Goal: Task Accomplishment & Management: Use online tool/utility

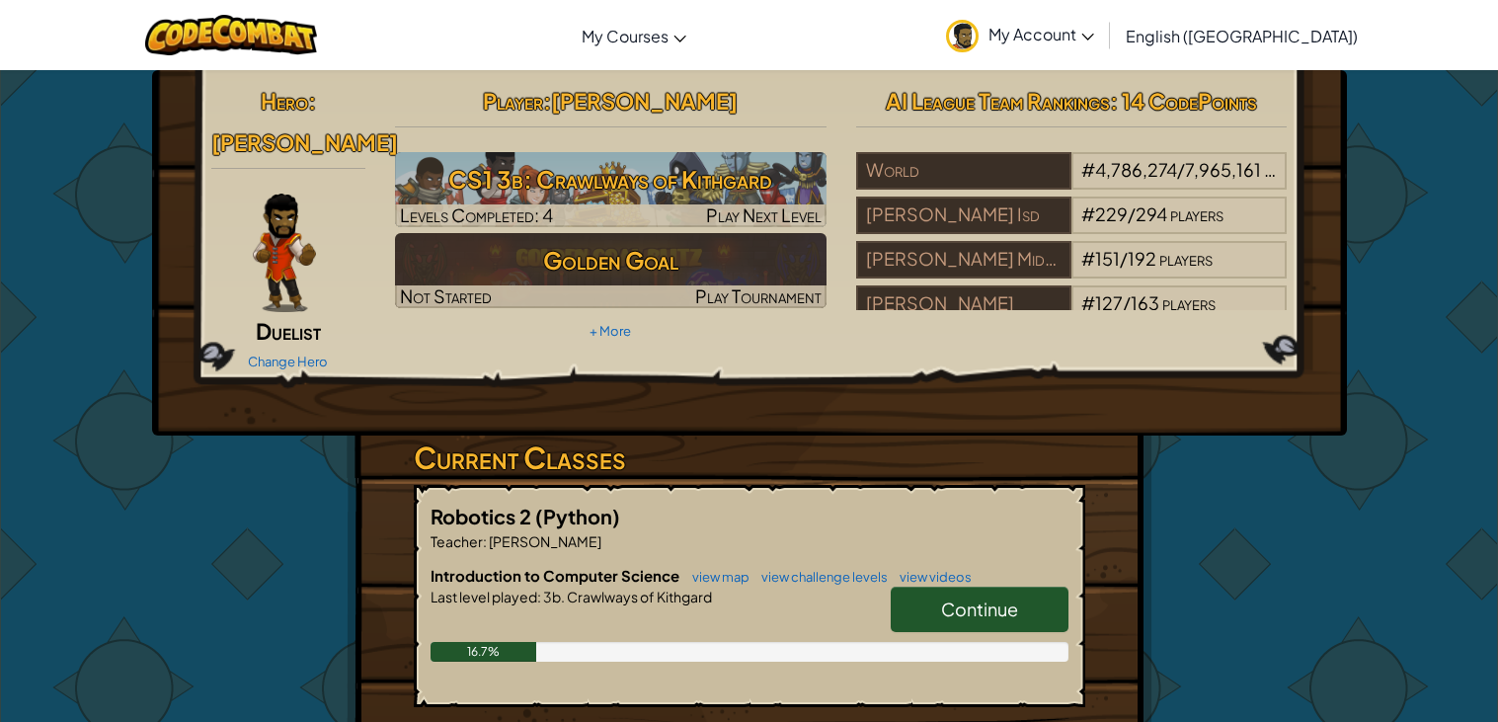
click at [1040, 592] on link "Continue" at bounding box center [980, 608] width 178 height 45
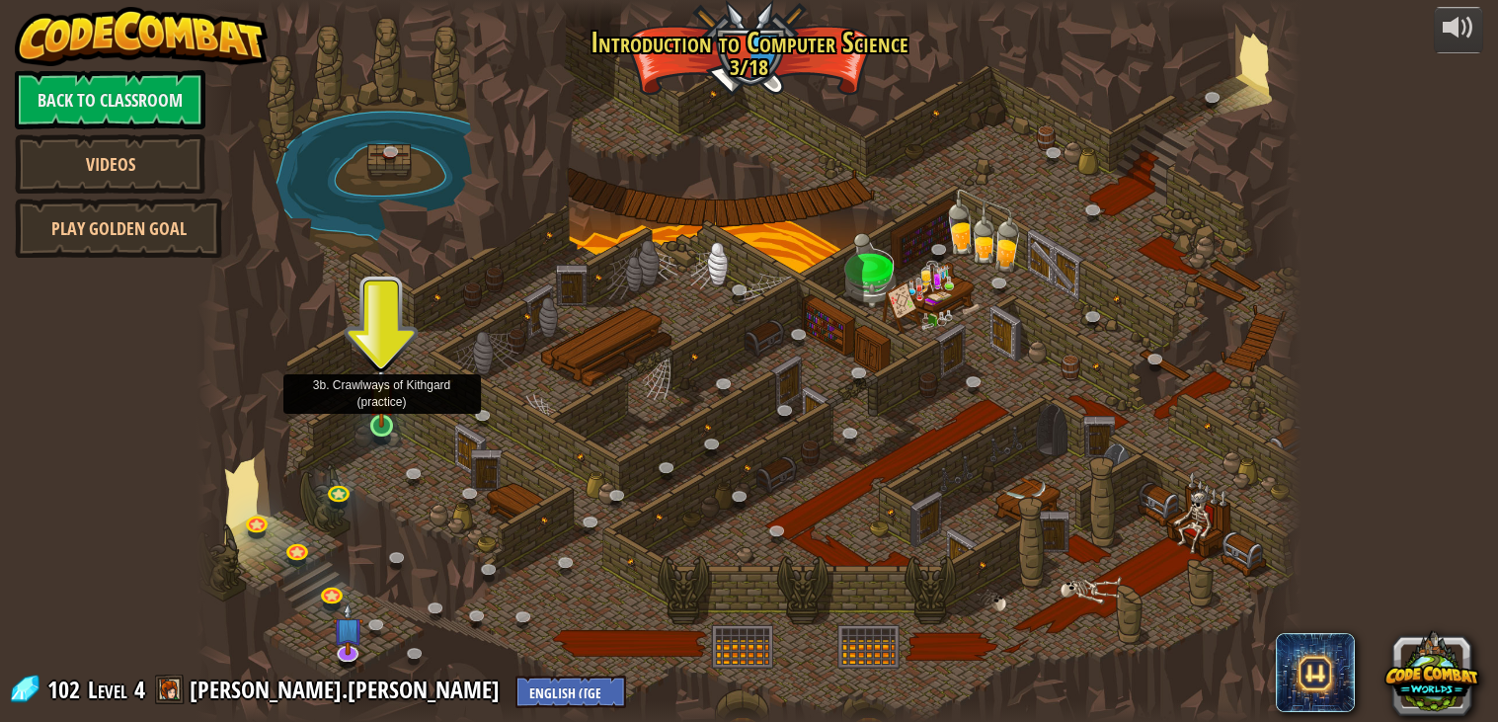
click at [385, 426] on img at bounding box center [382, 395] width 28 height 63
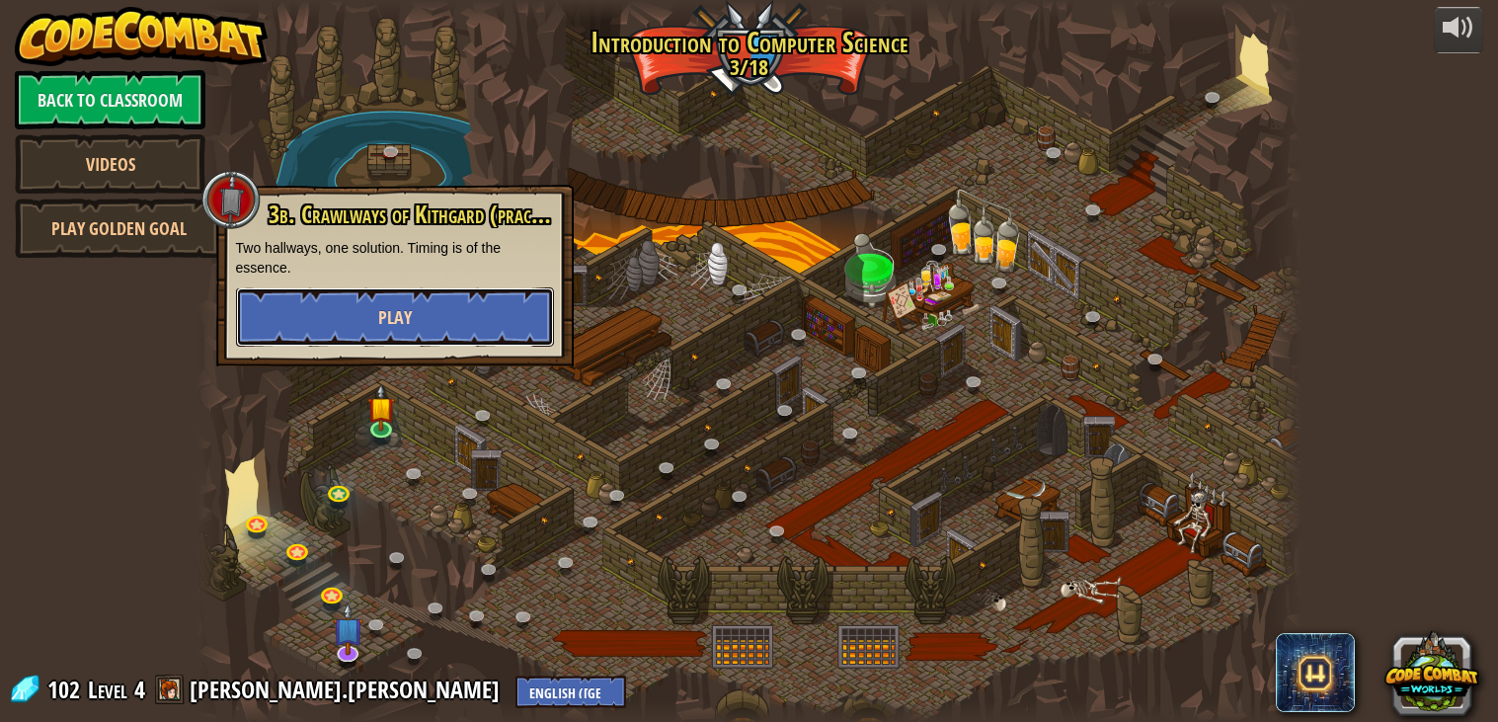
click at [374, 304] on button "Play" at bounding box center [395, 316] width 318 height 59
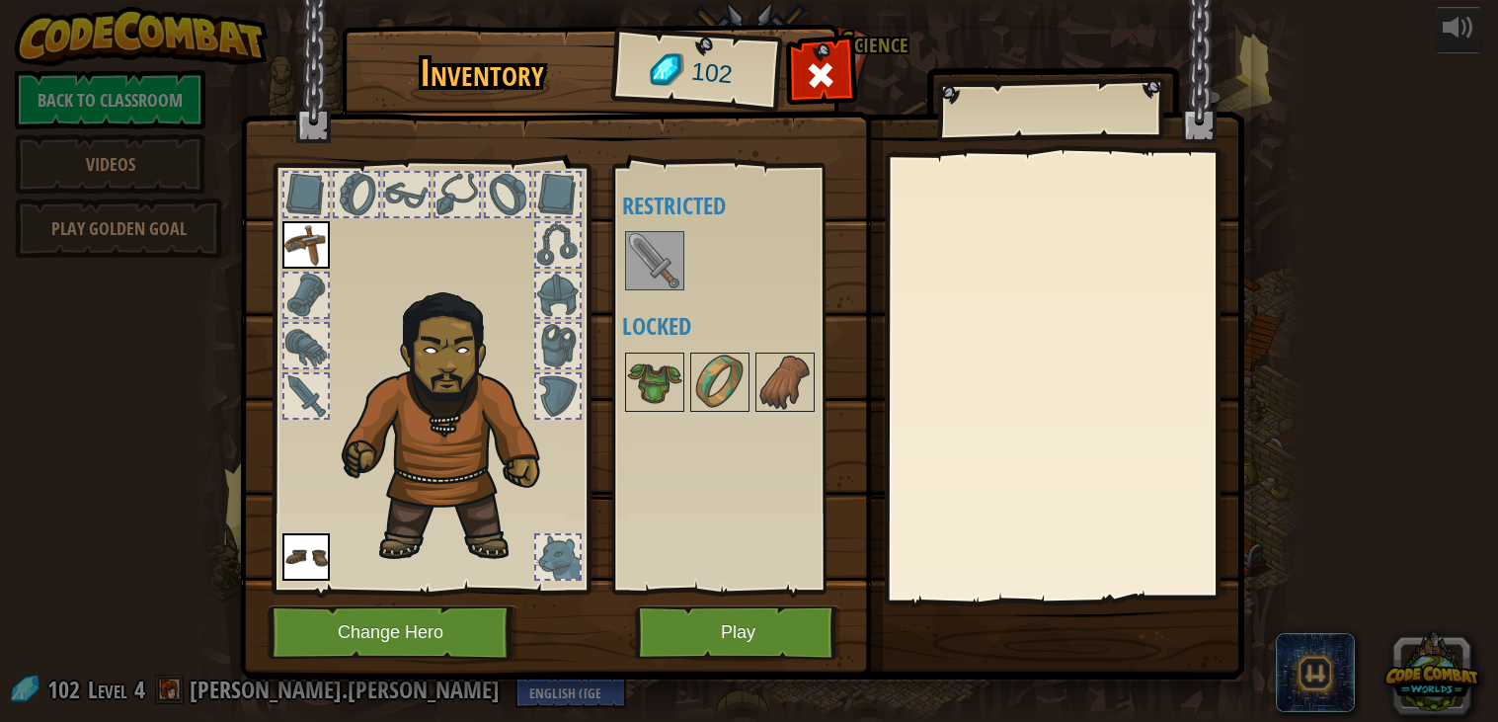
click at [310, 308] on div at bounding box center [305, 294] width 43 height 43
click at [305, 330] on div at bounding box center [305, 345] width 43 height 43
click at [297, 388] on div at bounding box center [305, 395] width 43 height 43
click at [568, 305] on div at bounding box center [557, 294] width 43 height 43
click at [317, 249] on img at bounding box center [305, 244] width 47 height 47
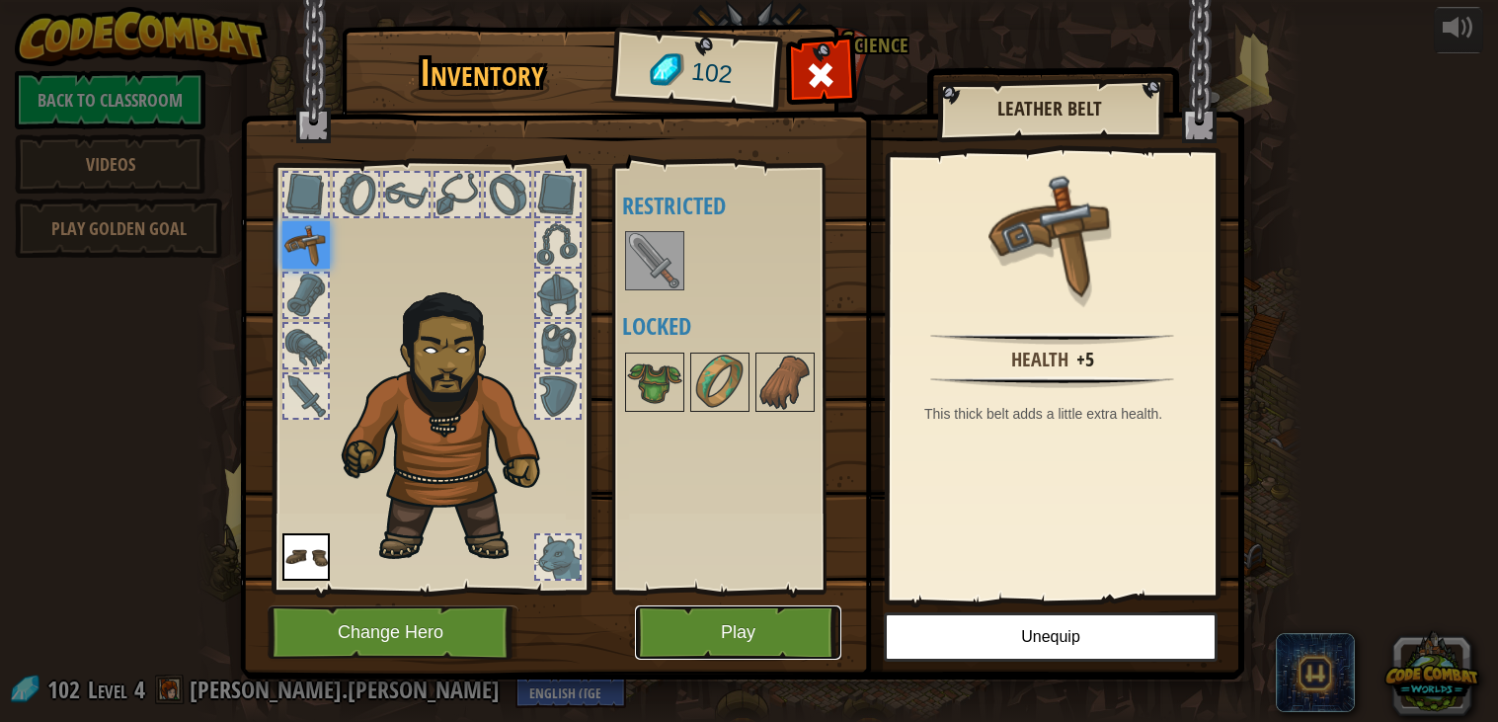
click at [772, 628] on button "Play" at bounding box center [738, 632] width 206 height 54
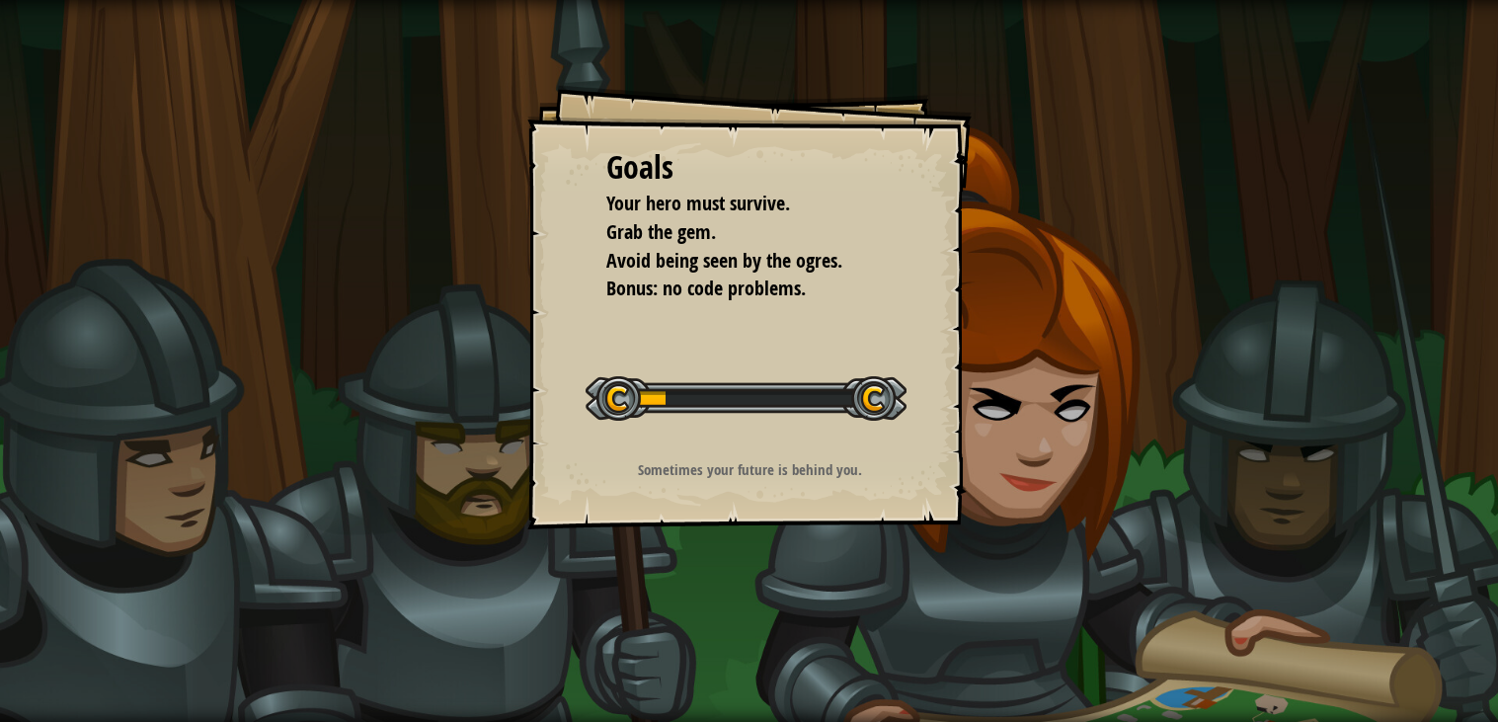
click at [713, 632] on div "Goals Your hero must survive. Grab the gem. Avoid being seen by the ogres. Bonu…" at bounding box center [749, 361] width 1498 height 722
click at [656, 480] on div "Sometimes your future is behind you." at bounding box center [750, 474] width 396 height 31
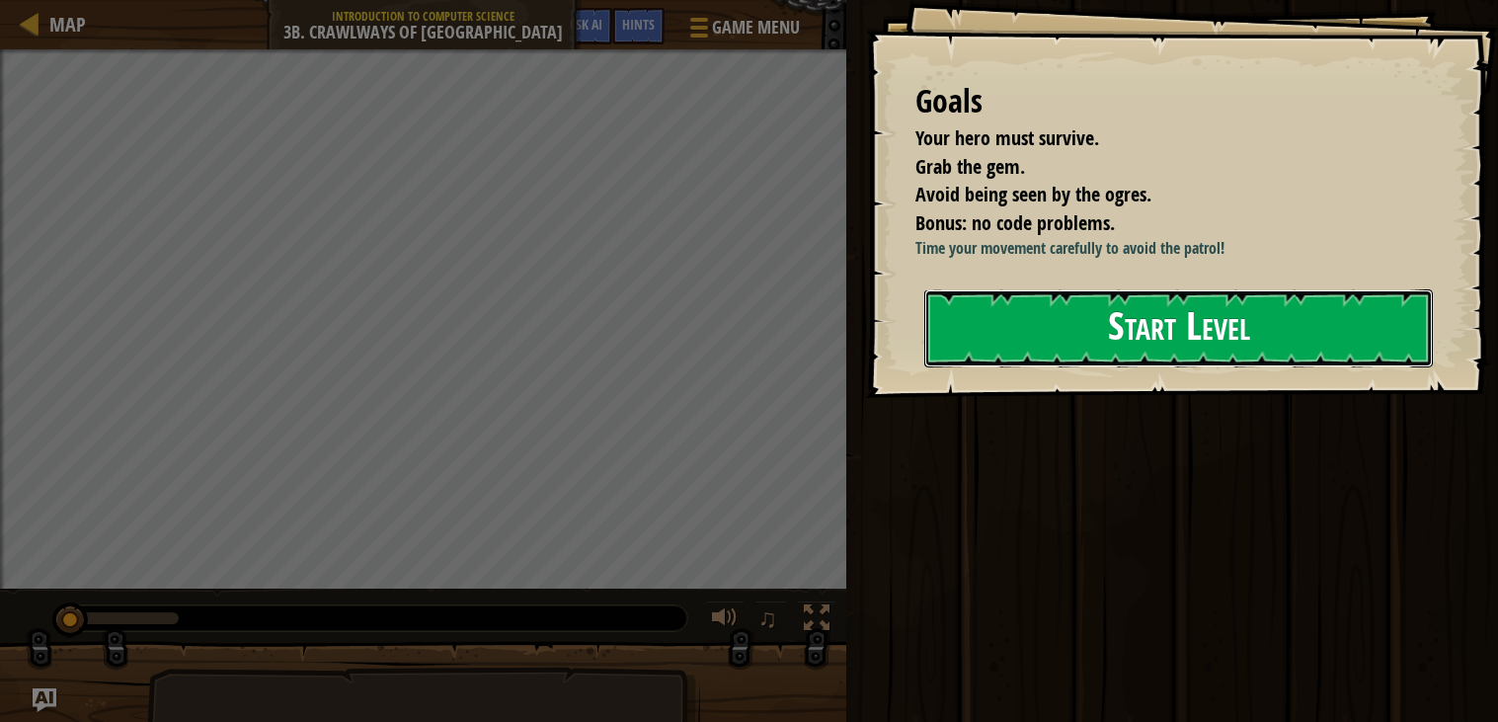
click at [1035, 356] on button "Start Level" at bounding box center [1178, 328] width 508 height 78
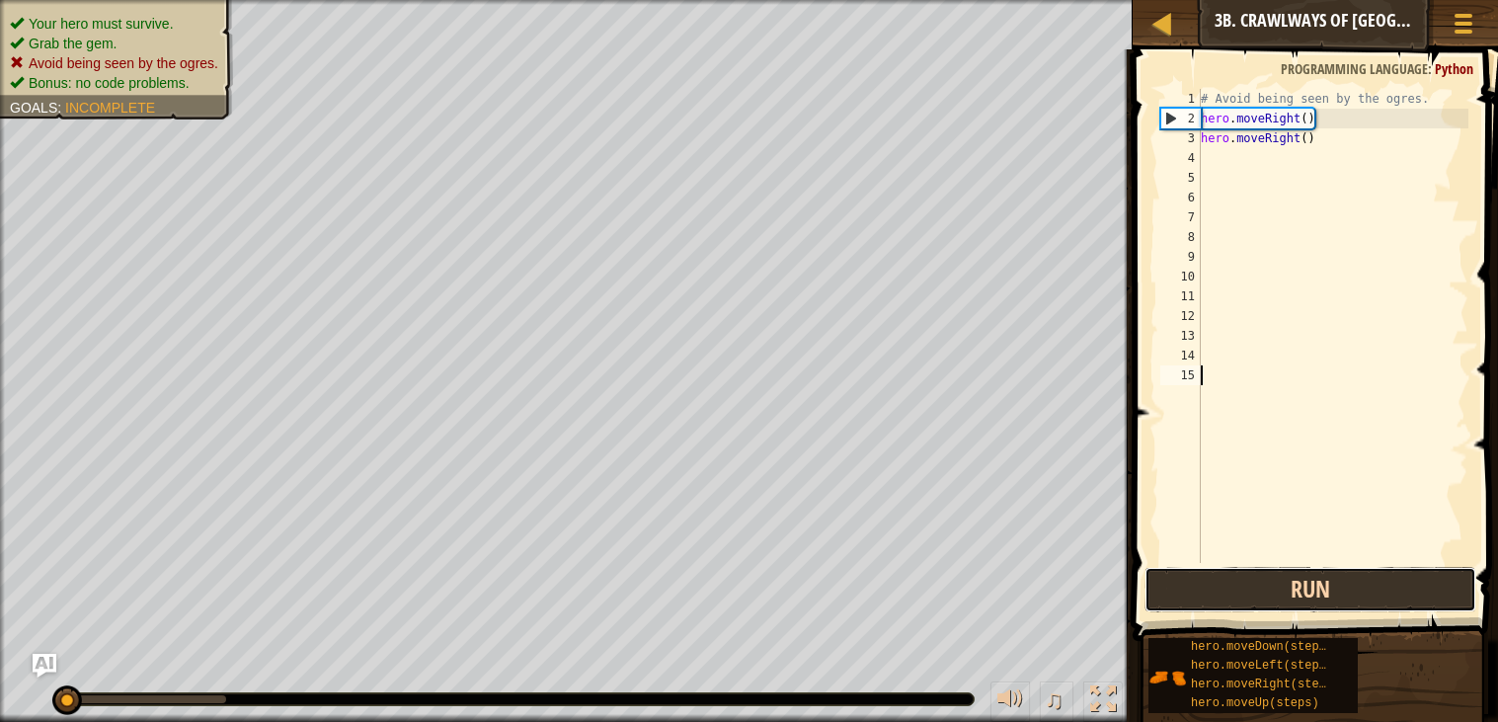
click at [1263, 586] on button "Run" at bounding box center [1310, 589] width 332 height 45
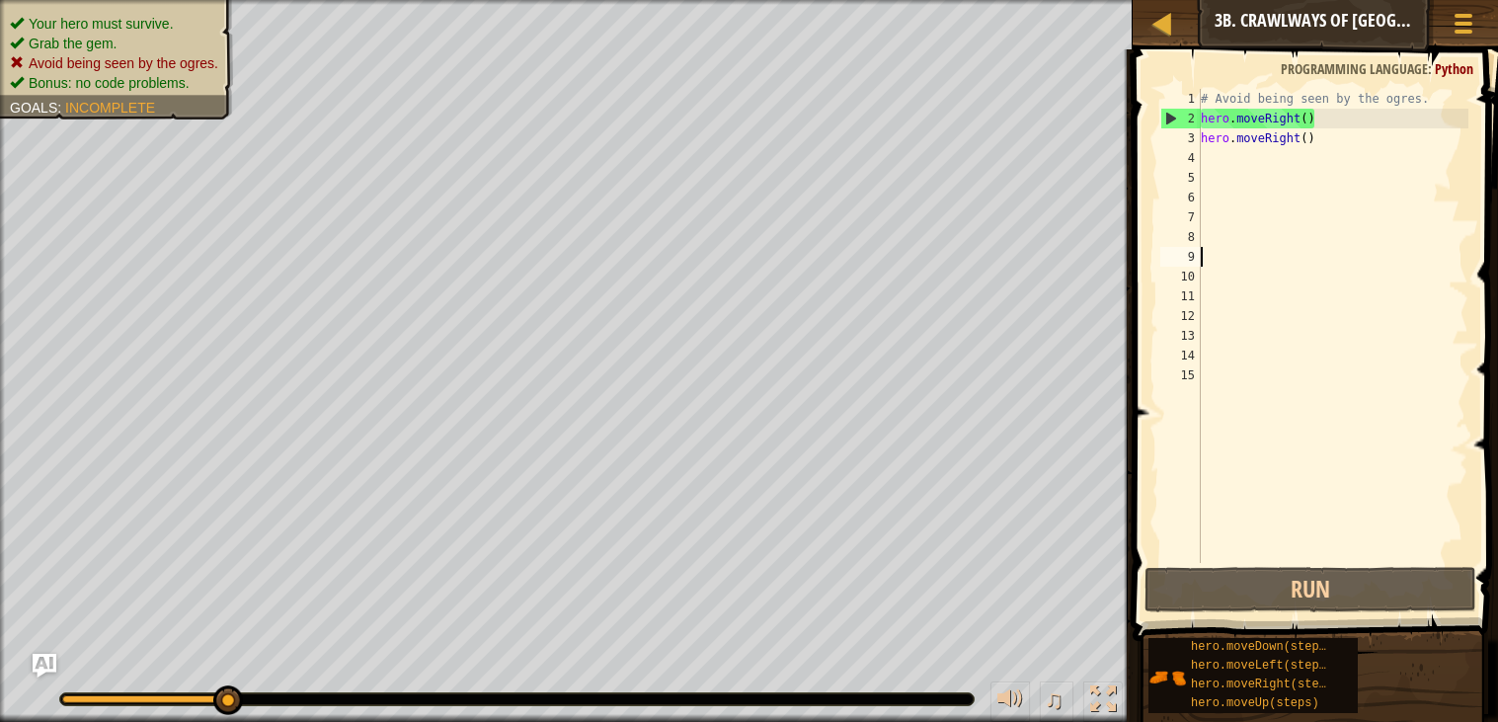
click at [1275, 262] on div "# Avoid being seen by the ogres. hero . moveRight ( ) hero . moveRight ( )" at bounding box center [1333, 345] width 272 height 513
click at [1217, 157] on div "# Avoid being seen by the ogres. hero . moveRight ( ) hero . moveRight ( )" at bounding box center [1333, 345] width 272 height 513
click at [1225, 143] on div "# Avoid being seen by the ogres. hero . moveRight ( ) hero . moveRight ( )" at bounding box center [1333, 345] width 272 height 513
click at [1325, 140] on div "# Avoid being seen by the ogres. hero . moveRight ( ) hero . moveRight ( )" at bounding box center [1333, 345] width 272 height 513
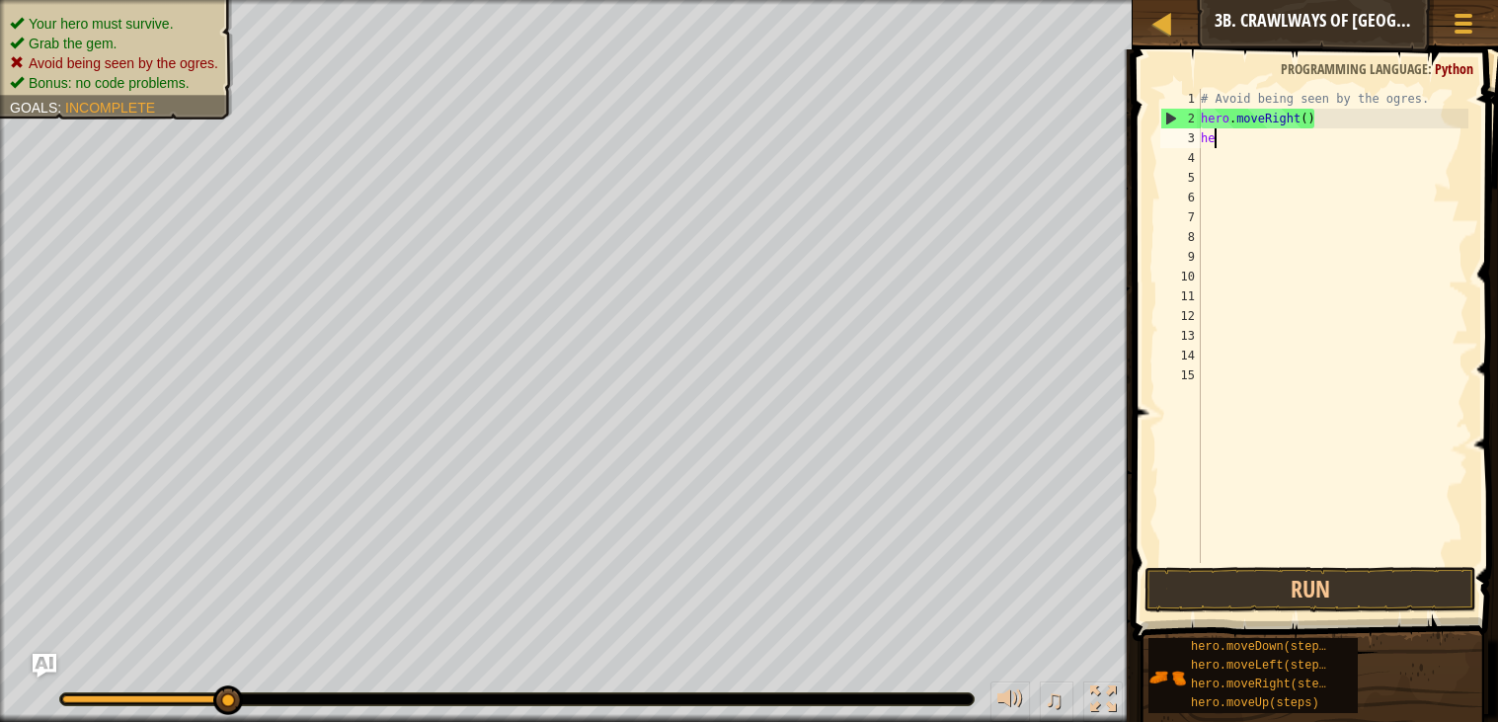
type textarea "h"
type textarea "stop"
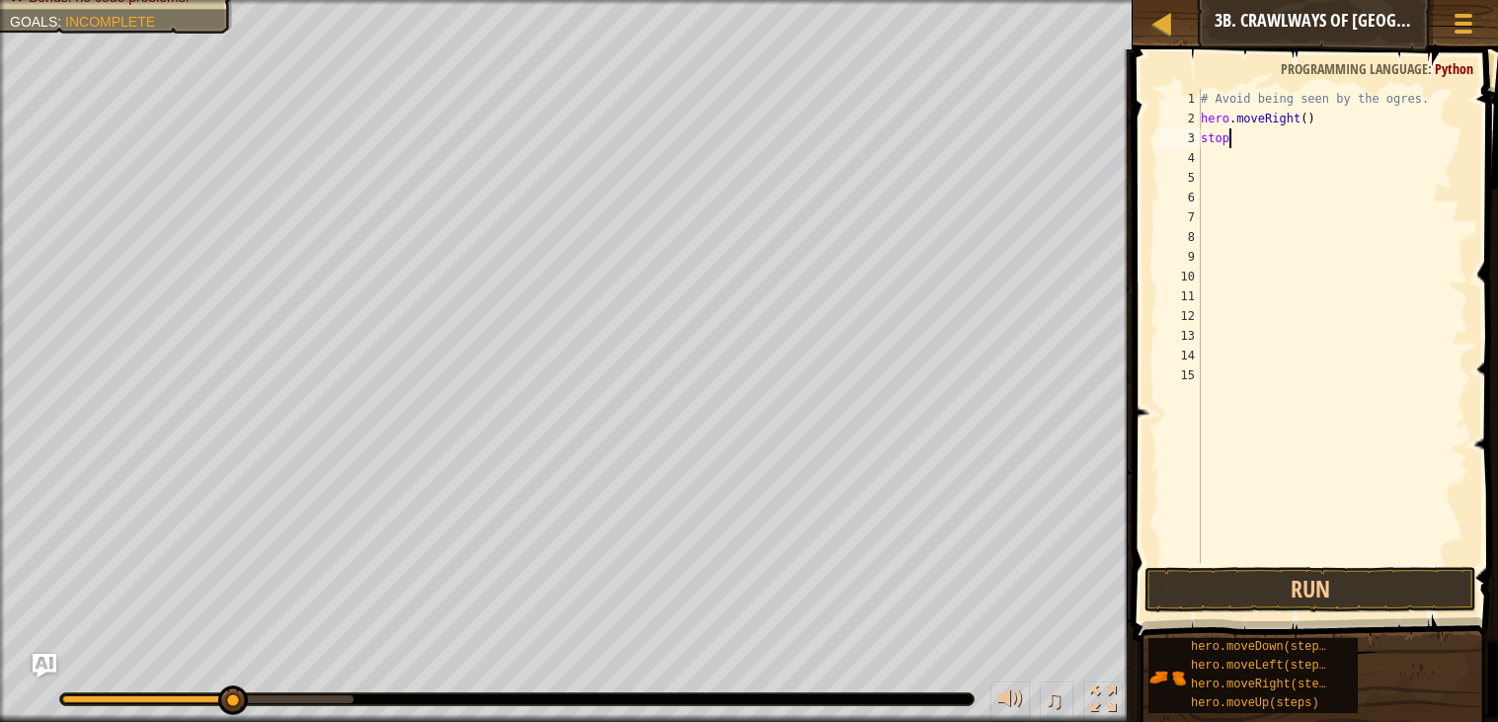
scroll to position [8, 0]
click at [1301, 599] on button "Run" at bounding box center [1310, 589] width 332 height 45
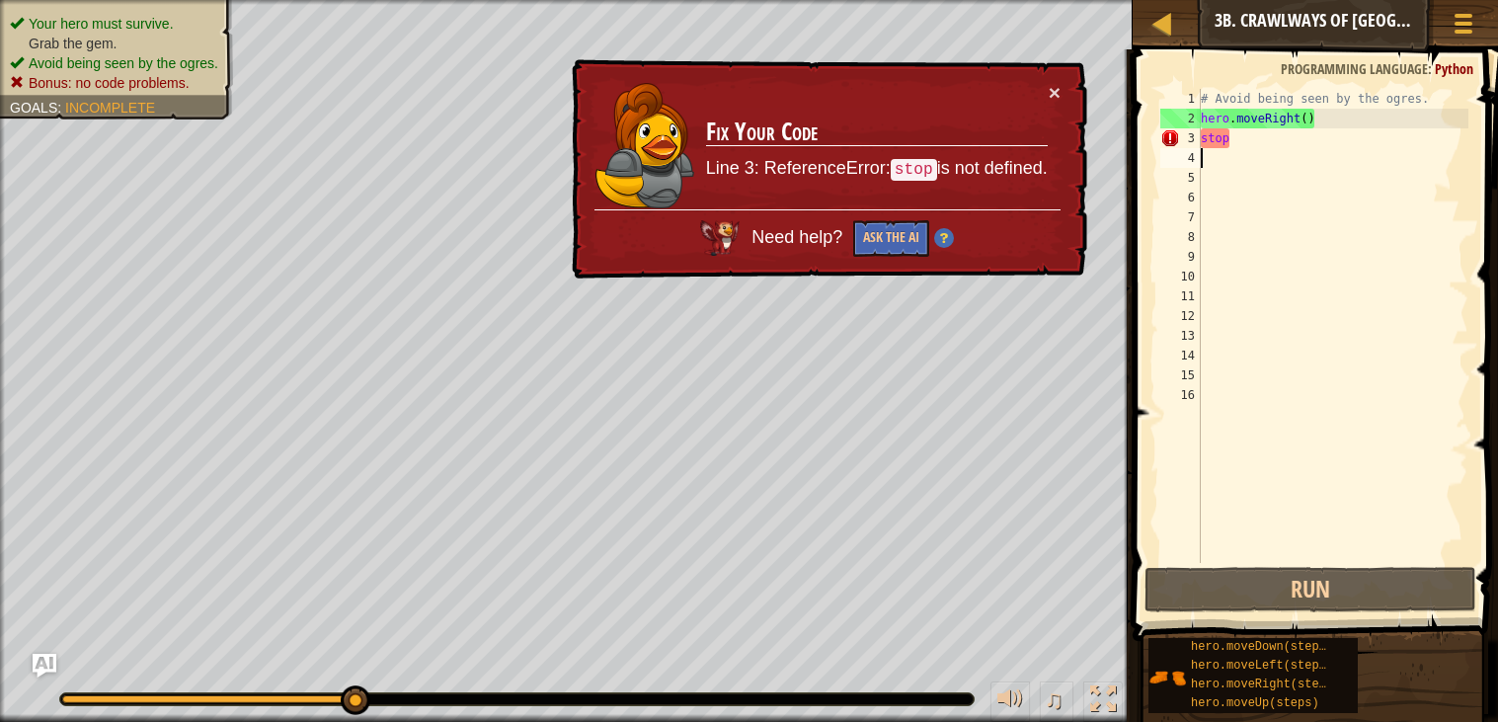
click at [1241, 139] on div "# Avoid being seen by the ogres. hero . moveRight ( ) stop" at bounding box center [1333, 345] width 272 height 513
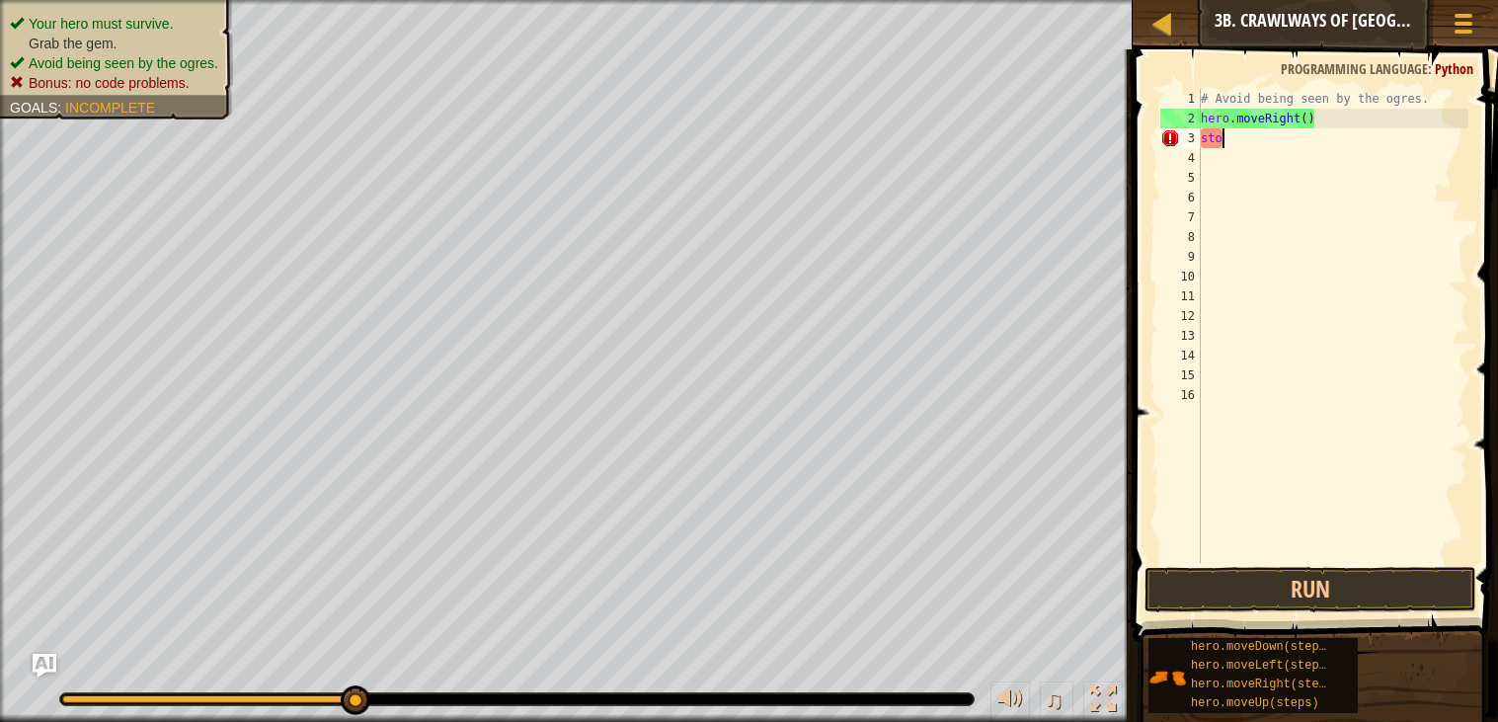
type textarea "s"
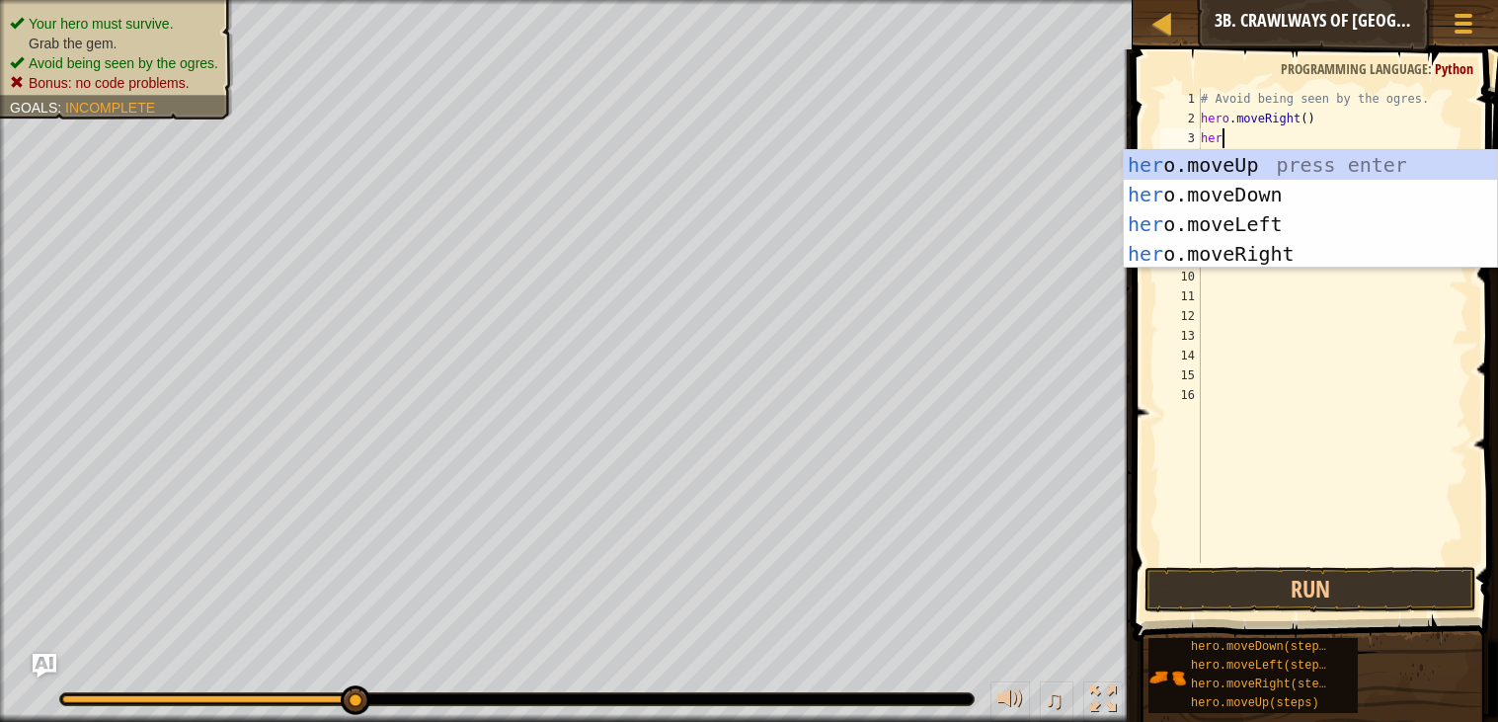
scroll to position [8, 1]
type textarea "hero"
click at [1244, 196] on div "hero .moveUp press enter hero .moveDown press enter hero .moveLeft press enter …" at bounding box center [1310, 239] width 373 height 178
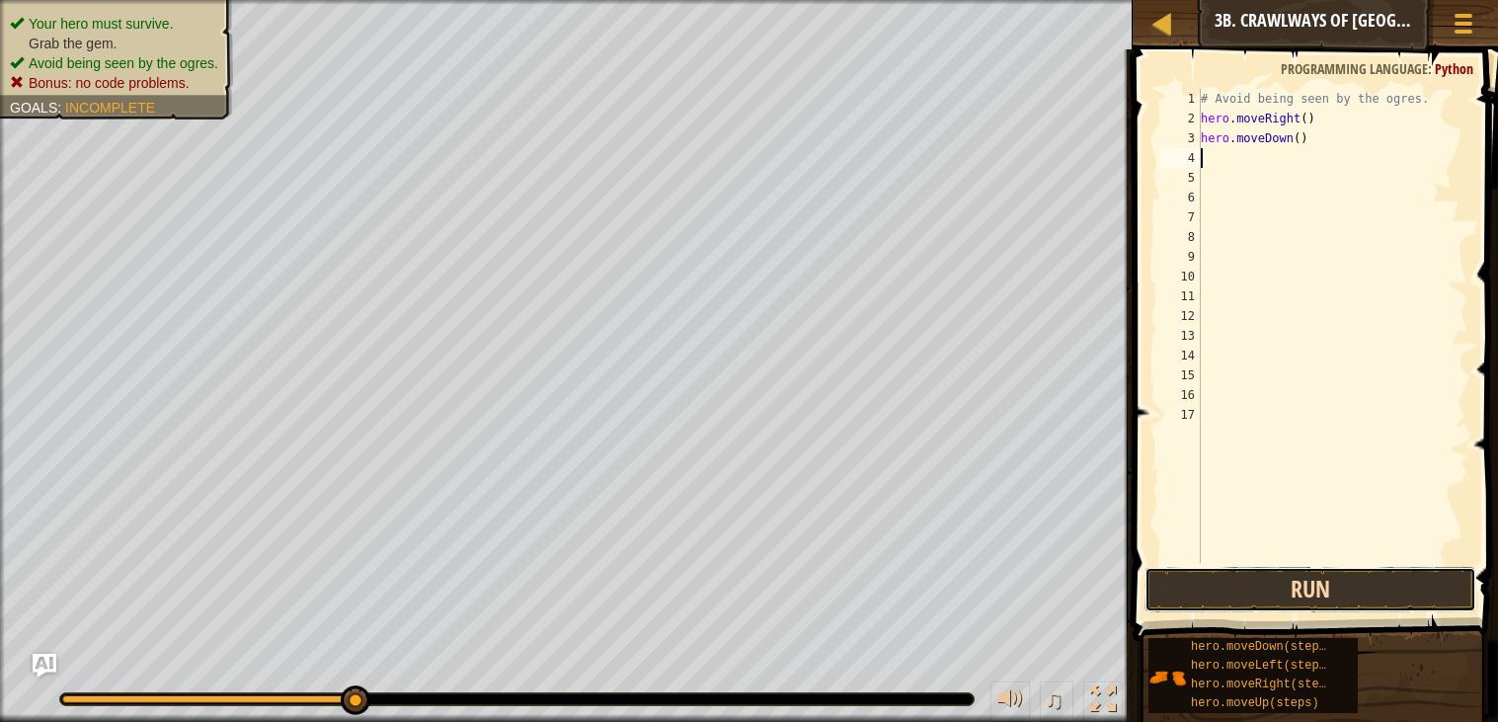
click at [1245, 594] on button "Run" at bounding box center [1310, 589] width 332 height 45
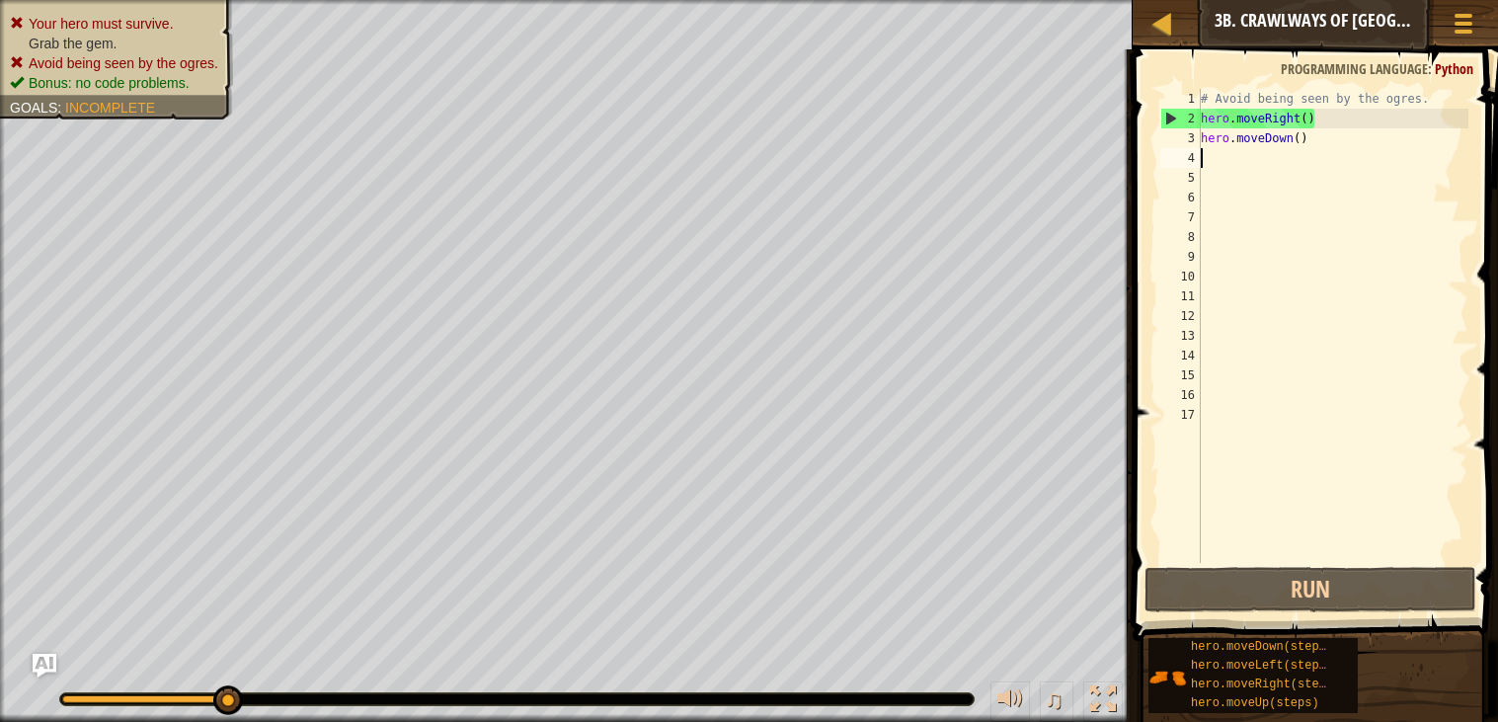
click at [1346, 129] on div "# Avoid being seen by the ogres. hero . moveRight ( ) hero . moveDown ( )" at bounding box center [1333, 345] width 272 height 513
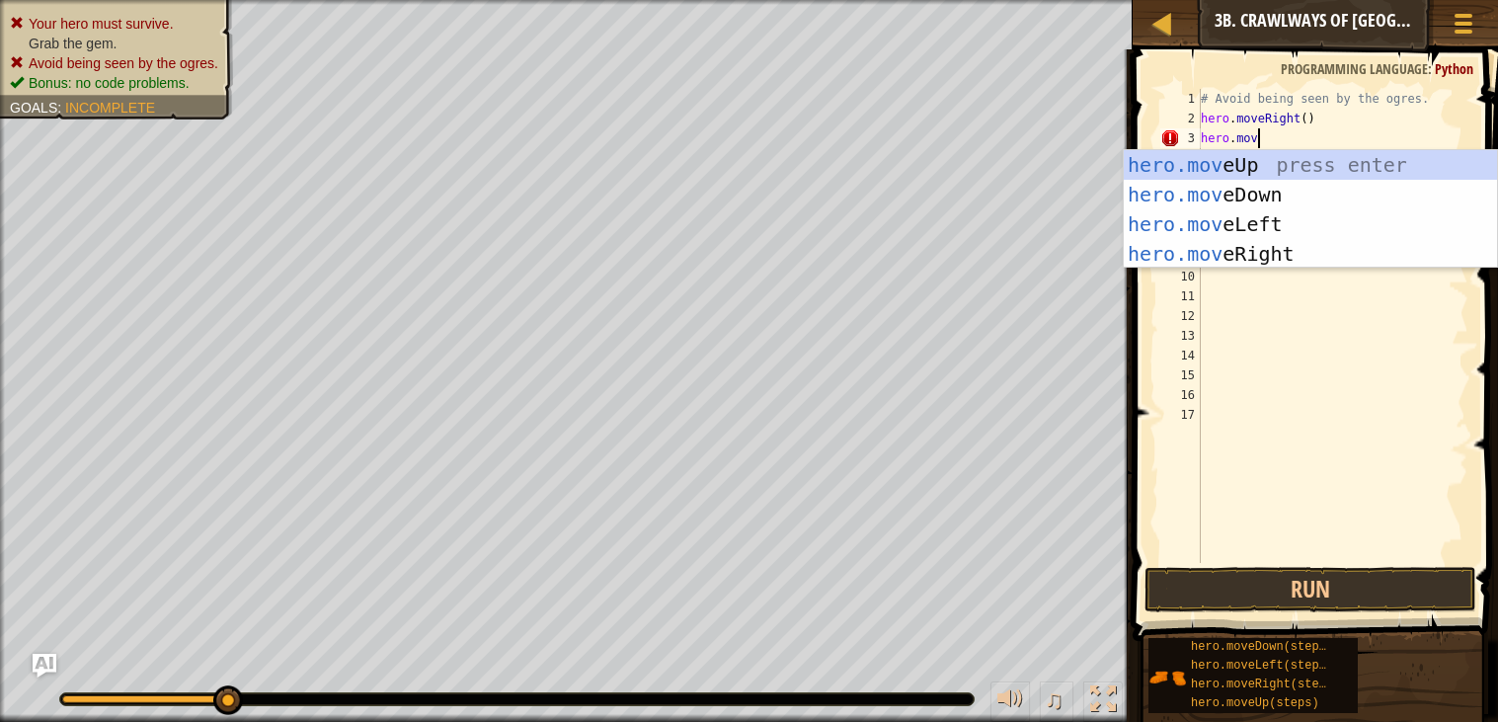
scroll to position [8, 3]
type textarea "hero.move"
click at [1303, 258] on div "hero.move Up press enter hero.move Down press enter hero.move Left press enter …" at bounding box center [1310, 239] width 373 height 178
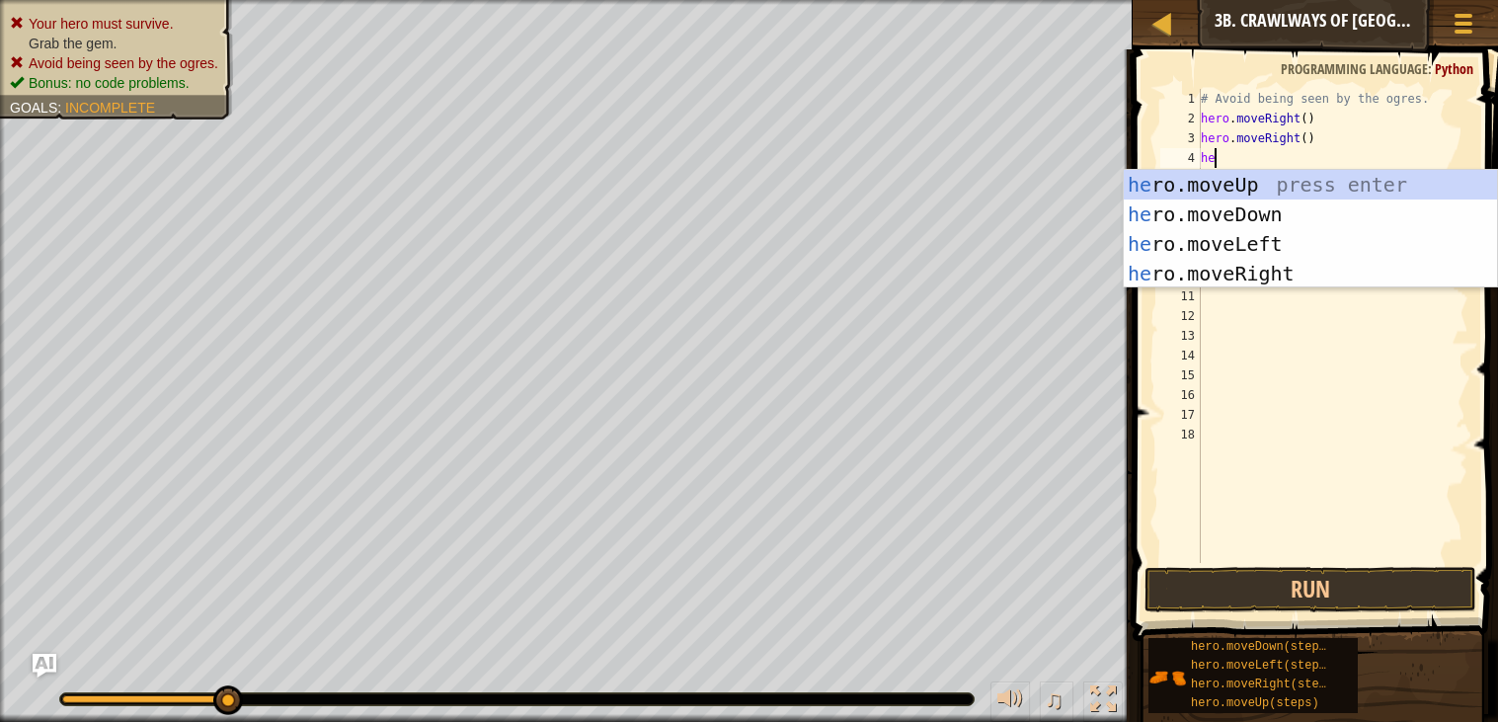
scroll to position [8, 1]
type textarea "hero"
click at [1184, 204] on div "hero .moveUp press enter hero .moveDown press enter hero .moveLeft press enter …" at bounding box center [1310, 259] width 373 height 178
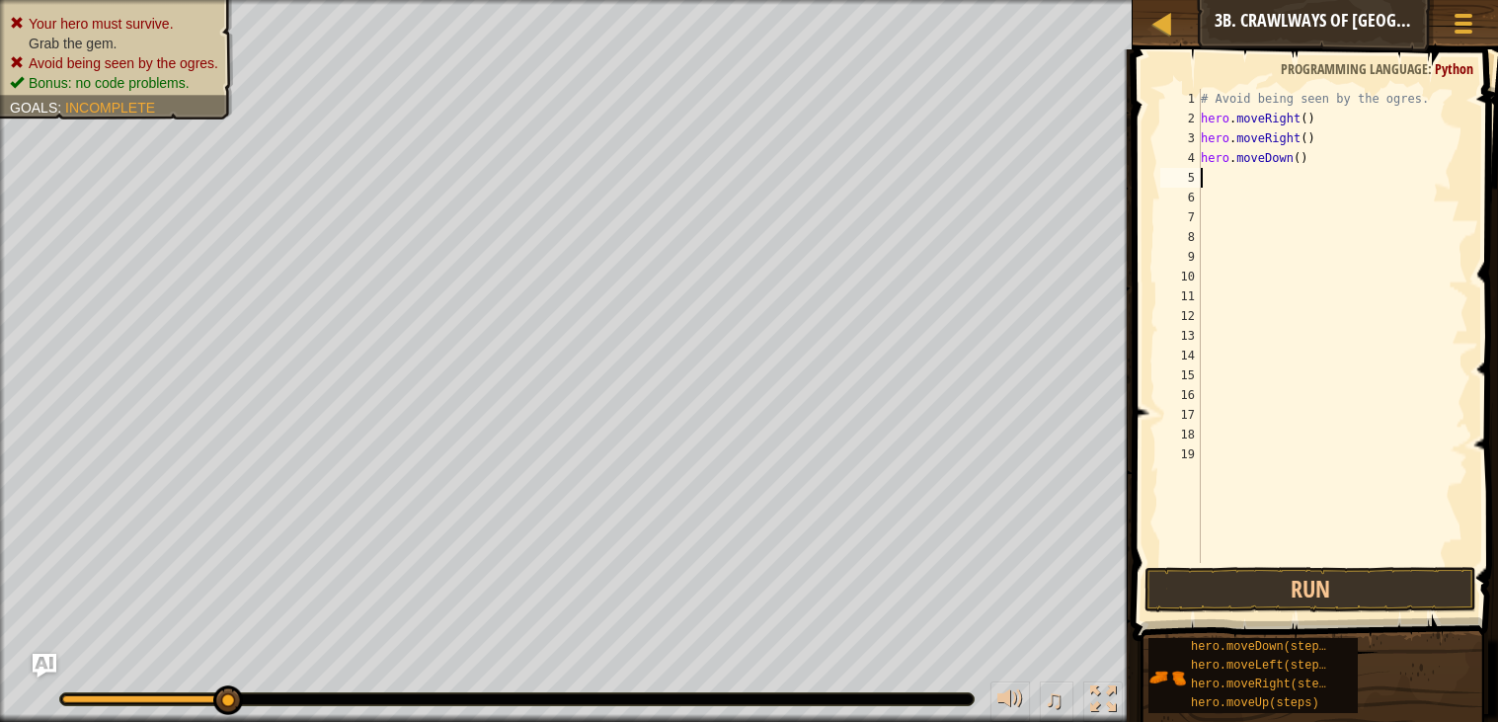
scroll to position [8, 0]
click at [1255, 583] on button "Run" at bounding box center [1310, 589] width 332 height 45
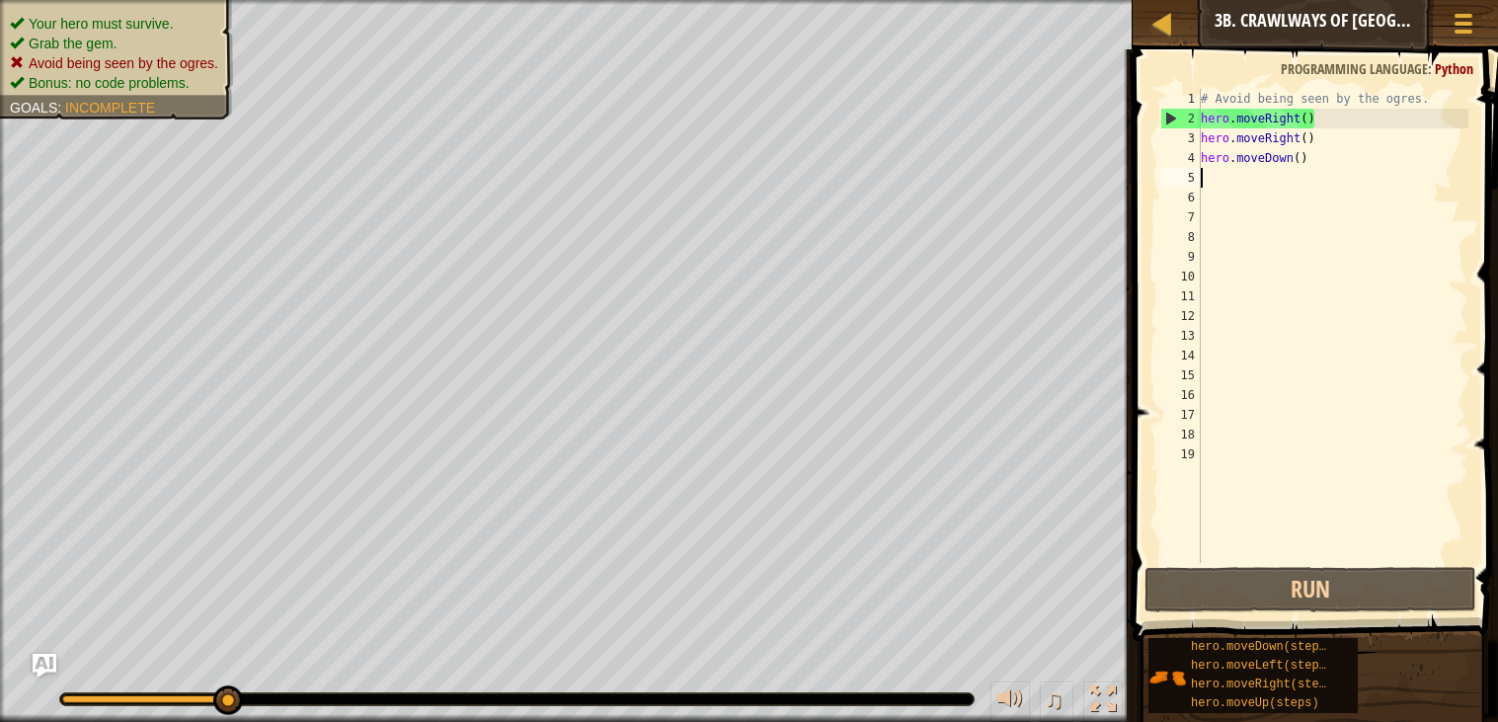
click at [1271, 93] on div "# Avoid being seen by the ogres. hero . moveRight ( ) hero . moveRight ( ) hero…" at bounding box center [1333, 345] width 272 height 513
type textarea "# Avoid being seen by the ogres."
click at [1297, 183] on div "# Avoid being seen by the ogres. hero . moveRight ( ) hero . moveRight ( ) hero…" at bounding box center [1333, 345] width 272 height 513
click at [1315, 584] on button "Run" at bounding box center [1310, 589] width 332 height 45
click at [1332, 599] on button "Run" at bounding box center [1310, 589] width 332 height 45
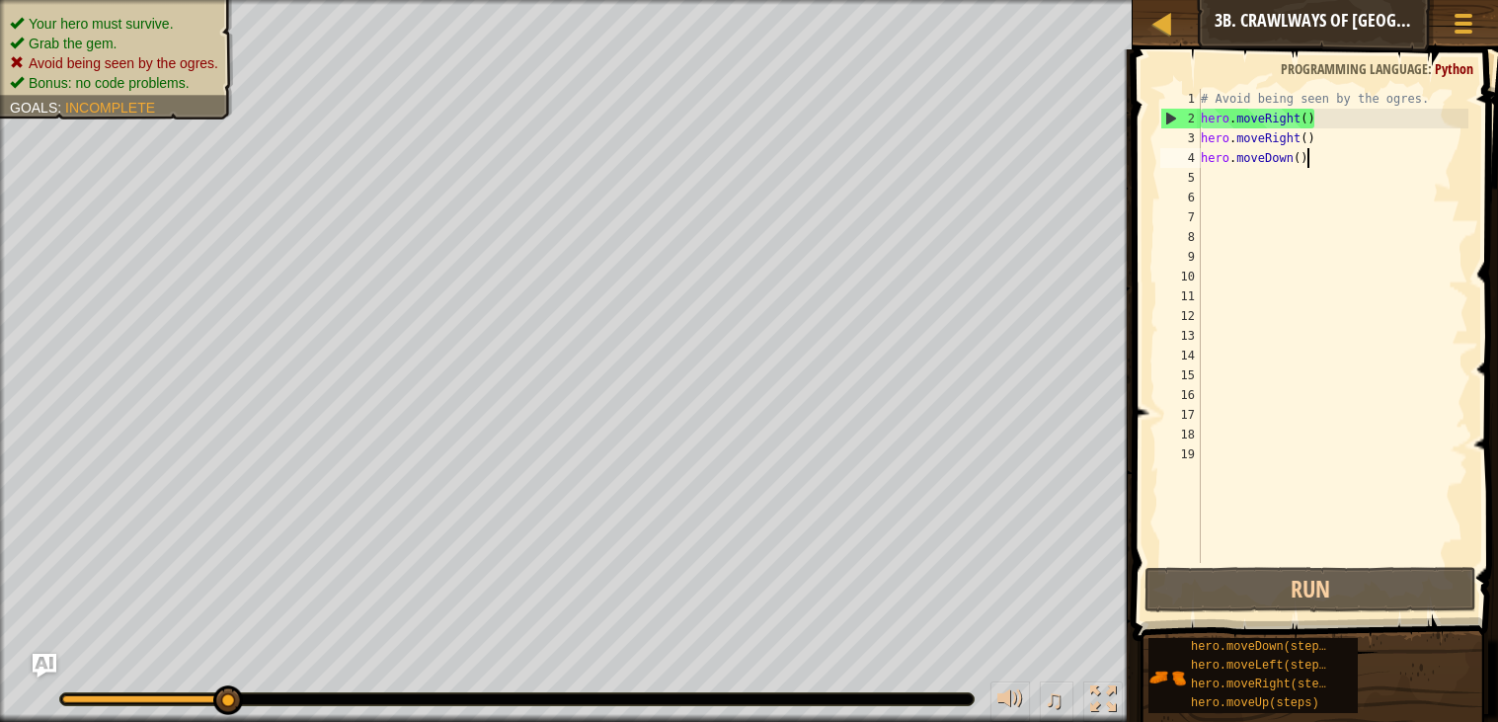
click at [1313, 160] on div "# Avoid being seen by the ogres. hero . moveRight ( ) hero . moveRight ( ) hero…" at bounding box center [1333, 345] width 272 height 513
click at [1311, 137] on div "# Avoid being seen by the ogres. hero . moveRight ( ) hero . moveRight ( ) hero…" at bounding box center [1333, 345] width 272 height 513
click at [1310, 119] on div "# Avoid being seen by the ogres. hero . moveRight ( ) hero . moveRight ( ) hero…" at bounding box center [1333, 345] width 272 height 513
type textarea "hero.moveRight(2)"
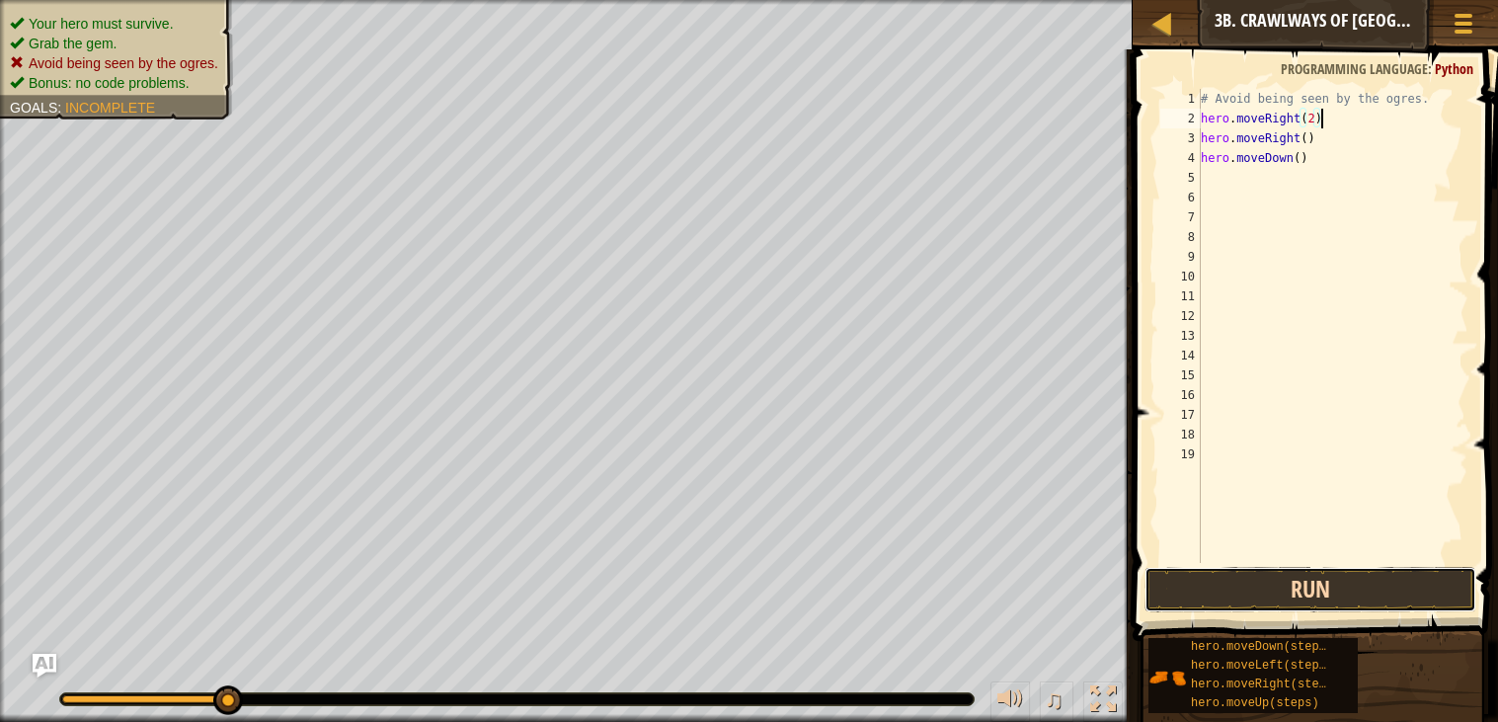
click at [1360, 592] on button "Run" at bounding box center [1310, 589] width 332 height 45
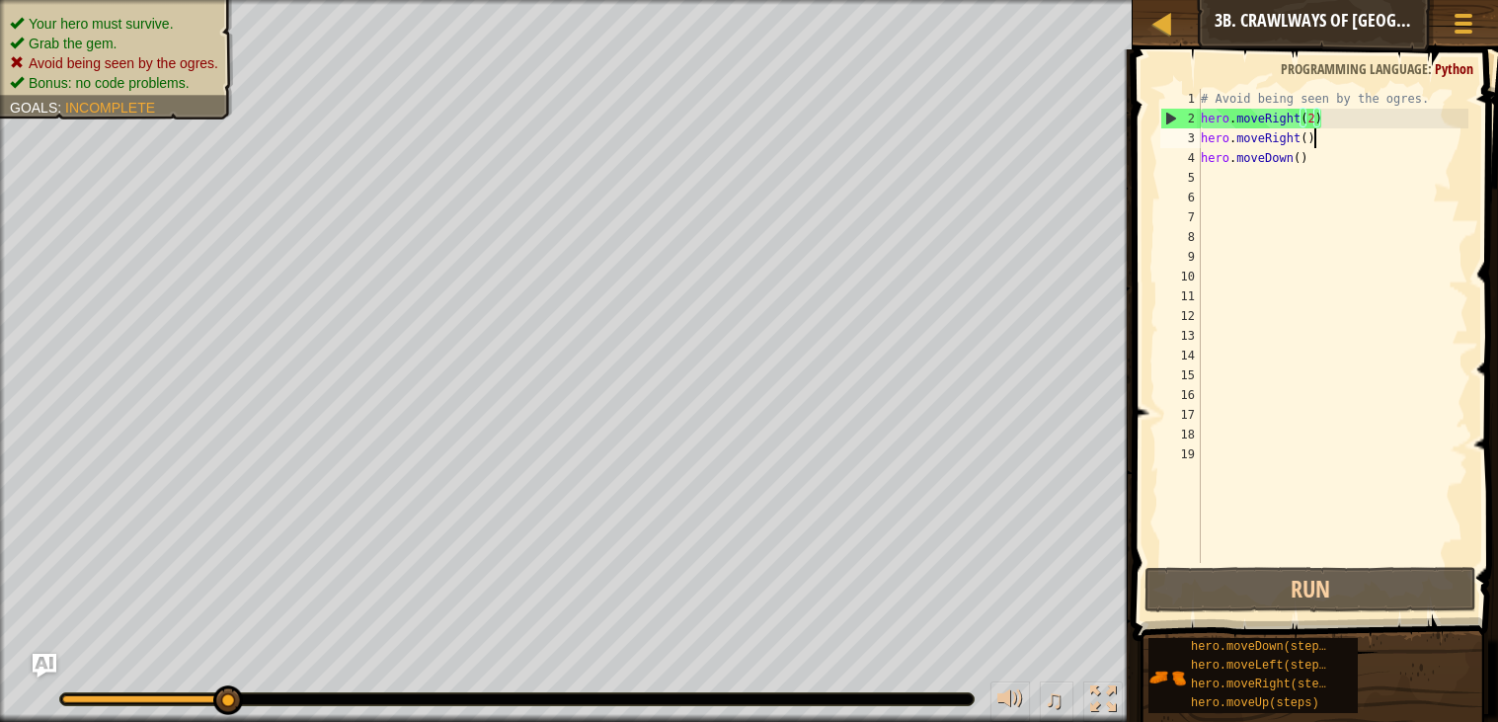
click at [1318, 138] on div "# Avoid being seen by the ogres. hero . moveRight ( 2 ) hero . moveRight ( ) he…" at bounding box center [1333, 345] width 272 height 513
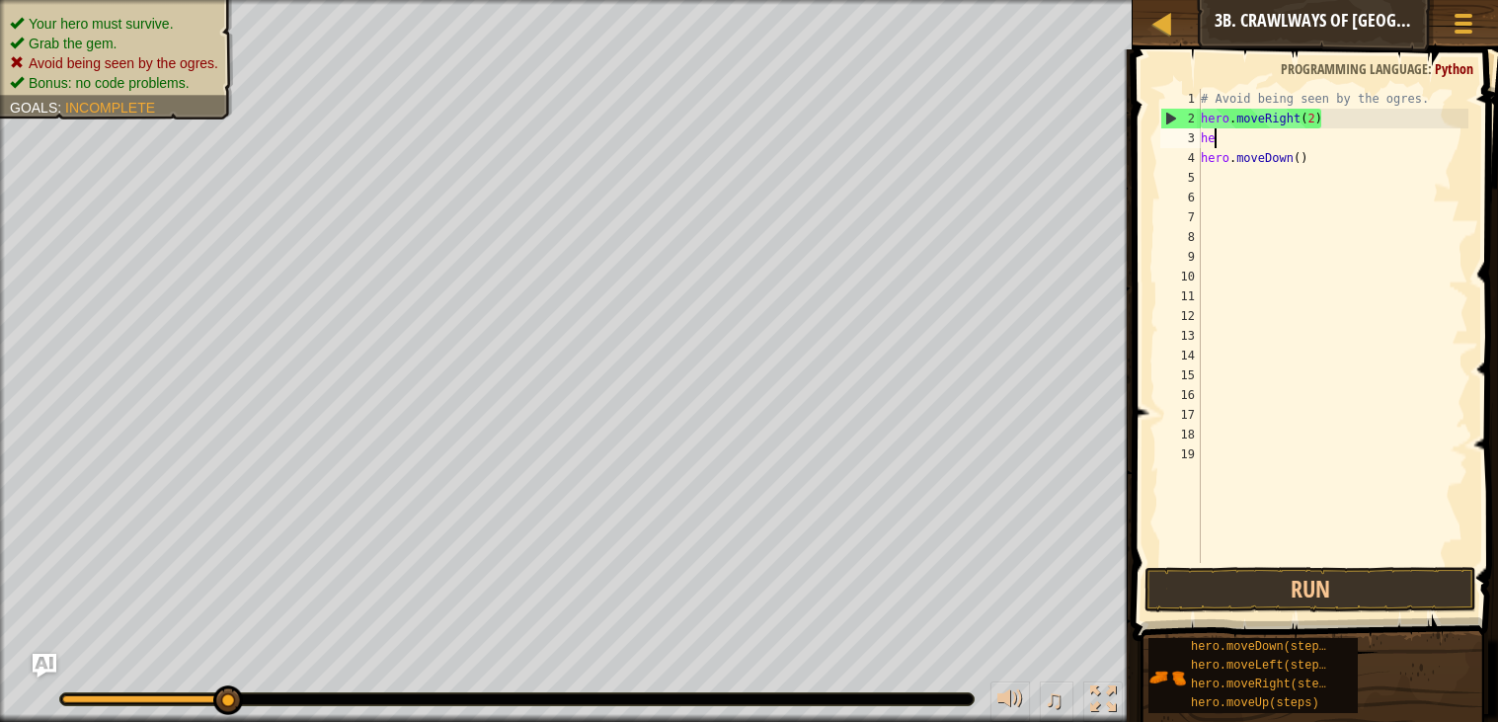
type textarea "h"
click at [1298, 151] on div "# Avoid being seen by the ogres. hero . moveRight ( 2 ) hero . moveDown ( )" at bounding box center [1333, 345] width 272 height 513
type textarea "hero.moveDown(3)"
click at [1226, 128] on div "# Avoid being seen by the ogres. hero . moveRight ( 2 ) hero . moveDown ( 3 )" at bounding box center [1333, 345] width 272 height 513
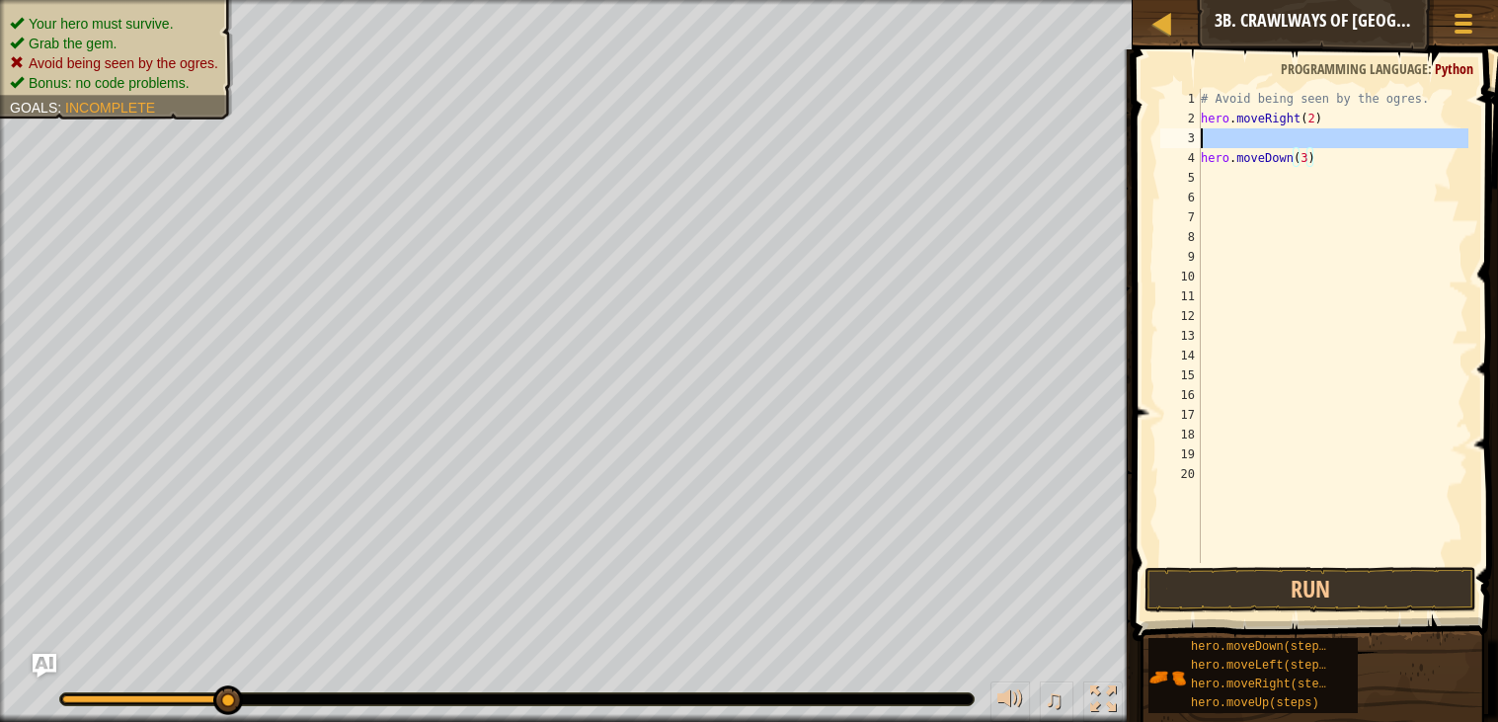
drag, startPoint x: 1201, startPoint y: 159, endPoint x: 1330, endPoint y: 146, distance: 130.0
click at [1330, 146] on div "# Avoid being seen by the ogres. hero . moveRight ( 2 ) hero . moveDown ( 3 )" at bounding box center [1333, 345] width 272 height 513
type textarea "hero.moveDown(3)"
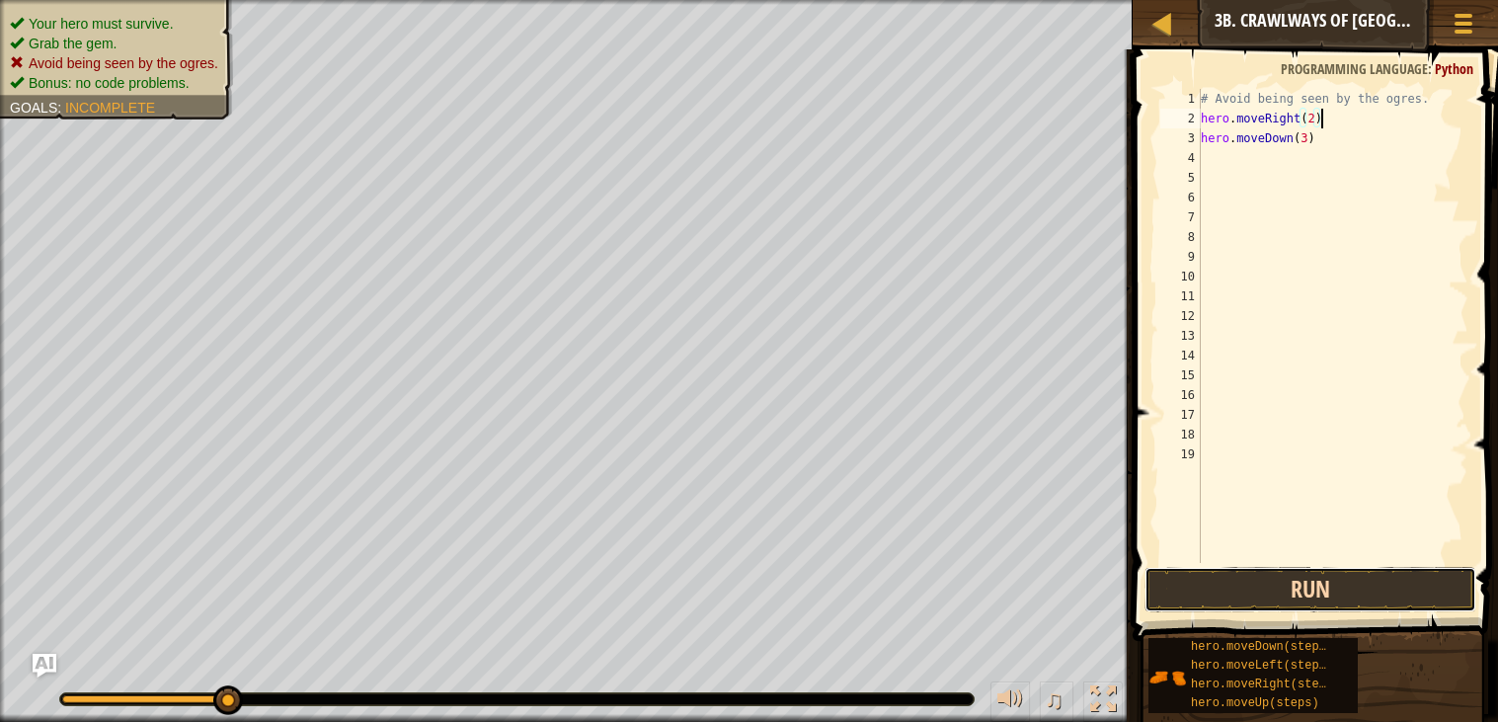
click at [1356, 599] on button "Run" at bounding box center [1310, 589] width 332 height 45
click at [1350, 600] on button "Run" at bounding box center [1310, 589] width 332 height 45
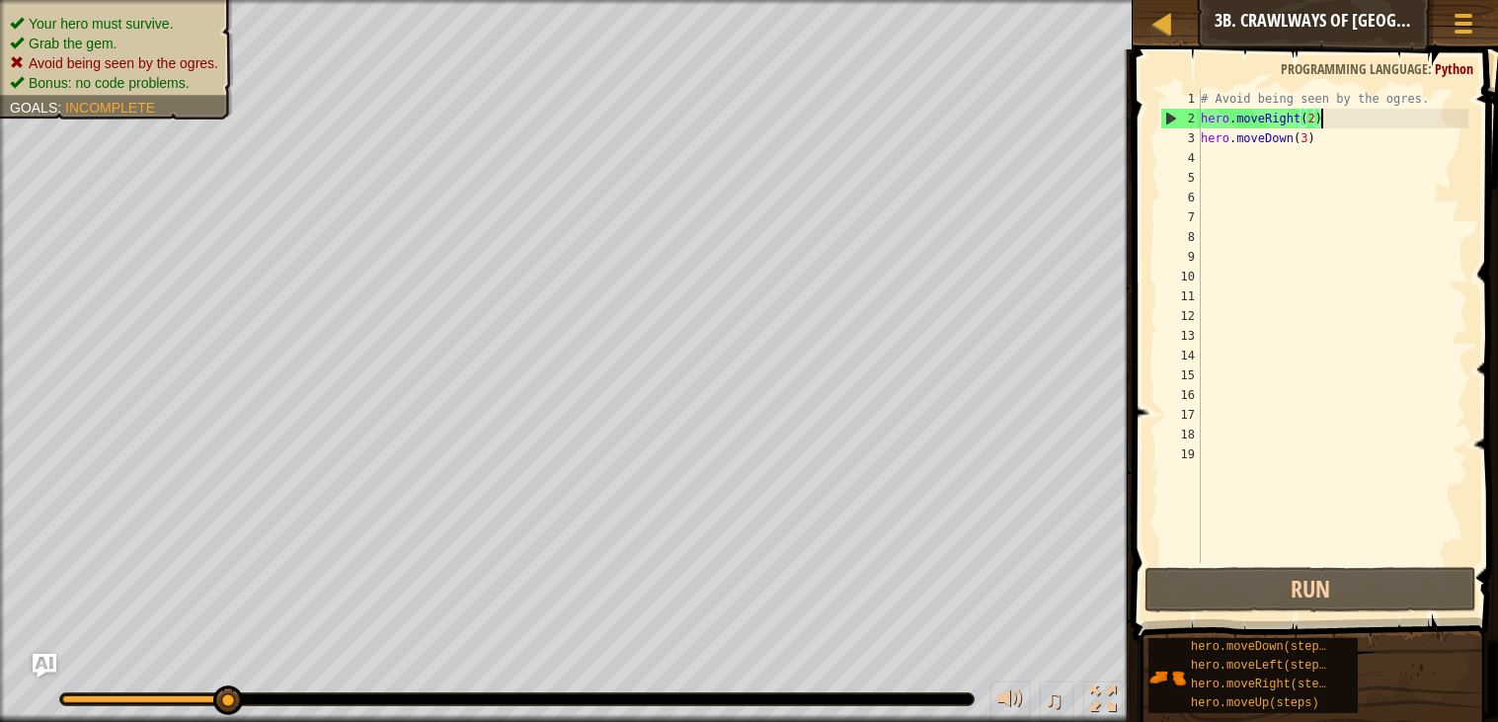
click at [1318, 120] on div "# Avoid being seen by the ogres. hero . moveRight ( 2 ) hero . moveDown ( 3 )" at bounding box center [1333, 345] width 272 height 513
click at [1314, 120] on div "# Avoid being seen by the ogres. hero . moveRight ( 2 ) hero . moveDown ( 3 )" at bounding box center [1333, 345] width 272 height 513
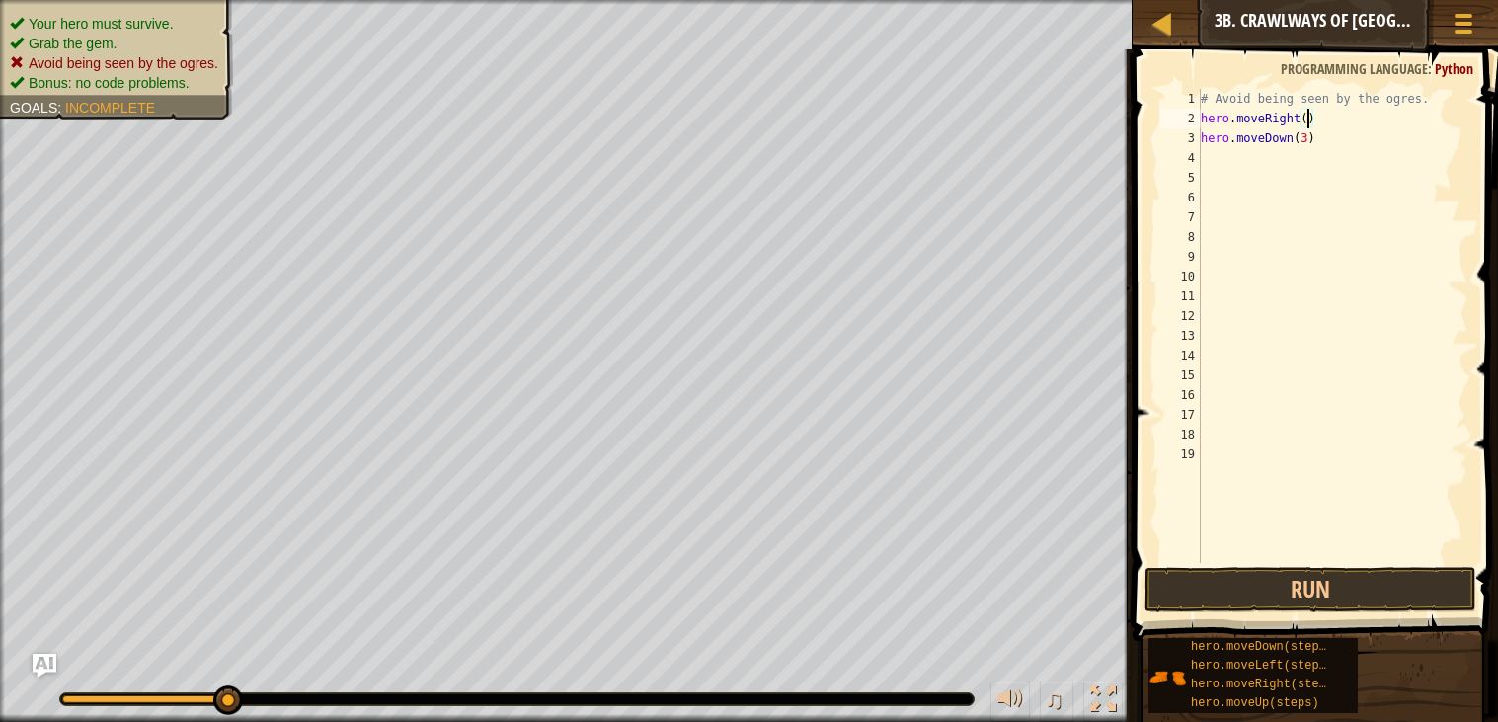
type textarea "hero.moveRight(1)"
click at [1303, 135] on div "# Avoid being seen by the ogres. hero . moveRight ( 1 ) hero . moveDown ( 3 )" at bounding box center [1333, 345] width 272 height 513
click at [1308, 138] on div "# Avoid being seen by the ogres. hero . moveRight ( 1 ) hero . moveDown ( 3 )" at bounding box center [1333, 345] width 272 height 513
click at [1360, 586] on button "Run" at bounding box center [1310, 589] width 332 height 45
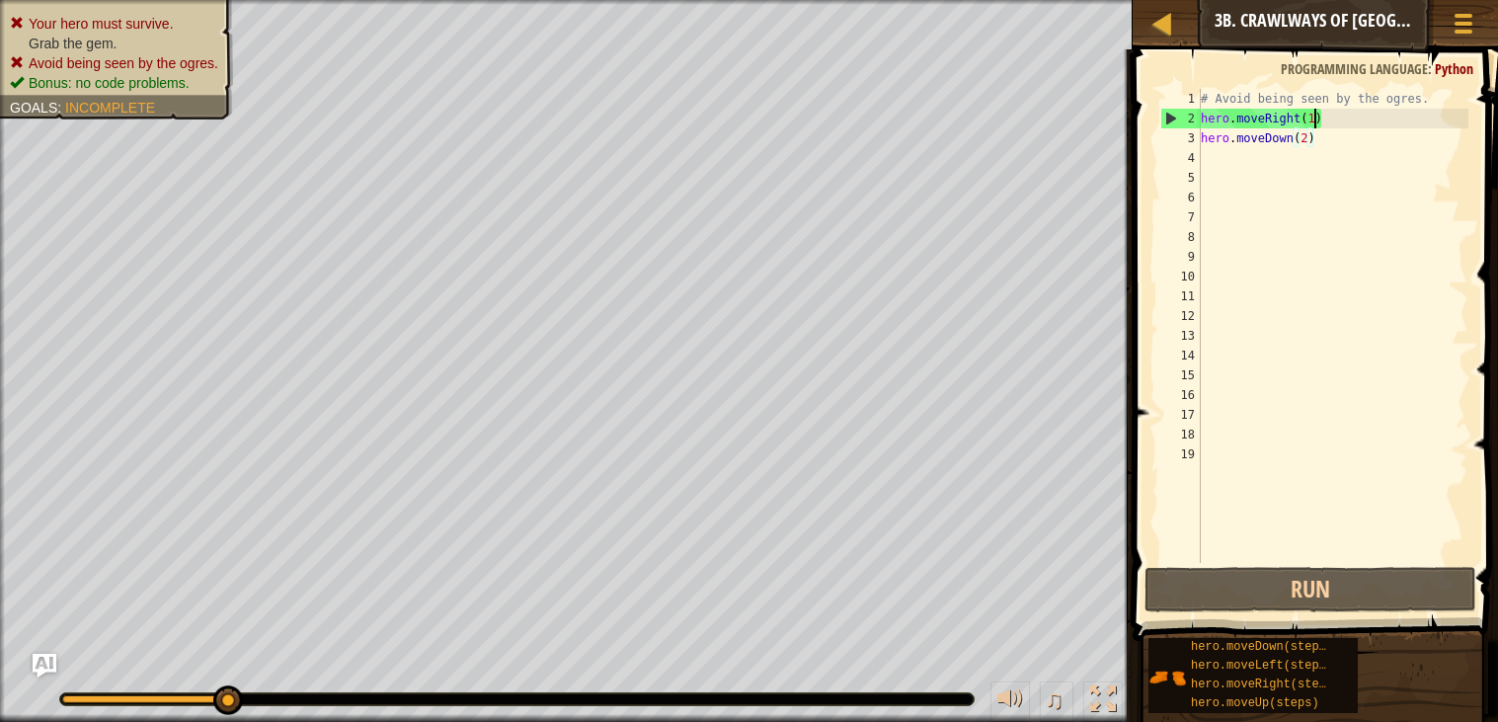
click at [1316, 126] on div "# Avoid being seen by the ogres. hero . moveRight ( 1 ) hero . moveDown ( 2 )" at bounding box center [1333, 345] width 272 height 513
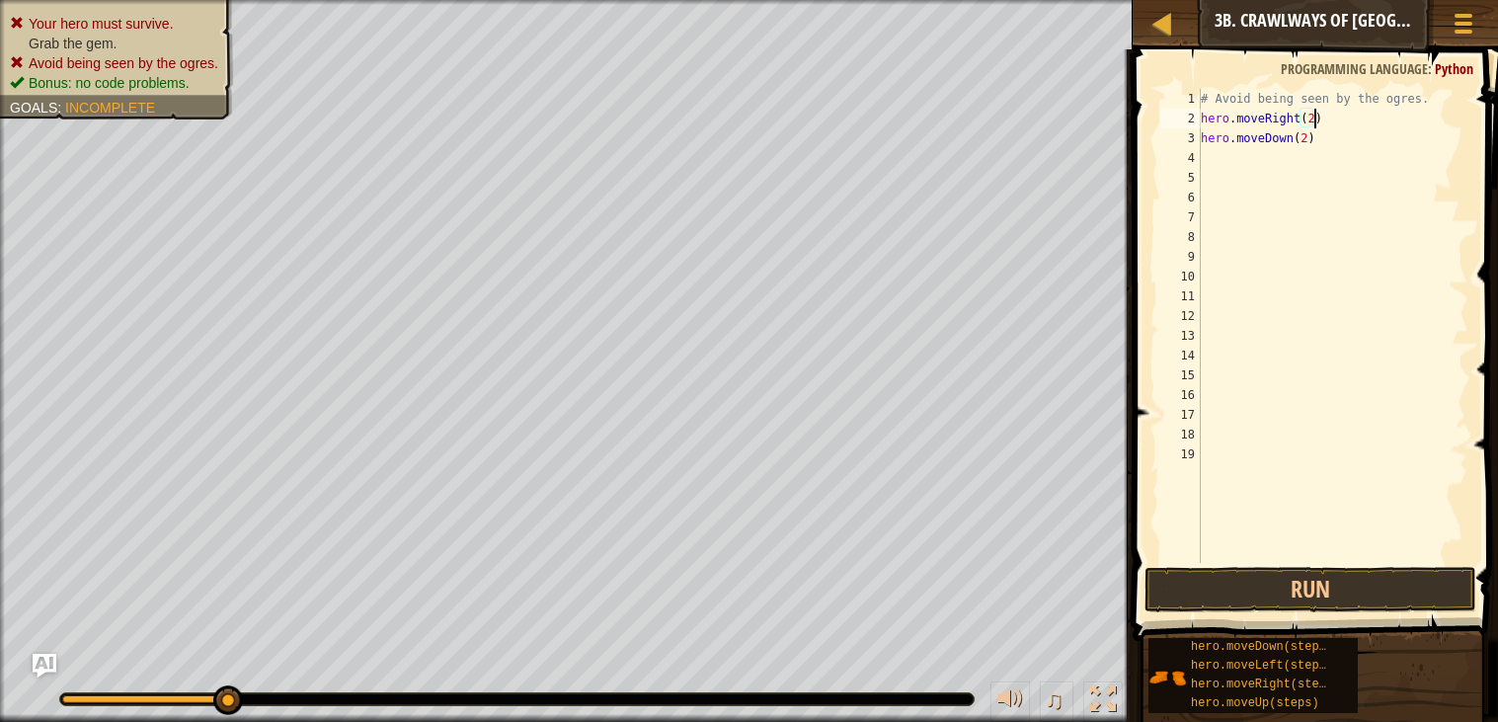
scroll to position [8, 8]
click at [1359, 588] on button "Run" at bounding box center [1310, 589] width 332 height 45
click at [1282, 602] on button "Run" at bounding box center [1310, 589] width 332 height 45
drag, startPoint x: 1316, startPoint y: 138, endPoint x: 1203, endPoint y: 144, distance: 113.7
click at [1203, 144] on div "# Avoid being seen by the ogres. hero . moveRight ( 3 ) hero . moveDown ( 2 )" at bounding box center [1333, 345] width 272 height 513
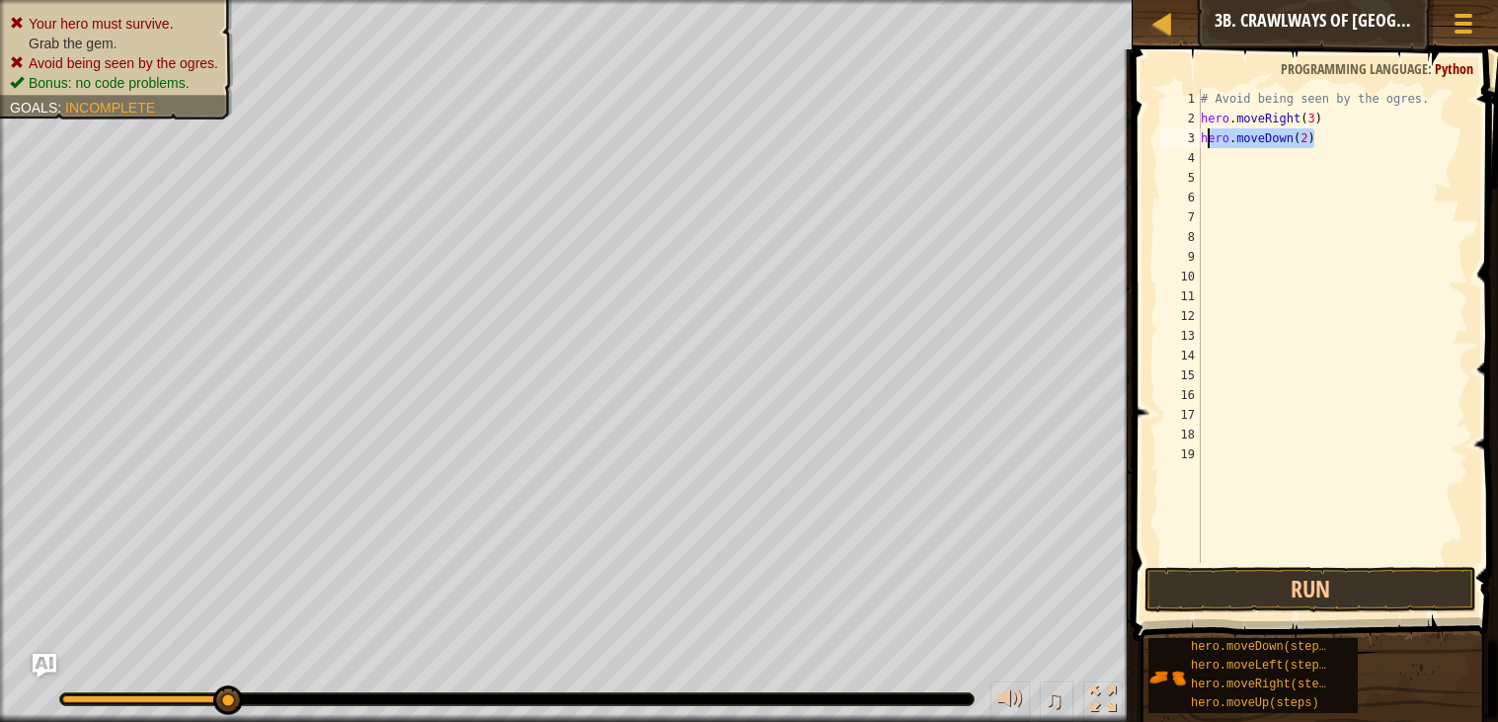
type textarea "hero.moveDown(2)"
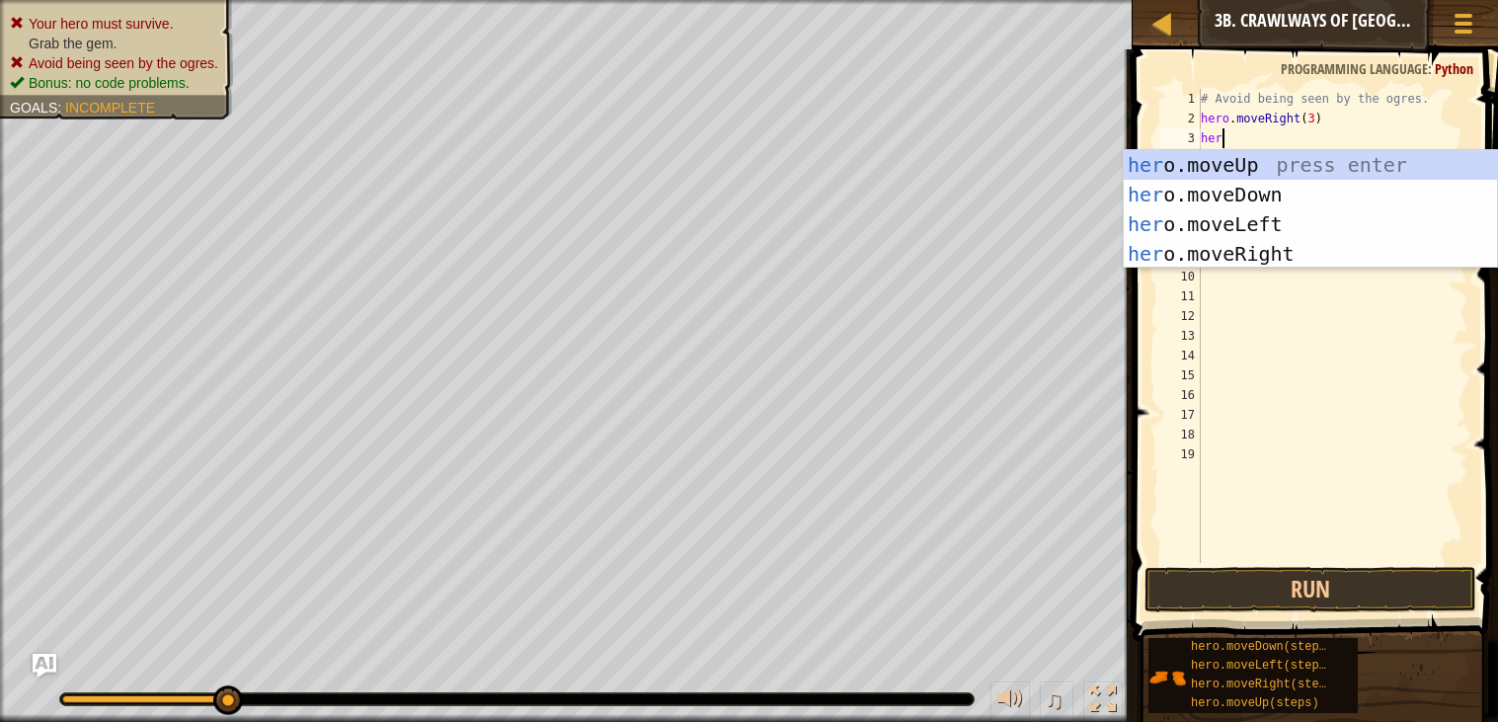
scroll to position [8, 1]
type textarea "hero"
click at [1246, 210] on div "hero .moveUp press enter hero .moveDown press enter hero .moveLeft press enter …" at bounding box center [1310, 239] width 373 height 178
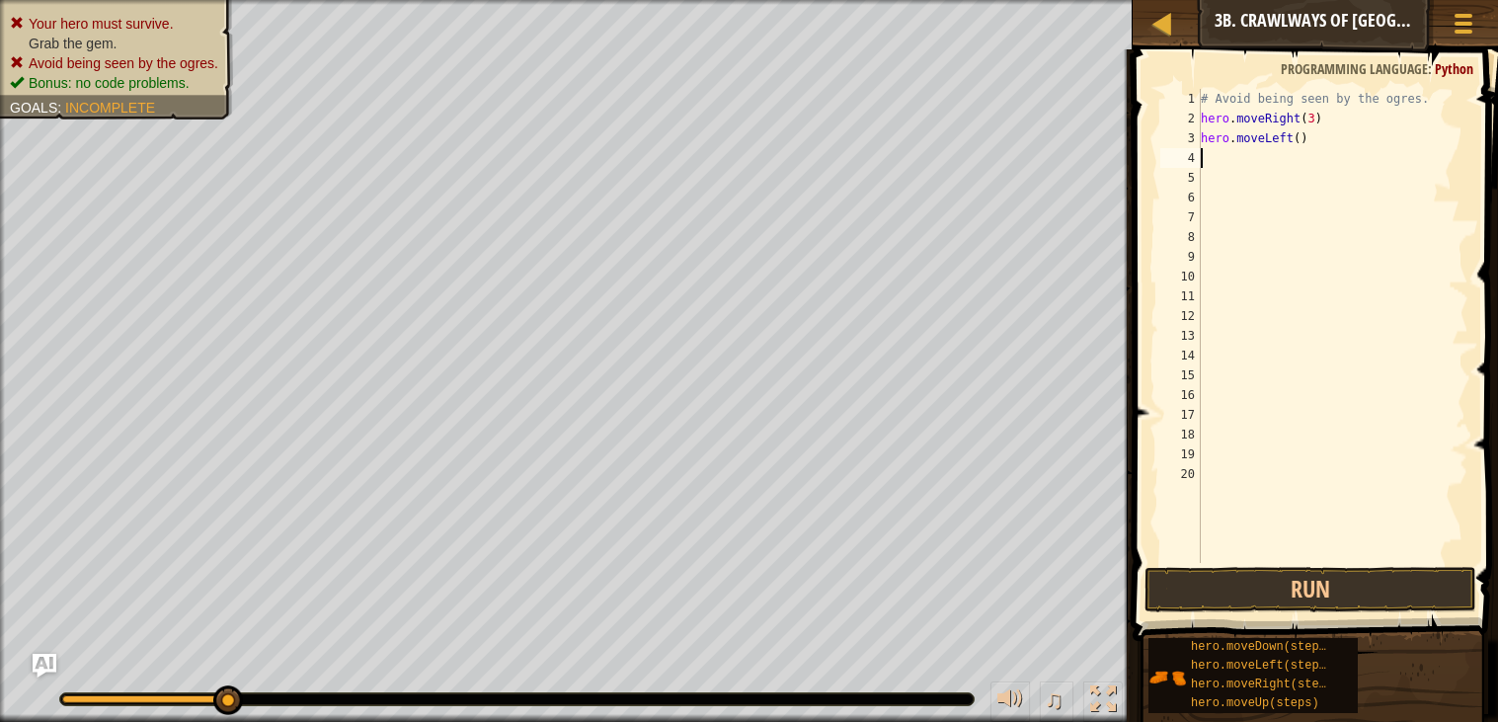
scroll to position [8, 0]
click at [1300, 139] on div "# Avoid being seen by the ogres. hero . moveRight ( 3 ) hero . moveLeft ( )" at bounding box center [1333, 345] width 272 height 513
click at [1313, 116] on div "# Avoid being seen by the ogres. hero . moveRight ( 3 ) hero . moveLeft ( )" at bounding box center [1333, 345] width 272 height 513
click at [1304, 142] on div "# Avoid being seen by the ogres. hero . moveRight ( 3 ) hero . moveLeft ( )" at bounding box center [1333, 345] width 272 height 513
click at [1300, 137] on div "# Avoid being seen by the ogres. hero . moveRight ( 3 ) hero . moveLeft ( )" at bounding box center [1333, 345] width 272 height 513
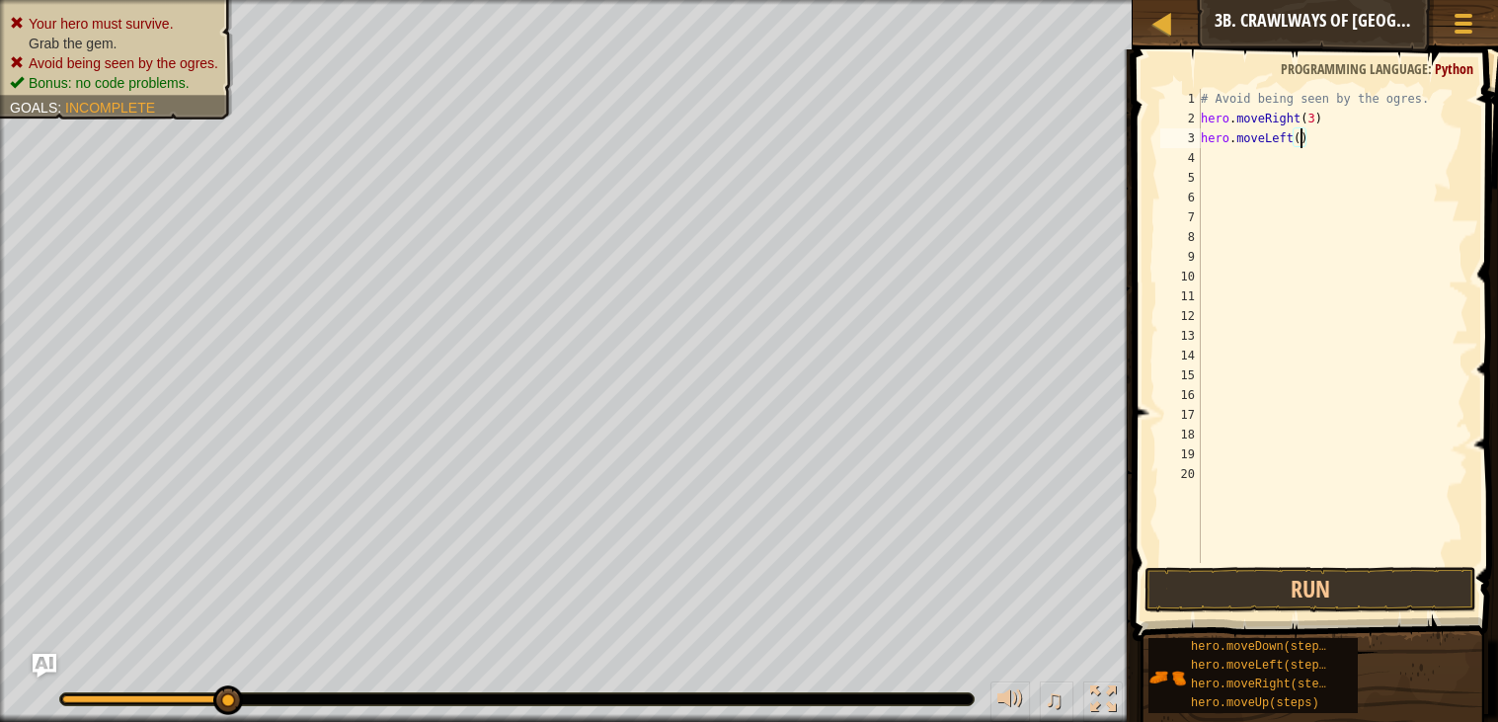
type textarea "hero.moveLeft(2)"
click at [1241, 148] on div "# Avoid being seen by the ogres. hero . moveRight ( 3 ) hero . moveLeft ( 2 )" at bounding box center [1333, 345] width 272 height 513
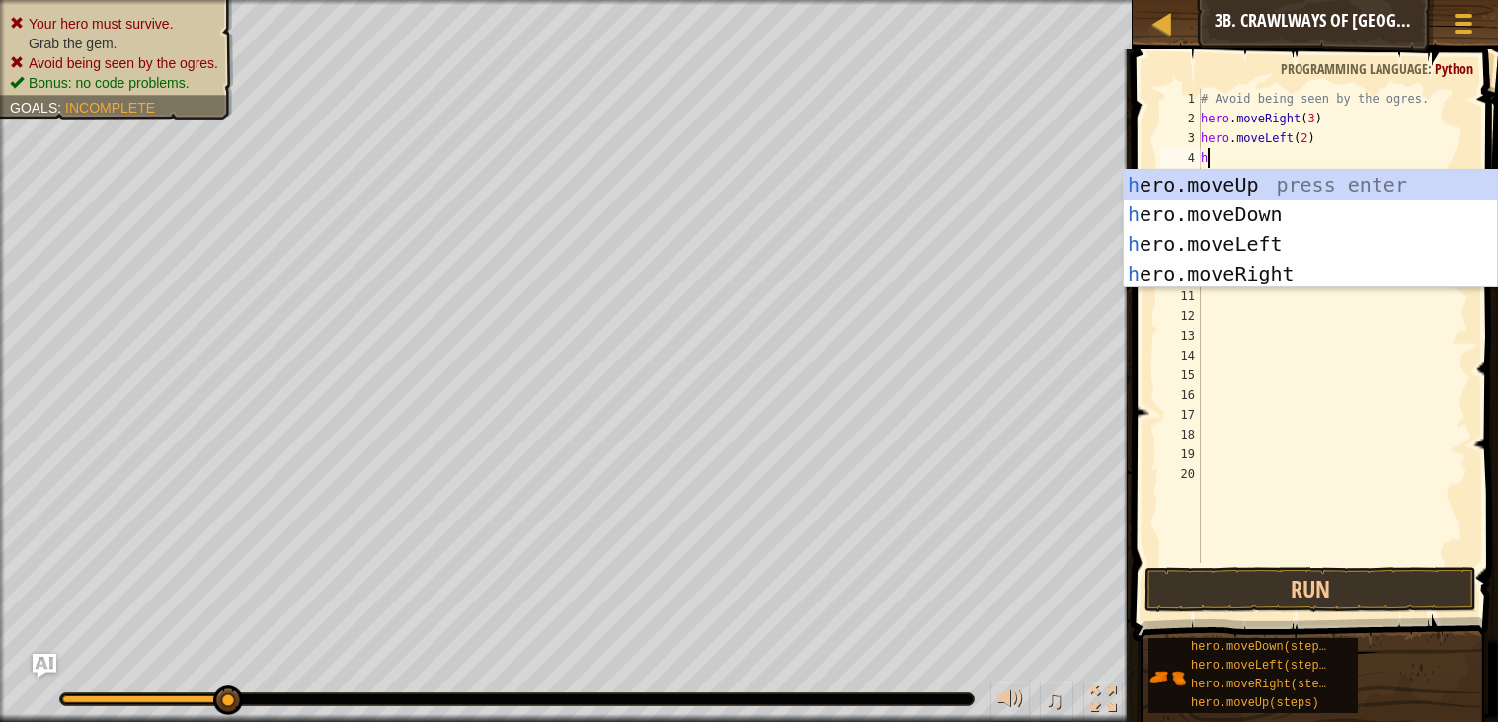
type textarea "hr"
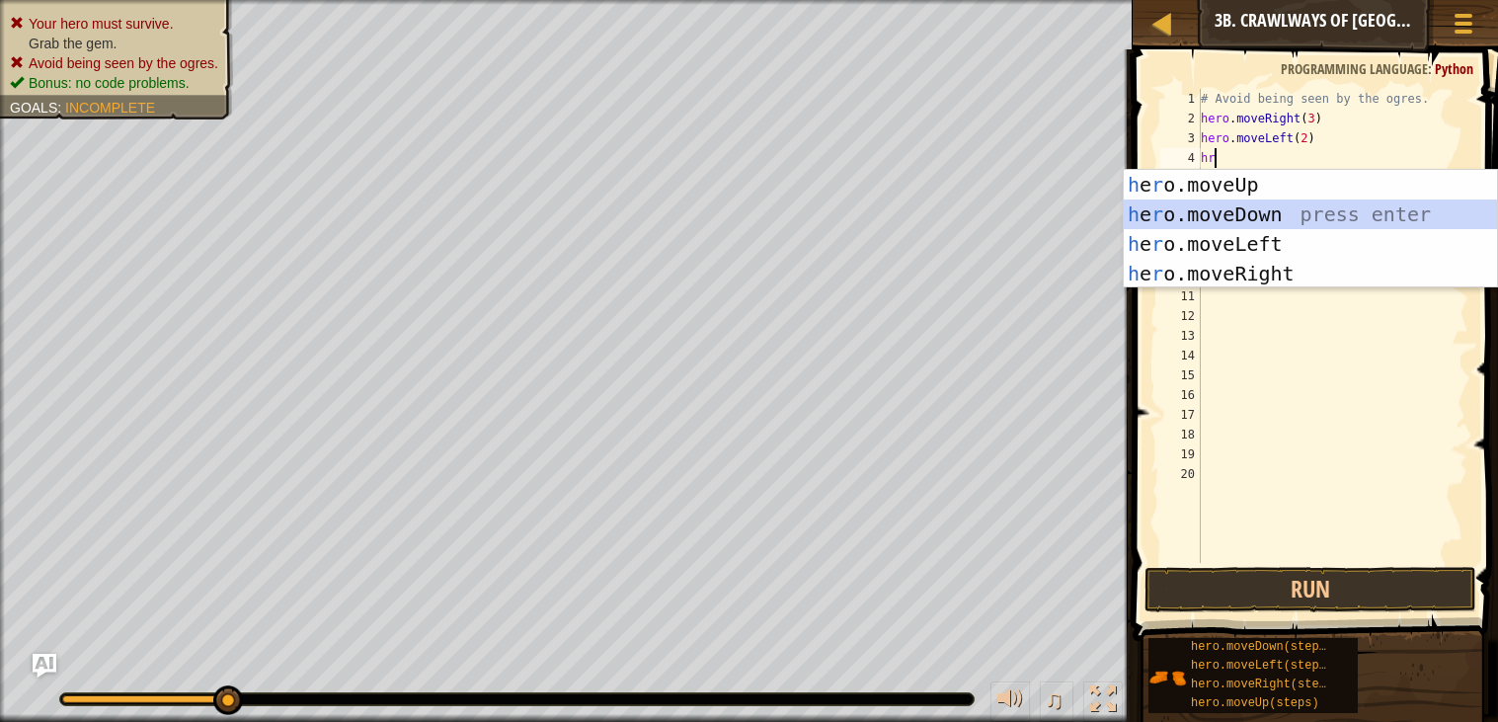
click at [1228, 216] on div "h e r o.moveUp press enter h e r o.moveDown press enter h e r o.moveLeft press …" at bounding box center [1310, 259] width 373 height 178
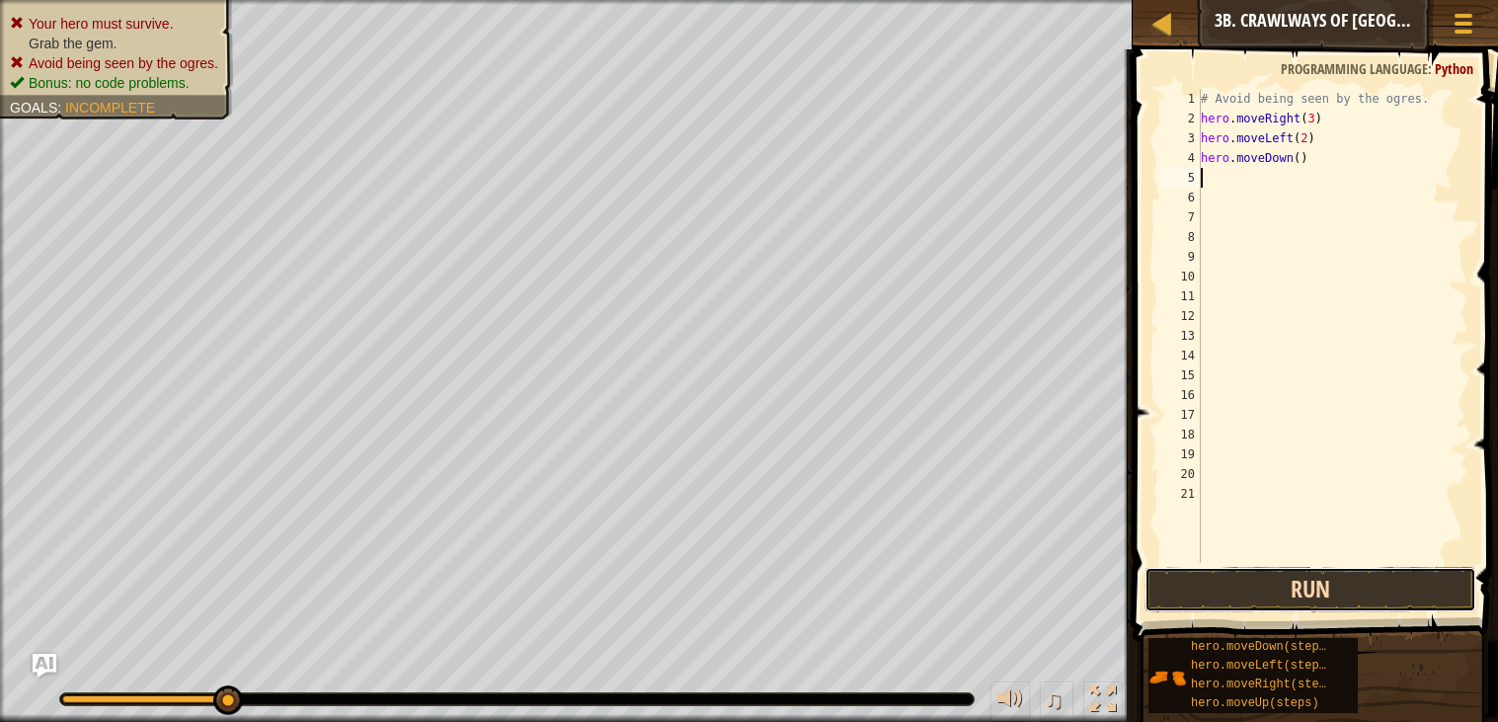
click at [1296, 588] on button "Run" at bounding box center [1310, 589] width 332 height 45
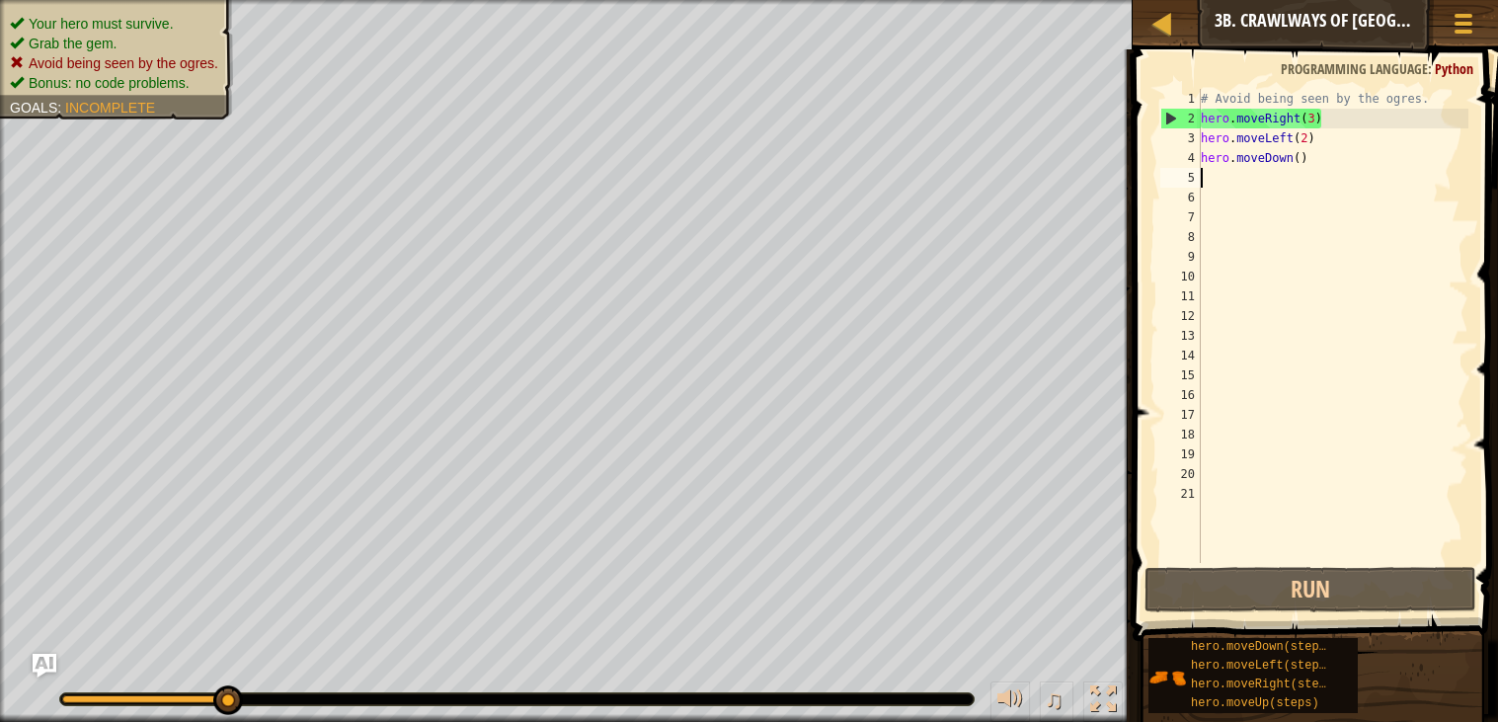
click at [1317, 116] on div "# Avoid being seen by the ogres. hero . moveRight ( 3 ) hero . moveLeft ( 2 ) h…" at bounding box center [1333, 345] width 272 height 513
type textarea "hero.moveRight()"
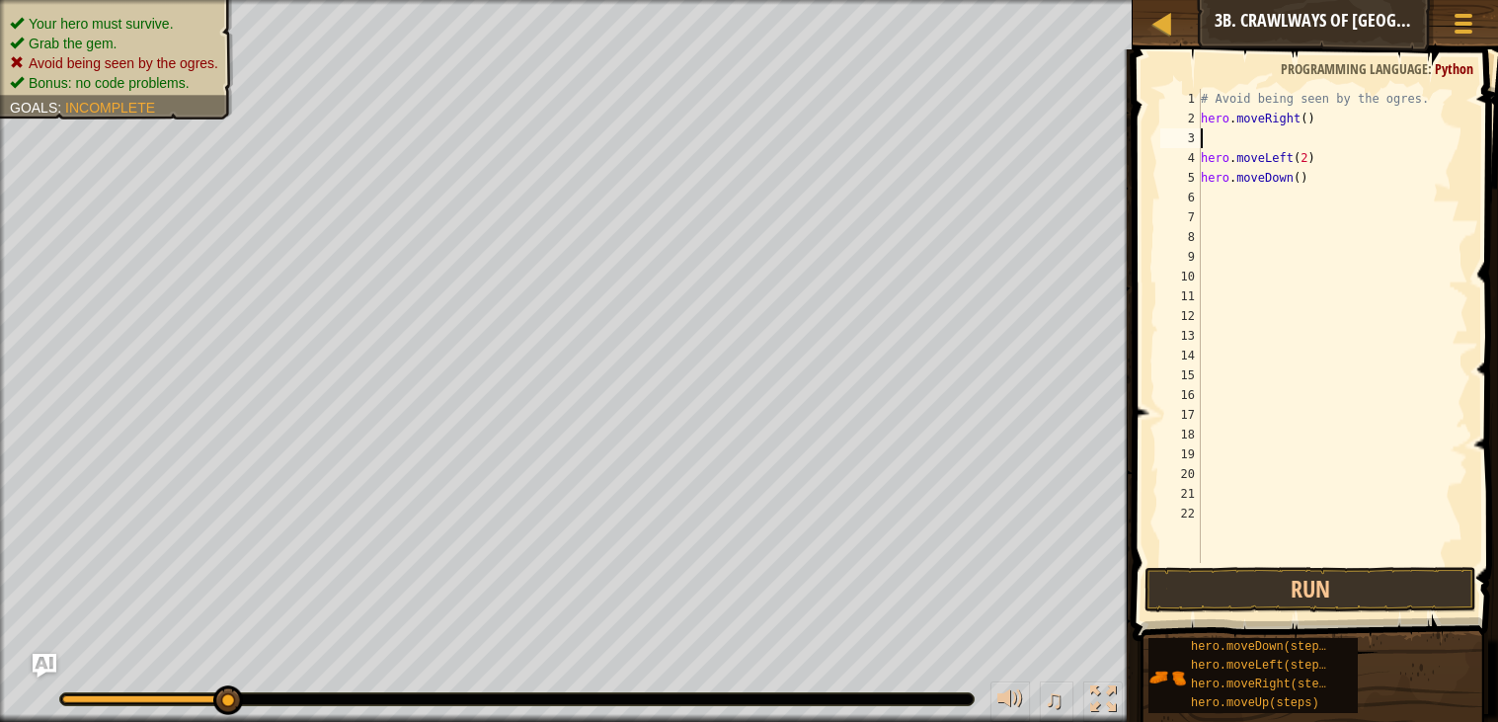
type textarea "\"
click at [1290, 598] on button "Run" at bounding box center [1310, 589] width 332 height 45
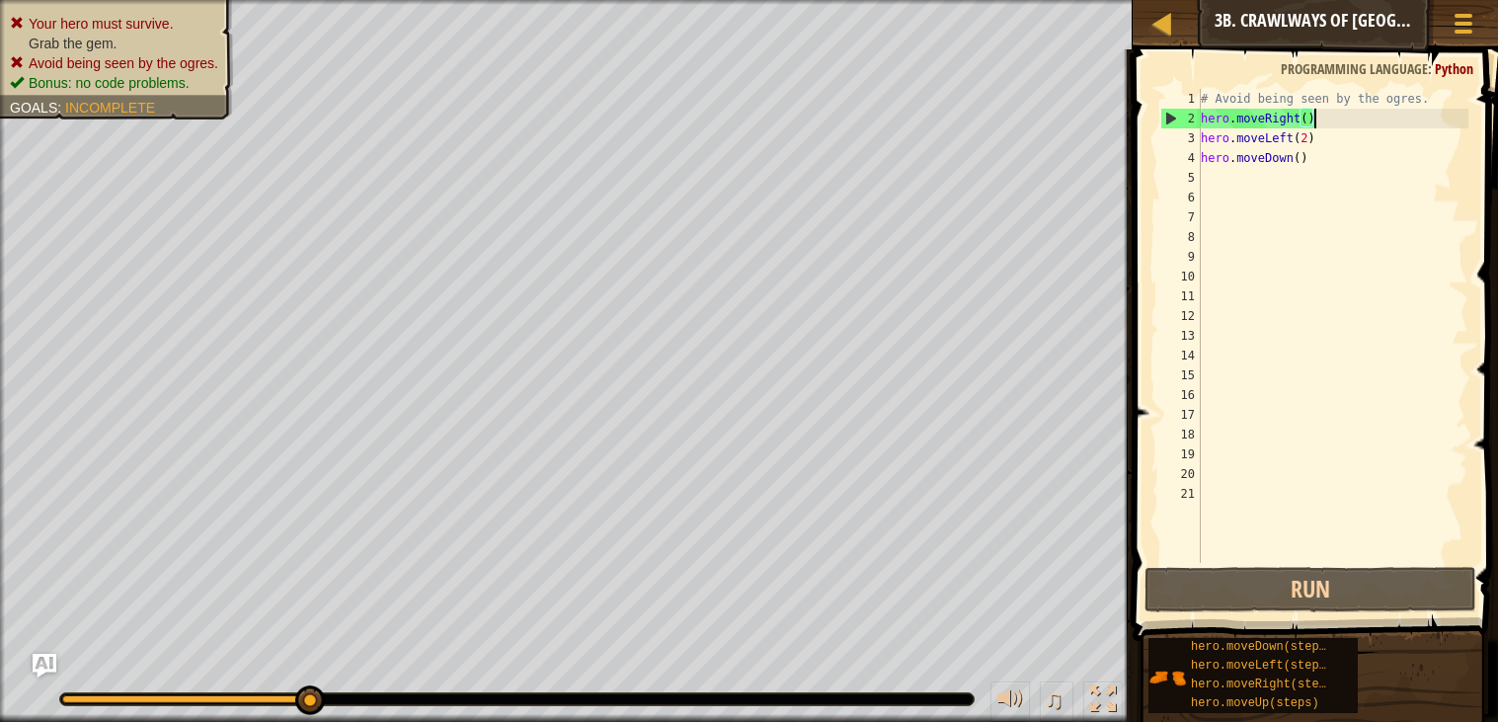
click at [1307, 113] on div "# Avoid being seen by the ogres. hero . moveRight ( ) hero . moveLeft ( 2 ) her…" at bounding box center [1333, 345] width 272 height 513
type textarea "hero.moveRight(2)"
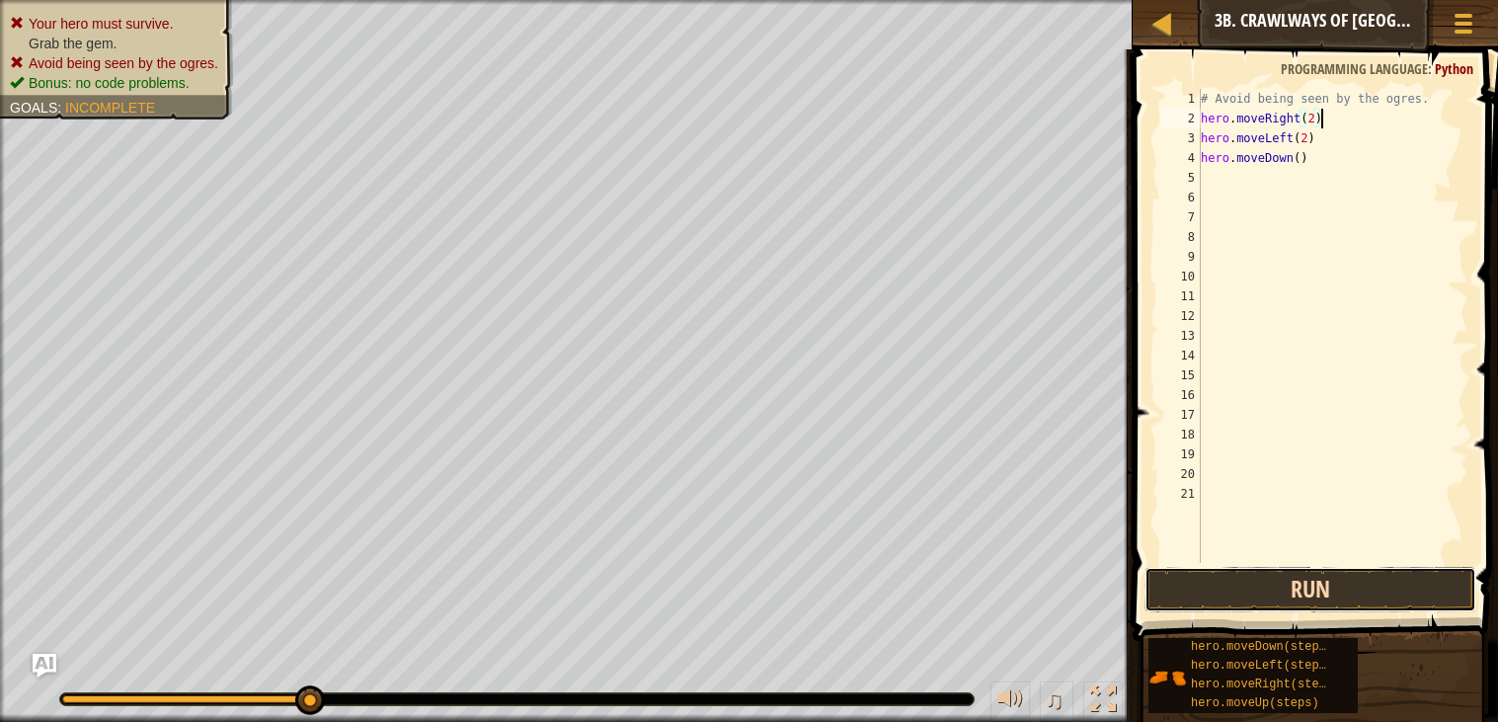
click at [1373, 580] on button "Run" at bounding box center [1310, 589] width 332 height 45
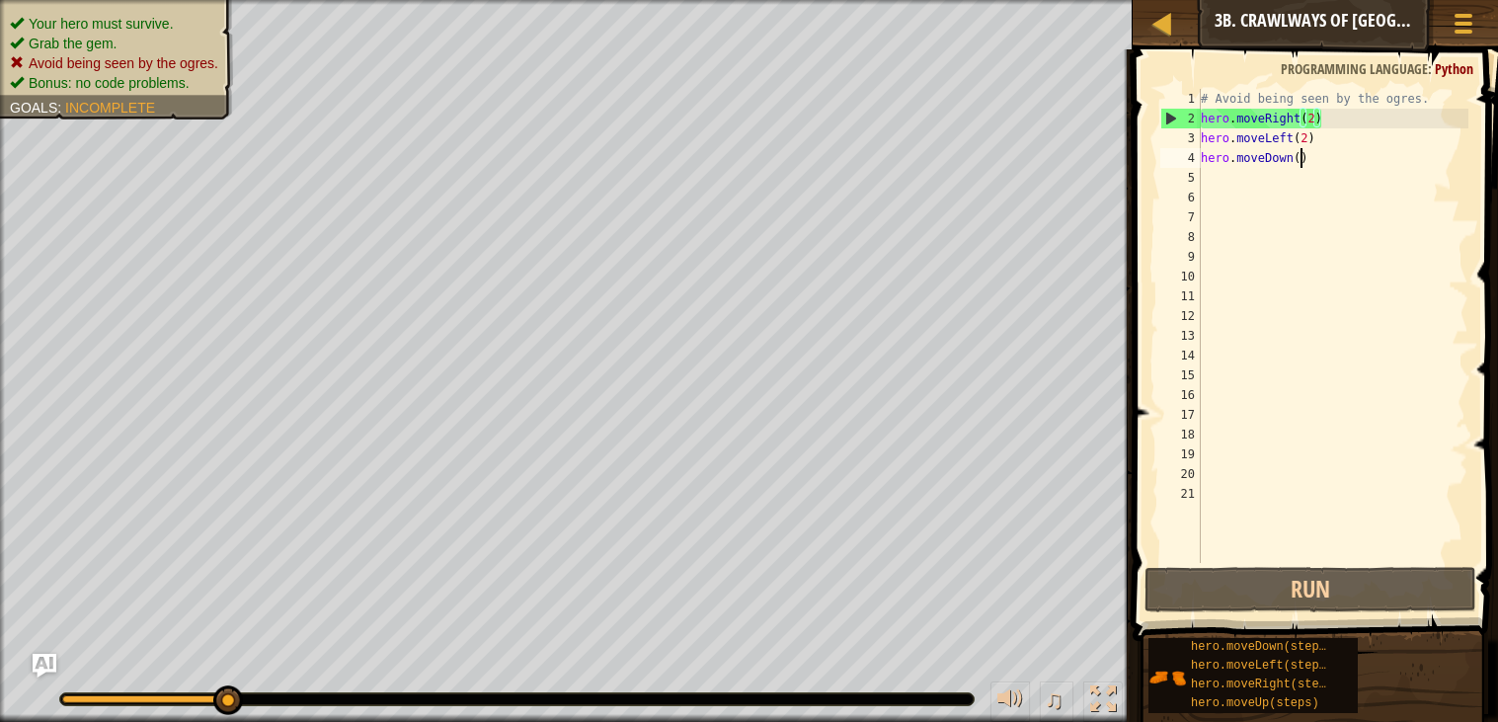
click at [1299, 152] on div "# Avoid being seen by the ogres. hero . moveRight ( 2 ) hero . moveLeft ( 2 ) h…" at bounding box center [1333, 345] width 272 height 513
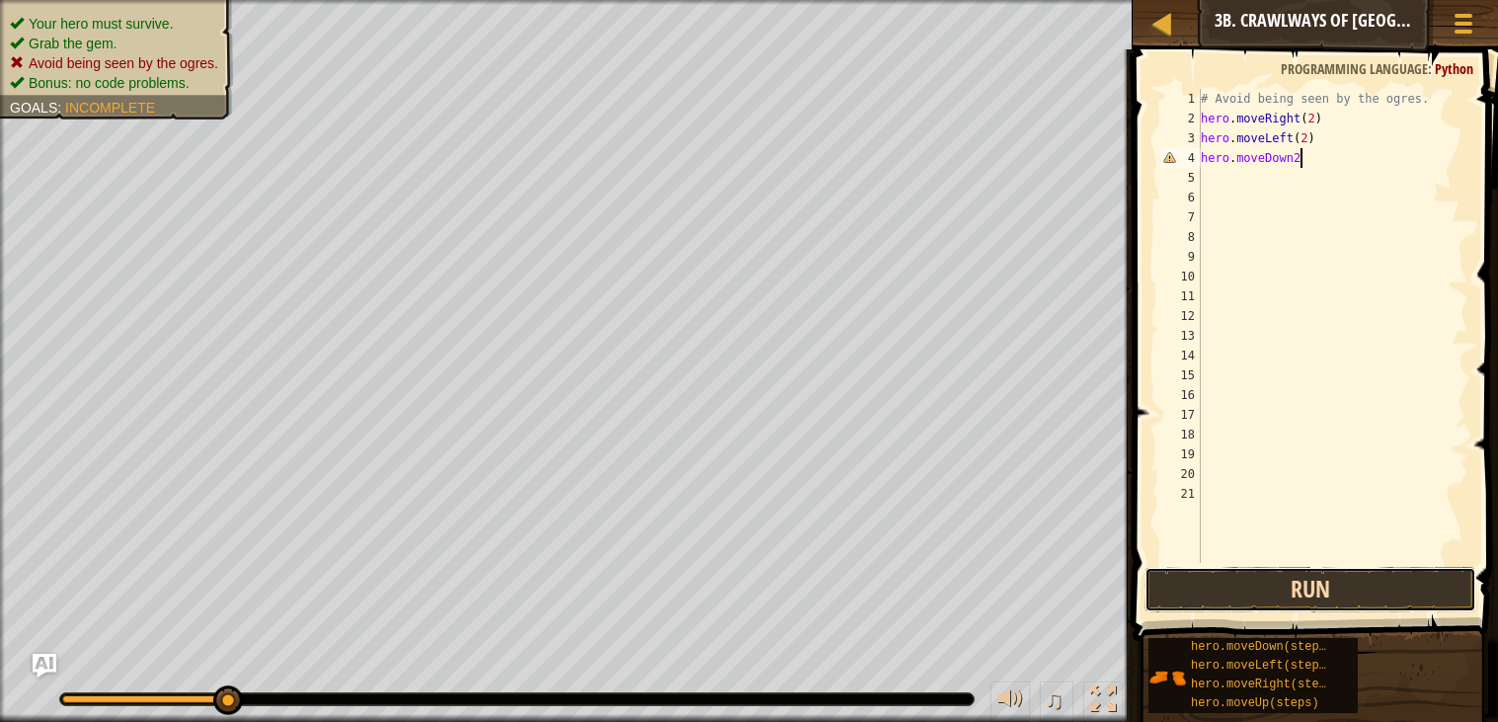
click at [1313, 595] on button "Run" at bounding box center [1310, 589] width 332 height 45
type textarea "hero.moveDown(2)"
click at [1264, 585] on button "Run" at bounding box center [1310, 589] width 332 height 45
click at [1187, 583] on button "Run" at bounding box center [1310, 589] width 332 height 45
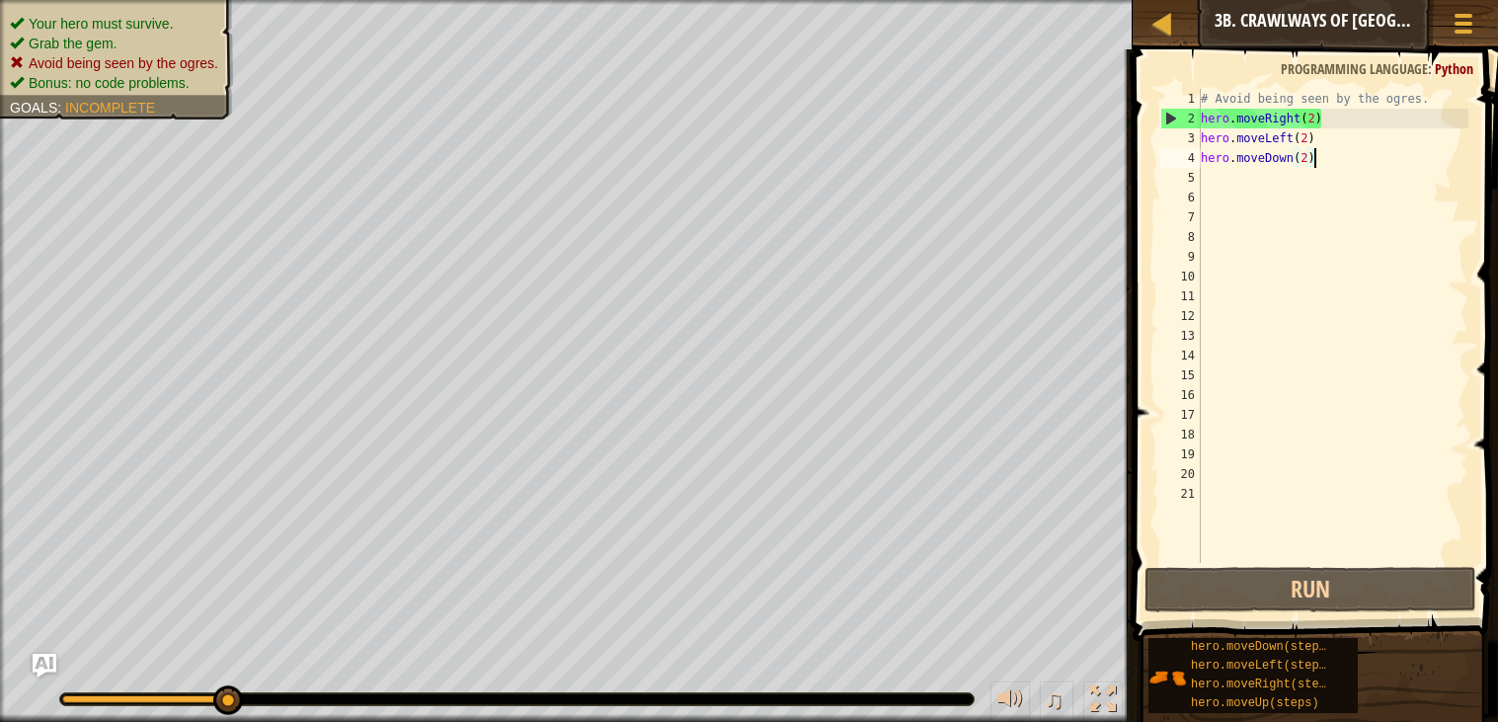
click at [1211, 173] on div "# Avoid being seen by the ogres. hero . moveRight ( 2 ) hero . moveLeft ( 2 ) h…" at bounding box center [1333, 345] width 272 height 513
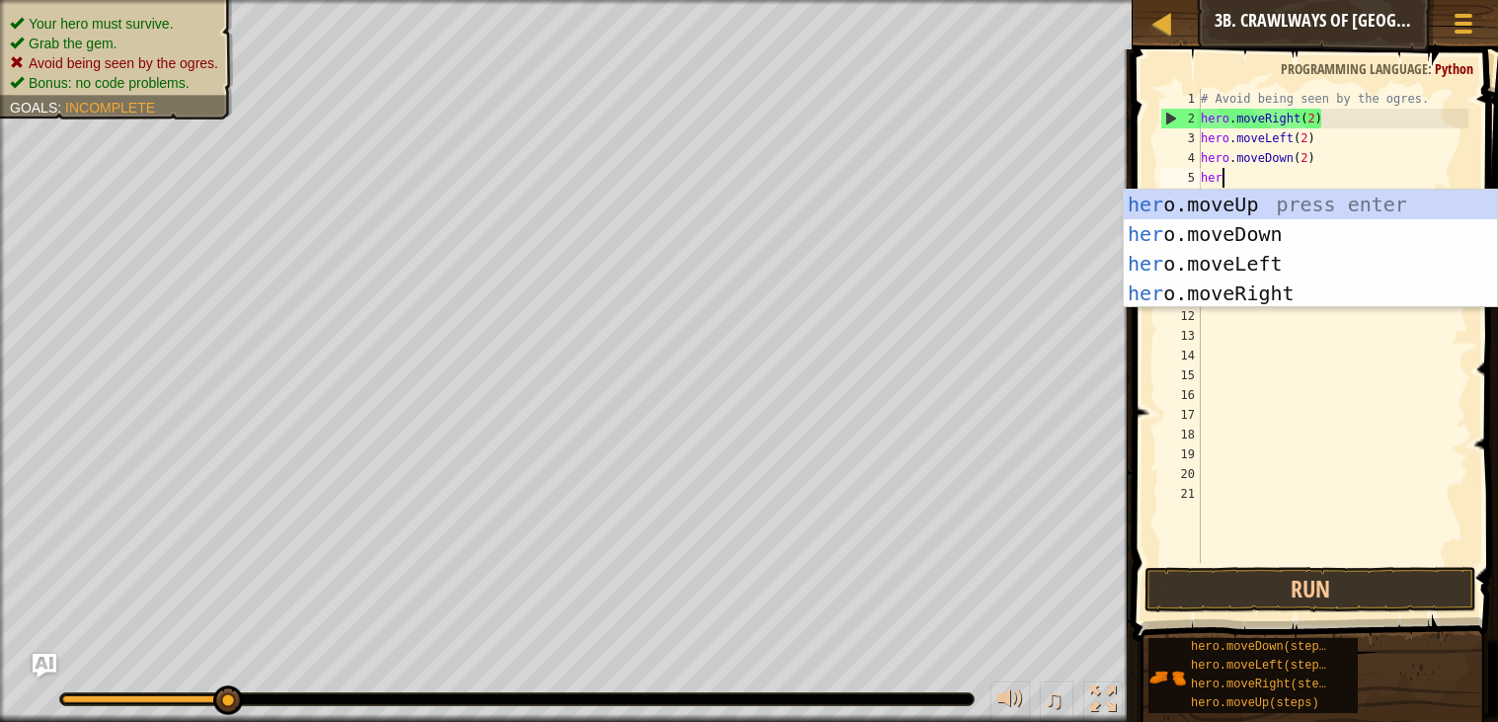
scroll to position [8, 1]
type textarea "h"
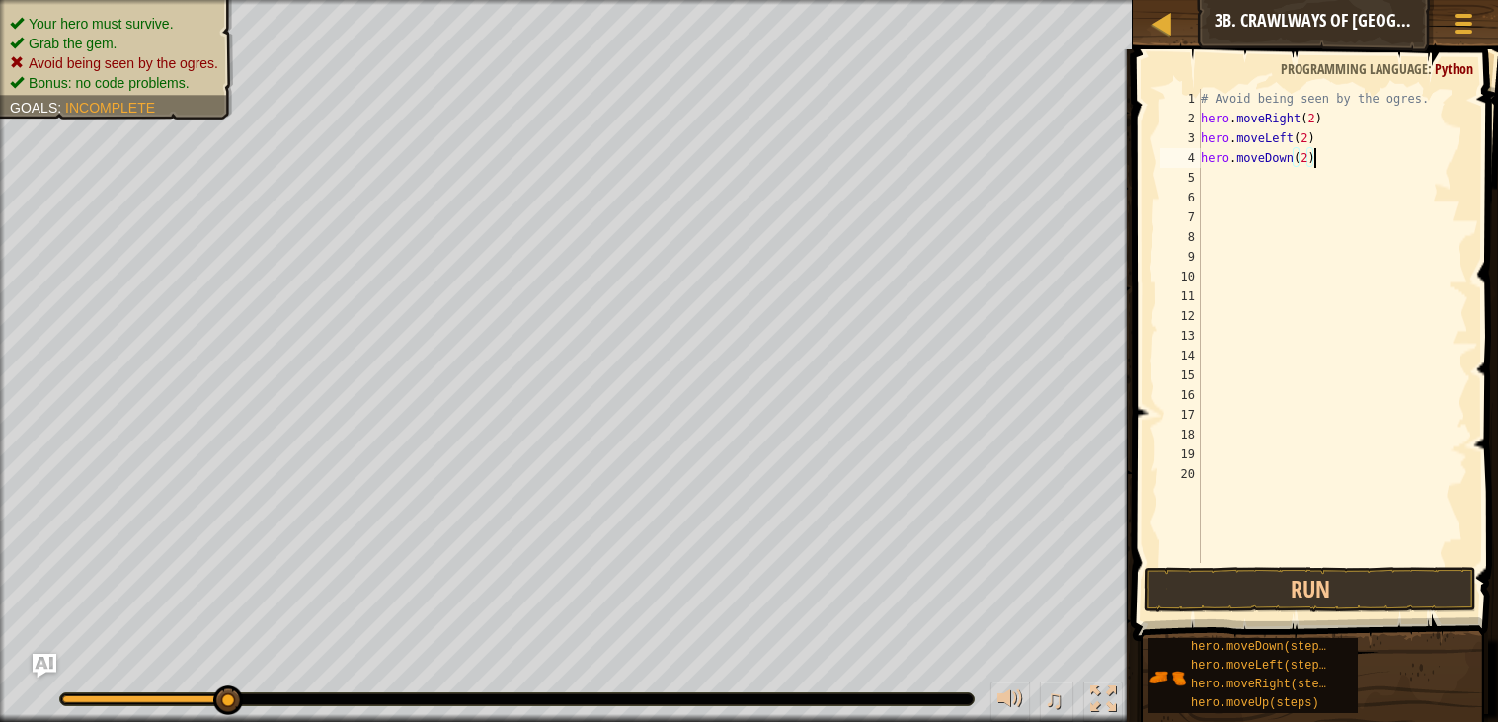
click at [1313, 158] on div "# Avoid being seen by the ogres. hero . moveRight ( 2 ) hero . moveLeft ( 2 ) h…" at bounding box center [1333, 345] width 272 height 513
click at [1306, 158] on div "# Avoid being seen by the ogres. hero . moveRight ( 2 ) hero . moveLeft ( 2 ) h…" at bounding box center [1333, 345] width 272 height 513
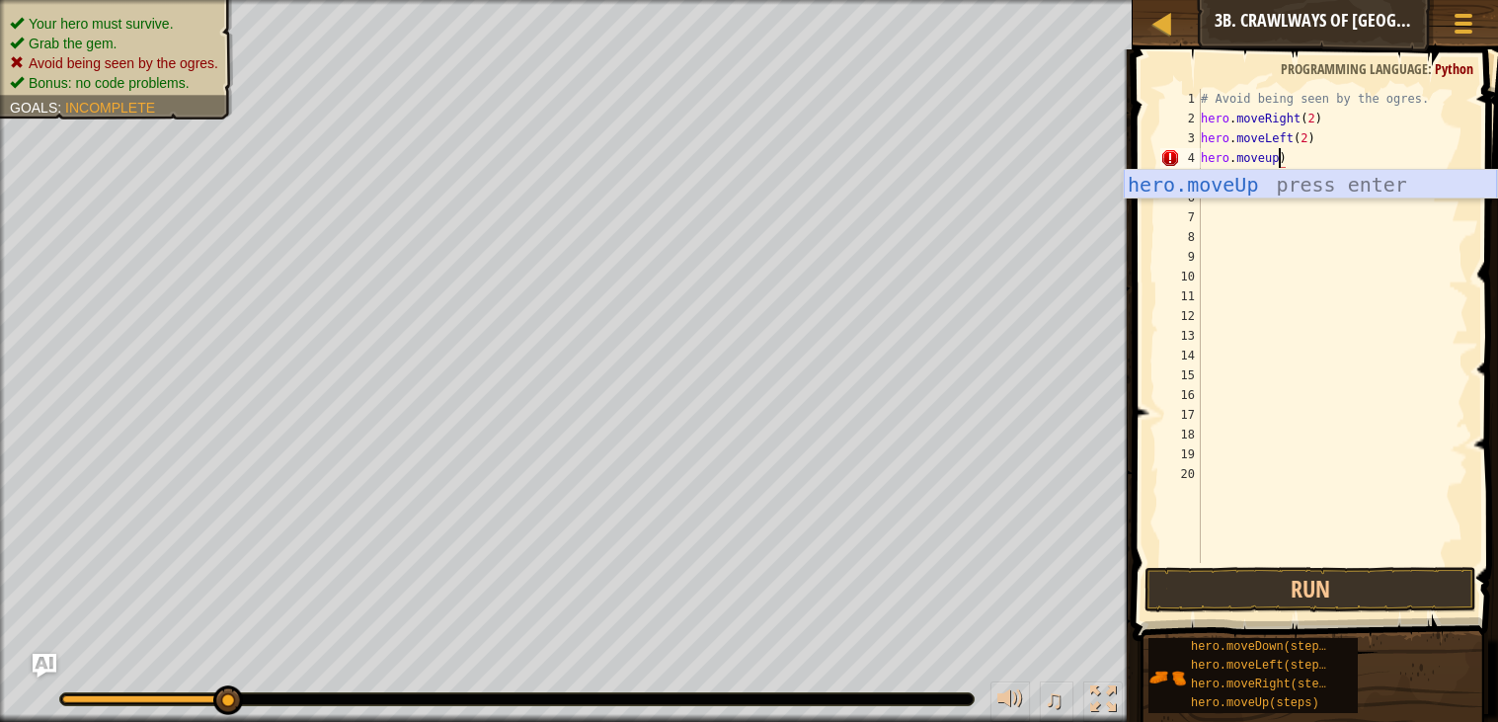
click at [1294, 192] on div "hero.moveUp press enter" at bounding box center [1310, 214] width 373 height 89
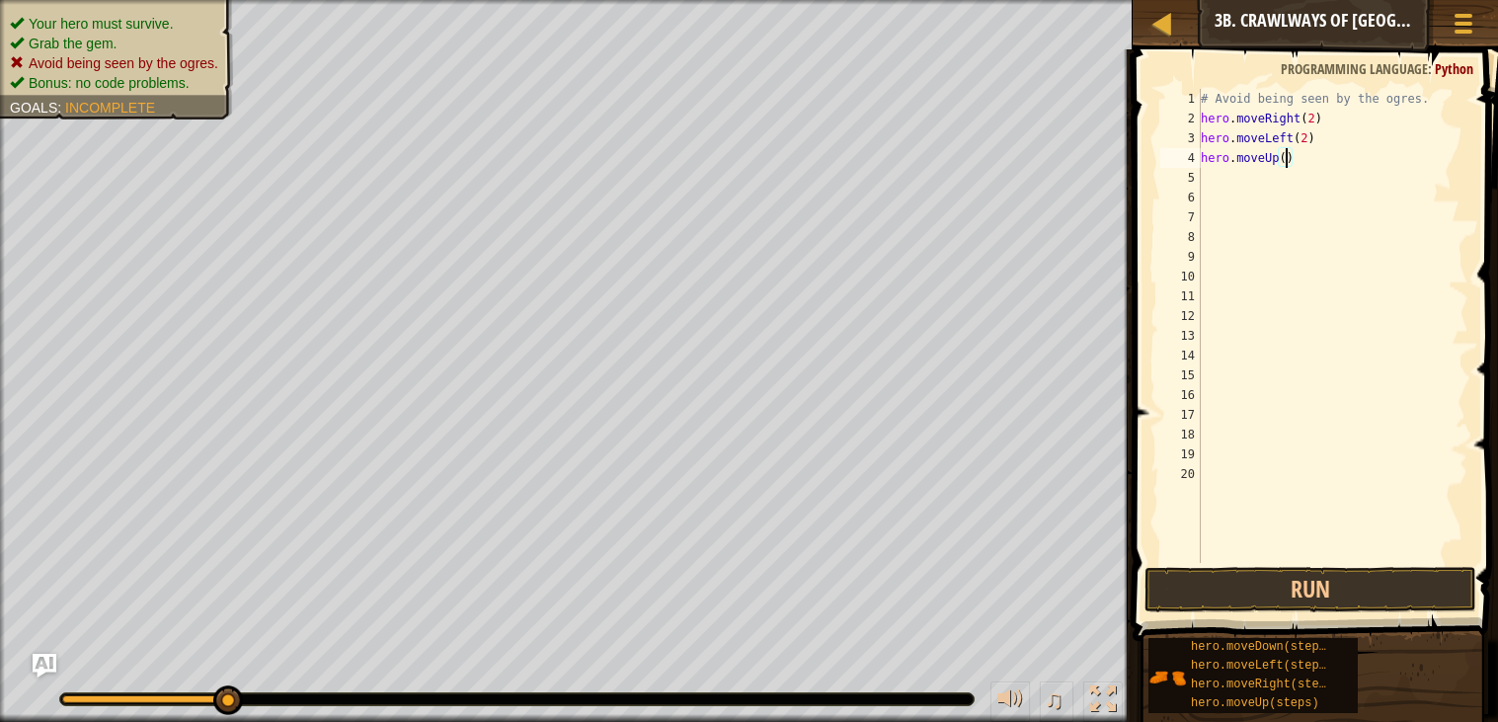
scroll to position [8, 6]
type textarea "hero.moveUp(2)"
click at [1289, 580] on button "Run" at bounding box center [1310, 589] width 332 height 45
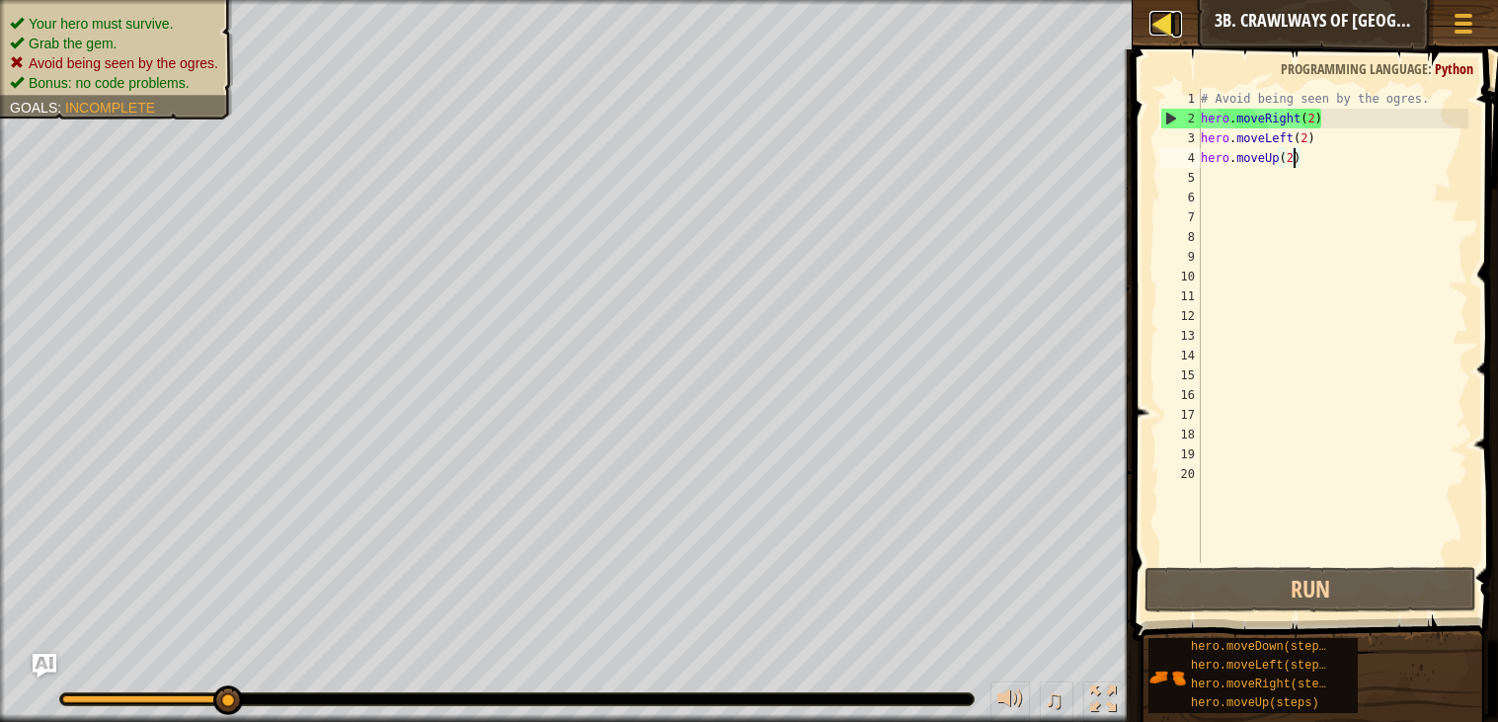
click at [1180, 23] on link "Map" at bounding box center [1177, 24] width 10 height 27
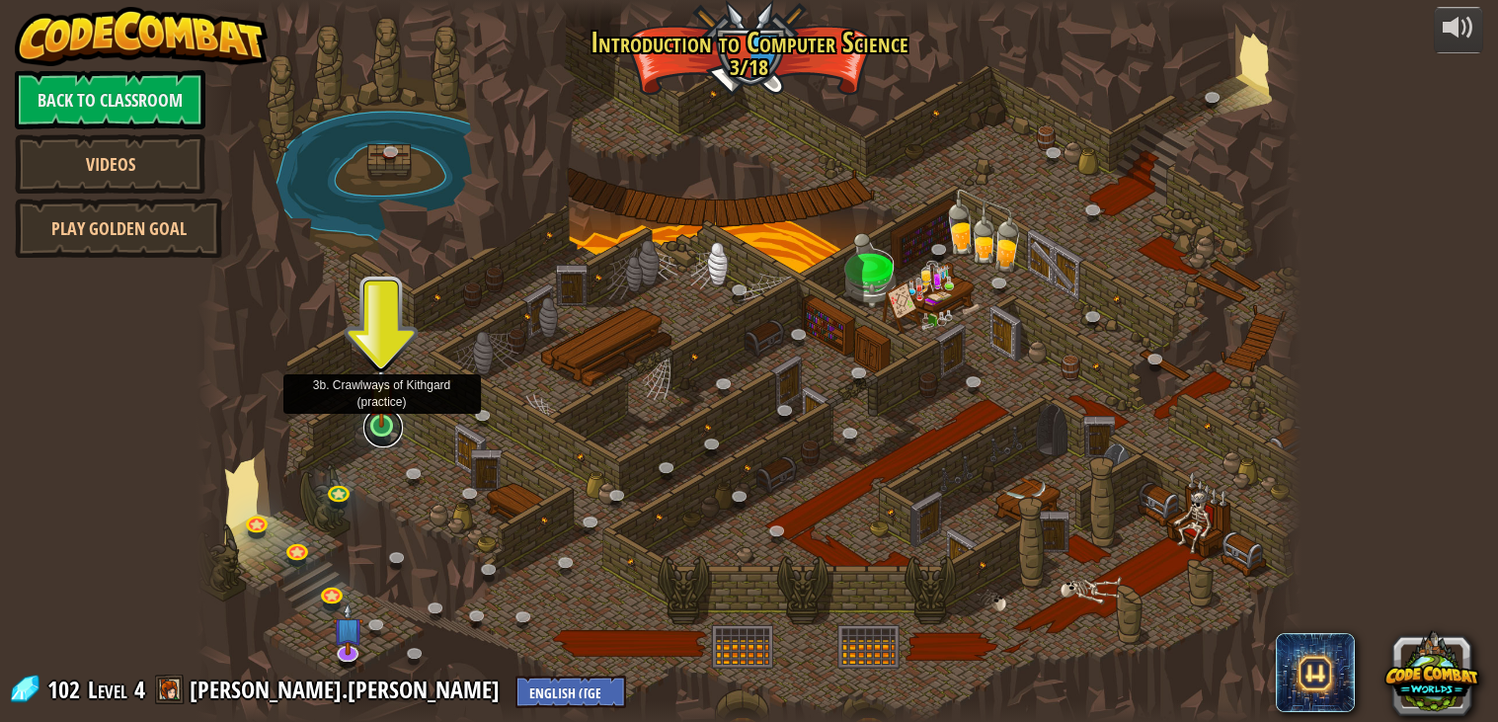
click at [393, 429] on link at bounding box center [382, 427] width 39 height 39
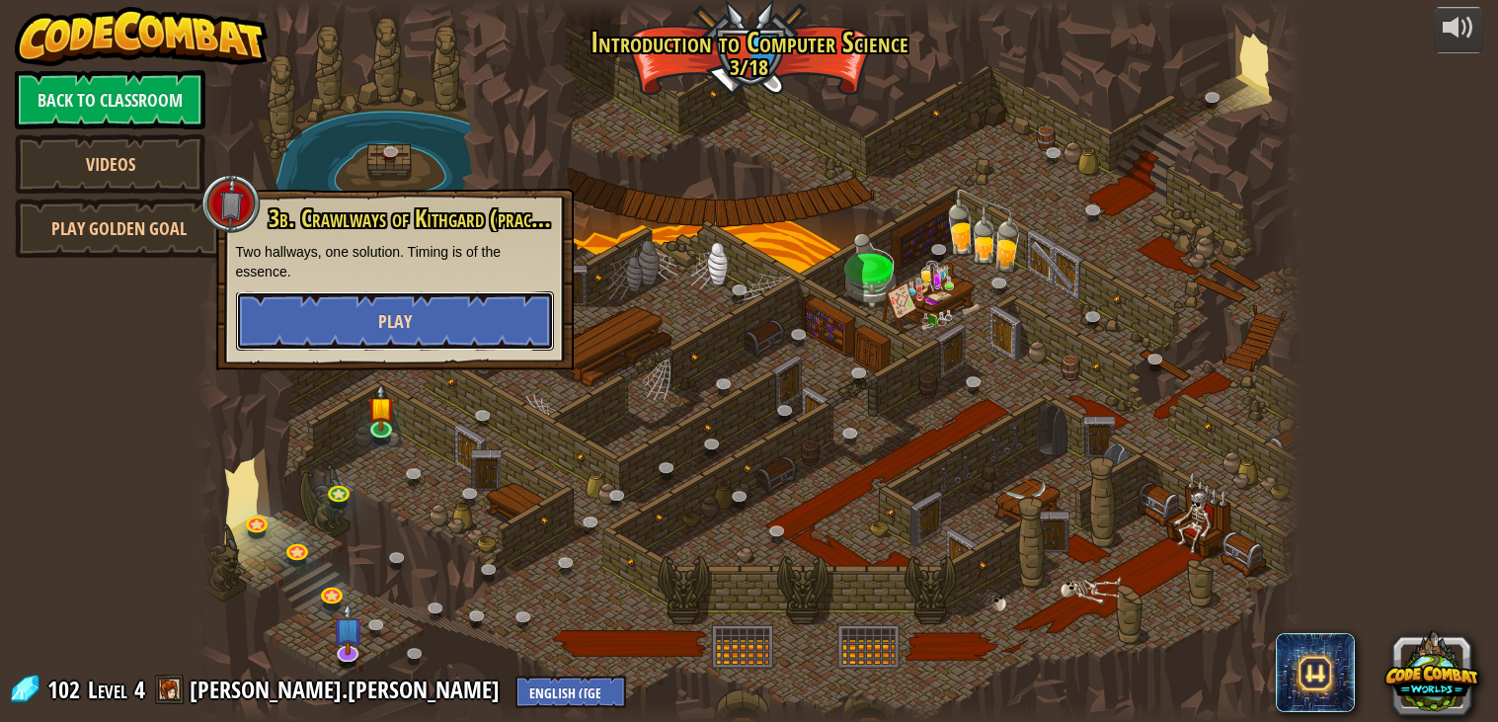
click at [335, 315] on button "Play" at bounding box center [395, 320] width 318 height 59
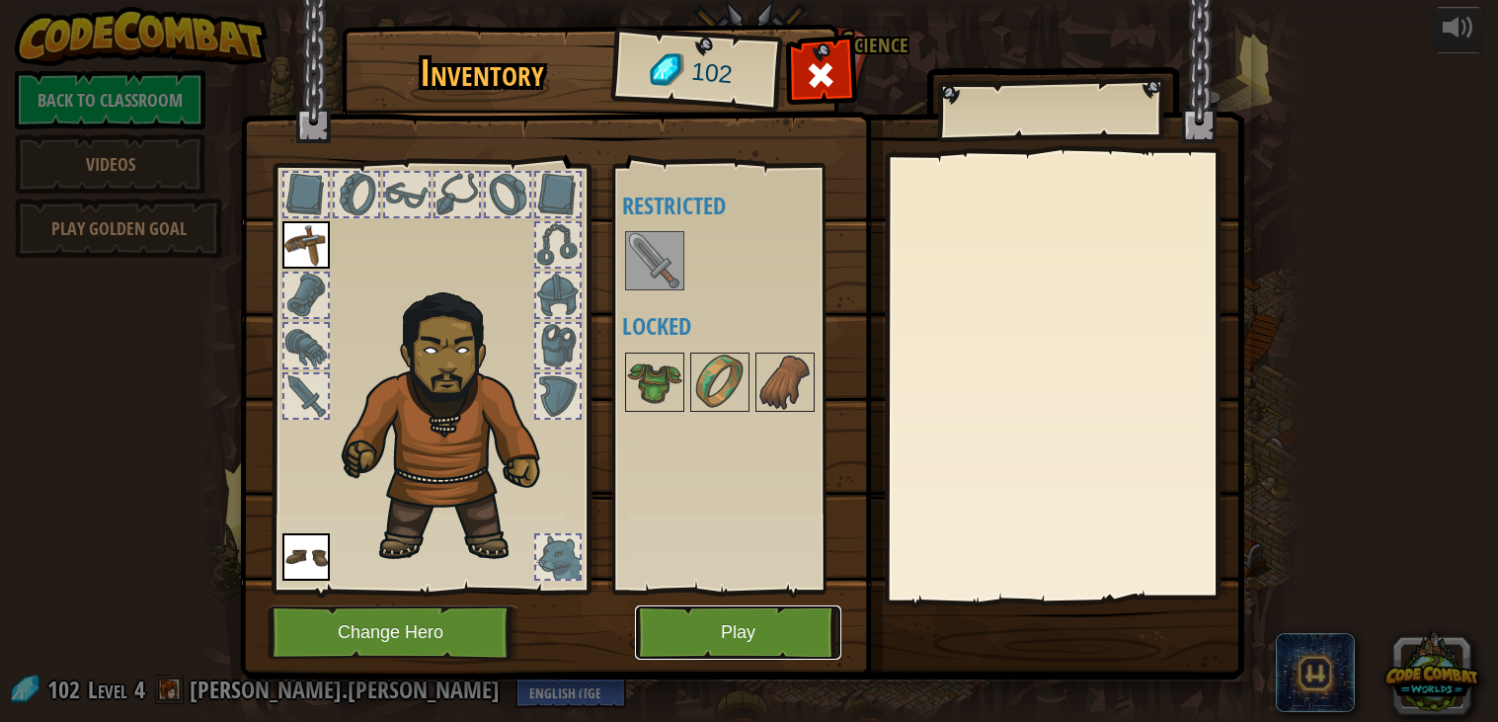
click at [664, 614] on button "Play" at bounding box center [738, 632] width 206 height 54
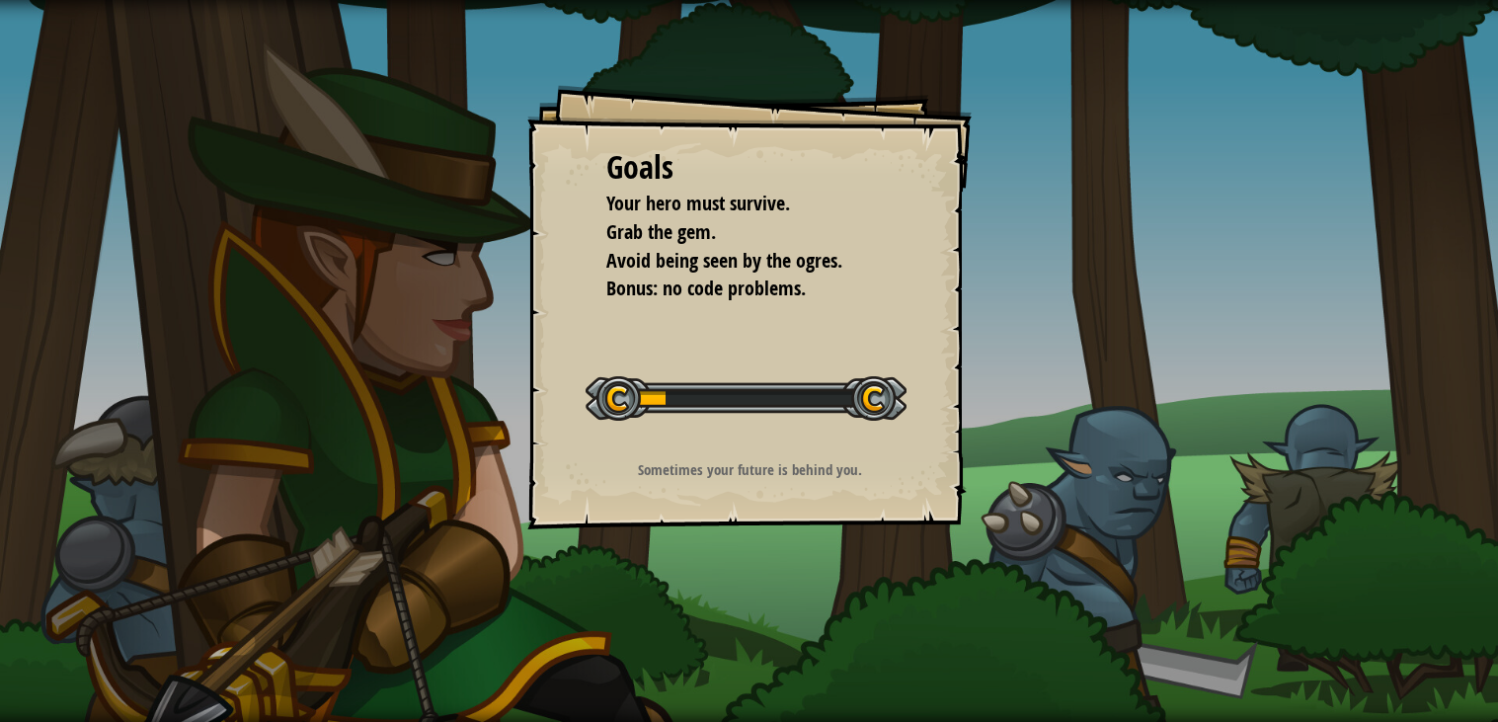
click at [628, 414] on div at bounding box center [745, 398] width 321 height 44
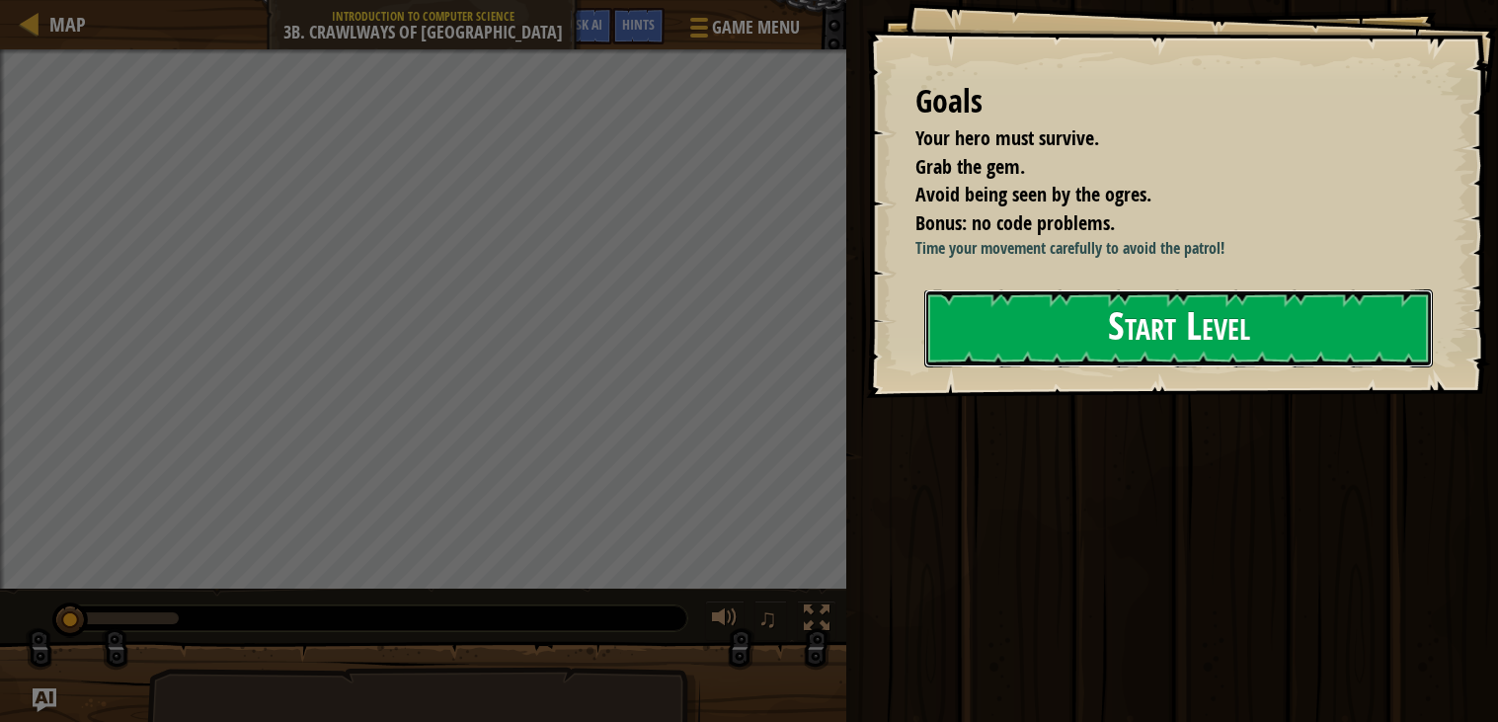
click at [990, 336] on button "Start Level" at bounding box center [1178, 328] width 508 height 78
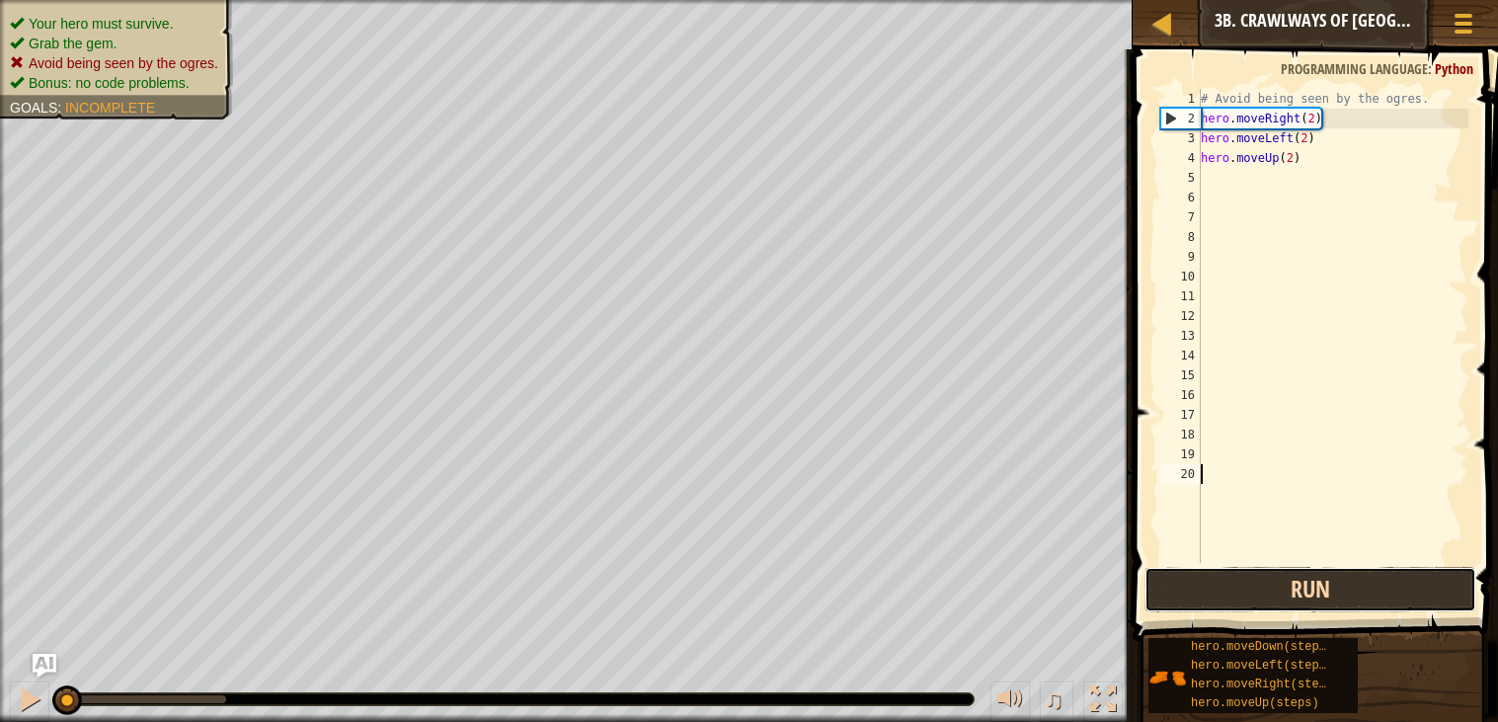
click at [1231, 599] on button "Run" at bounding box center [1310, 589] width 332 height 45
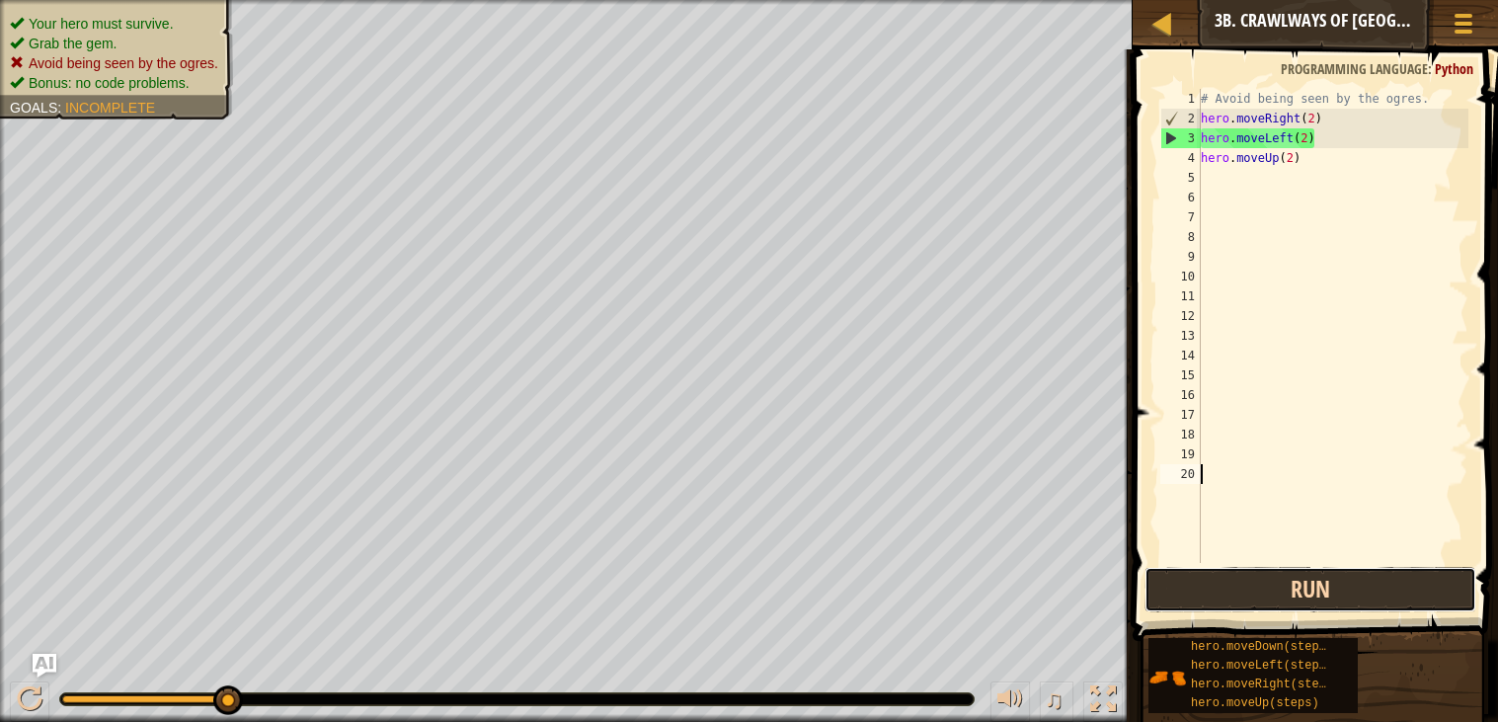
click at [1194, 589] on button "Run" at bounding box center [1310, 589] width 332 height 45
click at [1292, 154] on div "# Avoid being seen by the ogres. hero . moveRight ( 2 ) hero . moveLeft ( 2 ) h…" at bounding box center [1333, 345] width 272 height 513
click at [1292, 160] on div "# Avoid being seen by the ogres. hero . moveRight ( 2 ) hero . moveLeft ( 2 ) h…" at bounding box center [1333, 345] width 272 height 513
click at [1324, 568] on button "Run" at bounding box center [1310, 589] width 332 height 45
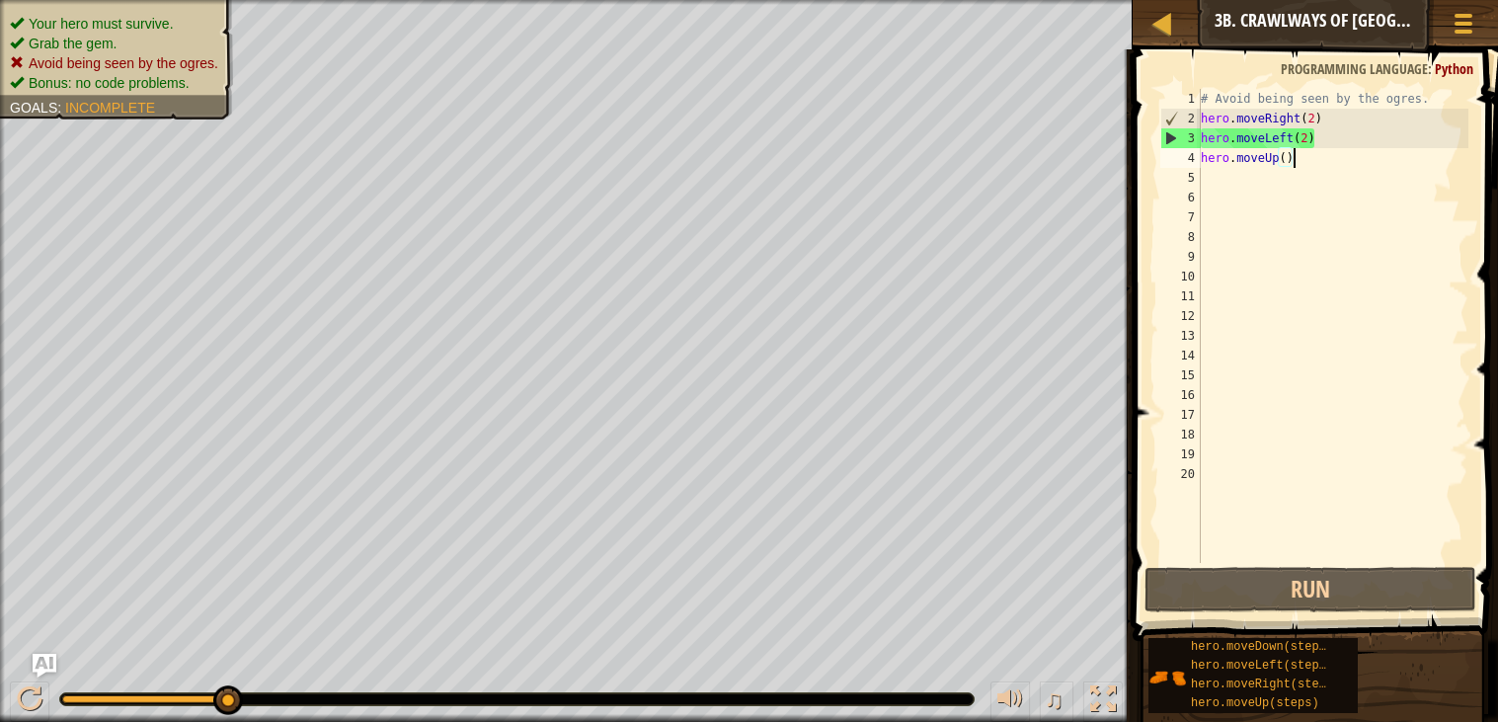
click at [1309, 135] on div "# Avoid being seen by the ogres. hero . moveRight ( 2 ) hero . moveLeft ( 2 ) h…" at bounding box center [1333, 345] width 272 height 513
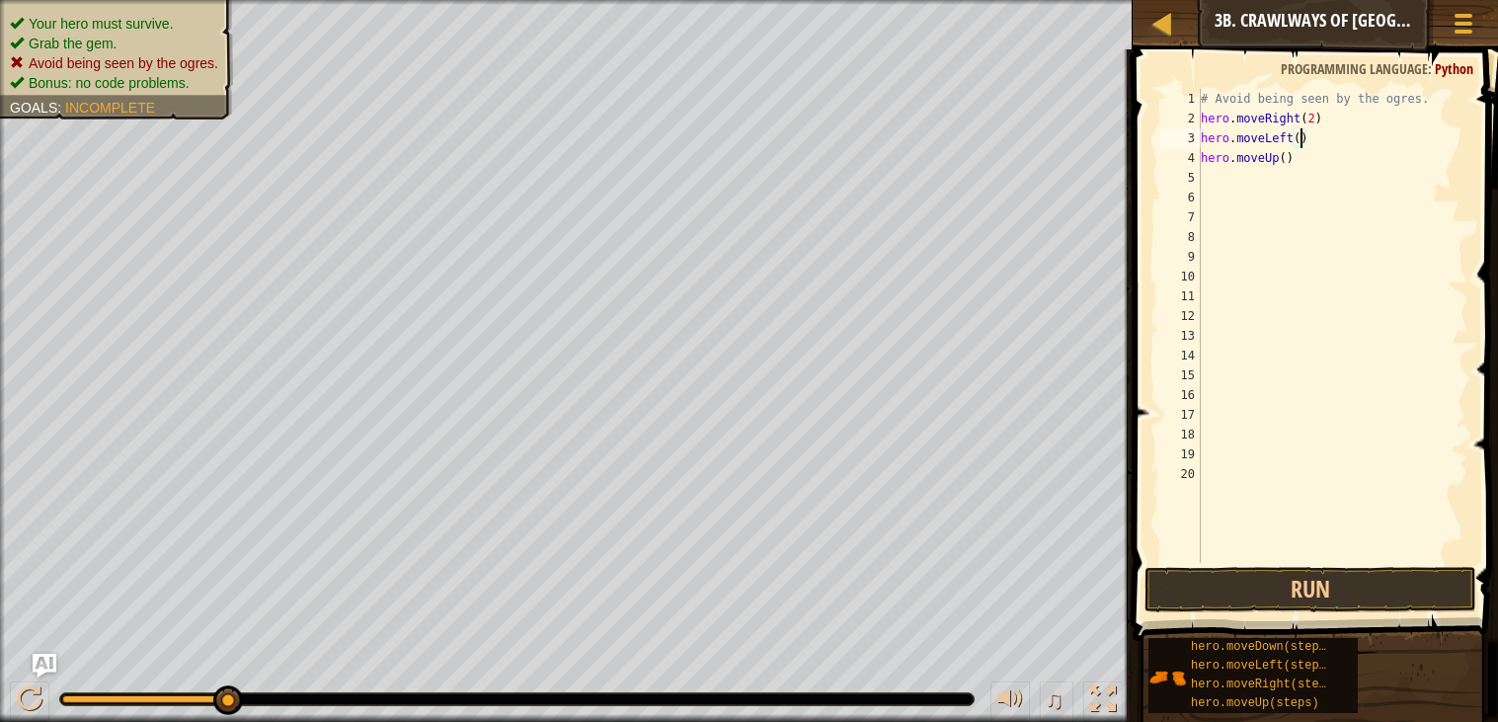
type textarea "hero.moveLeft(1)"
click at [1303, 591] on button "Run" at bounding box center [1310, 589] width 332 height 45
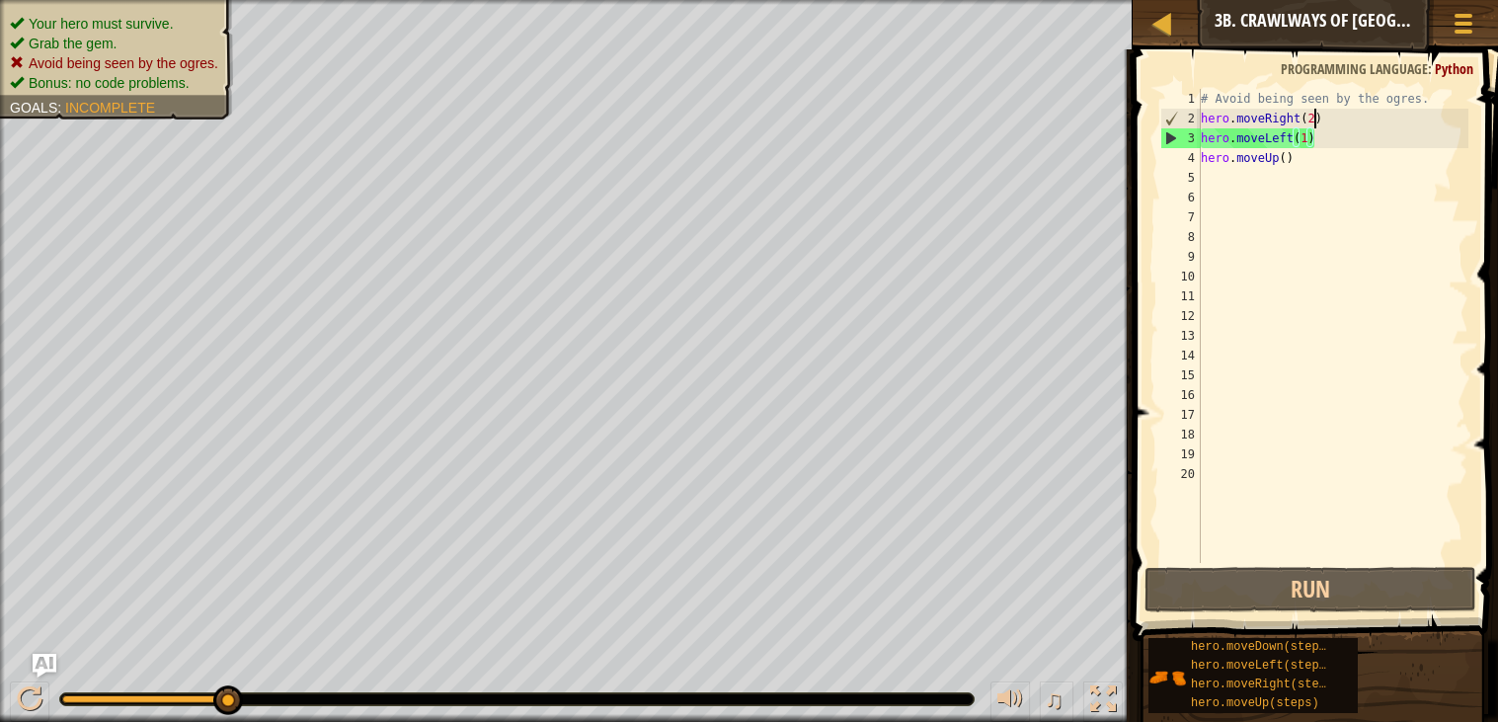
click at [1313, 117] on div "# Avoid being seen by the ogres. hero . moveRight ( 2 ) hero . moveLeft ( 1 ) h…" at bounding box center [1333, 345] width 272 height 513
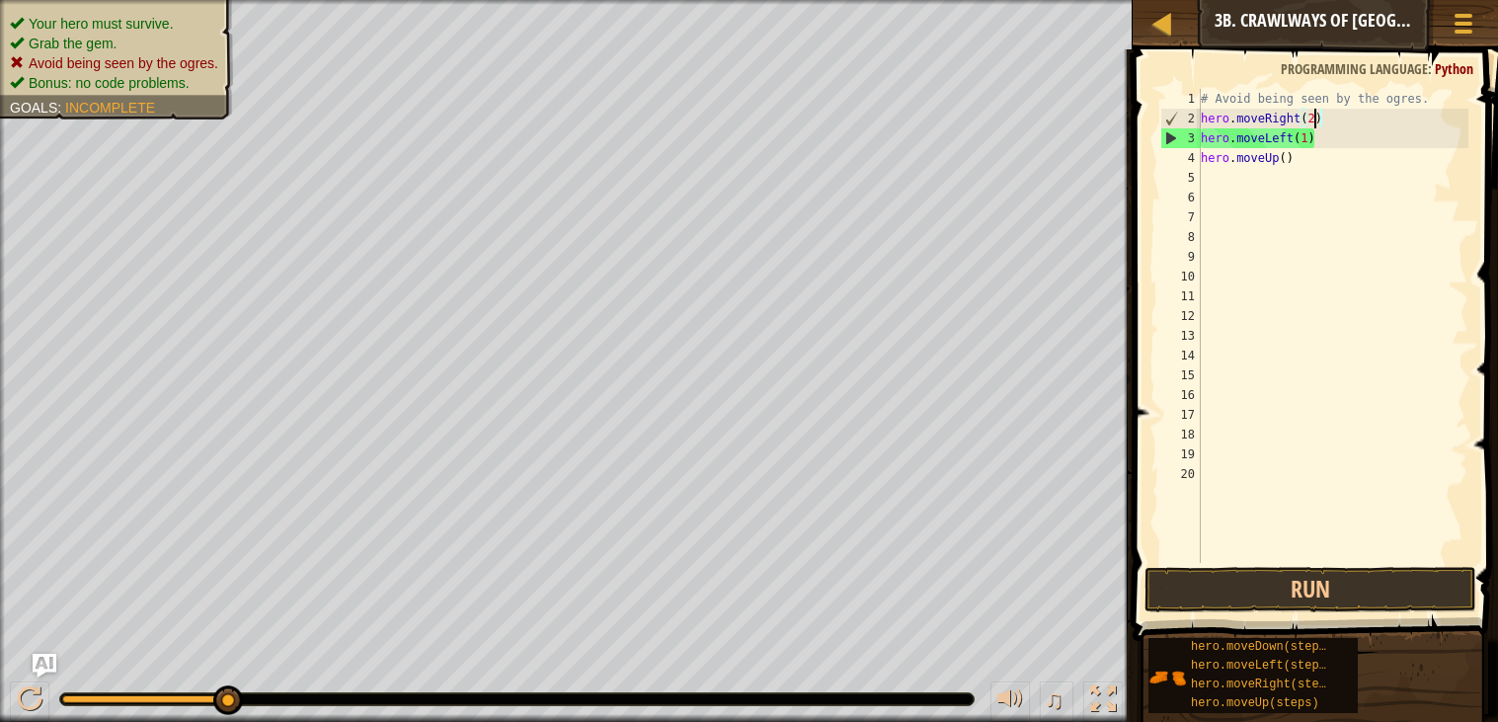
scroll to position [8, 8]
type textarea "hero.moveRight(1)"
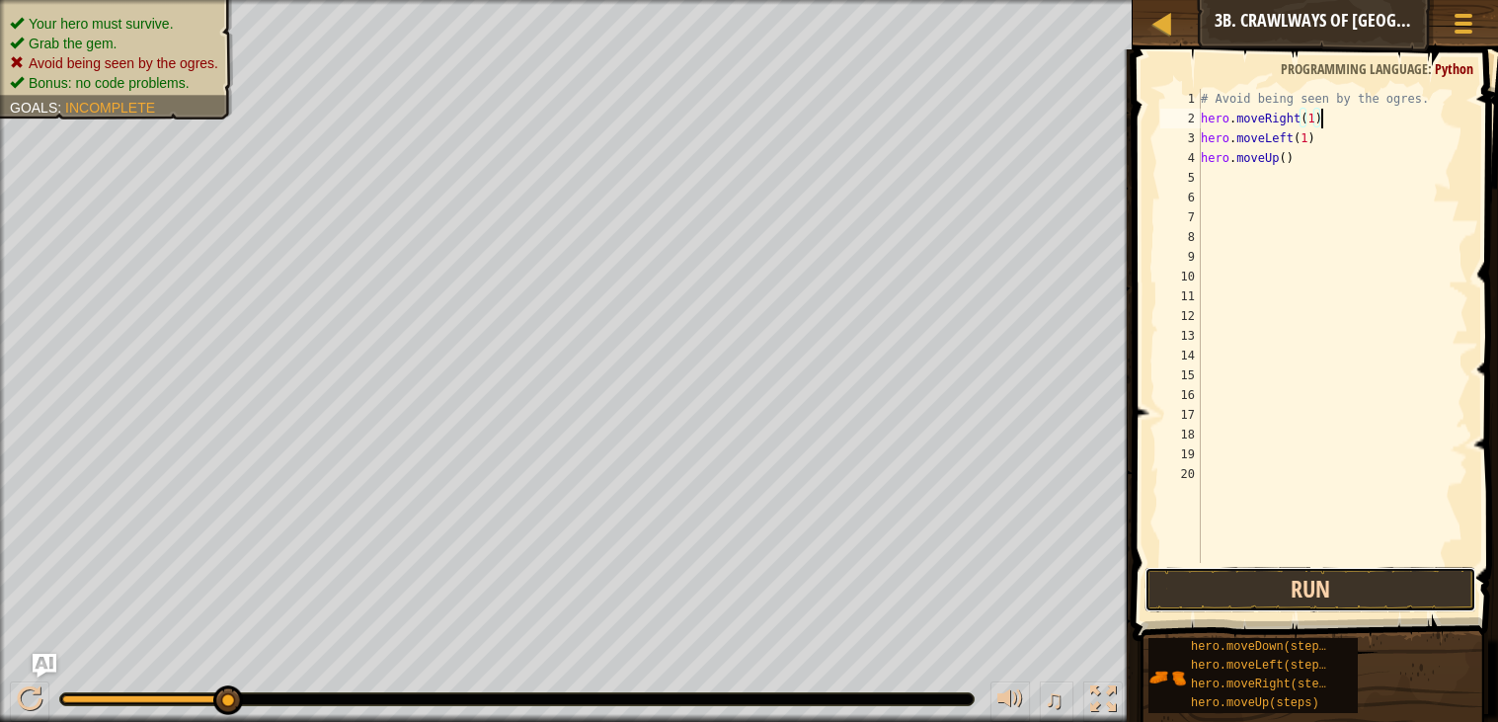
click at [1281, 591] on button "Run" at bounding box center [1310, 589] width 332 height 45
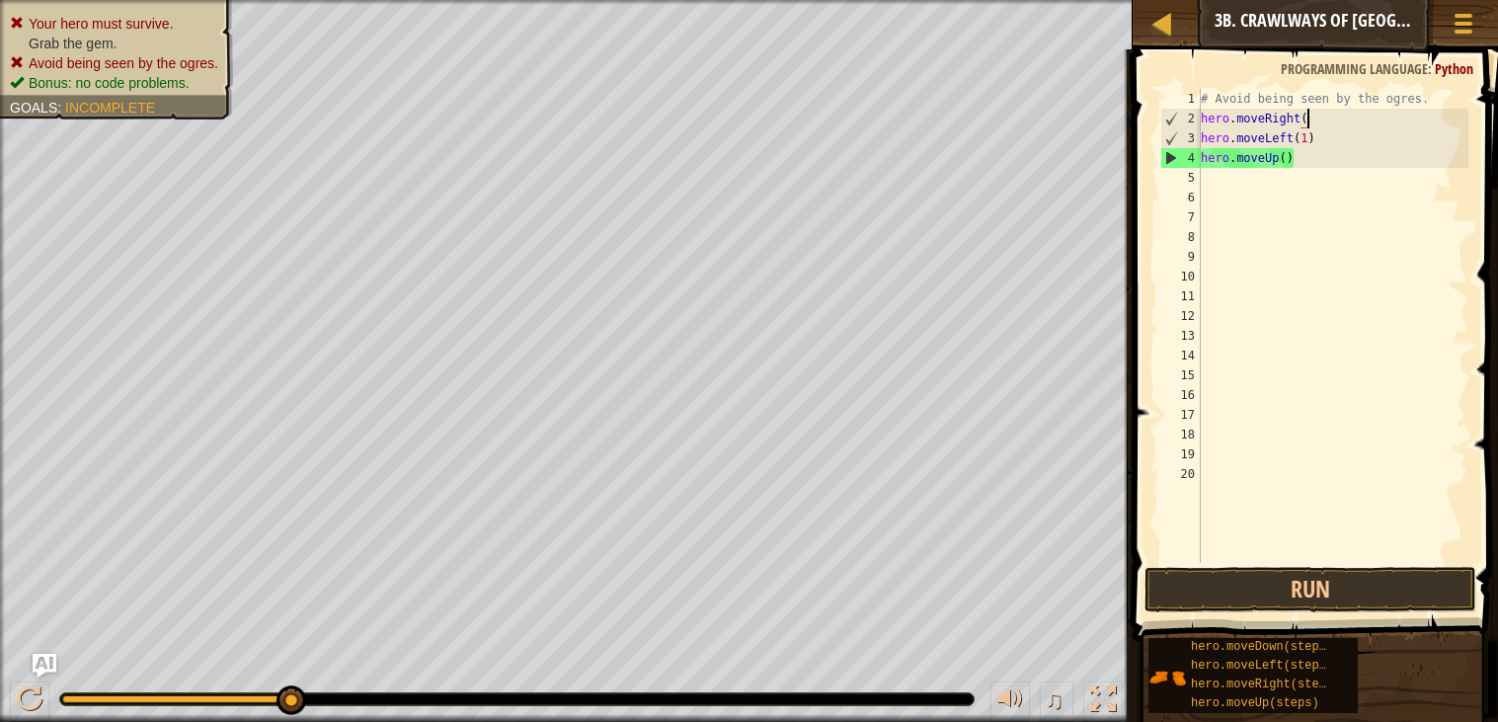
click at [1284, 160] on div "# Avoid being seen by the ogres. hero . moveRight ( hero . moveLeft ( 1 ) hero …" at bounding box center [1333, 345] width 272 height 513
click at [1290, 162] on div "# Avoid being seen by the ogres. hero . moveRight ( hero . moveLeft ( 1 ) hero …" at bounding box center [1333, 345] width 272 height 513
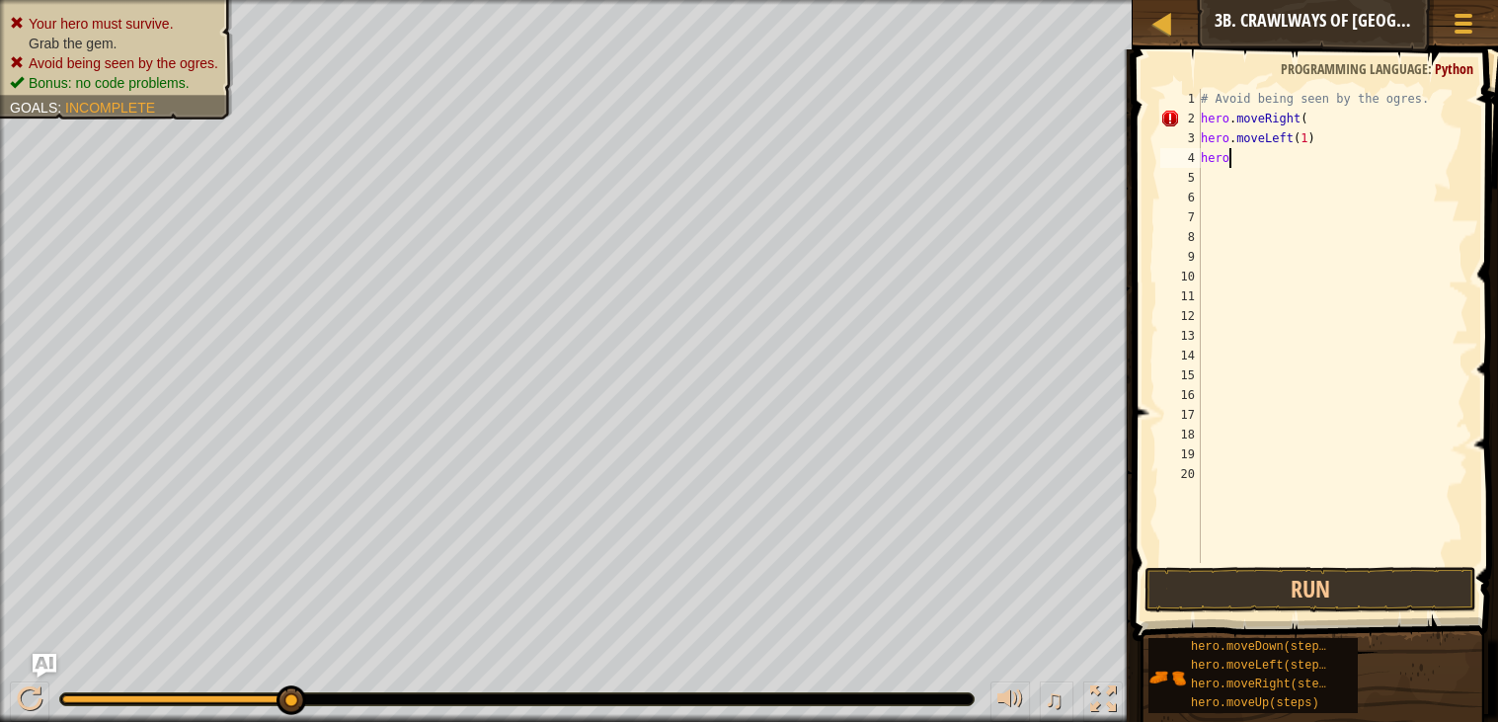
type textarea "h"
click at [1307, 122] on div "# Avoid being seen by the ogres. hero . moveRight ( hero . moveLeft ( 1 )" at bounding box center [1333, 345] width 272 height 513
type textarea "hero.moveRight(1)"
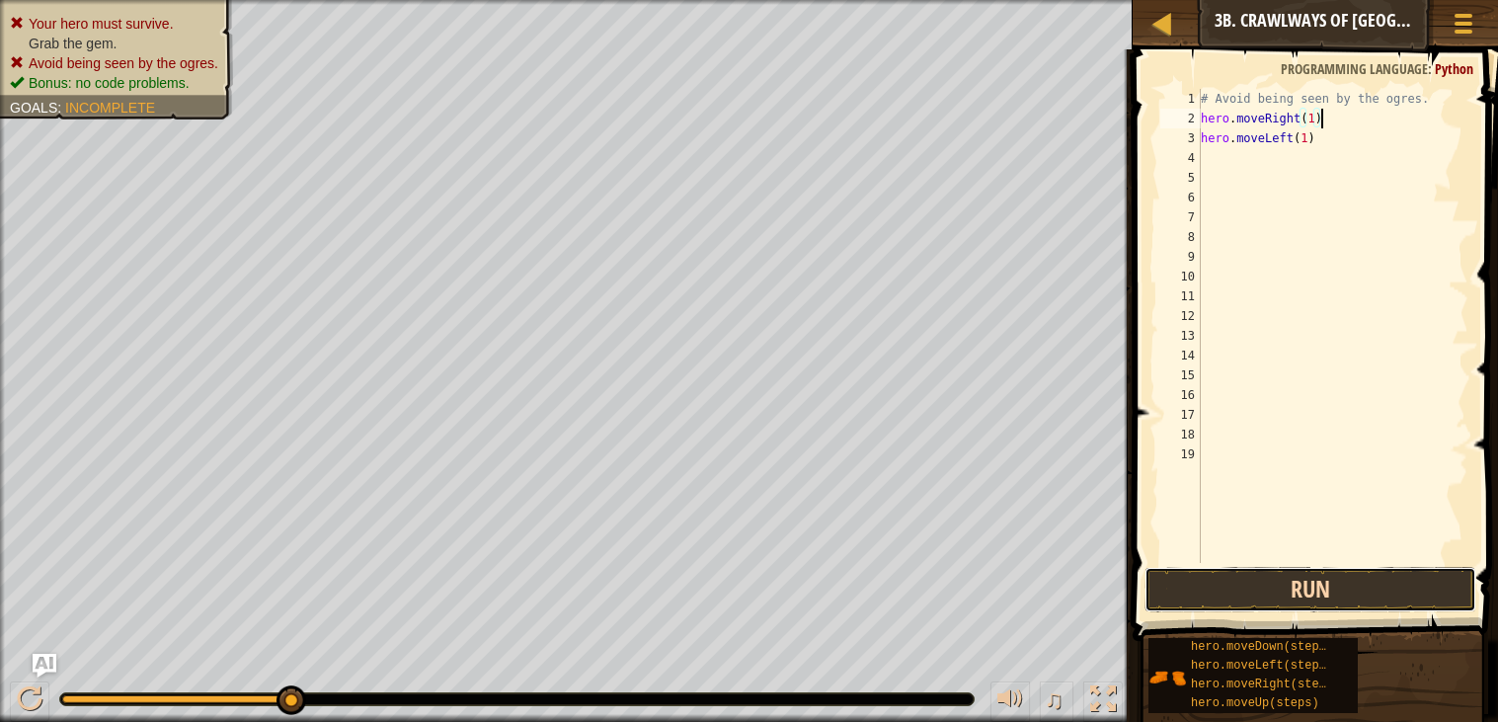
click at [1301, 583] on button "Run" at bounding box center [1310, 589] width 332 height 45
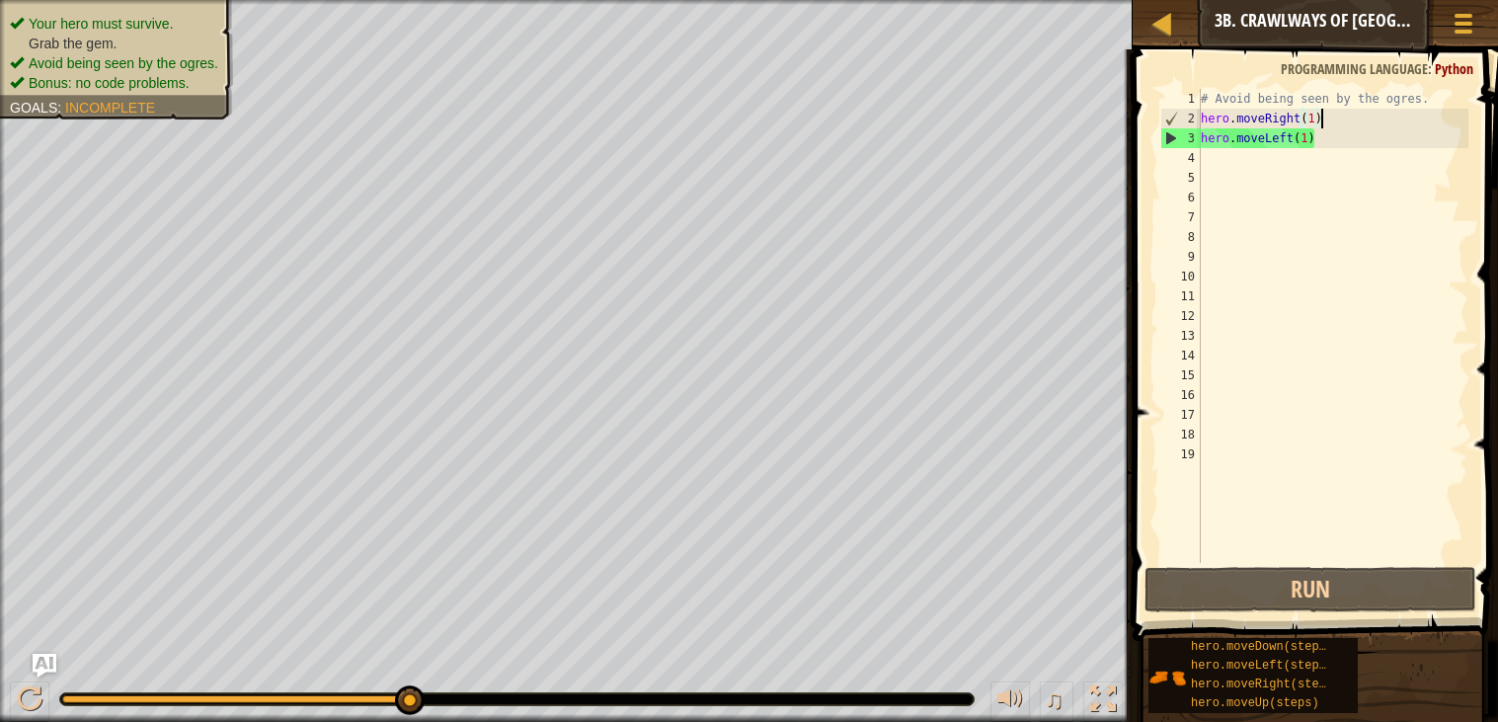
click at [1205, 163] on div "# Avoid being seen by the ogres. hero . moveRight ( 1 ) hero . moveLeft ( 1 )" at bounding box center [1333, 345] width 272 height 513
click at [1209, 157] on div "# Avoid being seen by the ogres. hero . moveRight ( 1 ) hero . moveLeft ( 1 )" at bounding box center [1333, 345] width 272 height 513
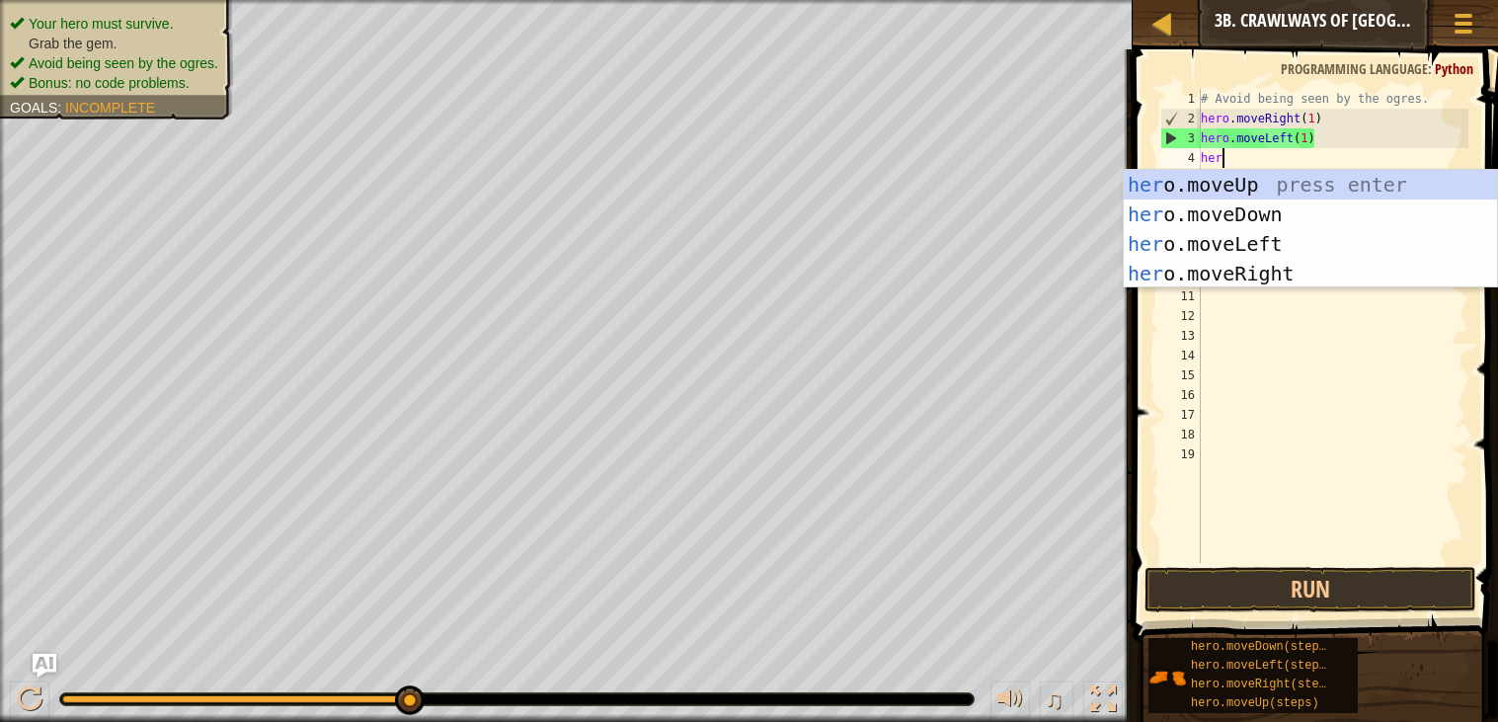
scroll to position [8, 1]
type textarea "hero"
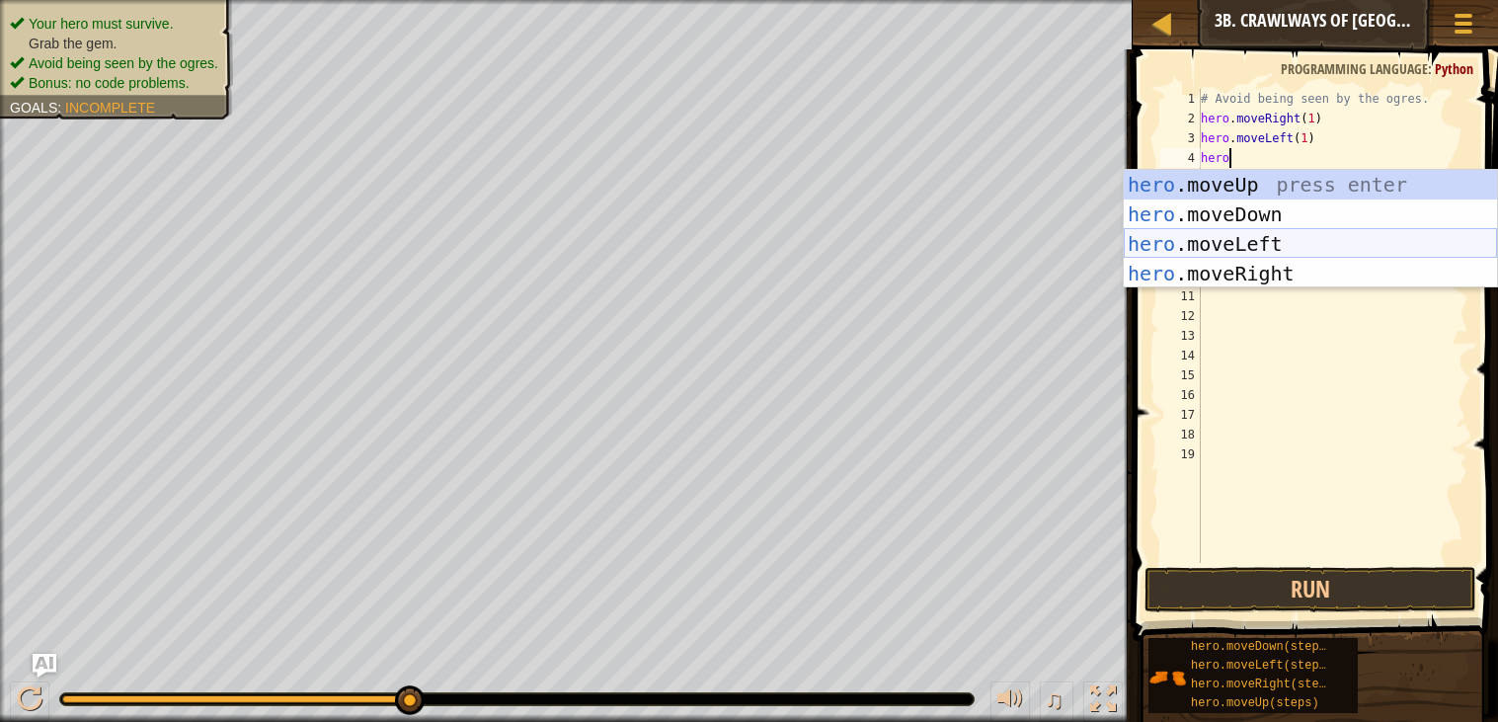
click at [1241, 256] on div "hero .moveUp press enter hero .moveDown press enter hero .moveLeft press enter …" at bounding box center [1310, 259] width 373 height 178
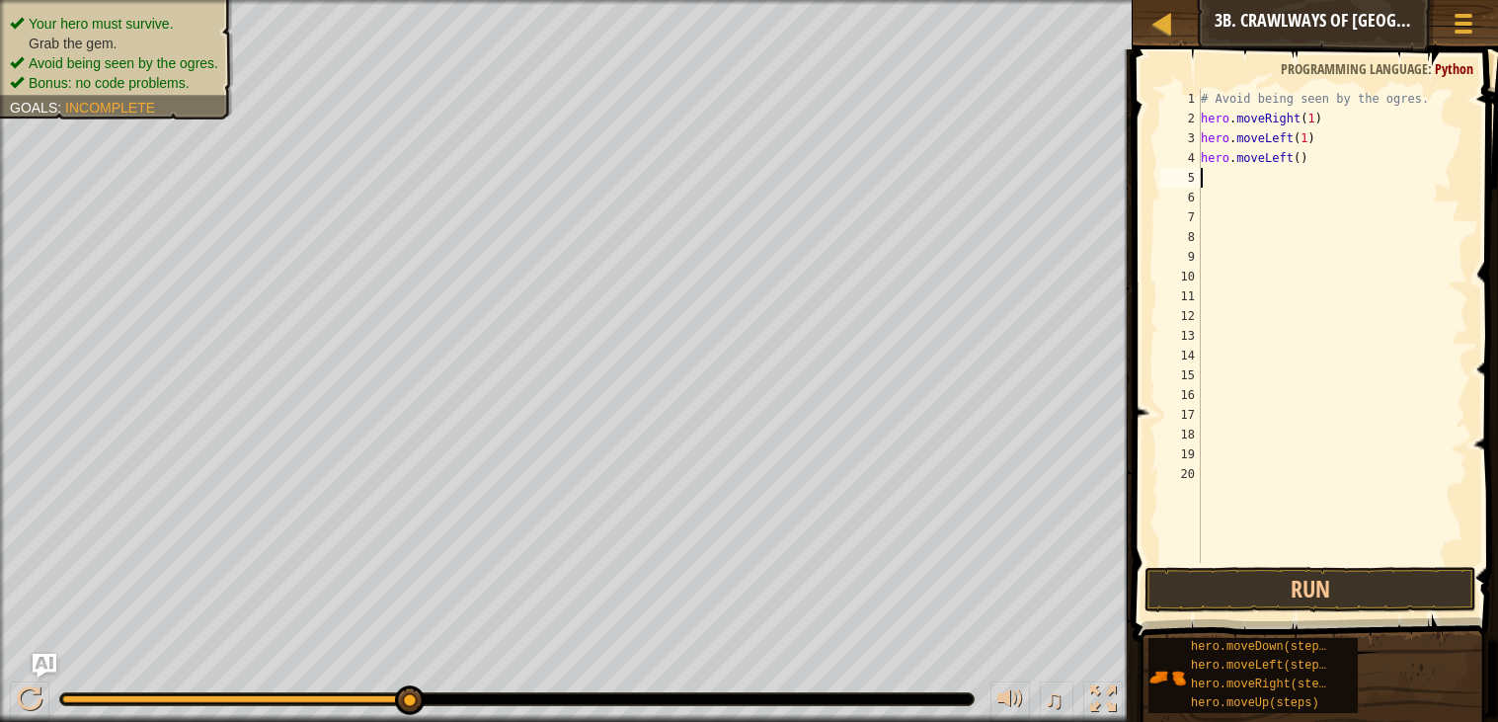
scroll to position [8, 0]
click at [1299, 155] on div "# Avoid being seen by the ogres. hero . moveRight ( 1 ) hero . moveLeft ( 1 ) h…" at bounding box center [1333, 345] width 272 height 513
click at [1285, 567] on button "Run" at bounding box center [1310, 589] width 332 height 45
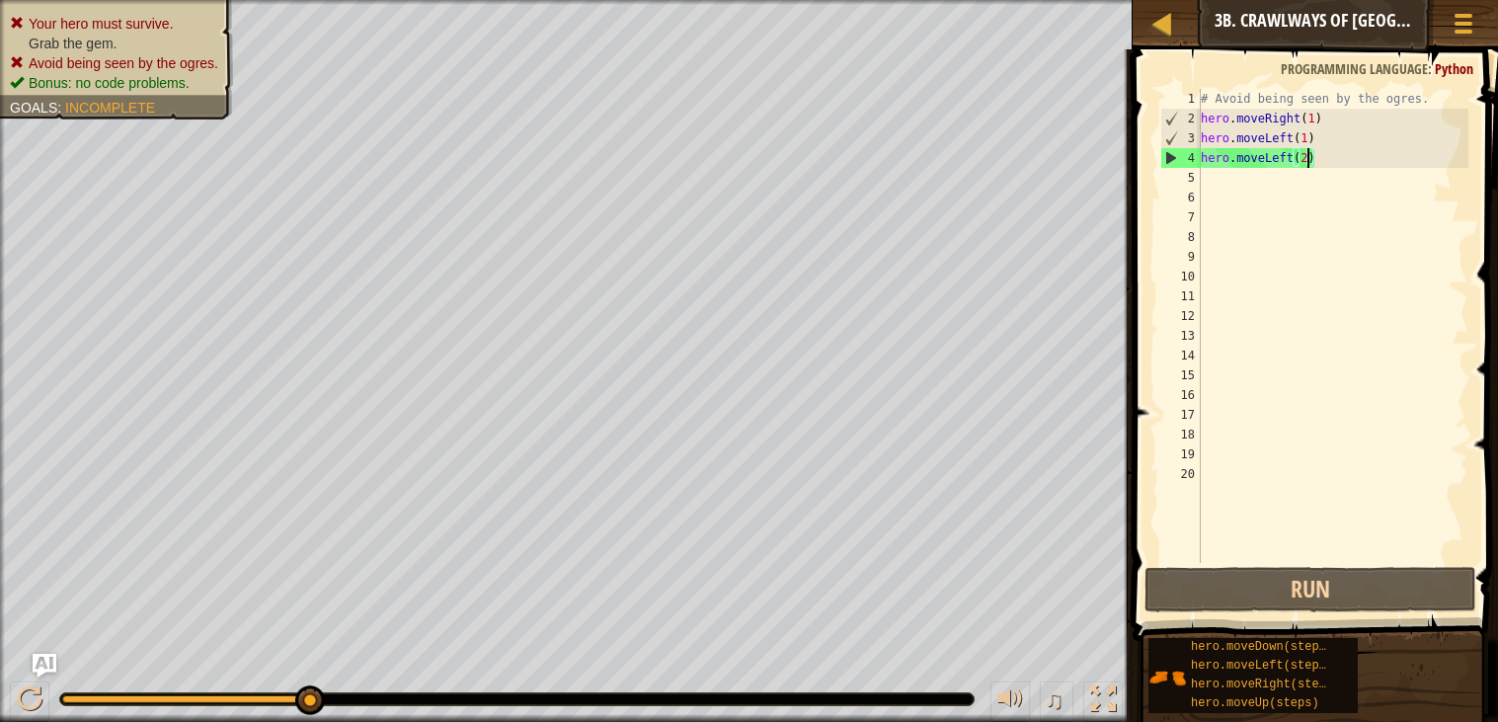
click at [1292, 161] on div "# Avoid being seen by the ogres. hero . moveRight ( 1 ) hero . moveLeft ( 1 ) h…" at bounding box center [1333, 345] width 272 height 513
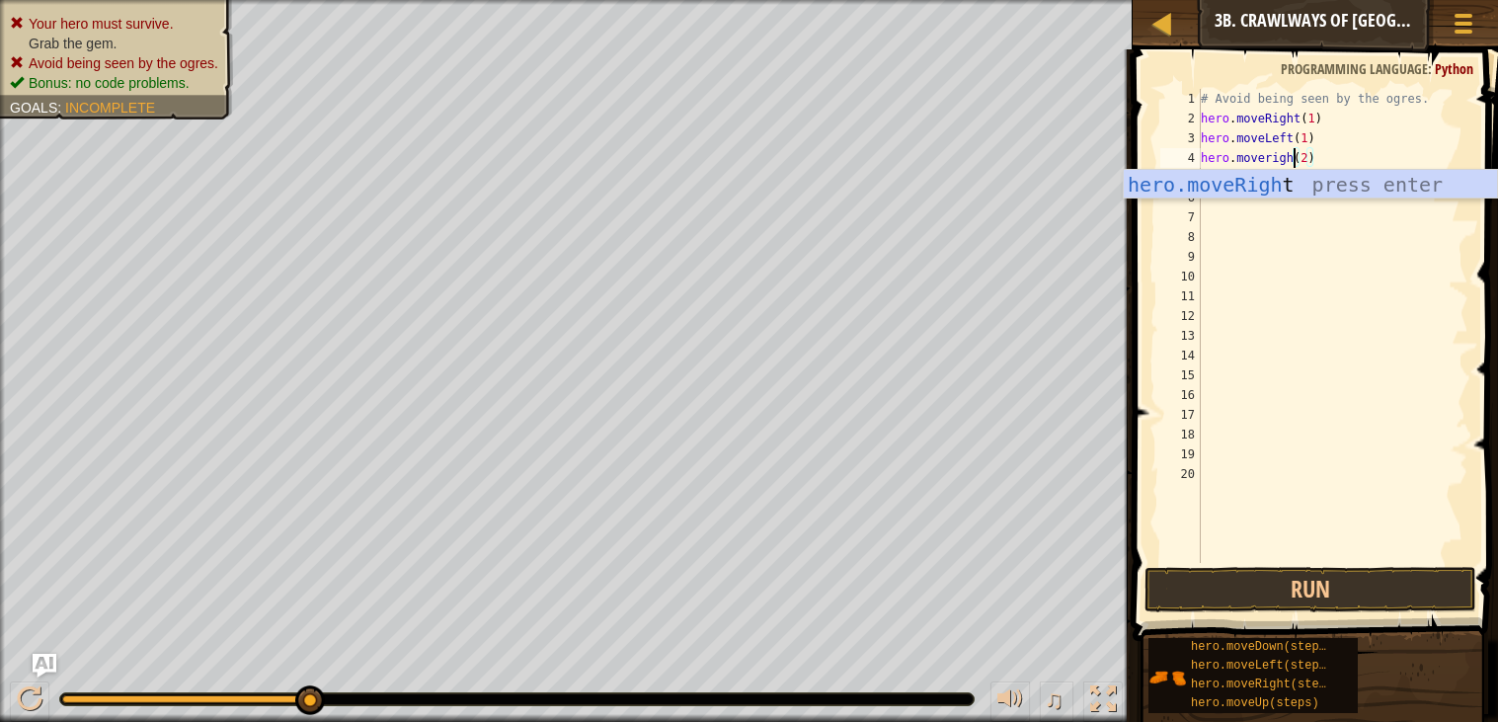
scroll to position [8, 8]
click at [1266, 183] on div "hero.moveRight press enter" at bounding box center [1310, 214] width 373 height 89
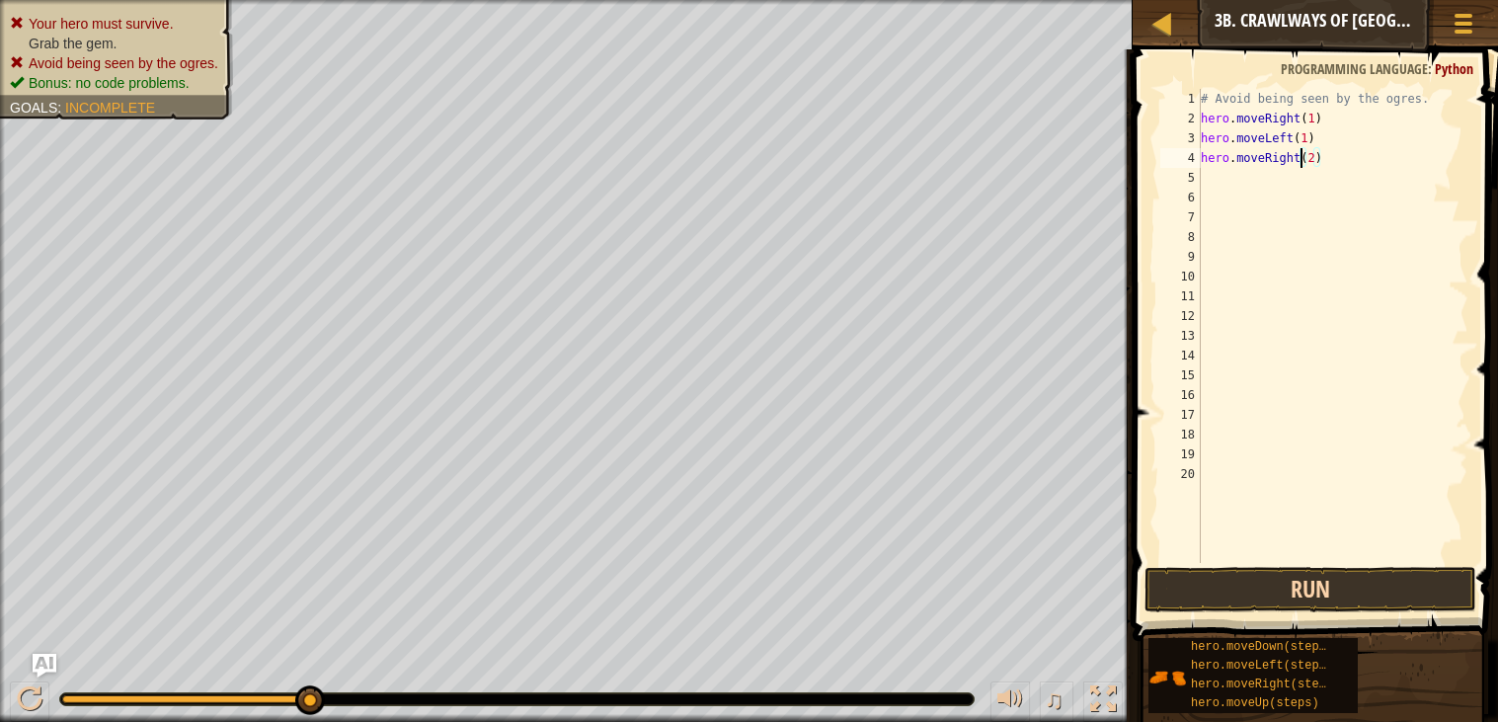
type textarea "hero.moveRight(2)"
click at [1309, 578] on button "Run" at bounding box center [1310, 589] width 332 height 45
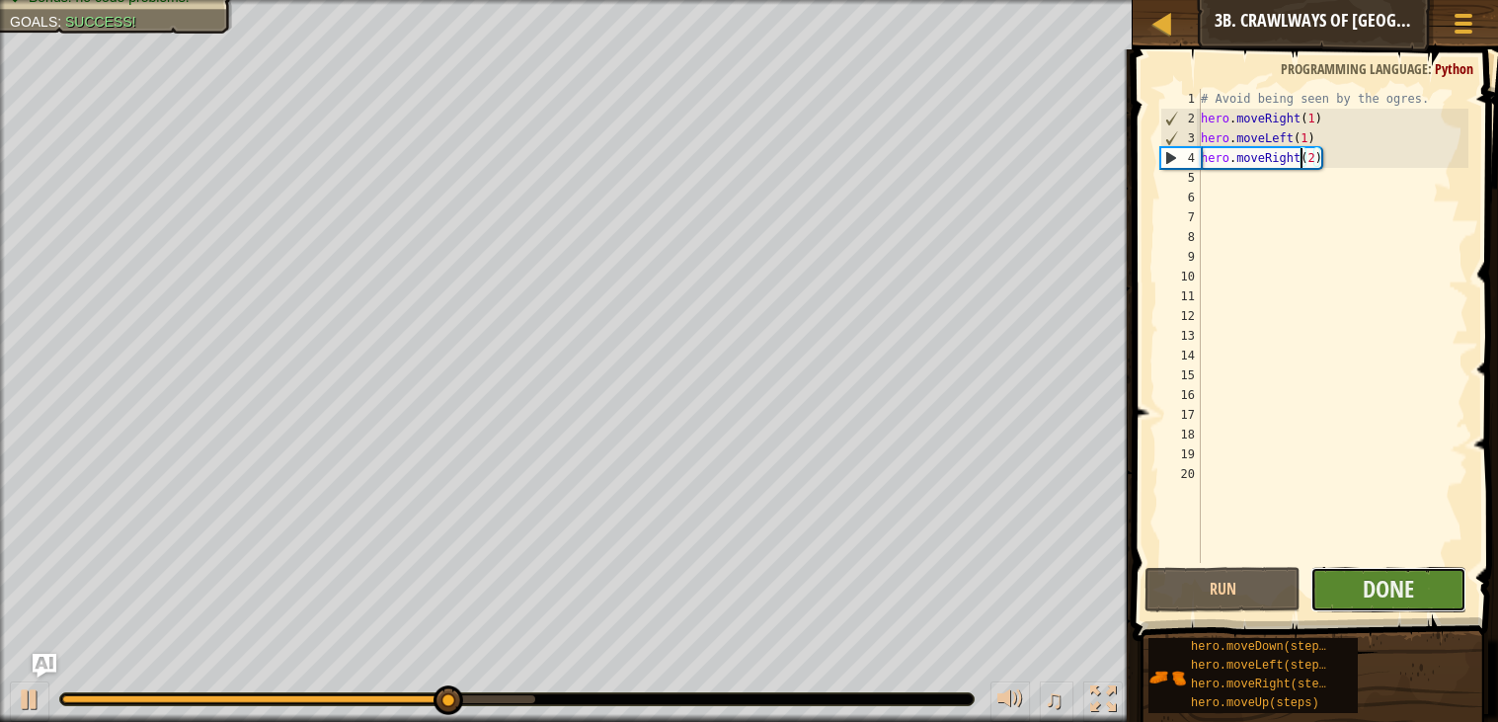
click at [1317, 582] on button "Done" at bounding box center [1388, 589] width 156 height 45
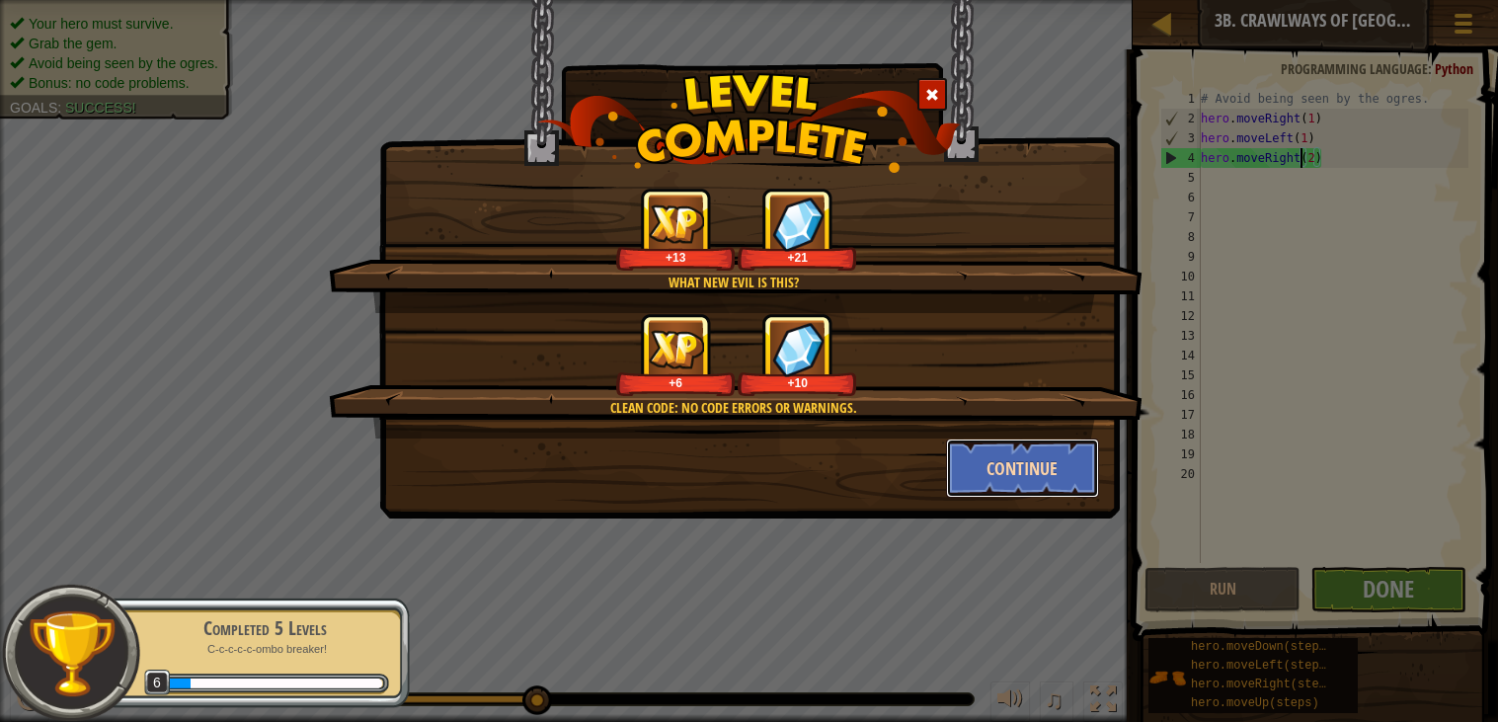
click at [1035, 466] on button "Continue" at bounding box center [1022, 467] width 153 height 59
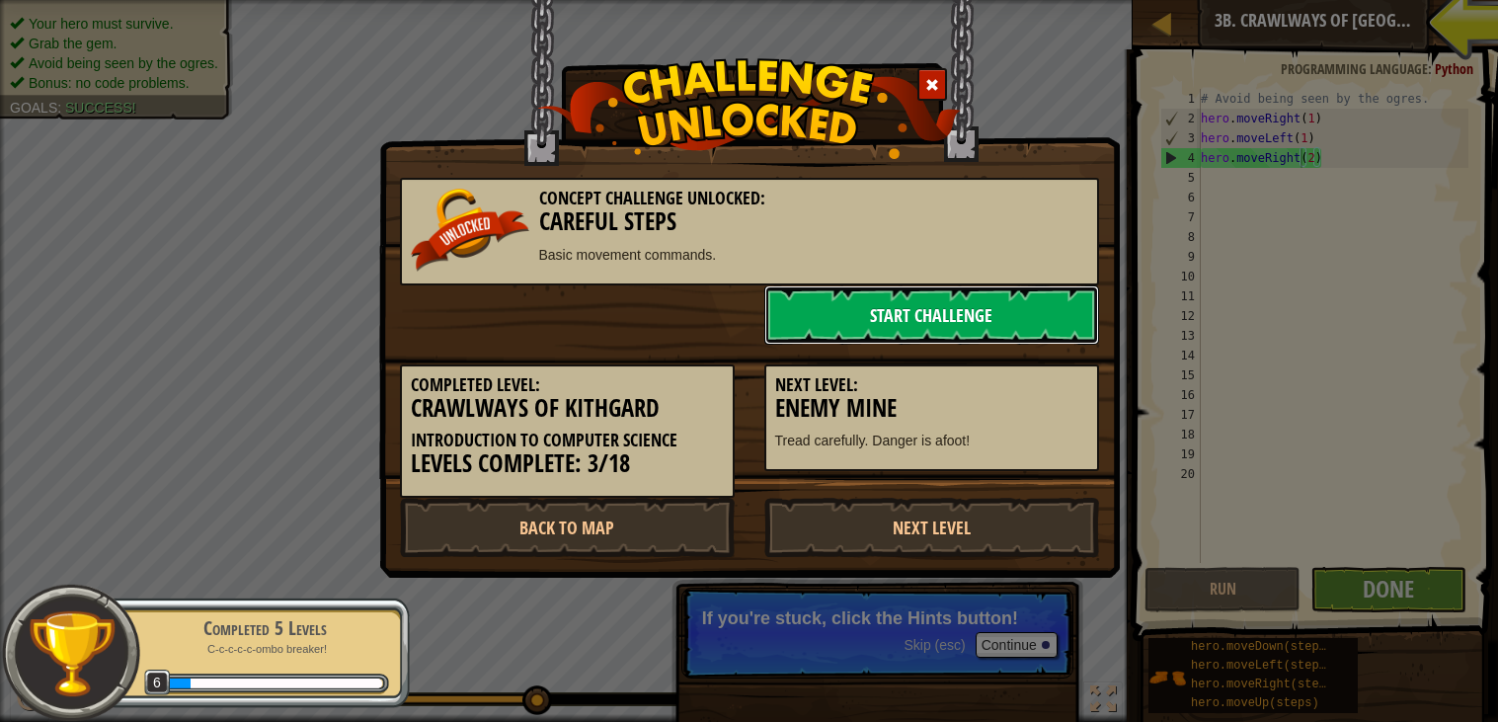
click at [898, 300] on link "Start Challenge" at bounding box center [931, 314] width 335 height 59
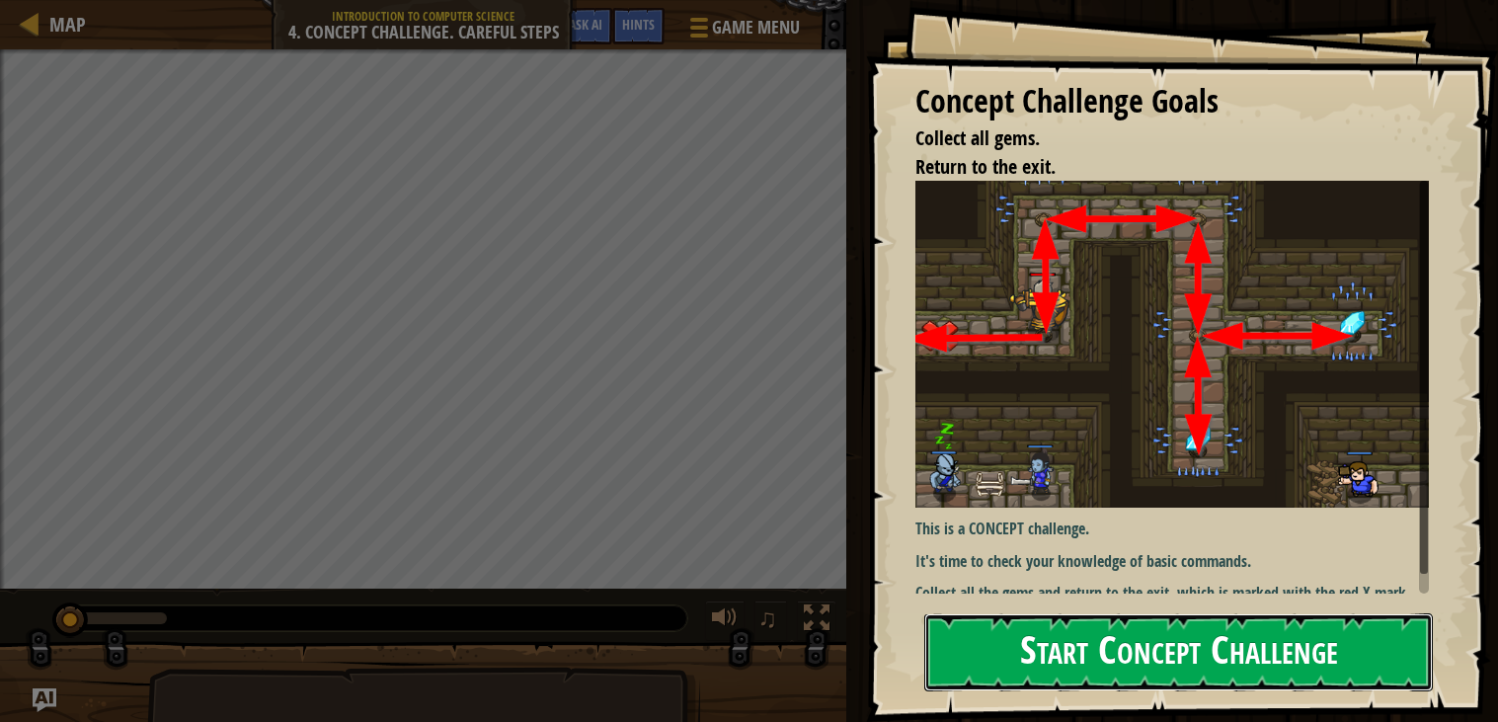
click at [1199, 671] on button "Start Concept Challenge" at bounding box center [1178, 652] width 508 height 78
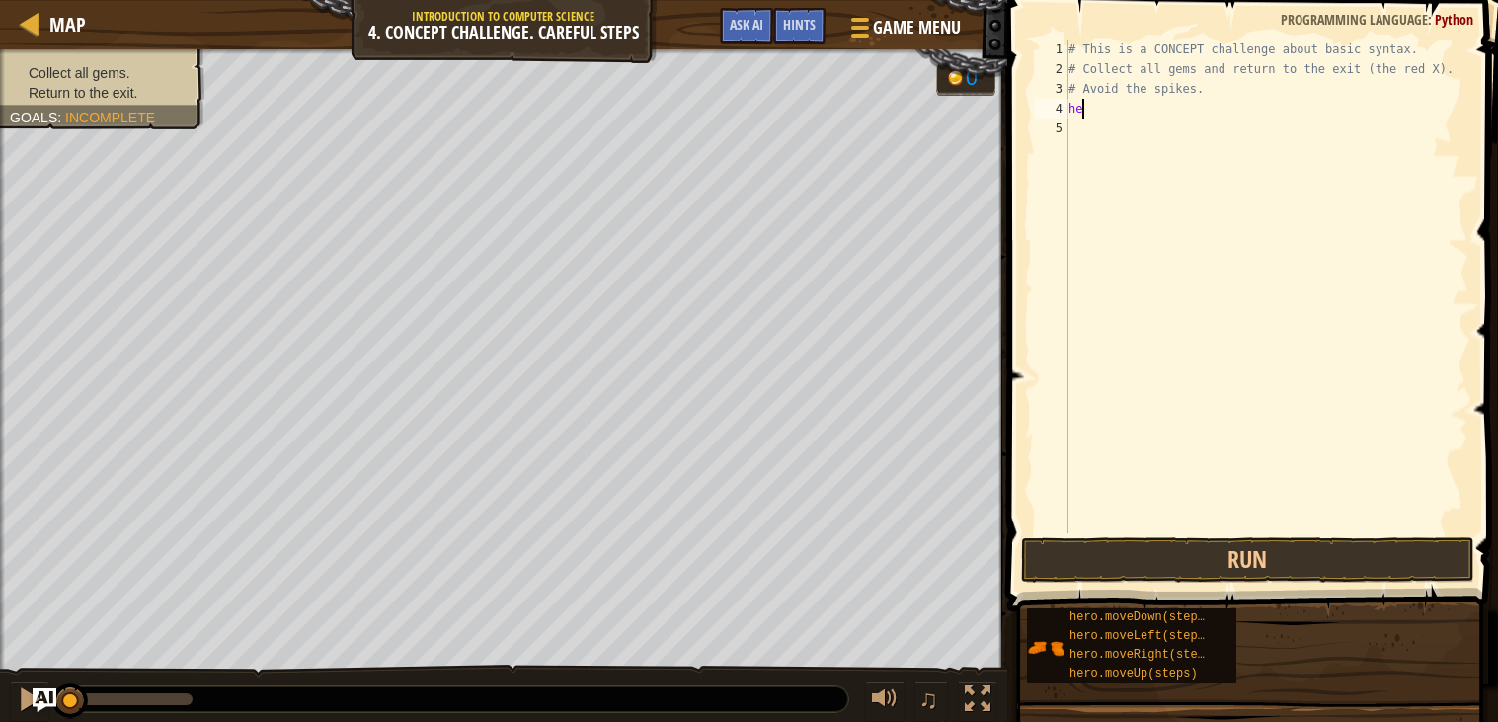
scroll to position [8, 0]
type textarea "hero"
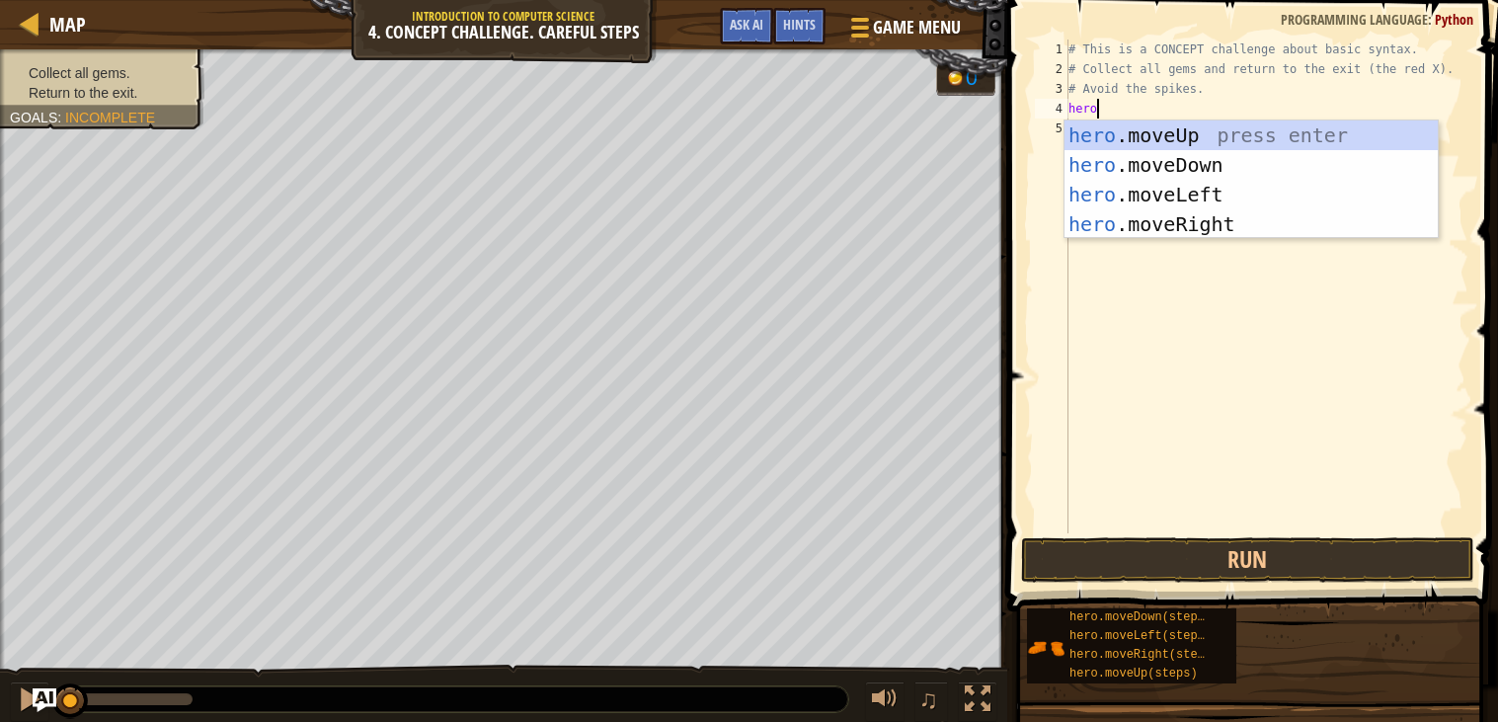
scroll to position [8, 1]
click at [1111, 136] on div "hero .moveUp press enter hero .moveDown press enter hero .moveLeft press enter …" at bounding box center [1250, 209] width 373 height 178
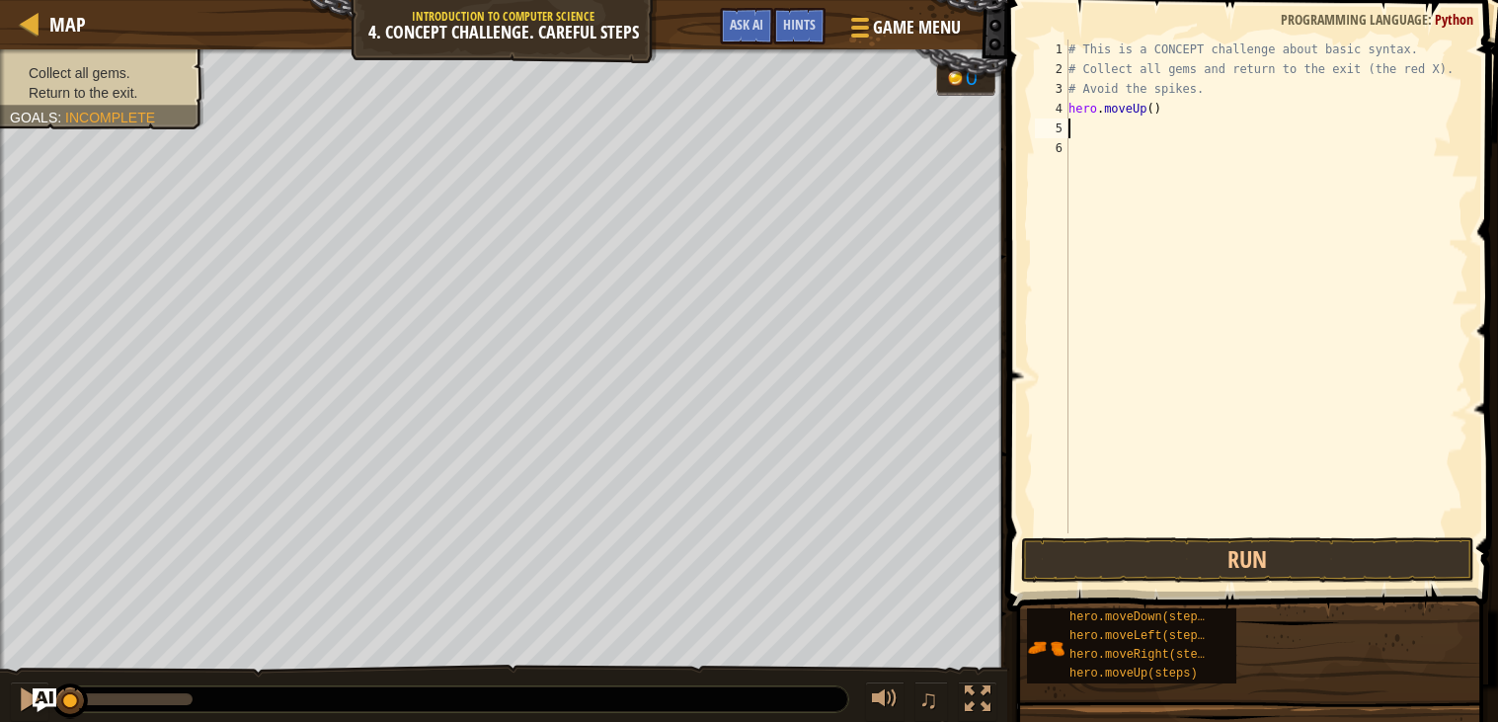
click at [1153, 110] on div "# This is a CONCEPT challenge about basic syntax. # Collect all gems and return…" at bounding box center [1266, 305] width 404 height 533
type textarea "hero.moveUp(1)"
click at [1081, 130] on div "# This is a CONCEPT challenge about basic syntax. # Collect all gems and return…" at bounding box center [1266, 305] width 404 height 533
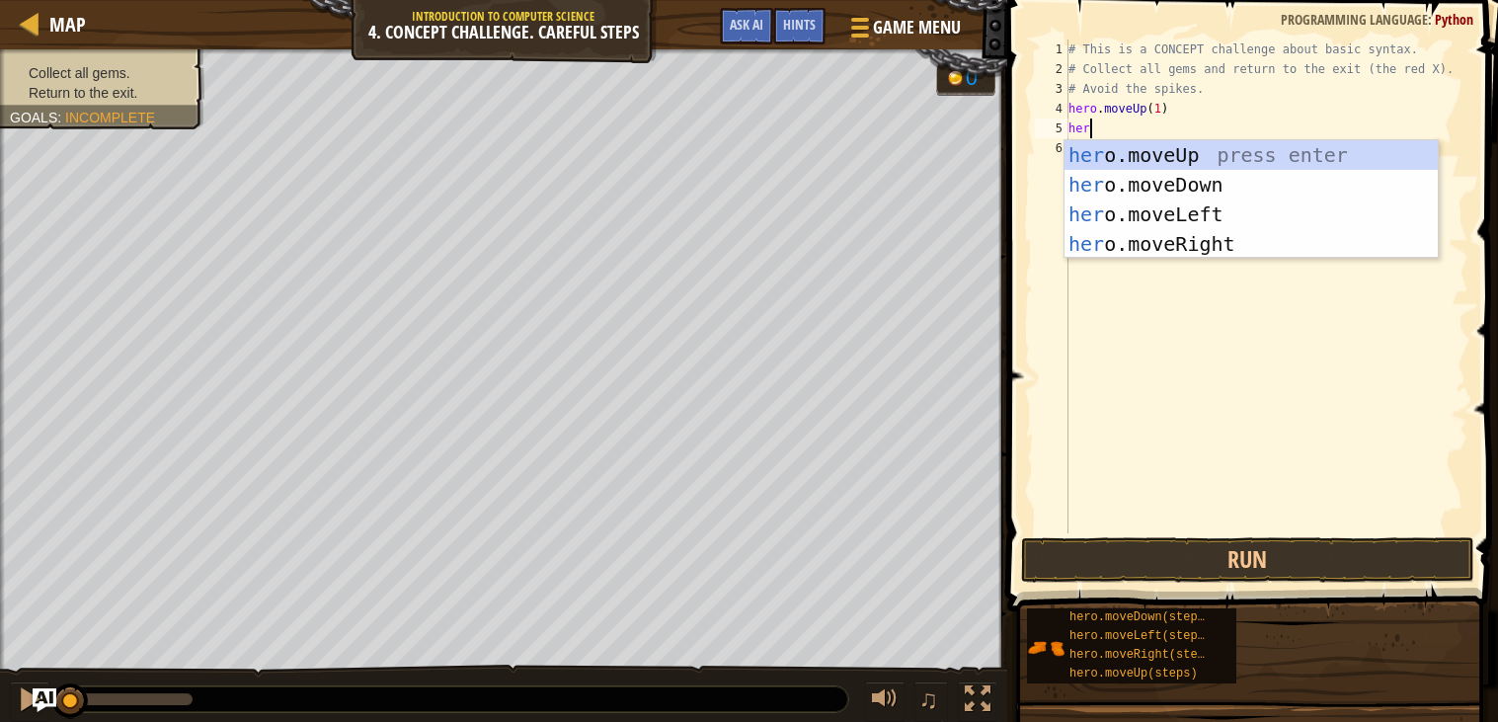
scroll to position [8, 1]
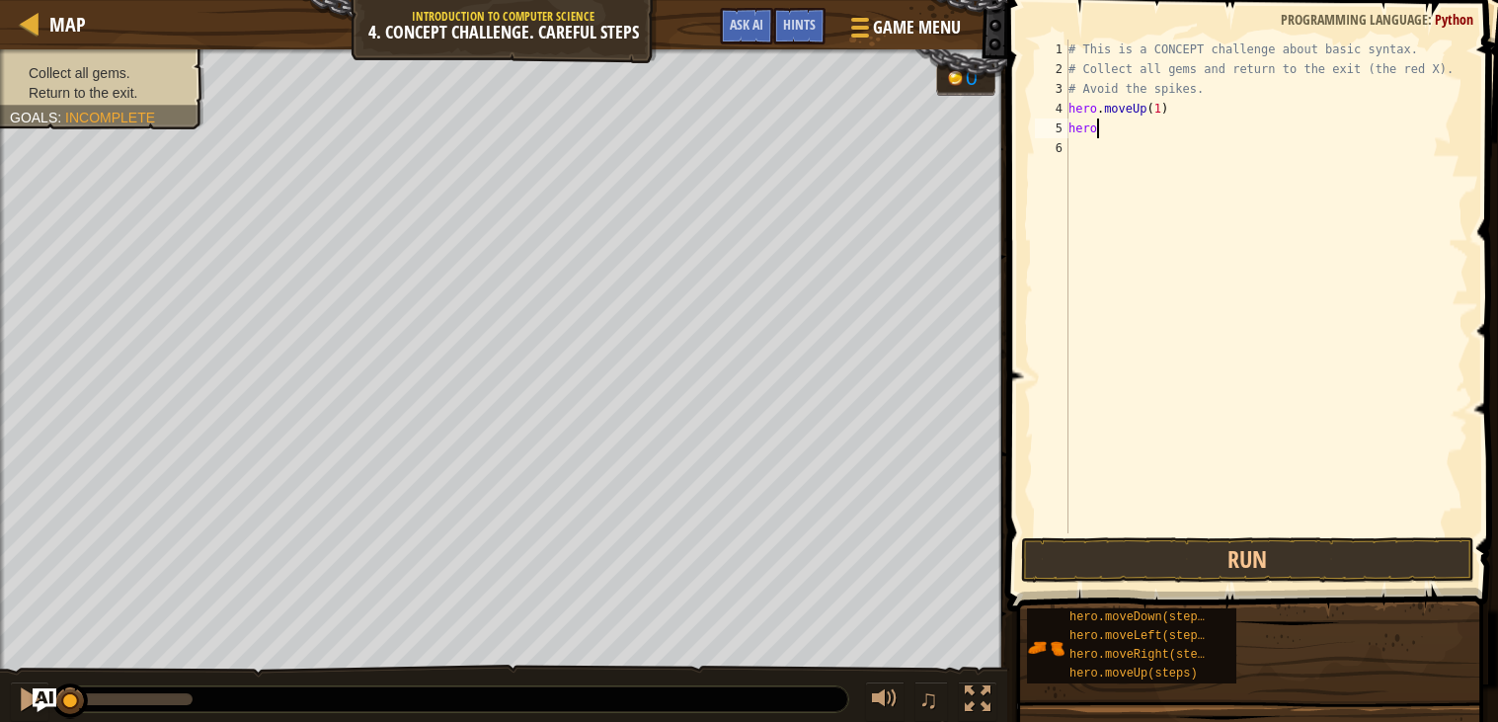
type textarea "herol"
click at [1083, 150] on div "hero .move L eft press enter" at bounding box center [1250, 184] width 373 height 89
click at [1171, 123] on div "# This is a CONCEPT challenge about basic syntax. # Collect all gems and return…" at bounding box center [1266, 305] width 404 height 533
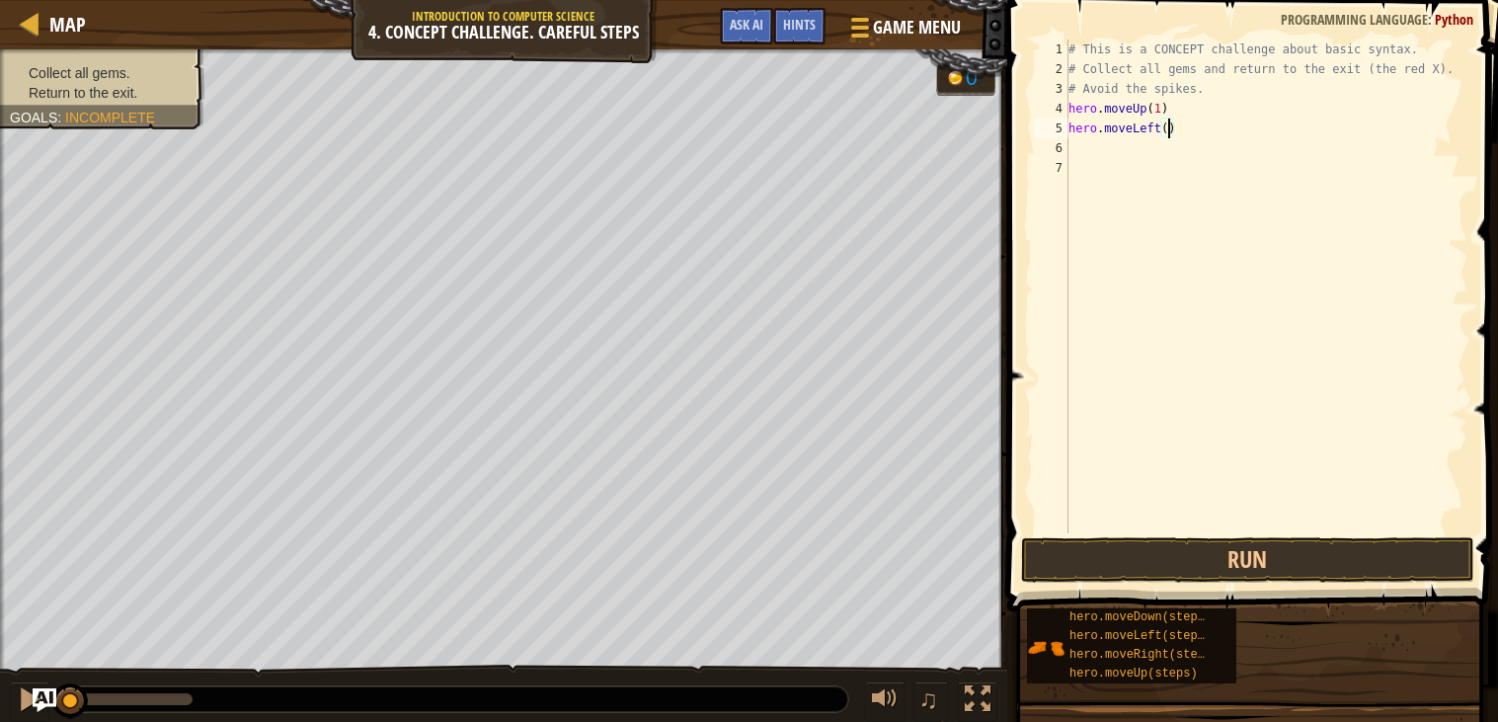
type textarea "hero.moveLeft(2)"
click at [1104, 152] on div "# This is a CONCEPT challenge about basic syntax. # Collect all gems and return…" at bounding box center [1266, 305] width 404 height 533
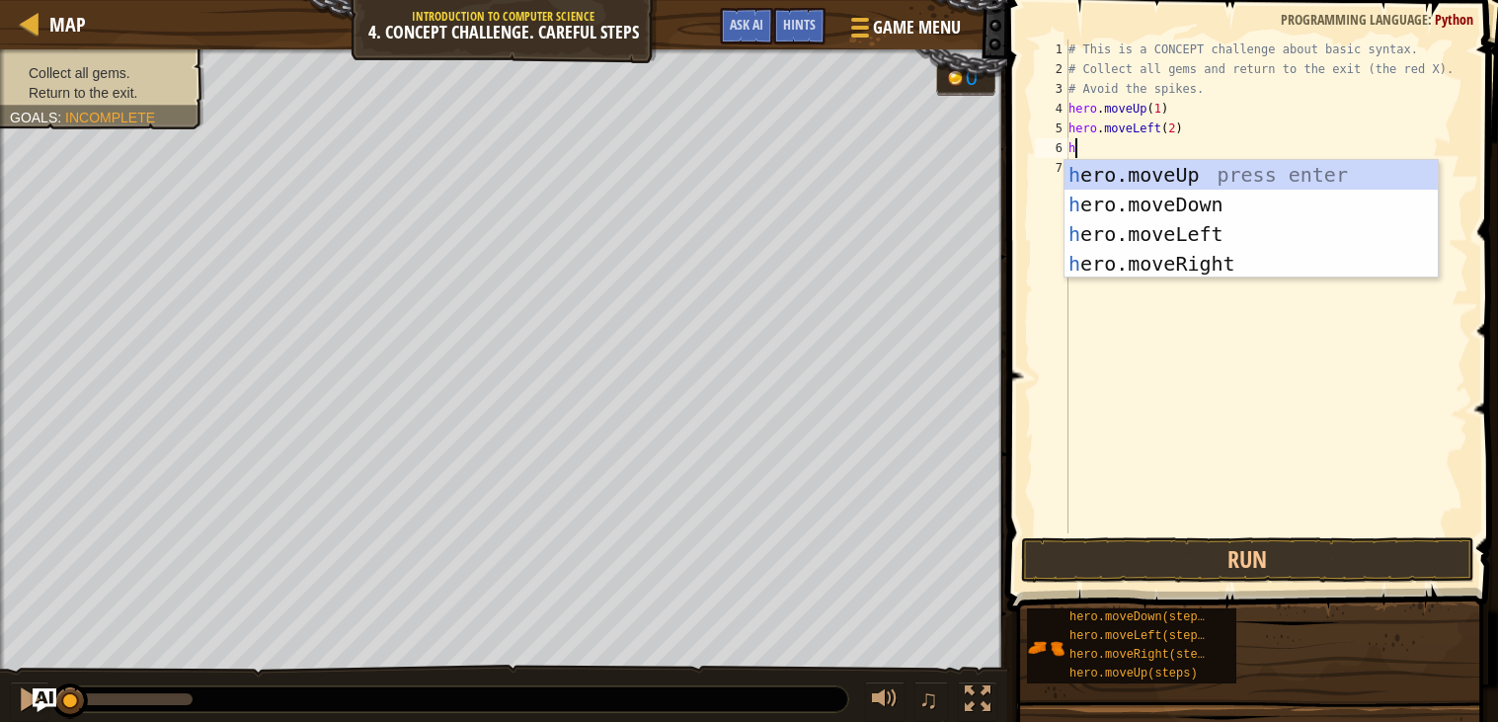
type textarea "h"
click at [1098, 200] on div "h ero.moveUp press enter h ero.moveDown press enter h ero.moveLeft press enter …" at bounding box center [1250, 249] width 373 height 178
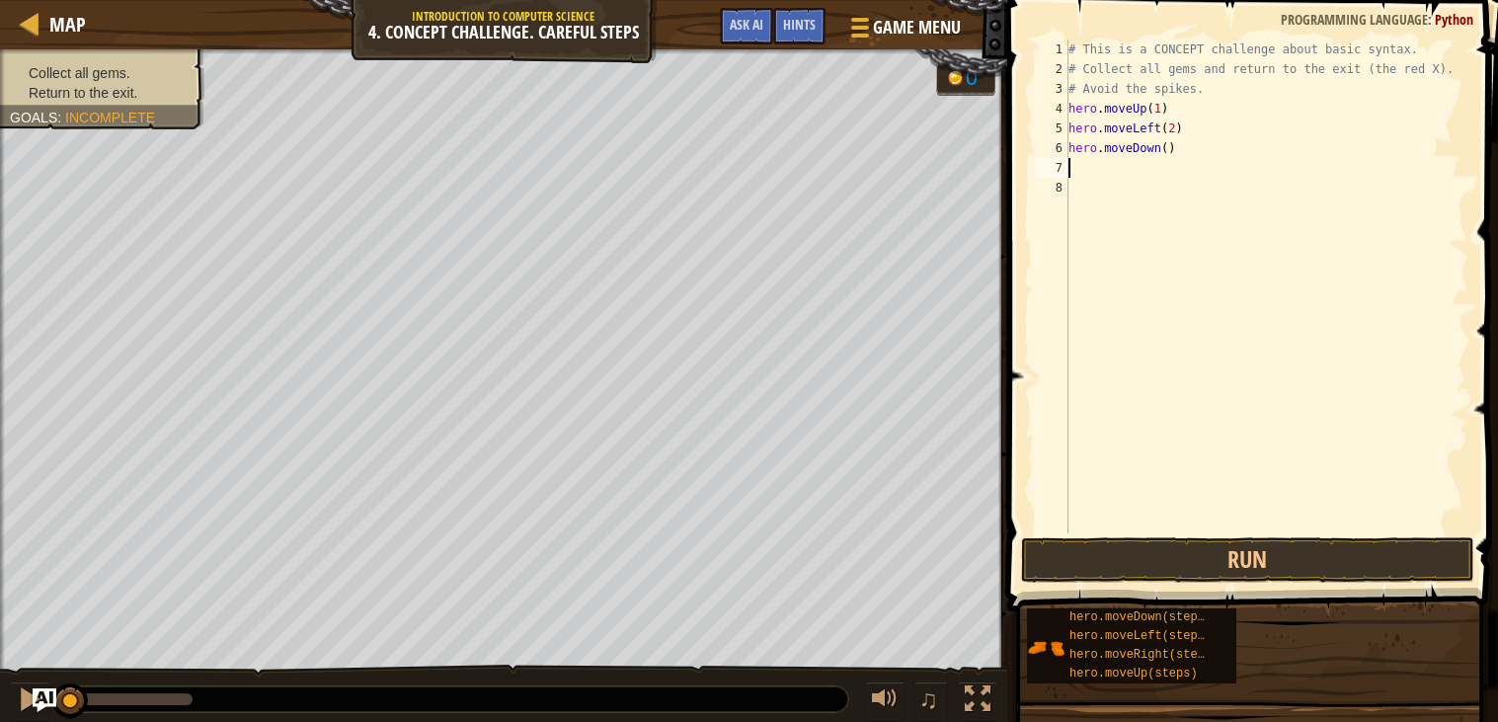
click at [1173, 145] on div "# This is a CONCEPT challenge about basic syntax. # Collect all gems and return…" at bounding box center [1266, 305] width 404 height 533
click at [1169, 151] on div "# This is a CONCEPT challenge about basic syntax. # Collect all gems and return…" at bounding box center [1266, 305] width 404 height 533
type textarea "hero.moveDown(3)"
click at [1071, 168] on div "# This is a CONCEPT challenge about basic syntax. # Collect all gems and return…" at bounding box center [1266, 305] width 404 height 533
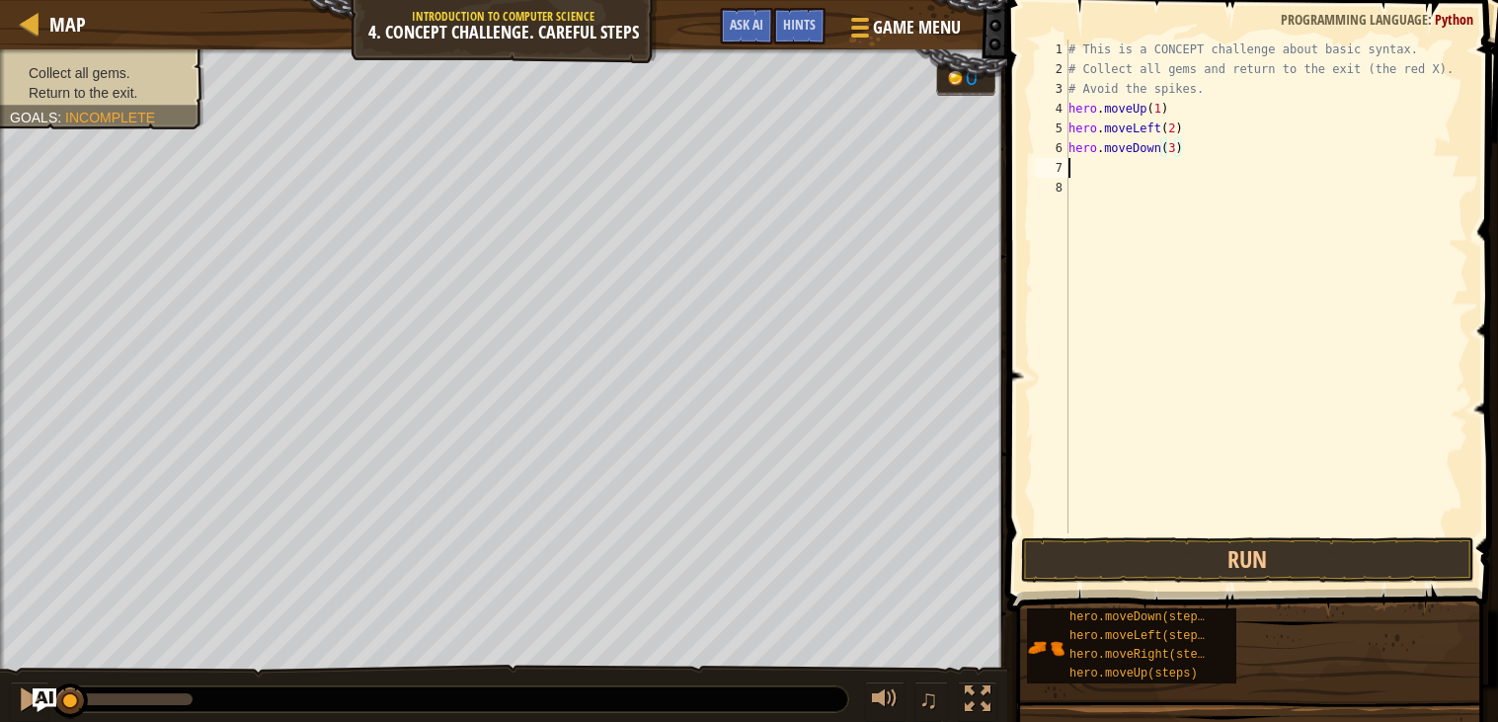
scroll to position [8, 0]
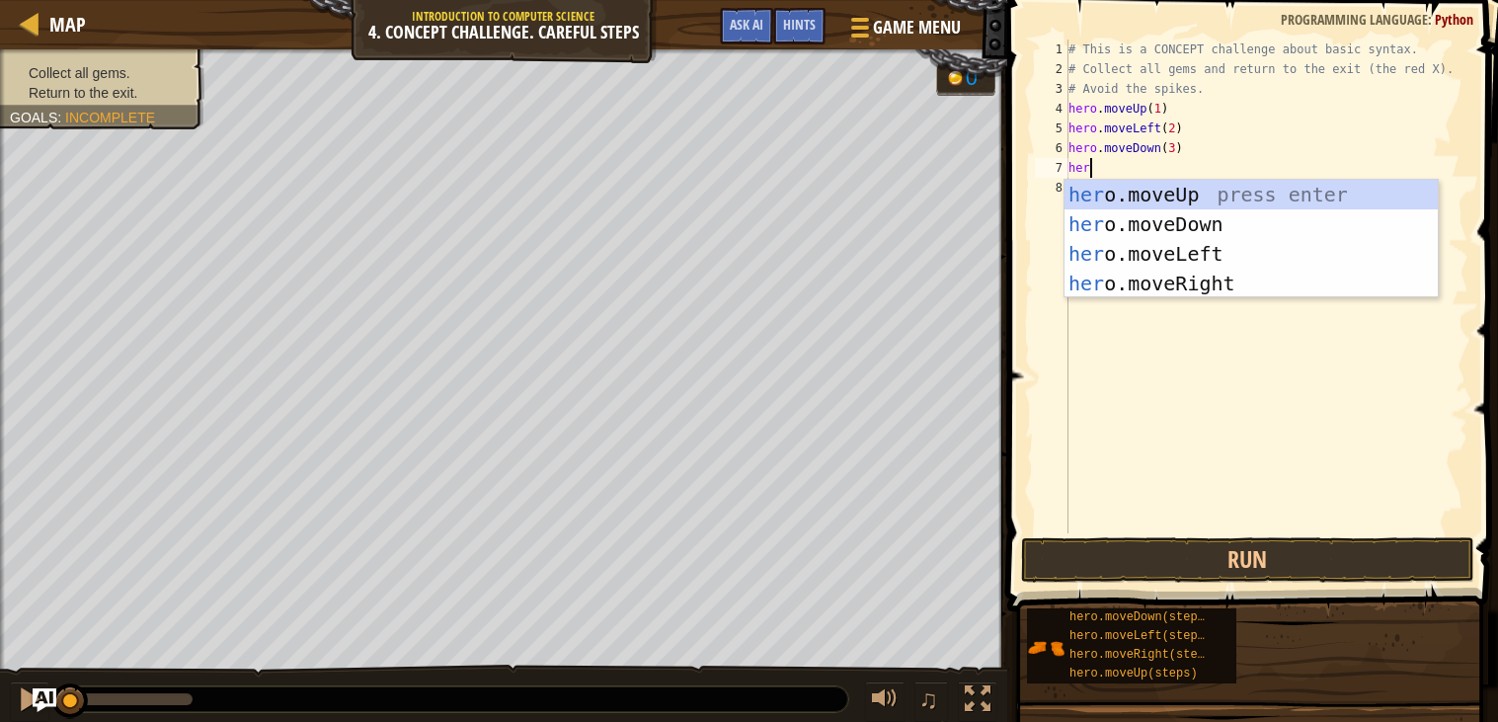
type textarea "hero"
click at [1118, 204] on div "hero .moveUp press enter hero .moveDown press enter hero .moveLeft press enter …" at bounding box center [1250, 269] width 373 height 178
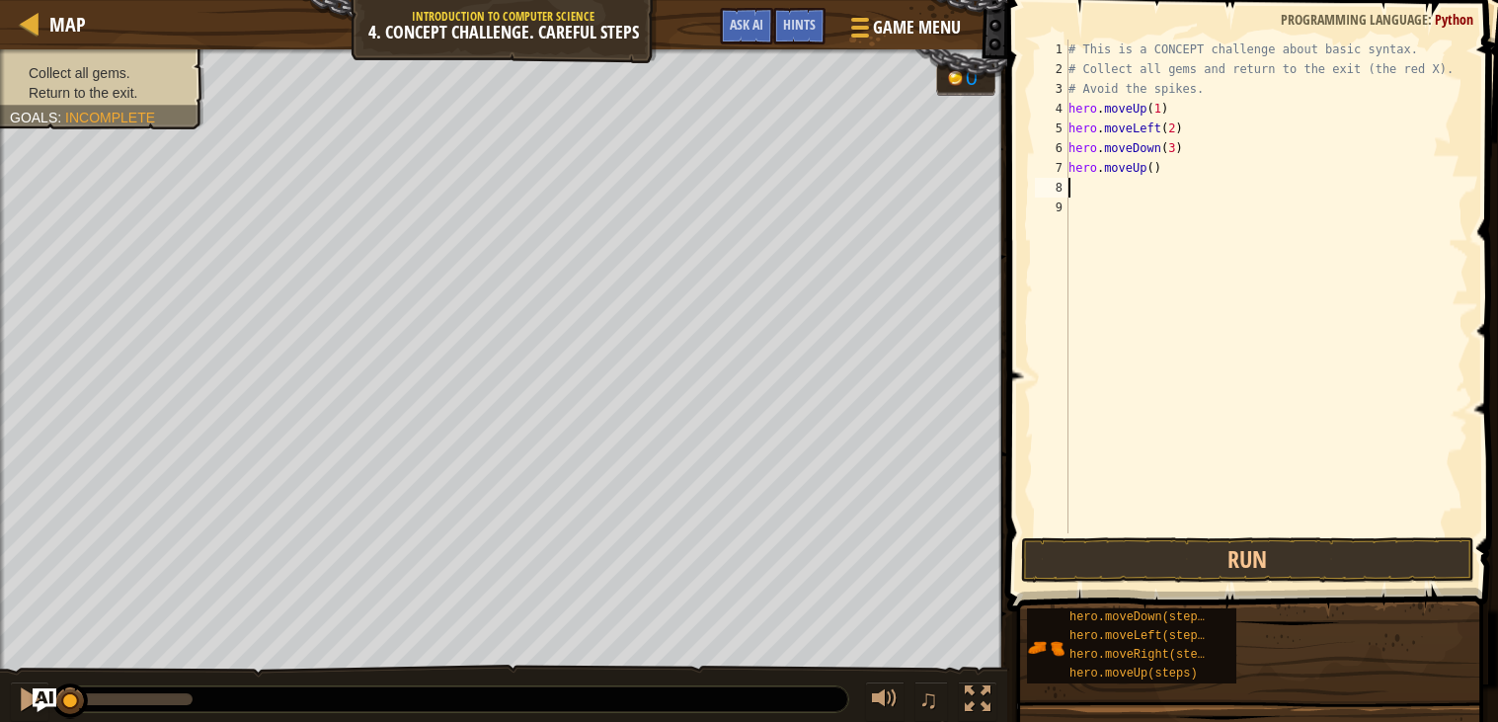
scroll to position [8, 0]
click at [1156, 167] on div "# This is a CONCEPT challenge about basic syntax. # Collect all gems and return…" at bounding box center [1266, 305] width 404 height 533
type textarea "hero.moveUp(2)"
click at [1102, 178] on div "# This is a CONCEPT challenge about basic syntax. # Collect all gems and return…" at bounding box center [1266, 305] width 404 height 533
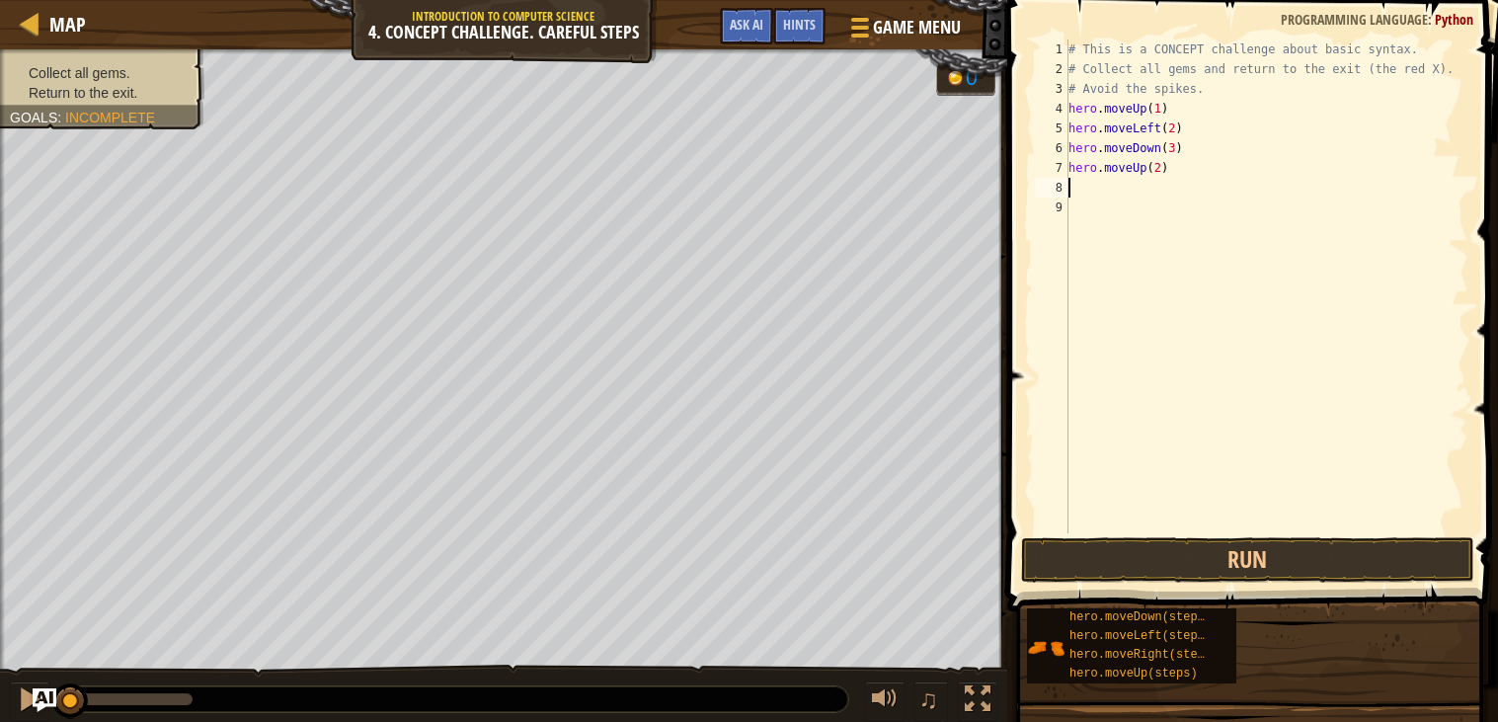
scroll to position [8, 0]
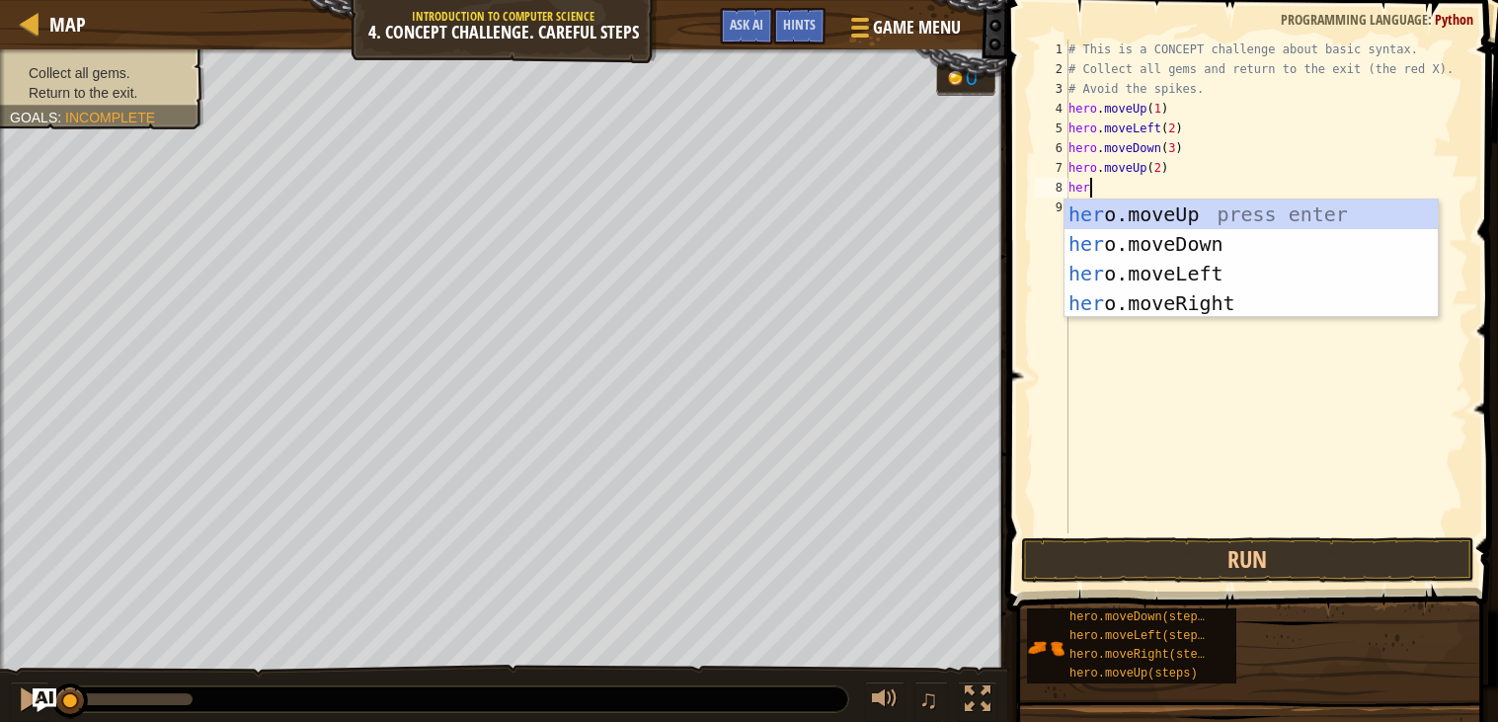
type textarea "hero"
click at [1104, 260] on div "hero .moveUp press enter hero .moveDown press enter hero .moveLeft press enter …" at bounding box center [1250, 288] width 373 height 178
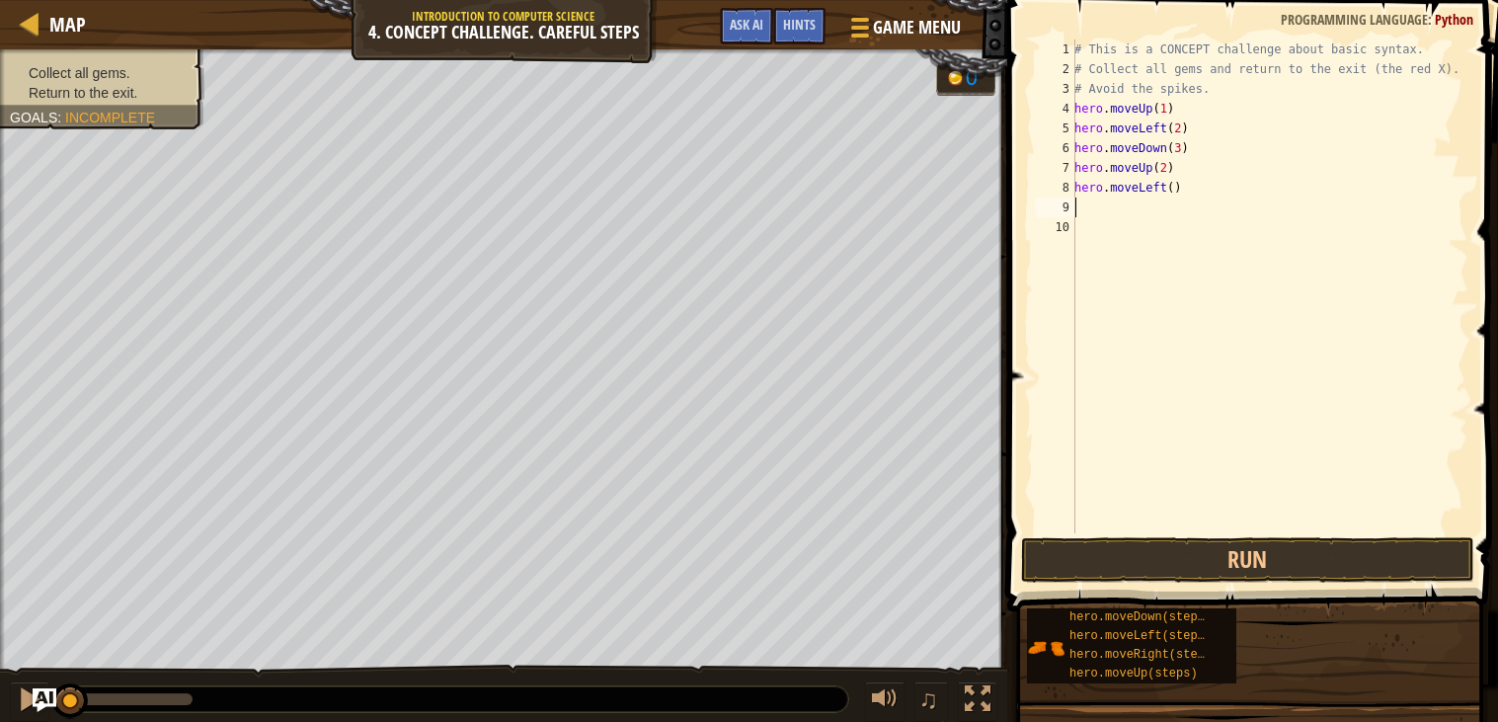
scroll to position [8, 0]
click at [1178, 191] on div "# This is a CONCEPT challenge about basic syntax. # Collect all gems and return…" at bounding box center [1269, 305] width 398 height 533
click at [1177, 191] on div "# This is a CONCEPT challenge about basic syntax. # Collect all gems and return…" at bounding box center [1269, 305] width 398 height 533
click at [1194, 547] on button "Run" at bounding box center [1247, 559] width 453 height 45
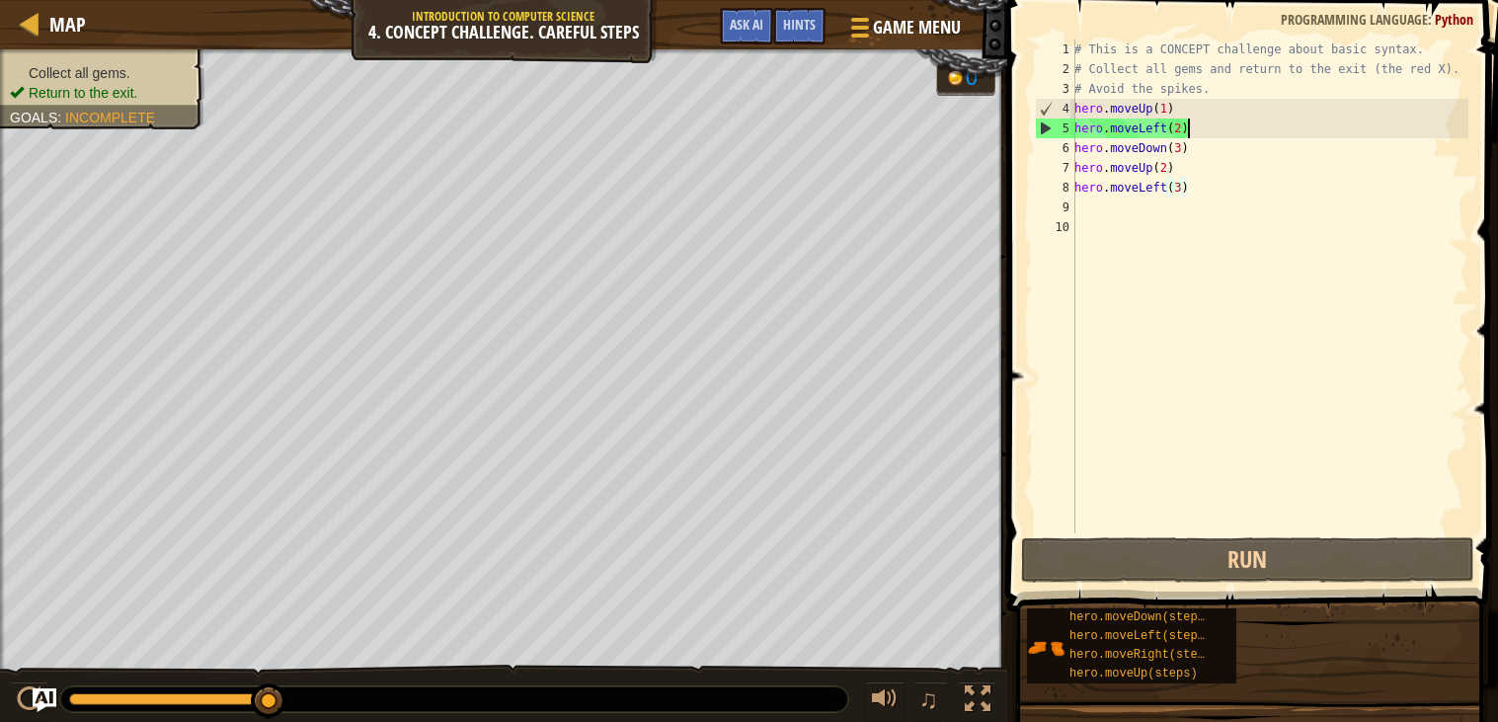
click at [1193, 127] on div "# This is a CONCEPT challenge about basic syntax. # Collect all gems and return…" at bounding box center [1269, 305] width 398 height 533
click at [1174, 104] on div "# This is a CONCEPT challenge about basic syntax. # Collect all gems and return…" at bounding box center [1269, 305] width 398 height 533
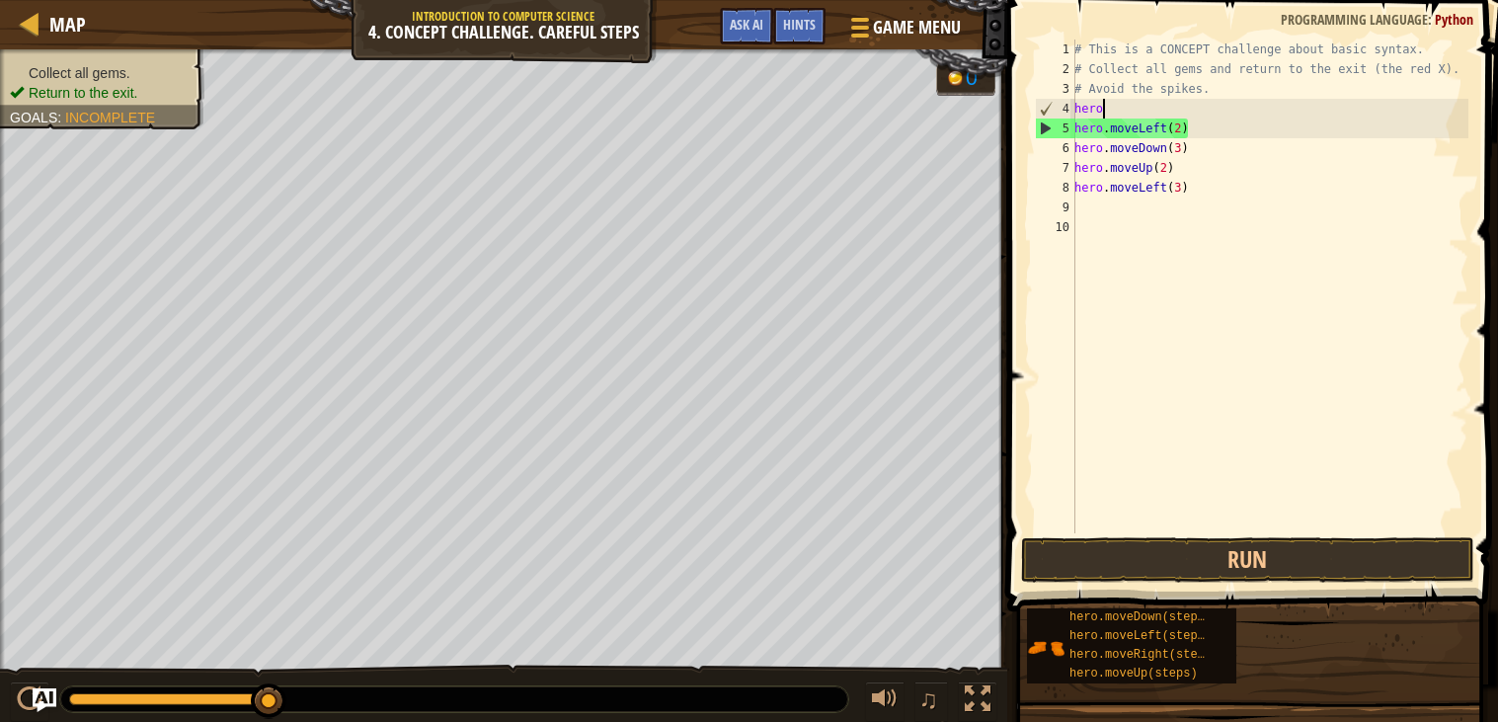
scroll to position [8, 0]
type textarea "h"
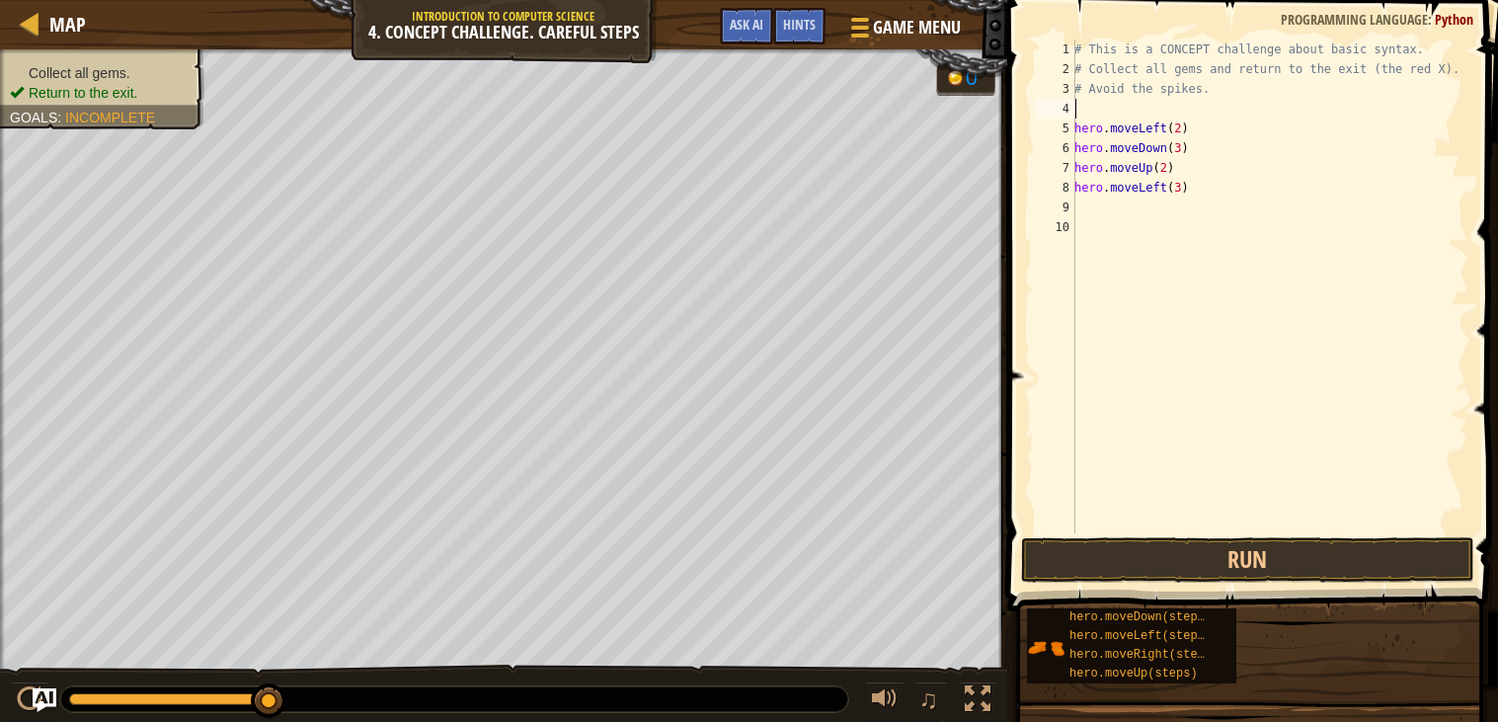
click at [1143, 117] on div "# This is a CONCEPT challenge about basic syntax. # Collect all gems and return…" at bounding box center [1269, 305] width 398 height 533
click at [1143, 96] on div "# This is a CONCEPT challenge about basic syntax. # Collect all gems and return…" at bounding box center [1269, 305] width 398 height 533
type textarea "# Avoid the spikes."
click at [1134, 110] on div "# This is a CONCEPT challenge about basic syntax. # Collect all gems and return…" at bounding box center [1269, 305] width 398 height 533
click at [1140, 104] on div "# This is a CONCEPT challenge about basic syntax. # Collect all gems and return…" at bounding box center [1269, 305] width 398 height 533
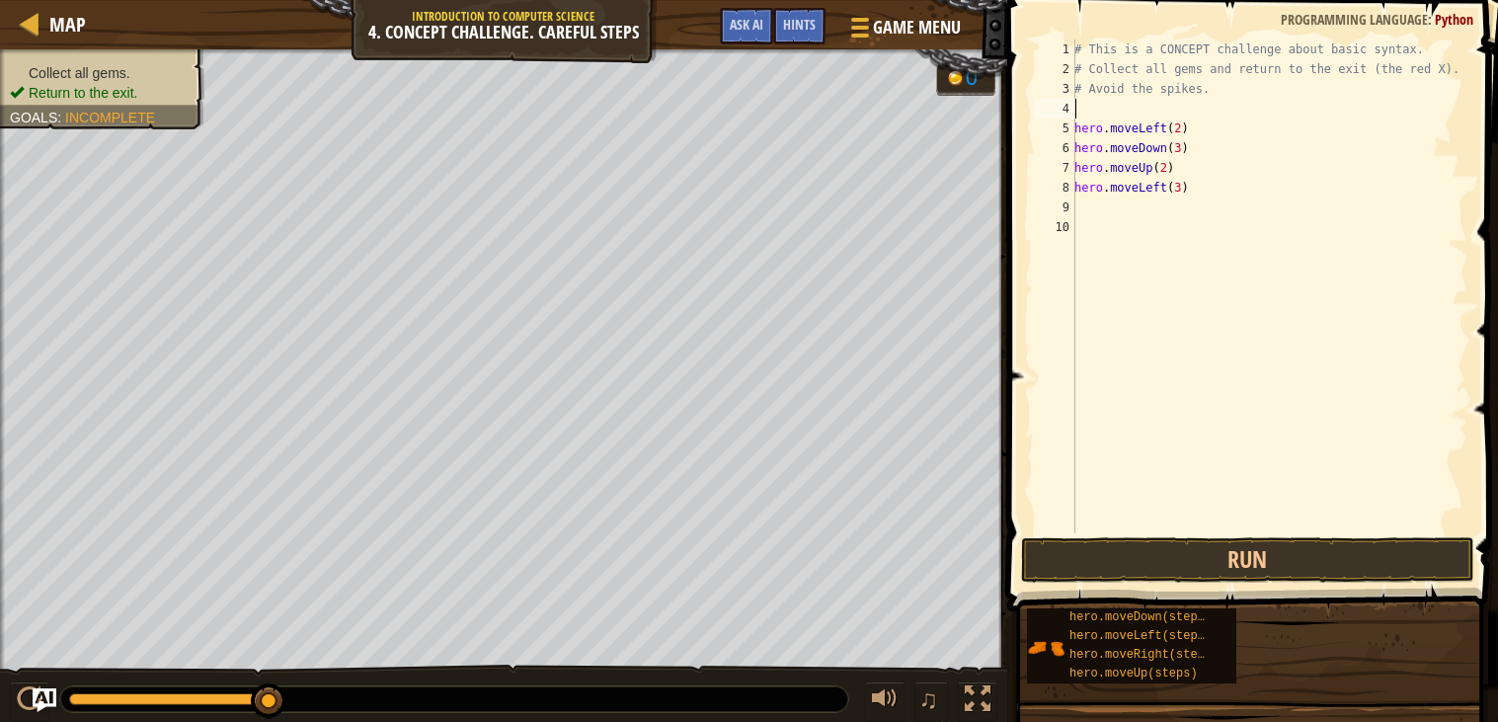
click at [1089, 111] on div "# This is a CONCEPT challenge about basic syntax. # Collect all gems and return…" at bounding box center [1269, 305] width 398 height 533
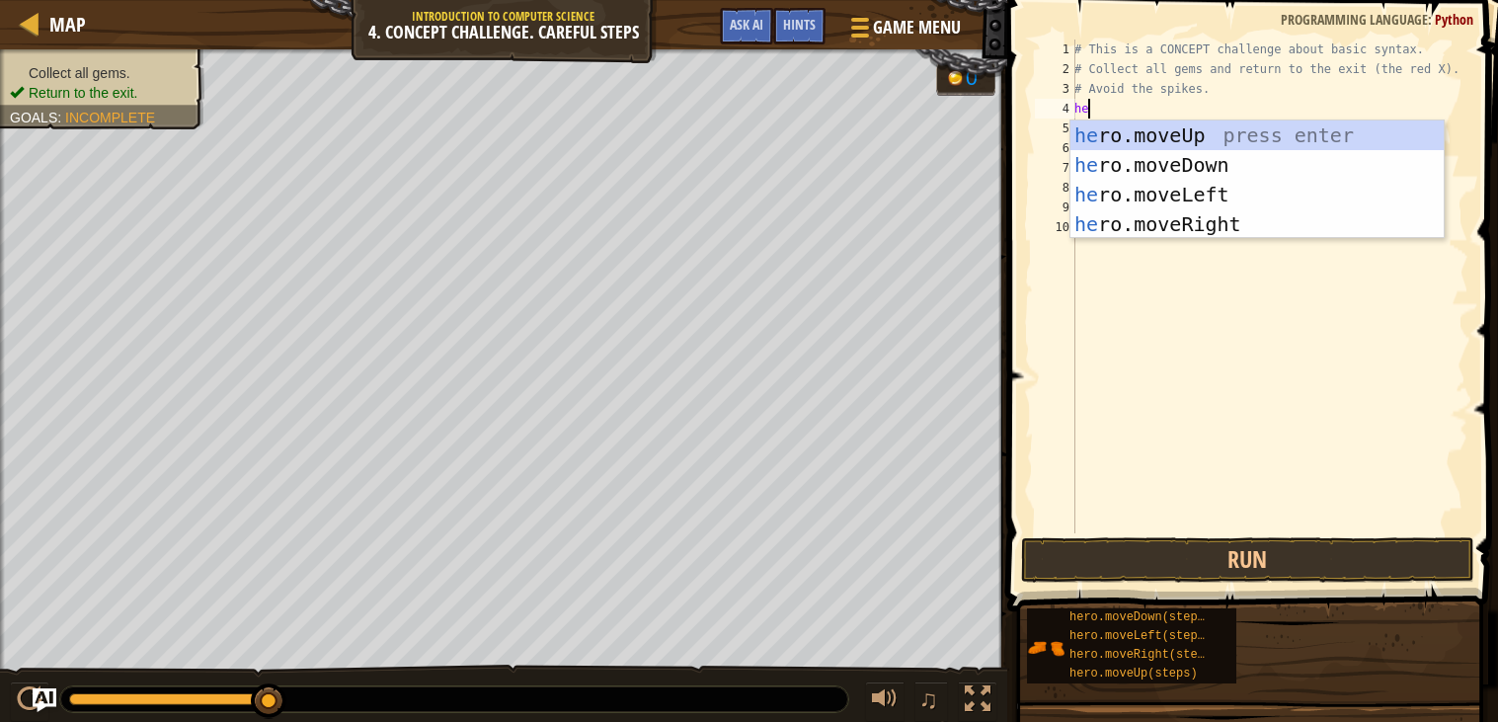
scroll to position [8, 1]
type textarea "hero"
click at [1111, 154] on div "hero .moveUp press enter hero .moveDown press enter hero .moveLeft press enter …" at bounding box center [1256, 209] width 373 height 178
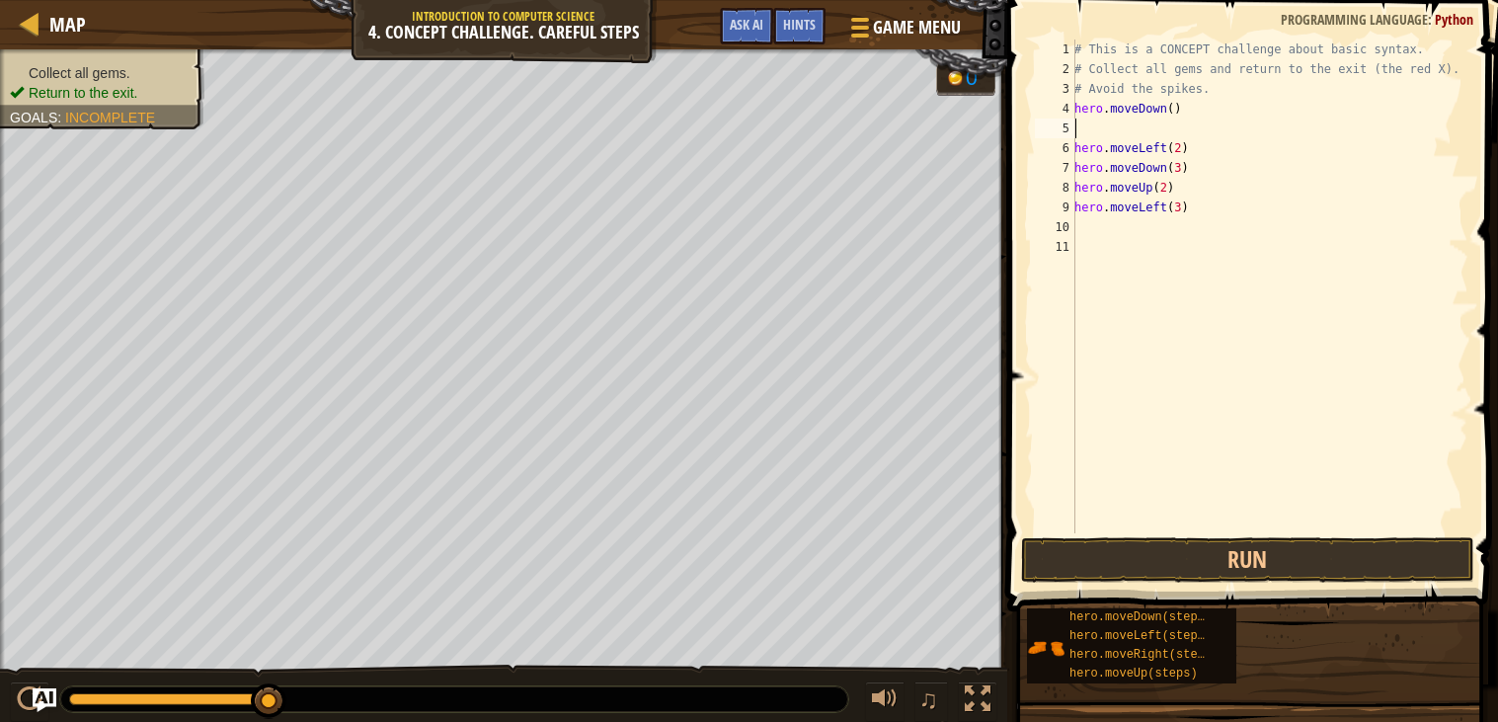
scroll to position [8, 0]
click at [1218, 562] on button "Run" at bounding box center [1247, 559] width 453 height 45
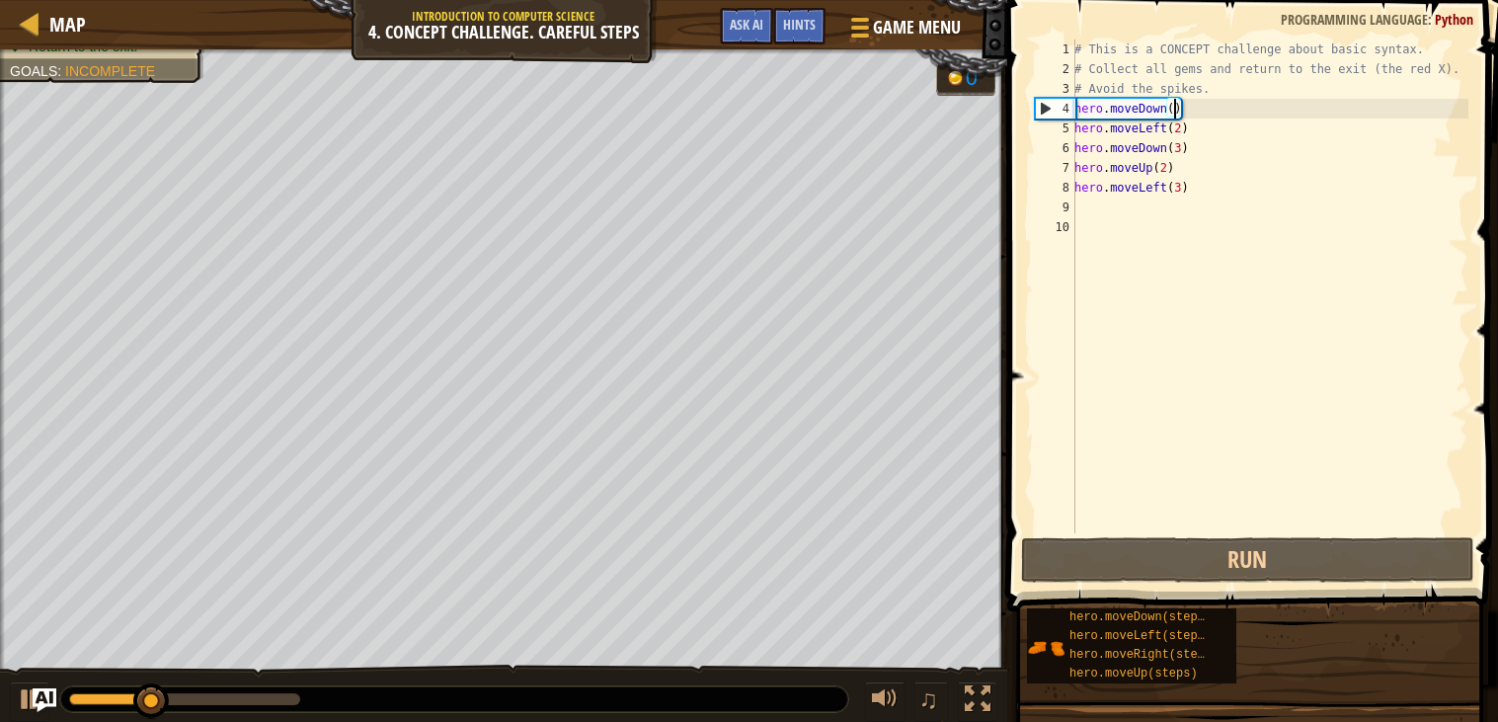
click at [1173, 106] on div "# This is a CONCEPT challenge about basic syntax. # Collect all gems and return…" at bounding box center [1269, 305] width 398 height 533
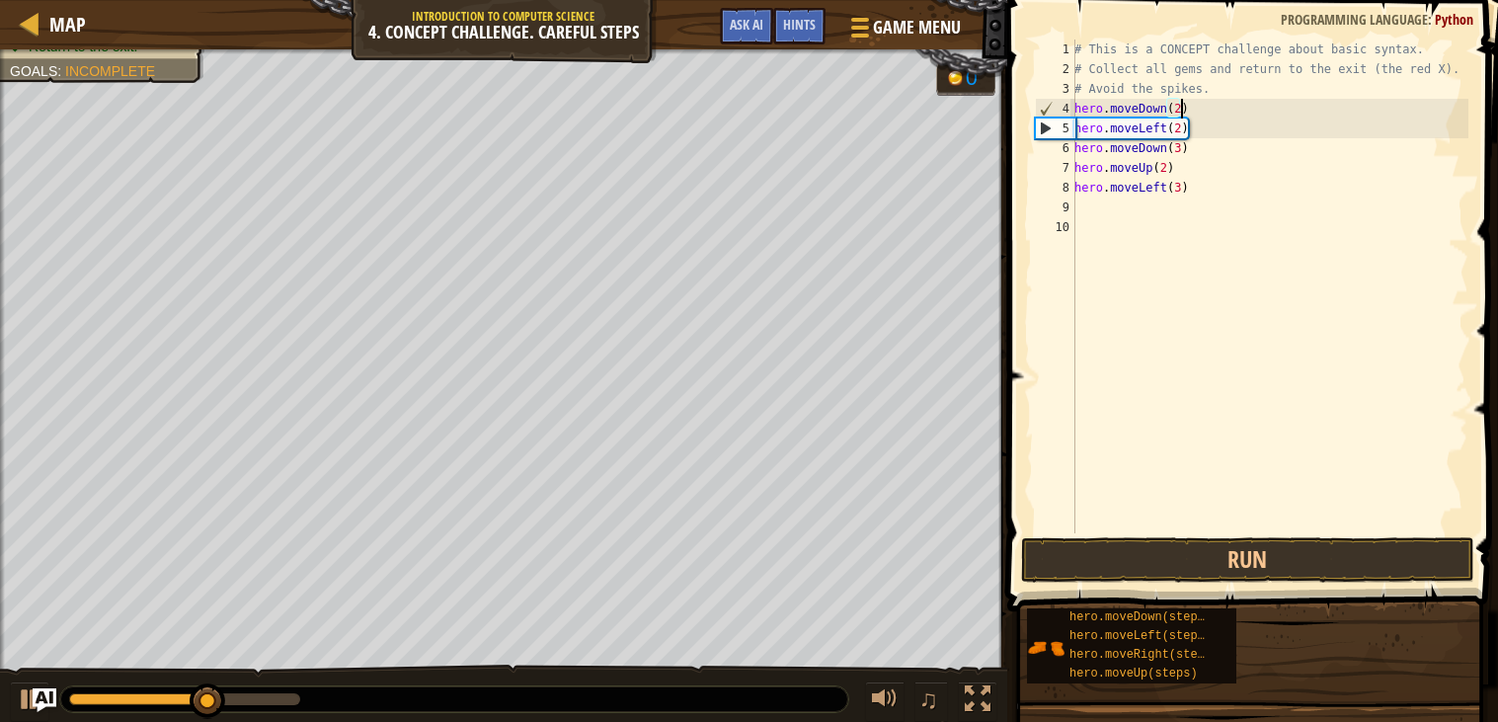
scroll to position [8, 7]
click at [1149, 565] on button "Run" at bounding box center [1247, 559] width 453 height 45
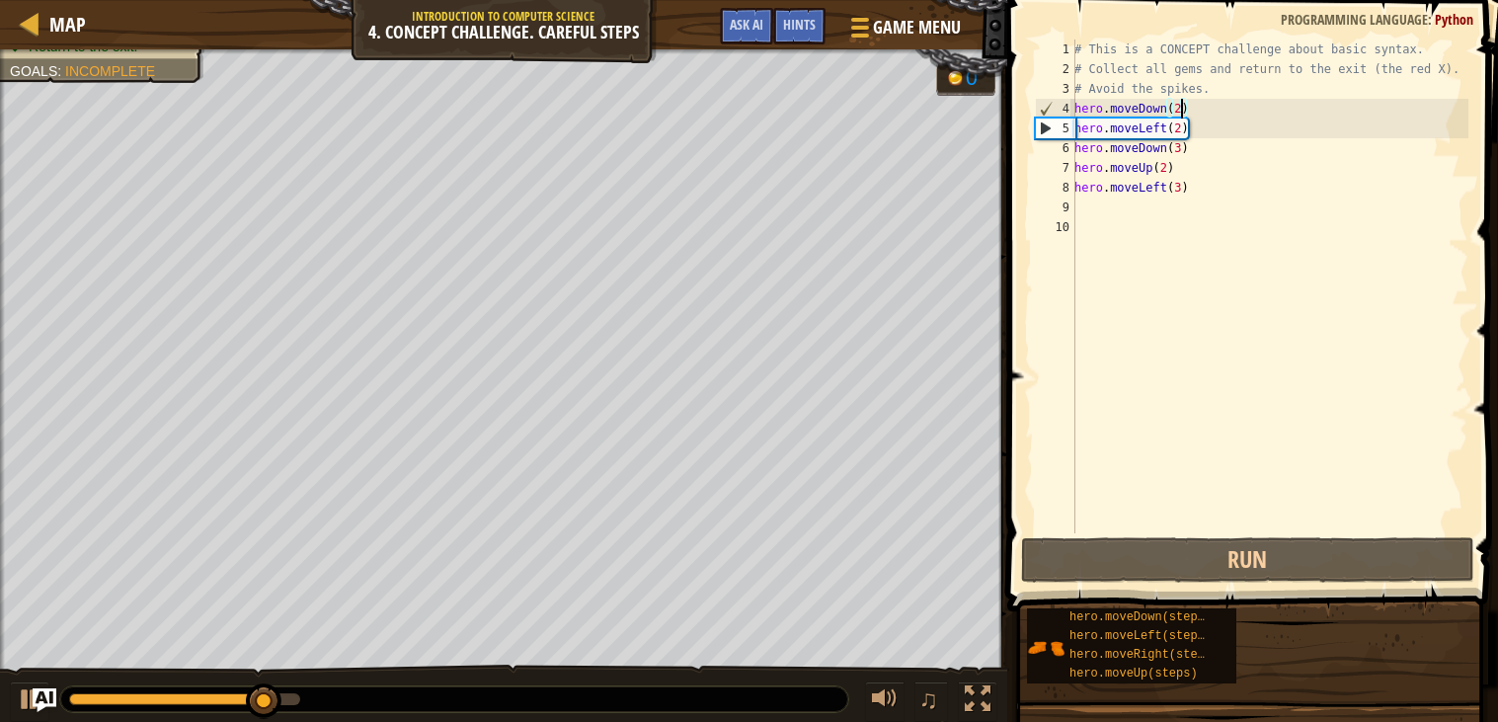
click at [1184, 108] on div "# This is a CONCEPT challenge about basic syntax. # Collect all gems and return…" at bounding box center [1269, 305] width 398 height 533
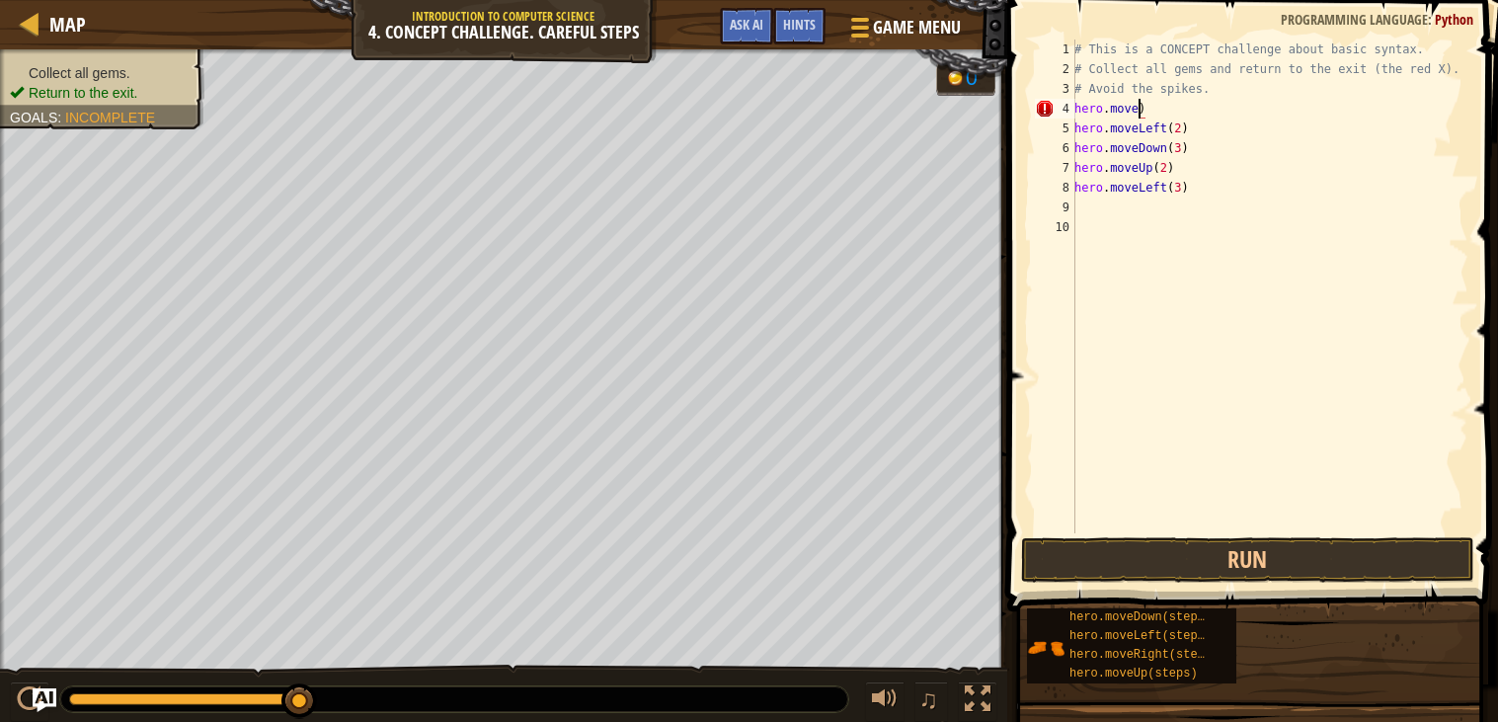
scroll to position [8, 5]
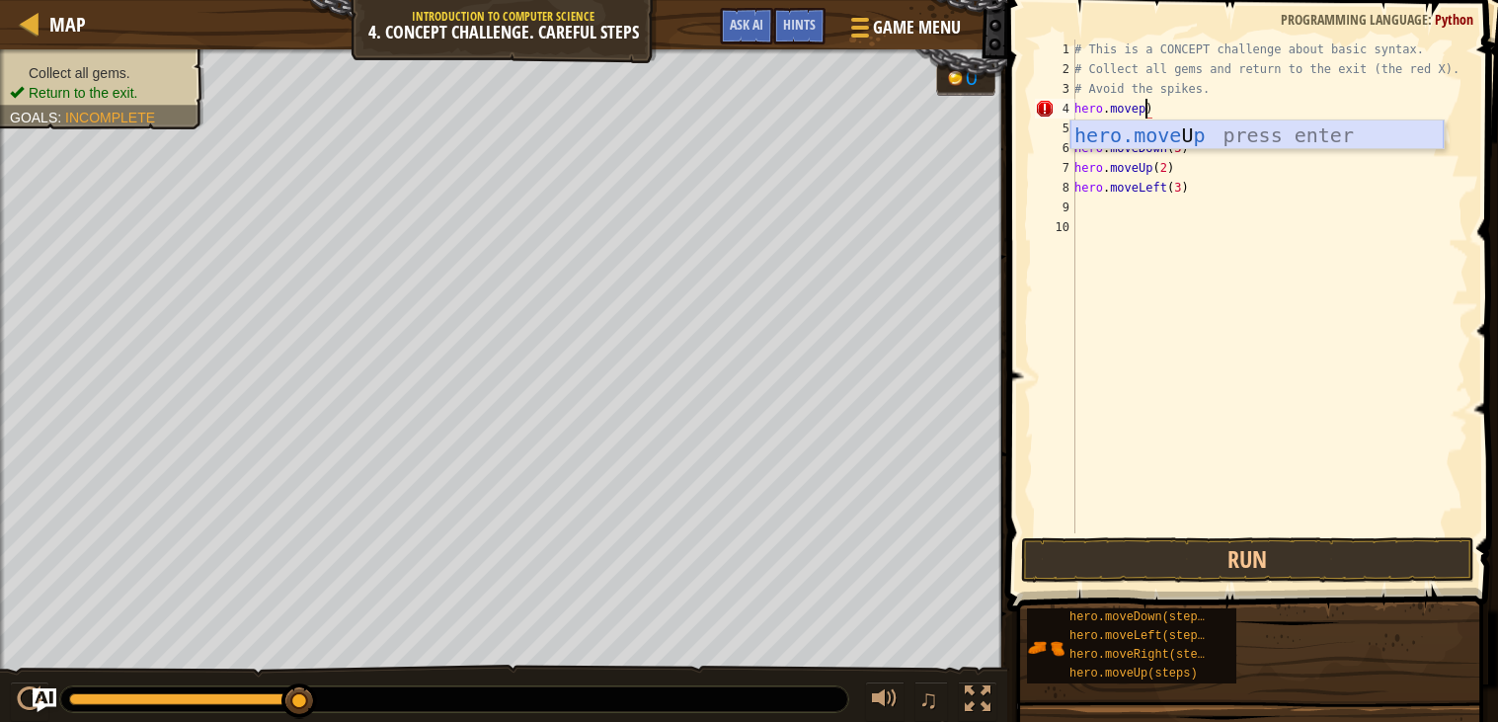
click at [1182, 133] on div "hero.move U p press enter" at bounding box center [1256, 164] width 373 height 89
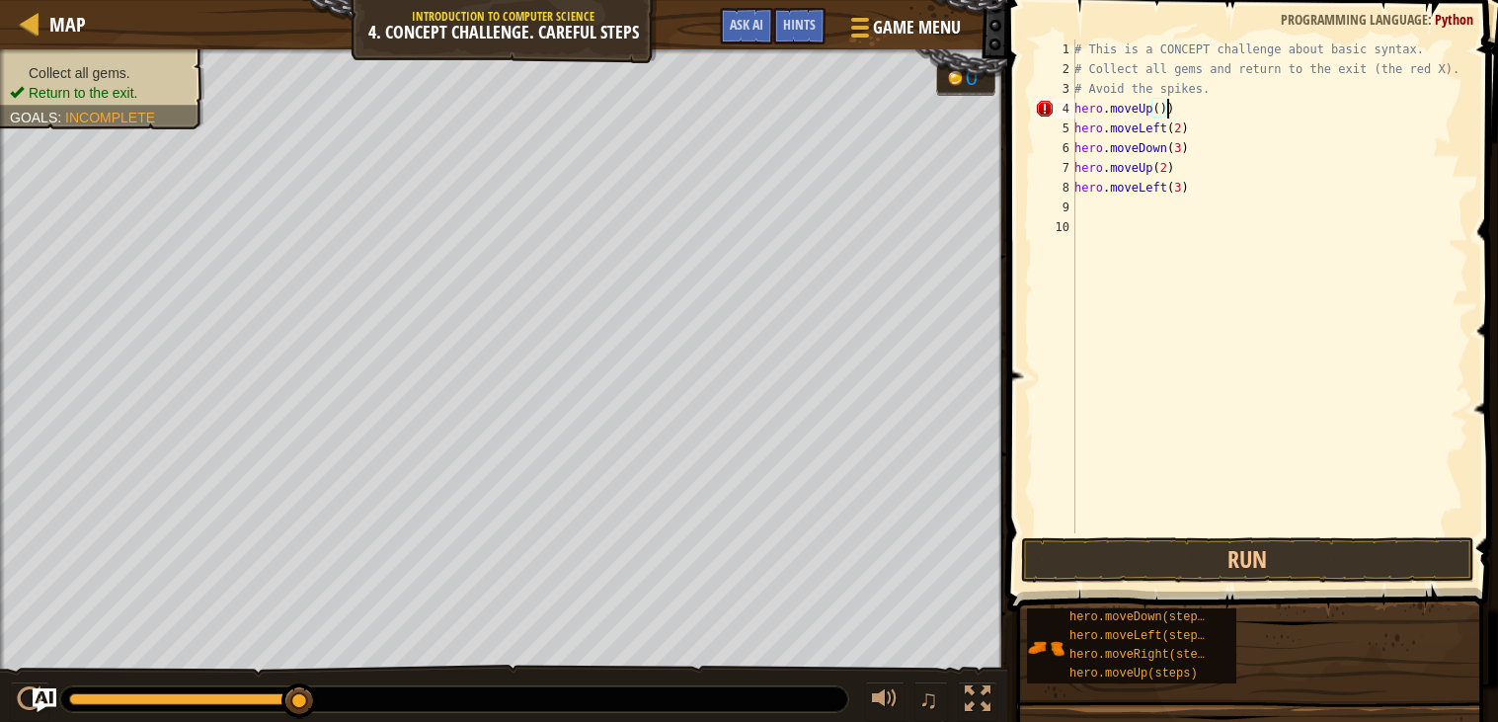
click at [1179, 115] on div "# This is a CONCEPT challenge about basic syntax. # Collect all gems and return…" at bounding box center [1269, 305] width 398 height 533
click at [1158, 112] on div "# This is a CONCEPT challenge about basic syntax. # Collect all gems and return…" at bounding box center [1269, 305] width 398 height 533
click at [1099, 554] on button "Run" at bounding box center [1247, 559] width 453 height 45
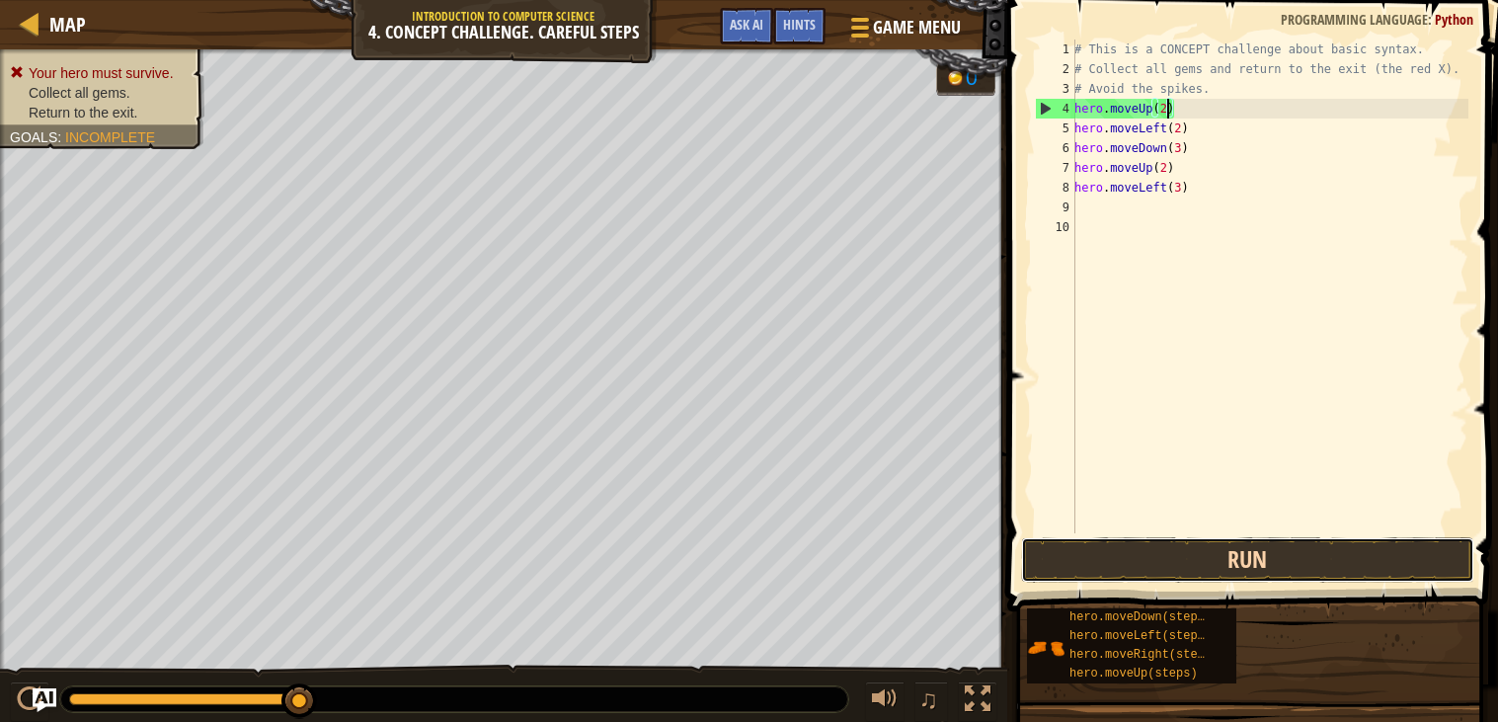
click at [1139, 569] on button "Run" at bounding box center [1247, 559] width 453 height 45
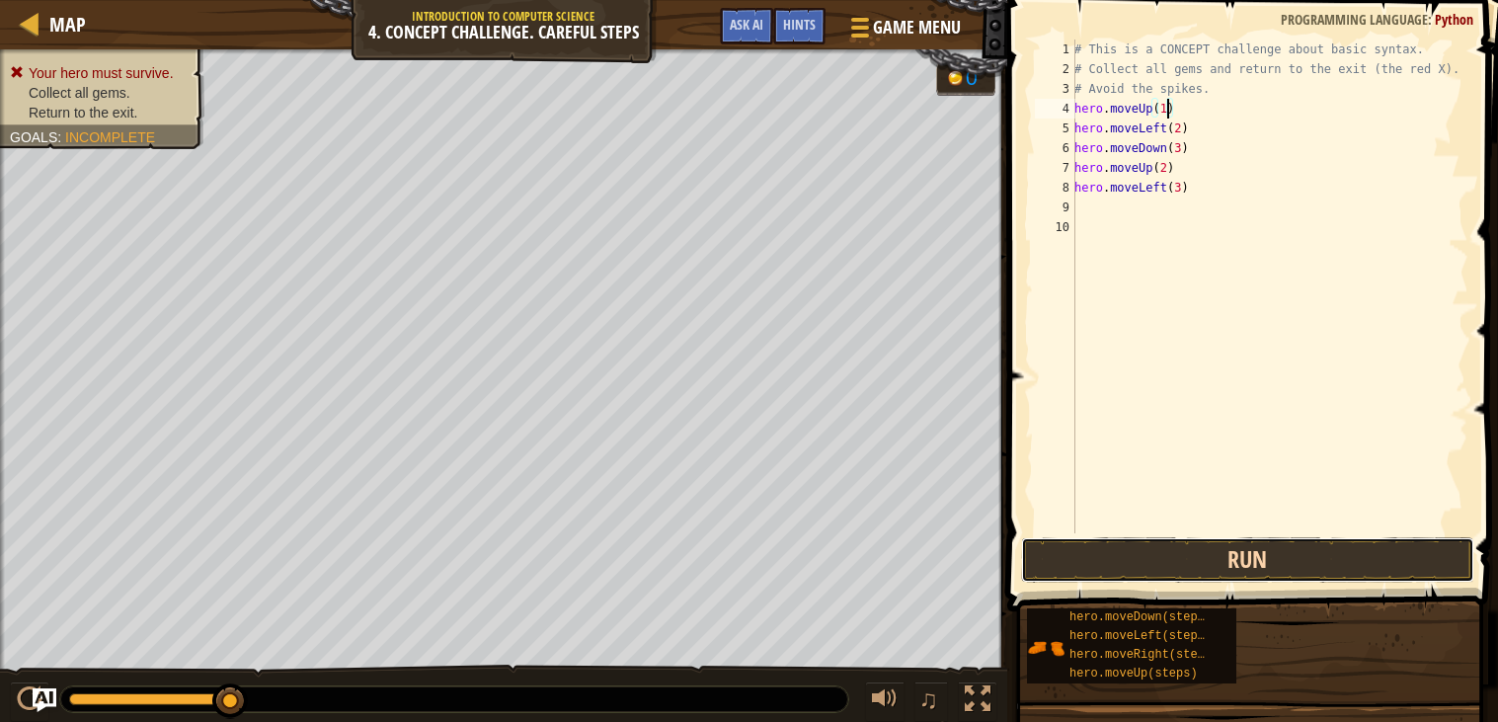
click at [1212, 561] on button "Run" at bounding box center [1247, 559] width 453 height 45
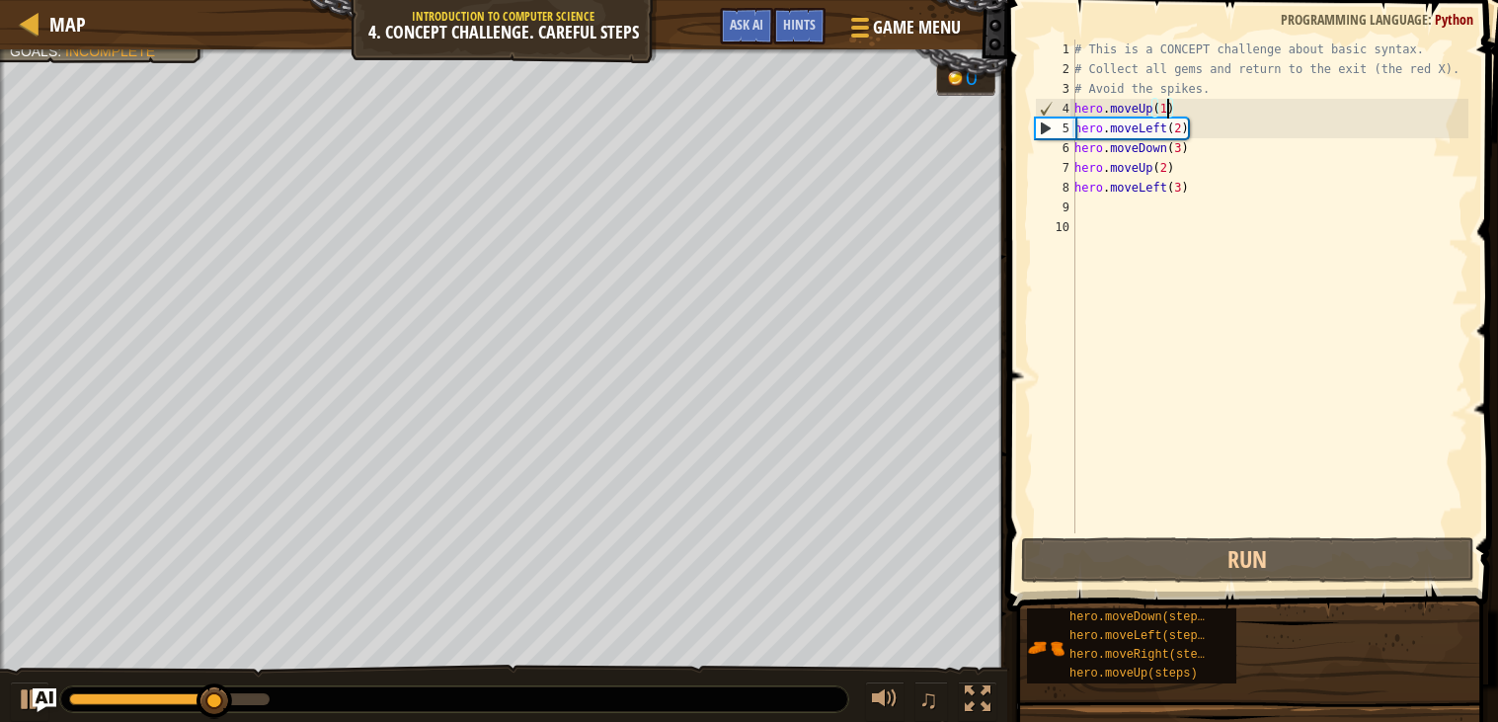
click at [1160, 132] on div "# This is a CONCEPT challenge about basic syntax. # Collect all gems and return…" at bounding box center [1269, 305] width 398 height 533
click at [1163, 132] on div "# This is a CONCEPT challenge about basic syntax. # Collect all gems and return…" at bounding box center [1269, 305] width 398 height 533
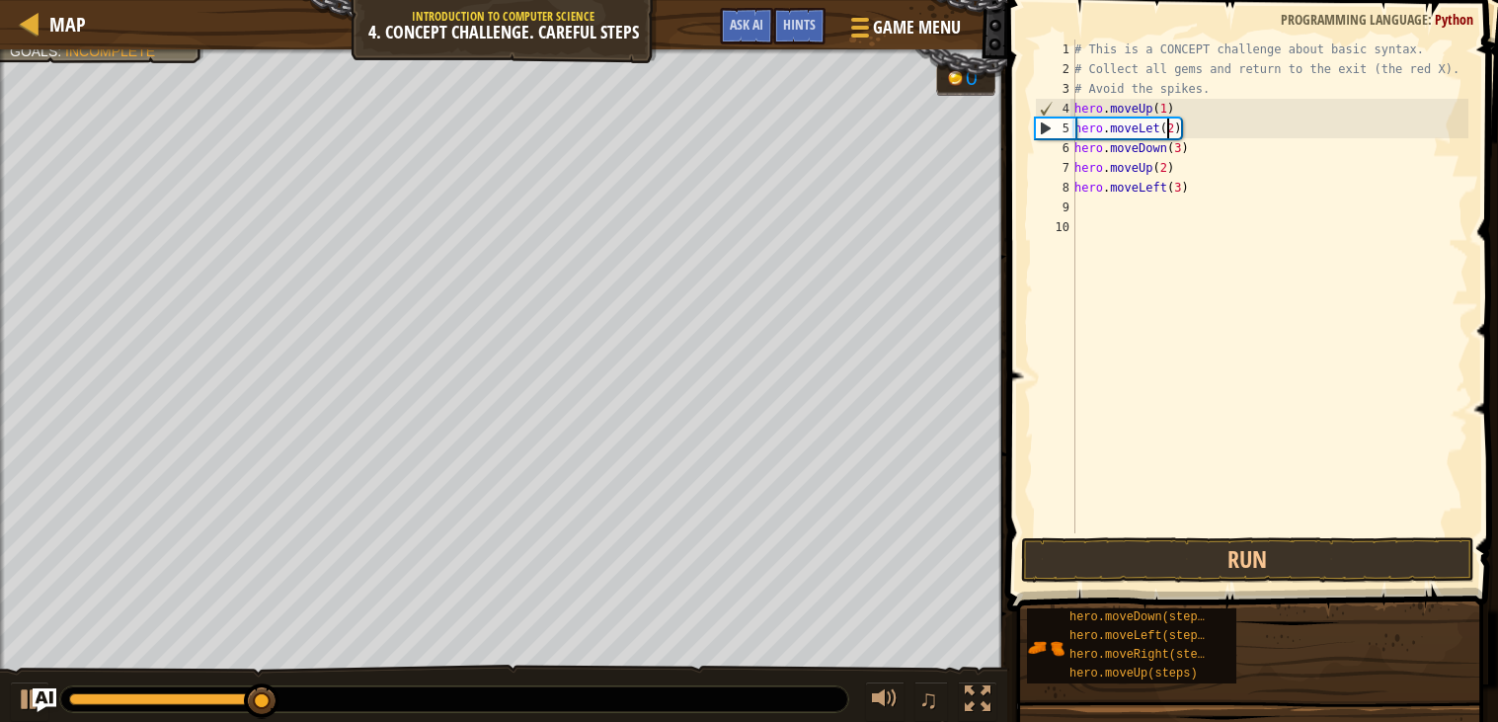
click at [1170, 128] on div "# This is a CONCEPT challenge about basic syntax. # Collect all gems and return…" at bounding box center [1269, 305] width 398 height 533
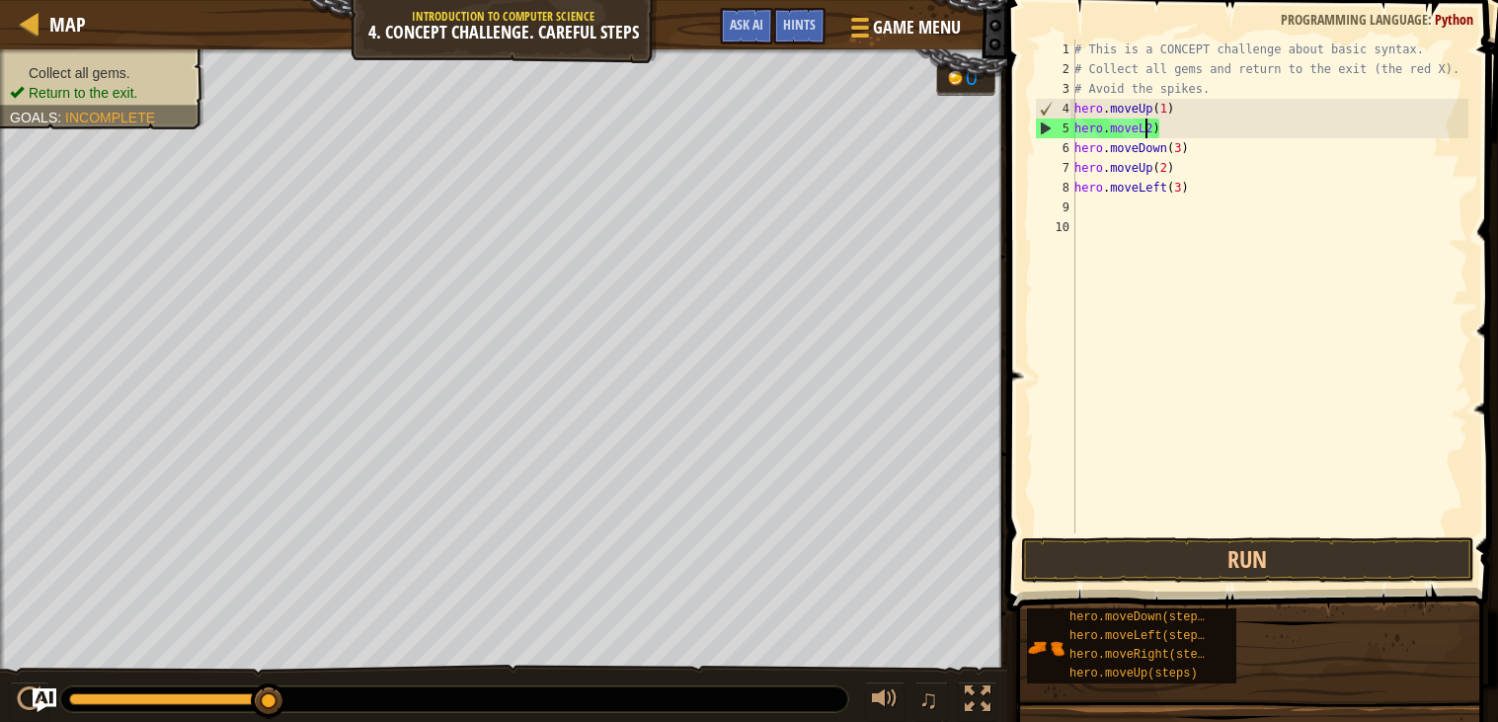
click at [1174, 126] on div "# This is a CONCEPT challenge about basic syntax. # Collect all gems and return…" at bounding box center [1269, 305] width 398 height 533
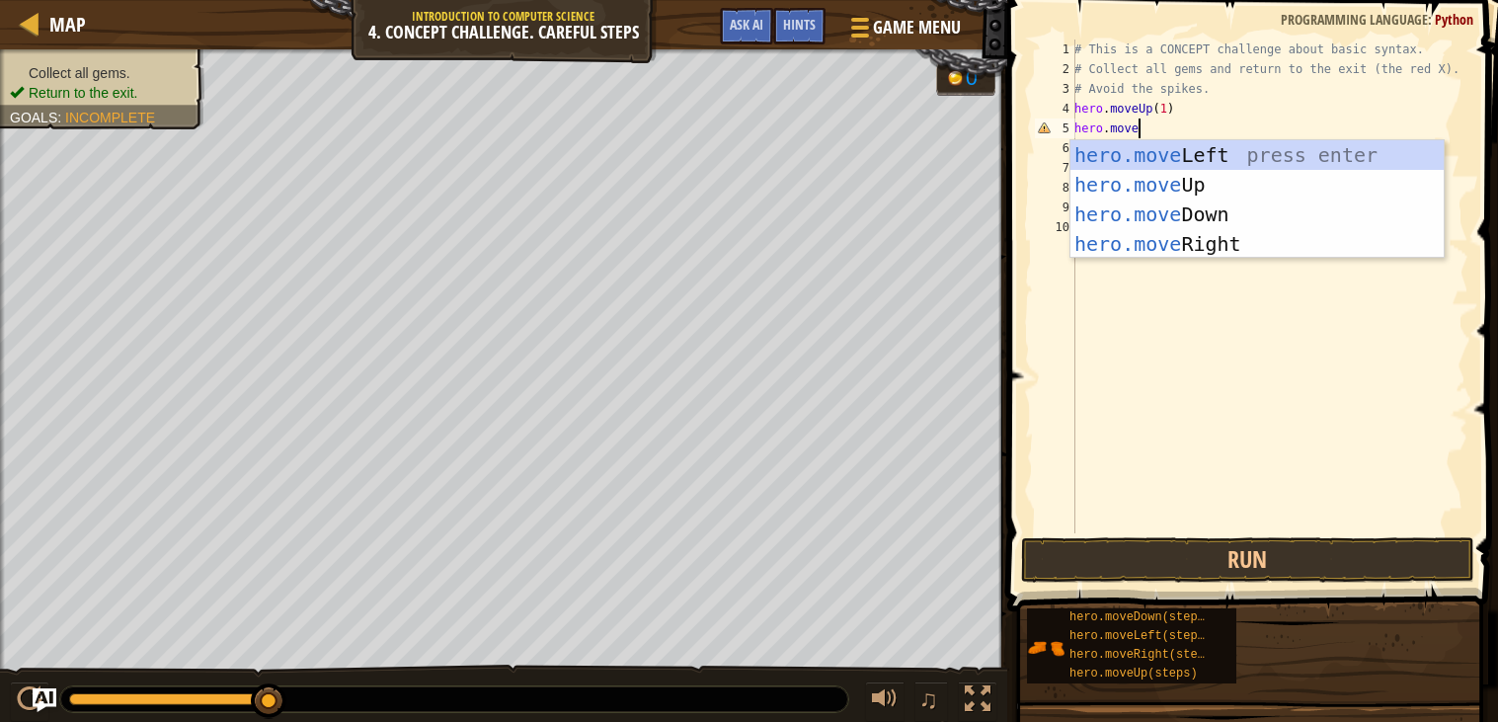
type textarea "hero.movef"
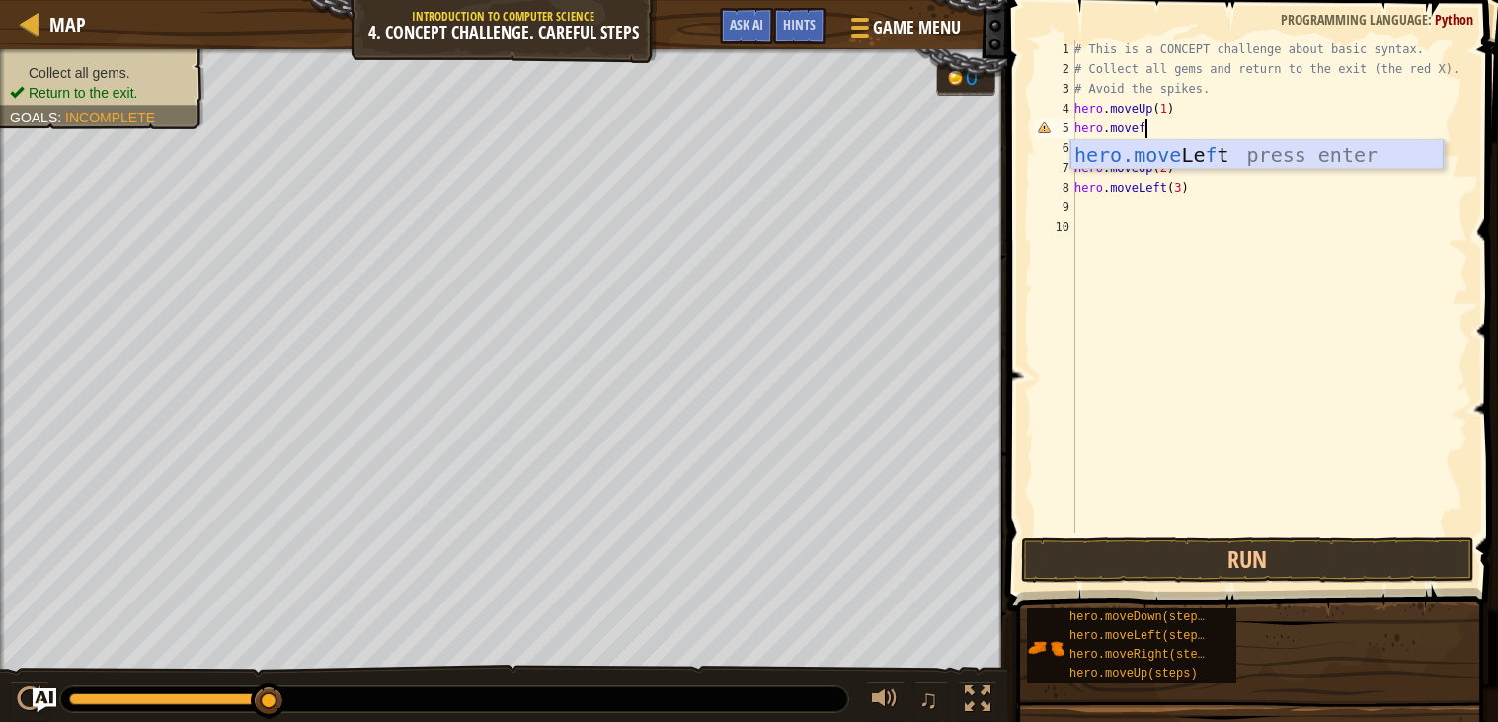
click at [1142, 165] on div "hero.move Le f t press enter" at bounding box center [1256, 184] width 373 height 89
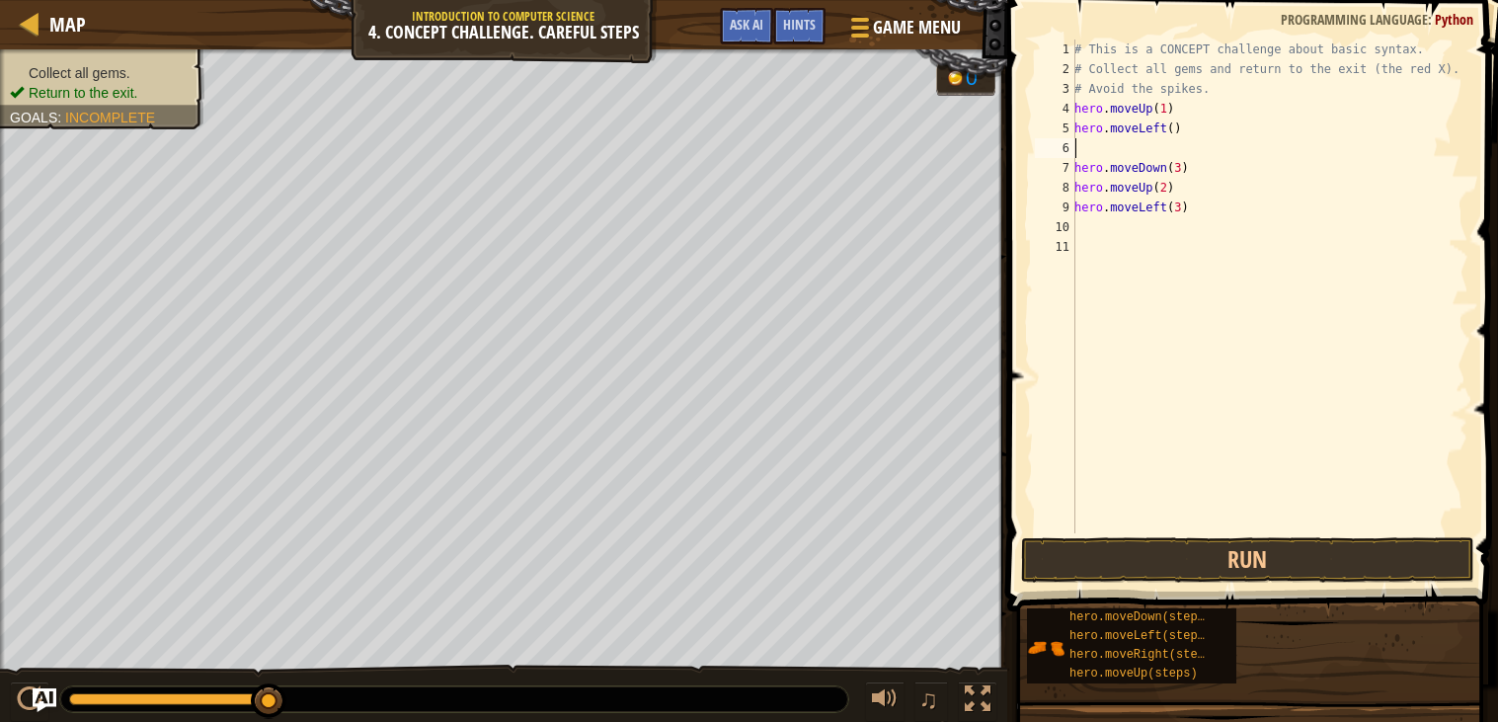
scroll to position [8, 0]
click at [1169, 135] on div "# This is a CONCEPT challenge about basic syntax. # Collect all gems and return…" at bounding box center [1269, 305] width 398 height 533
type textarea "hero.moveLeft()"
click at [1162, 145] on div "# This is a CONCEPT challenge about basic syntax. # Collect all gems and return…" at bounding box center [1269, 305] width 398 height 533
click at [1171, 128] on div "# This is a CONCEPT challenge about basic syntax. # Collect all gems and return…" at bounding box center [1269, 305] width 398 height 533
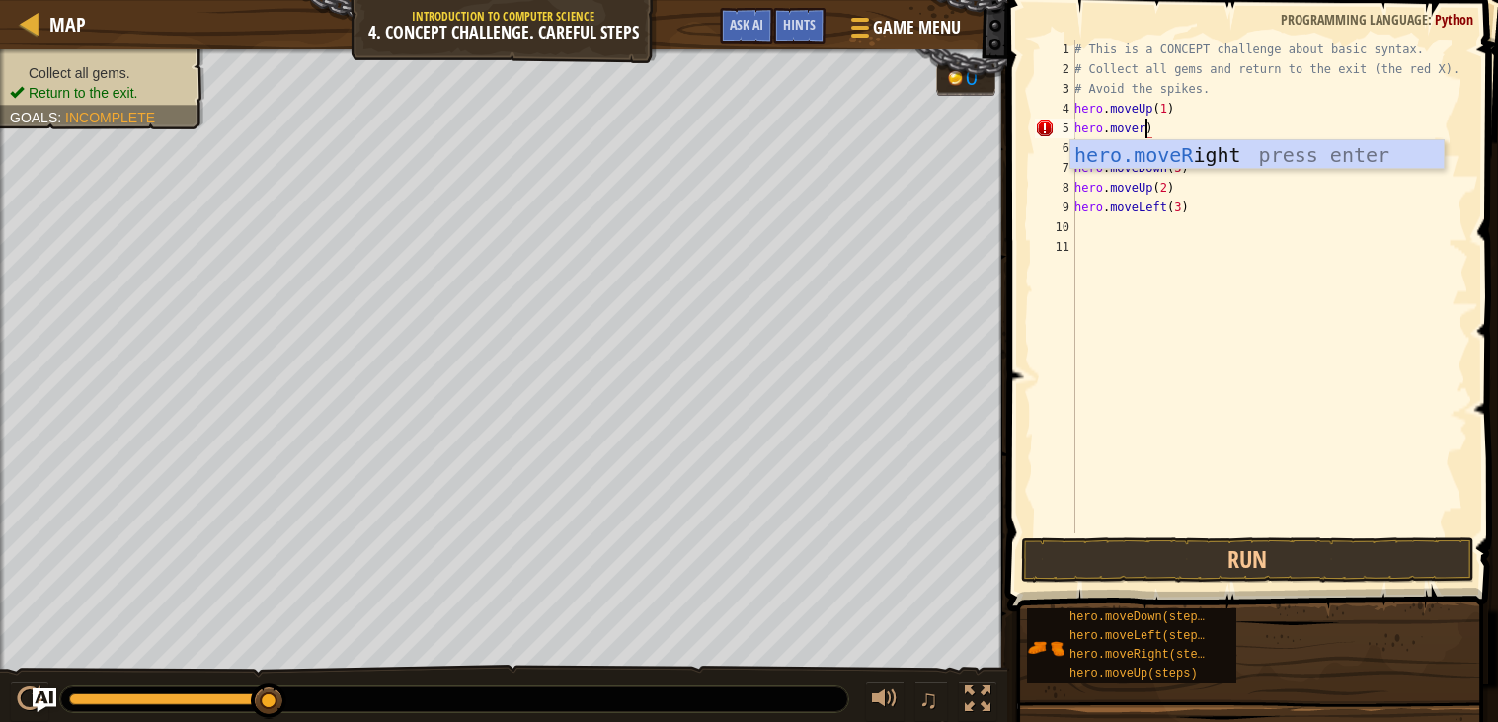
scroll to position [8, 5]
click at [1177, 151] on div "hero.moveR ight press enter" at bounding box center [1256, 184] width 373 height 89
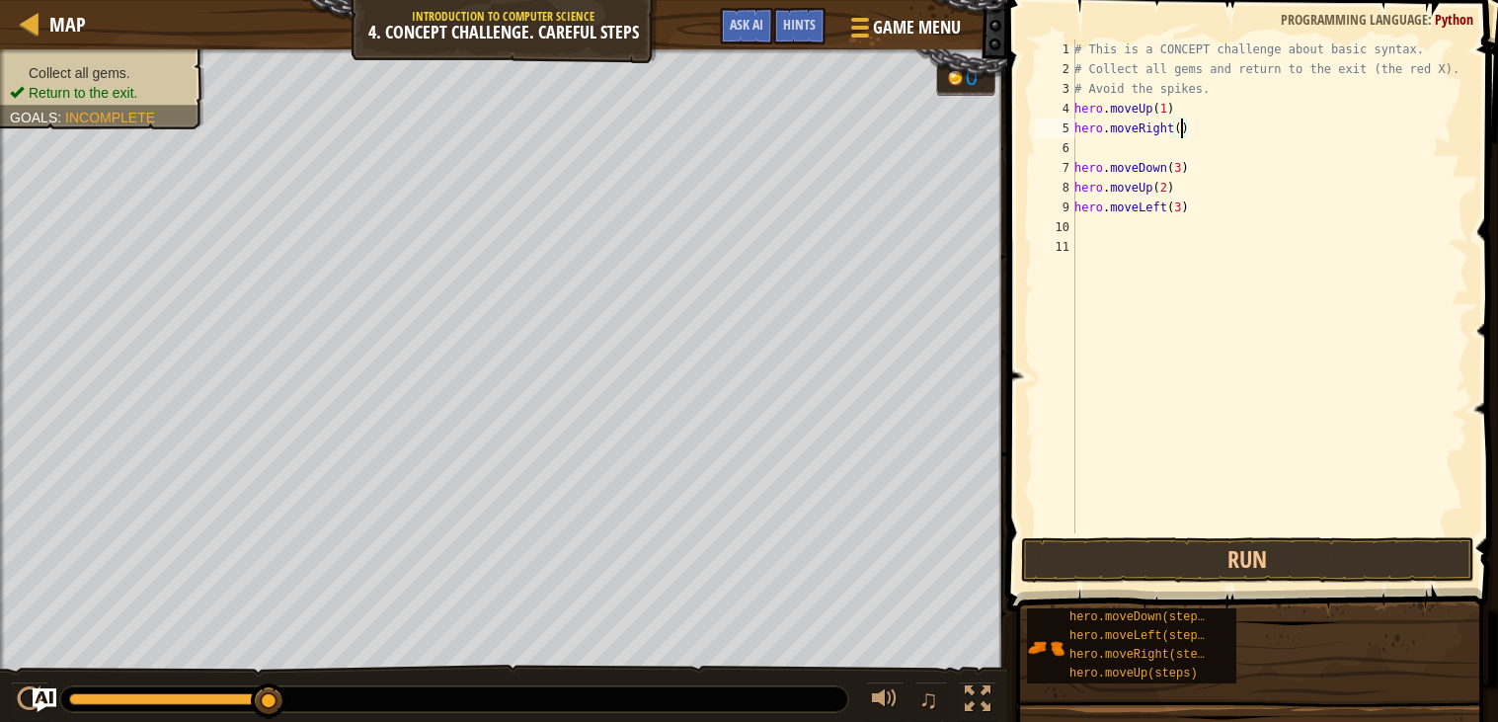
type textarea "hero.moveRight(2)"
click at [1146, 144] on div "# This is a CONCEPT challenge about basic syntax. # Collect all gems and return…" at bounding box center [1269, 305] width 398 height 533
click at [1217, 550] on button "Run" at bounding box center [1247, 559] width 453 height 45
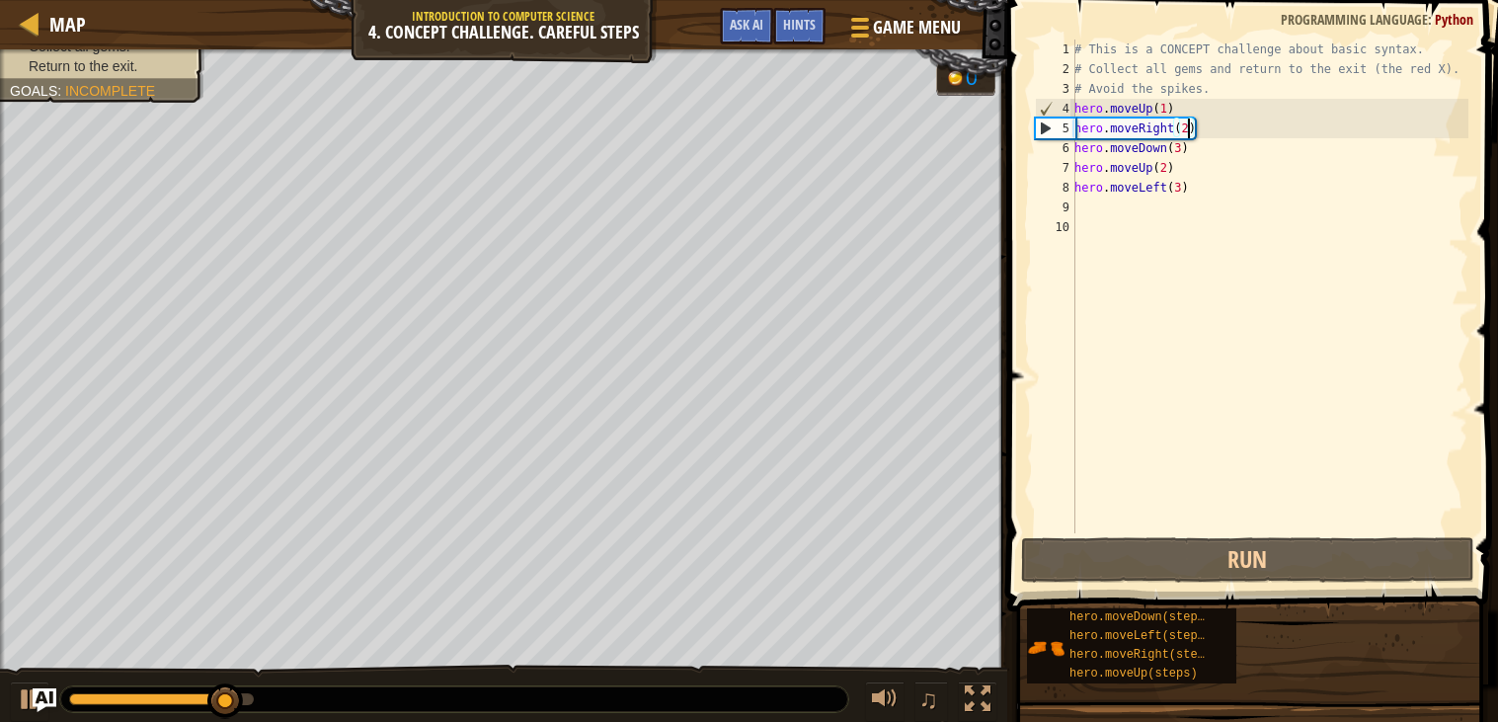
click at [1189, 123] on div "# This is a CONCEPT challenge about basic syntax. # Collect all gems and return…" at bounding box center [1269, 305] width 398 height 533
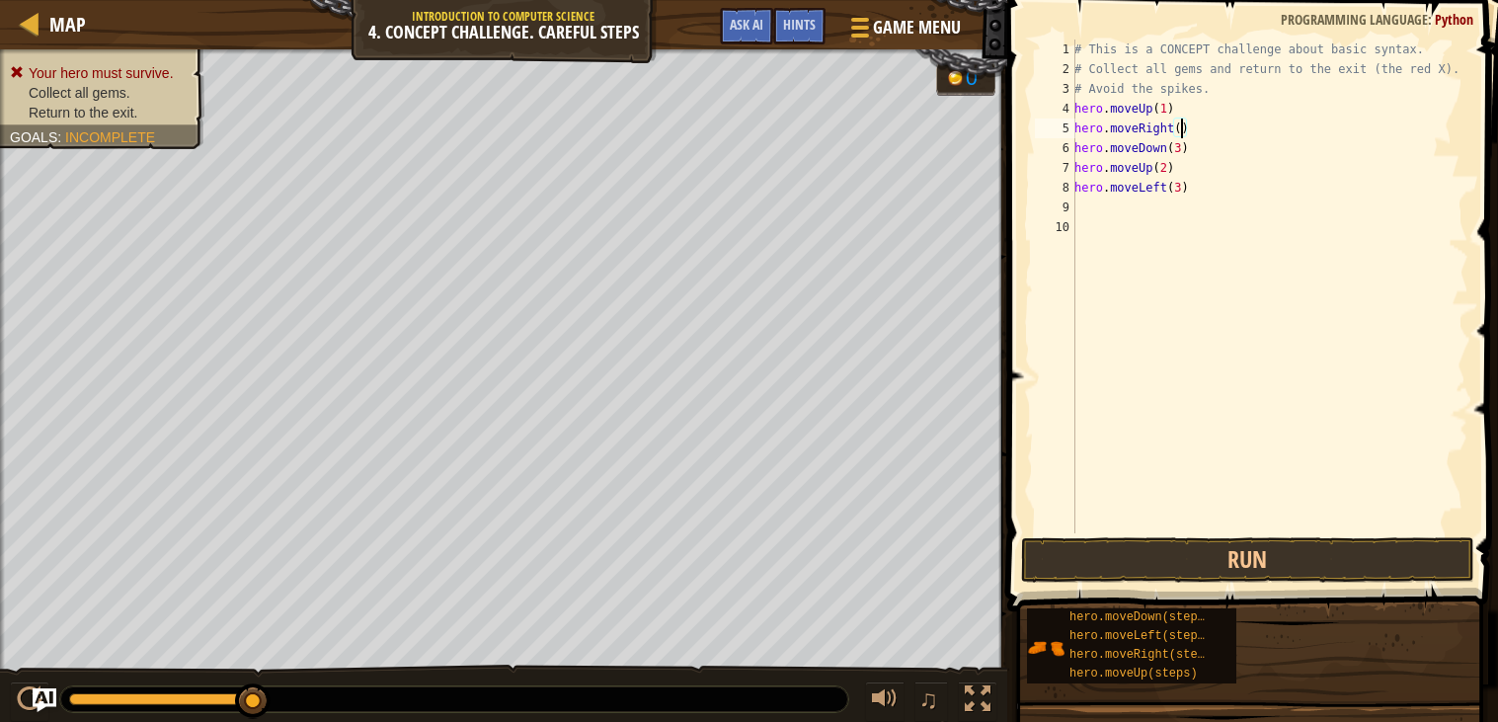
scroll to position [8, 8]
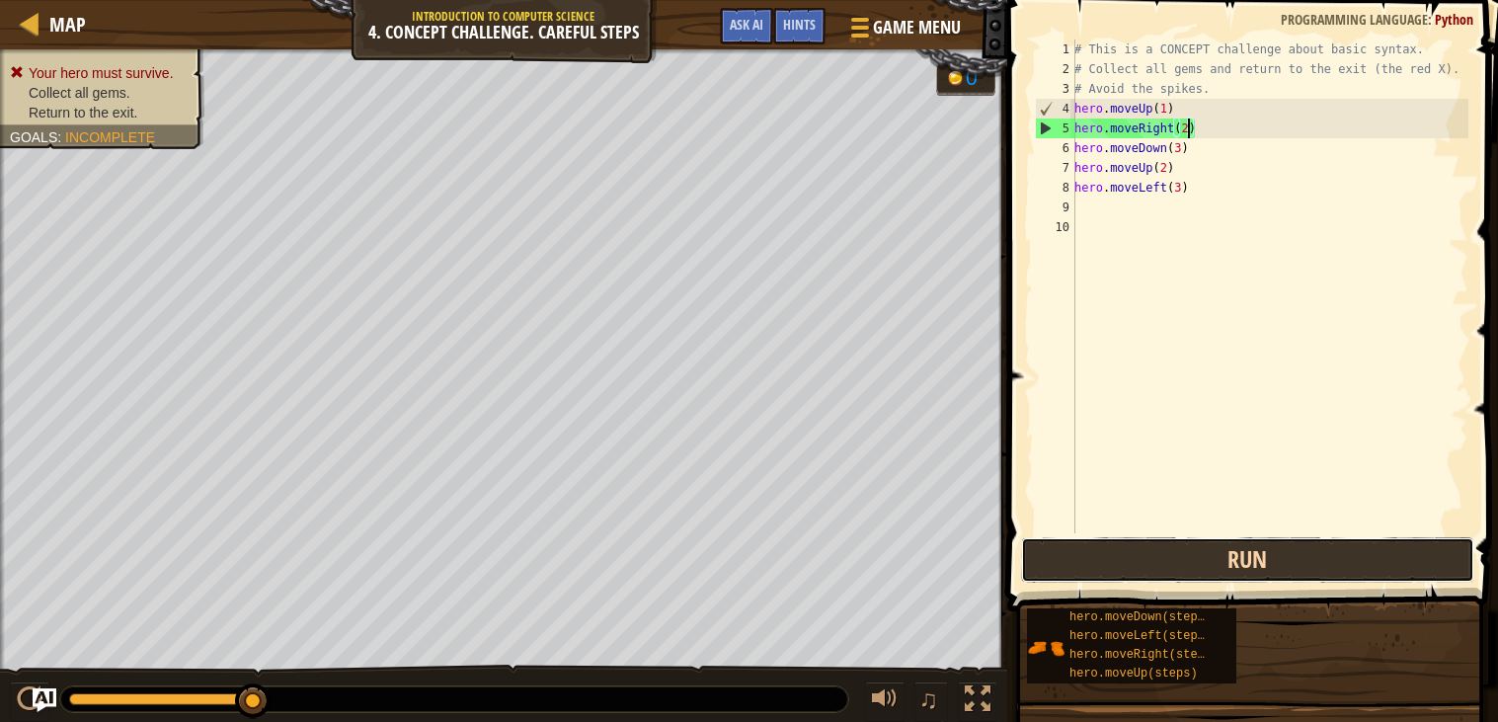
click at [1160, 537] on button "Run" at bounding box center [1247, 559] width 453 height 45
click at [1257, 558] on button "Run" at bounding box center [1247, 559] width 453 height 45
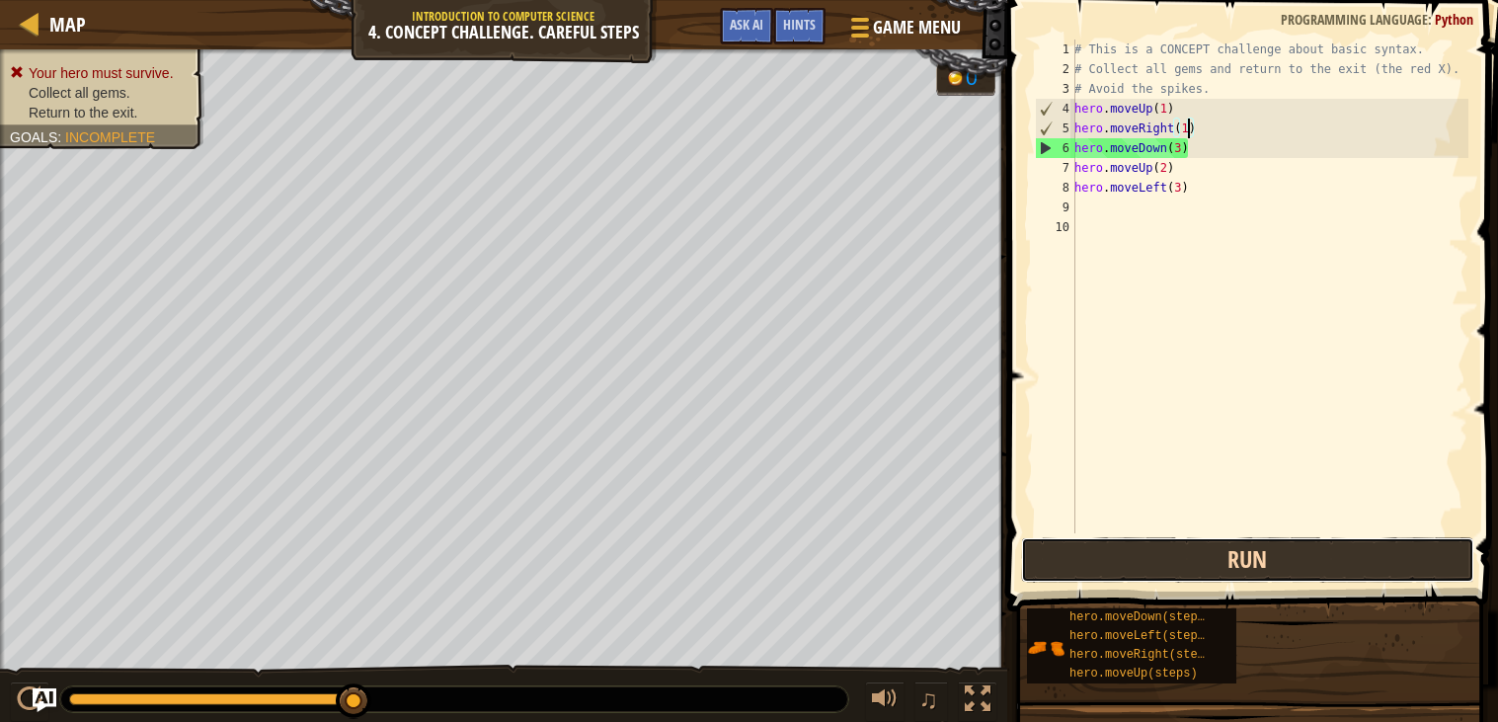
click at [1144, 561] on button "Run" at bounding box center [1247, 559] width 453 height 45
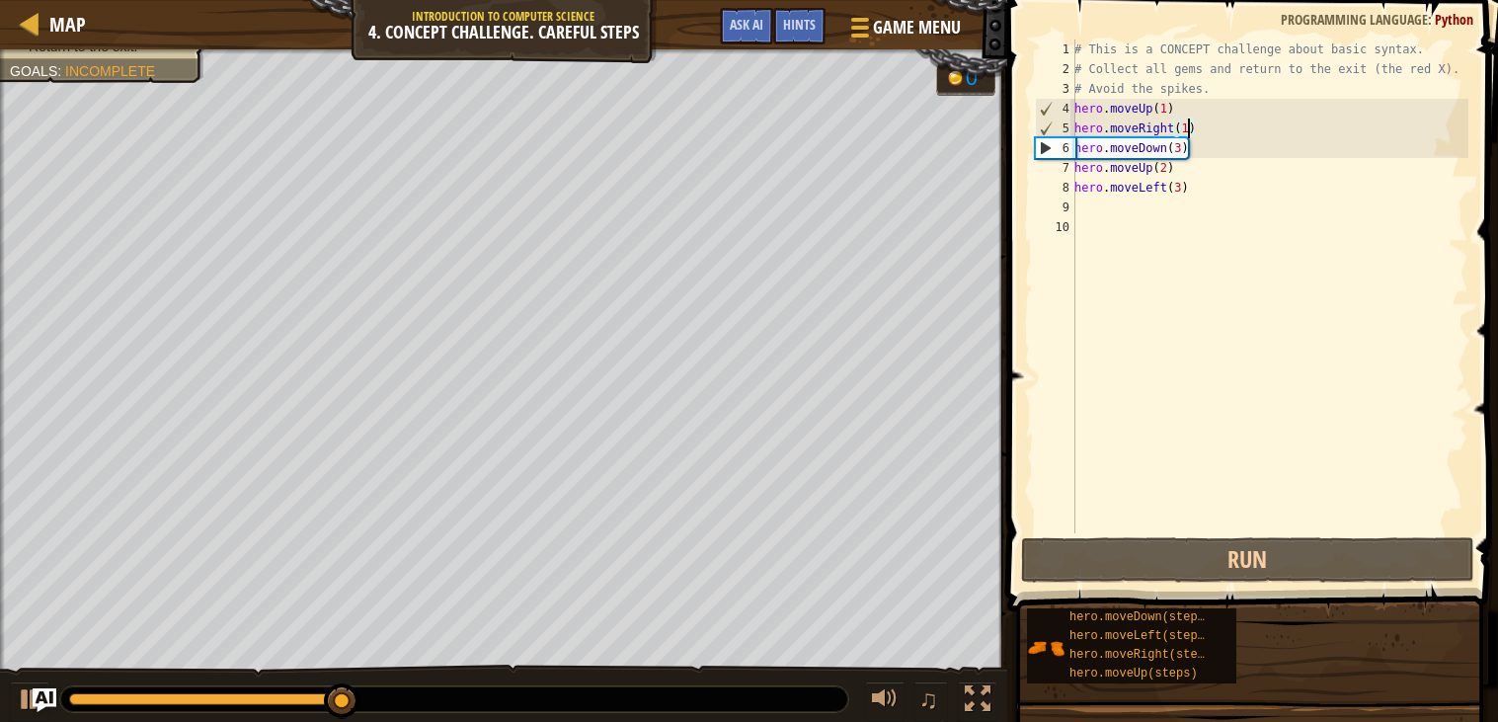
click at [1185, 146] on div "# This is a CONCEPT challenge about basic syntax. # Collect all gems and return…" at bounding box center [1269, 305] width 398 height 533
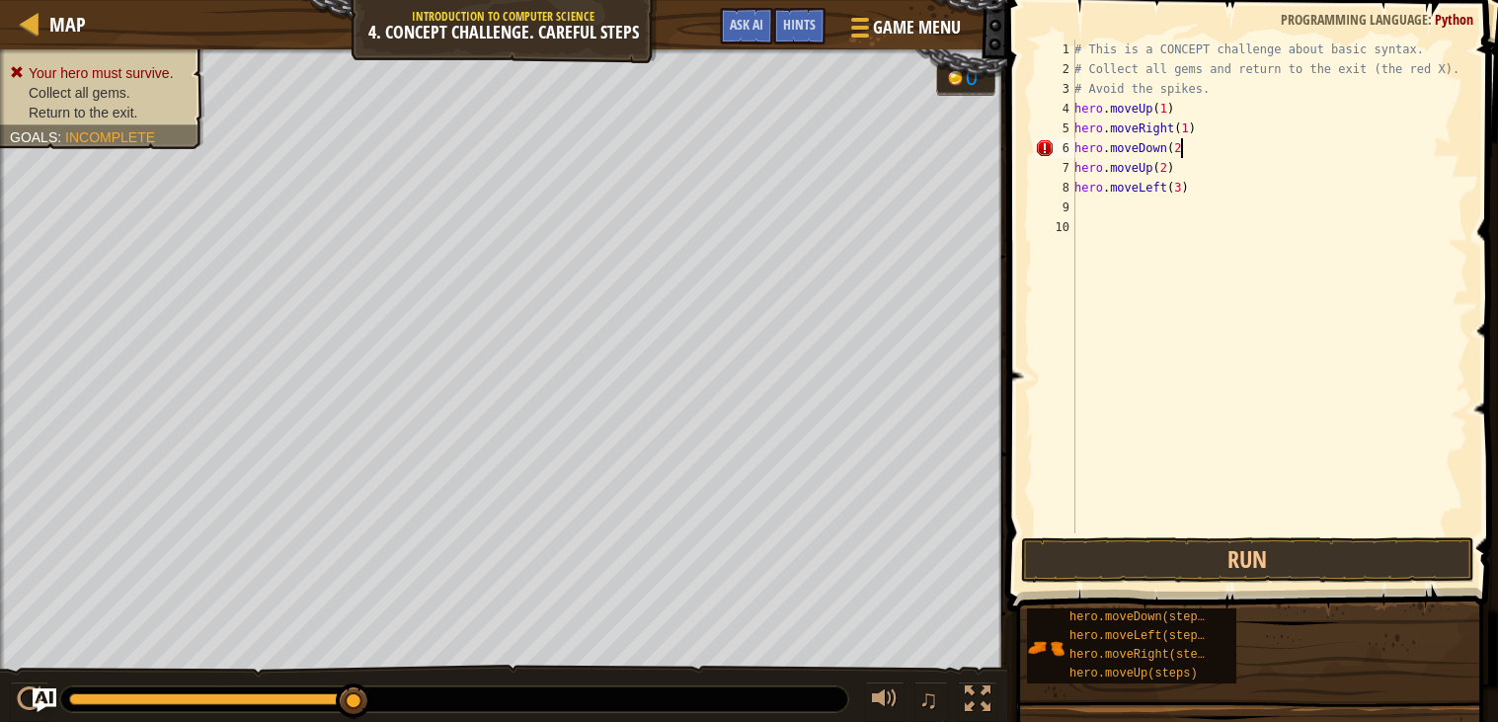
scroll to position [8, 7]
click at [1176, 549] on button "Run" at bounding box center [1247, 559] width 453 height 45
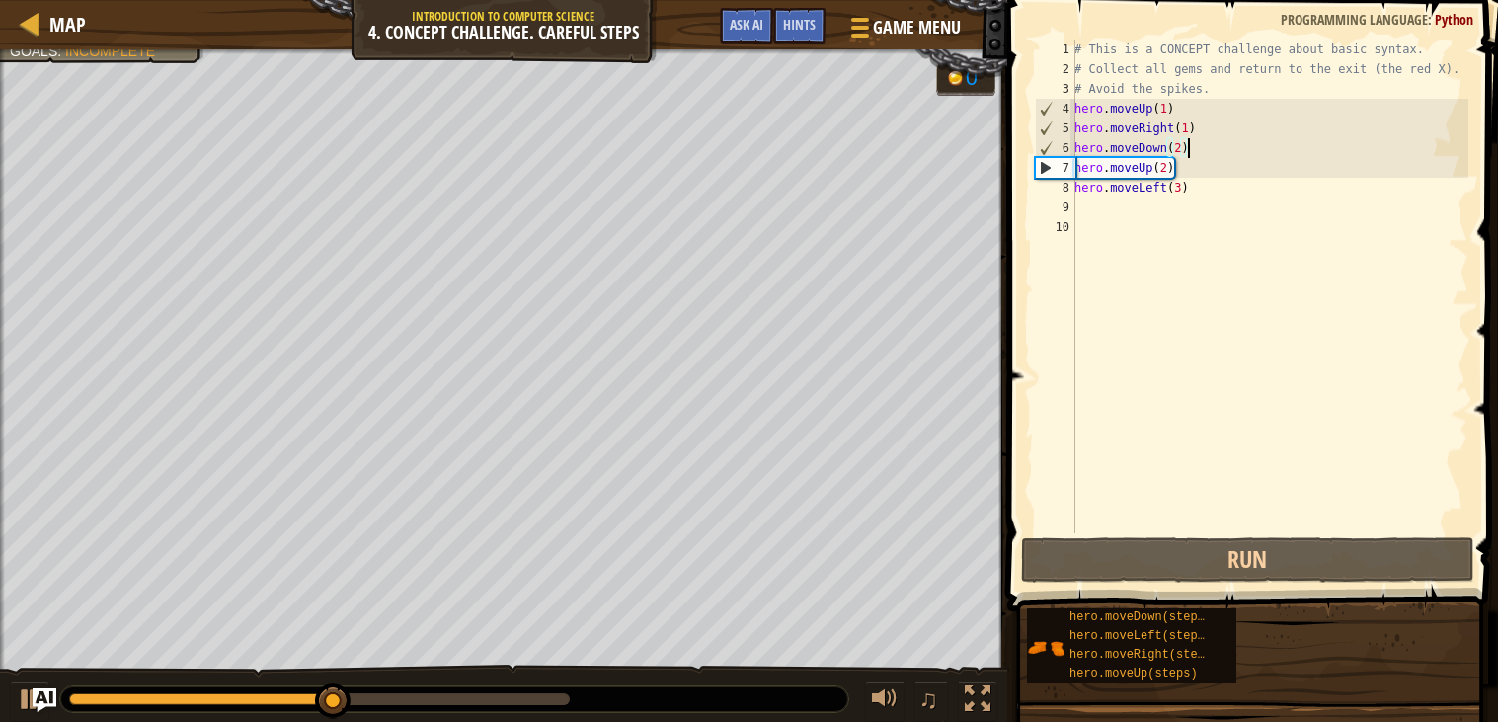
click at [1166, 166] on div "# This is a CONCEPT challenge about basic syntax. # Collect all gems and return…" at bounding box center [1269, 305] width 398 height 533
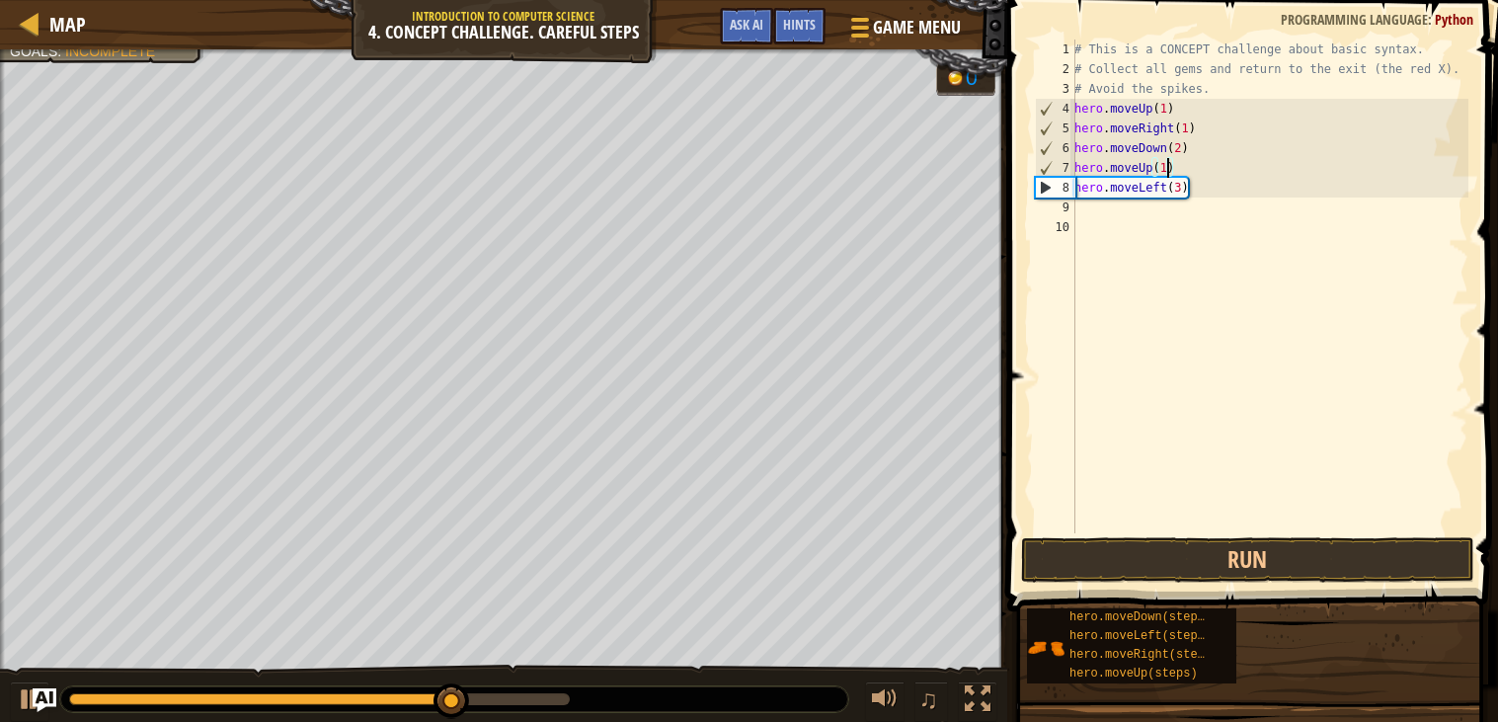
click at [1165, 188] on div "# This is a CONCEPT challenge about basic syntax. # Collect all gems and return…" at bounding box center [1269, 305] width 398 height 533
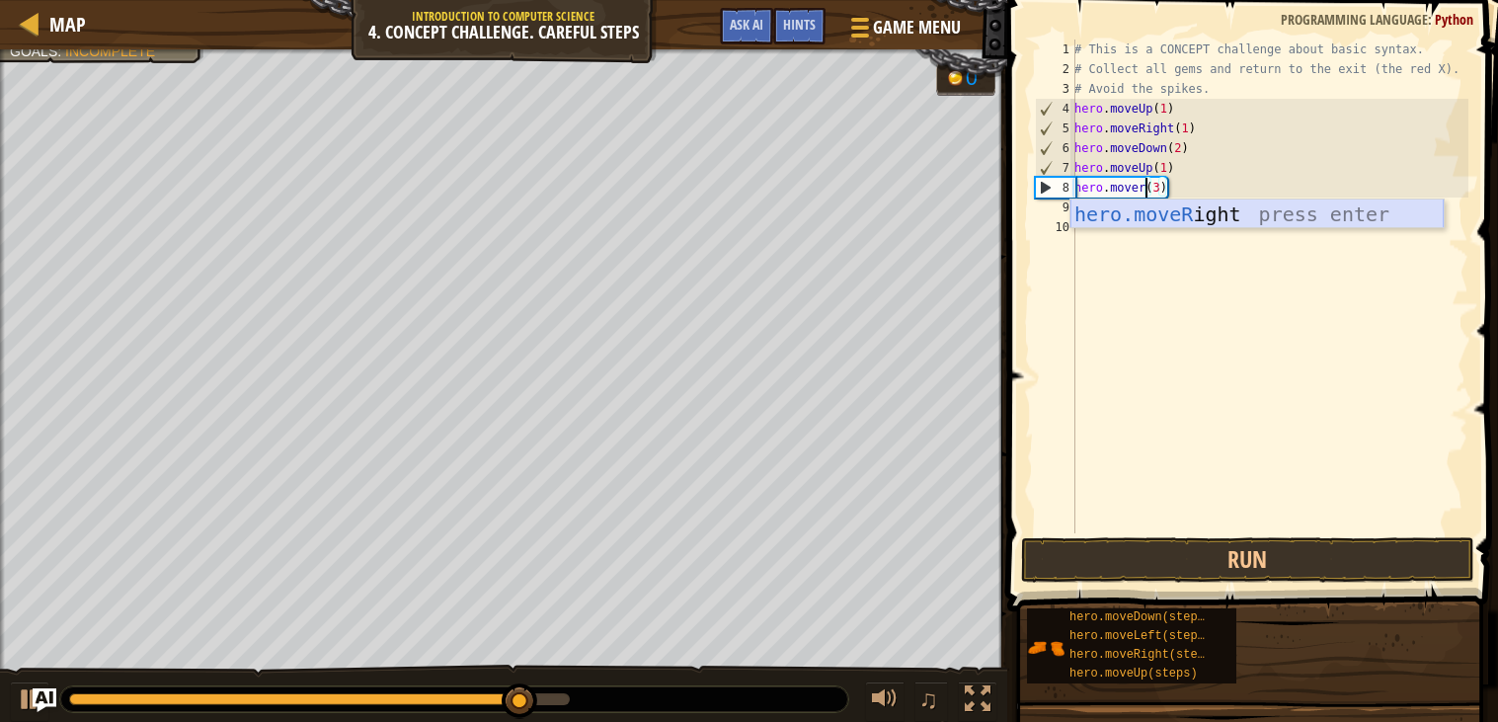
click at [1172, 217] on div "hero.moveR ight press enter" at bounding box center [1256, 243] width 373 height 89
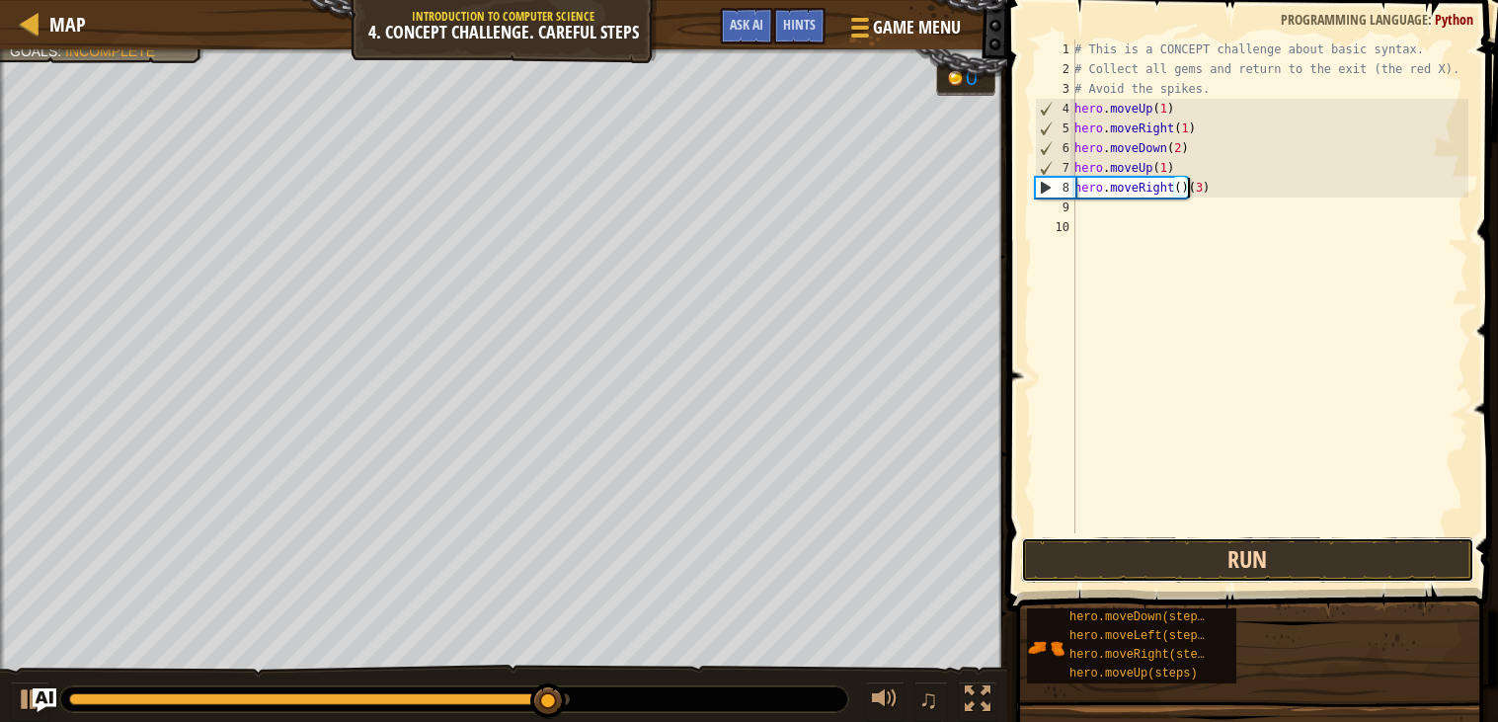
click at [1160, 568] on button "Run" at bounding box center [1247, 559] width 453 height 45
click at [1222, 569] on button "Run" at bounding box center [1247, 559] width 453 height 45
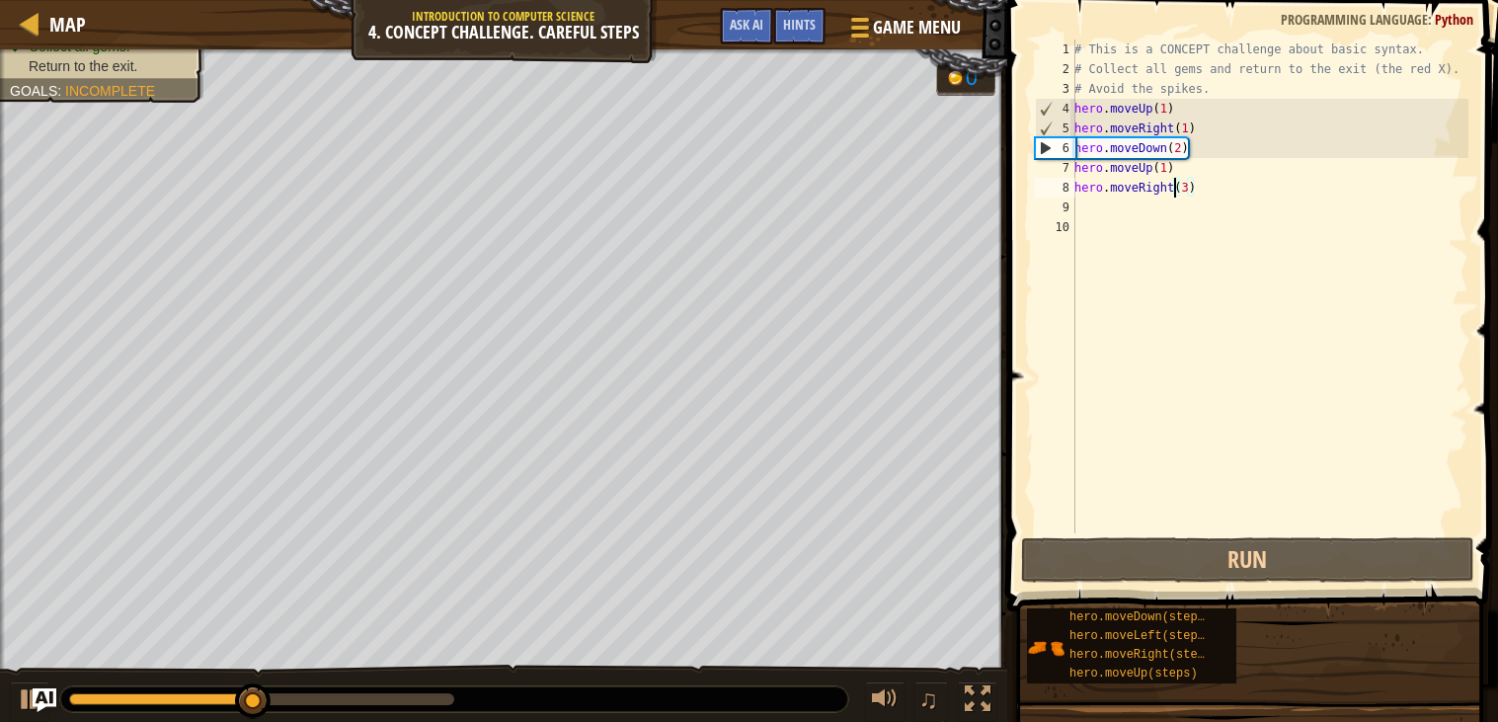
click at [1186, 189] on div "# This is a CONCEPT challenge about basic syntax. # Collect all gems and return…" at bounding box center [1269, 305] width 398 height 533
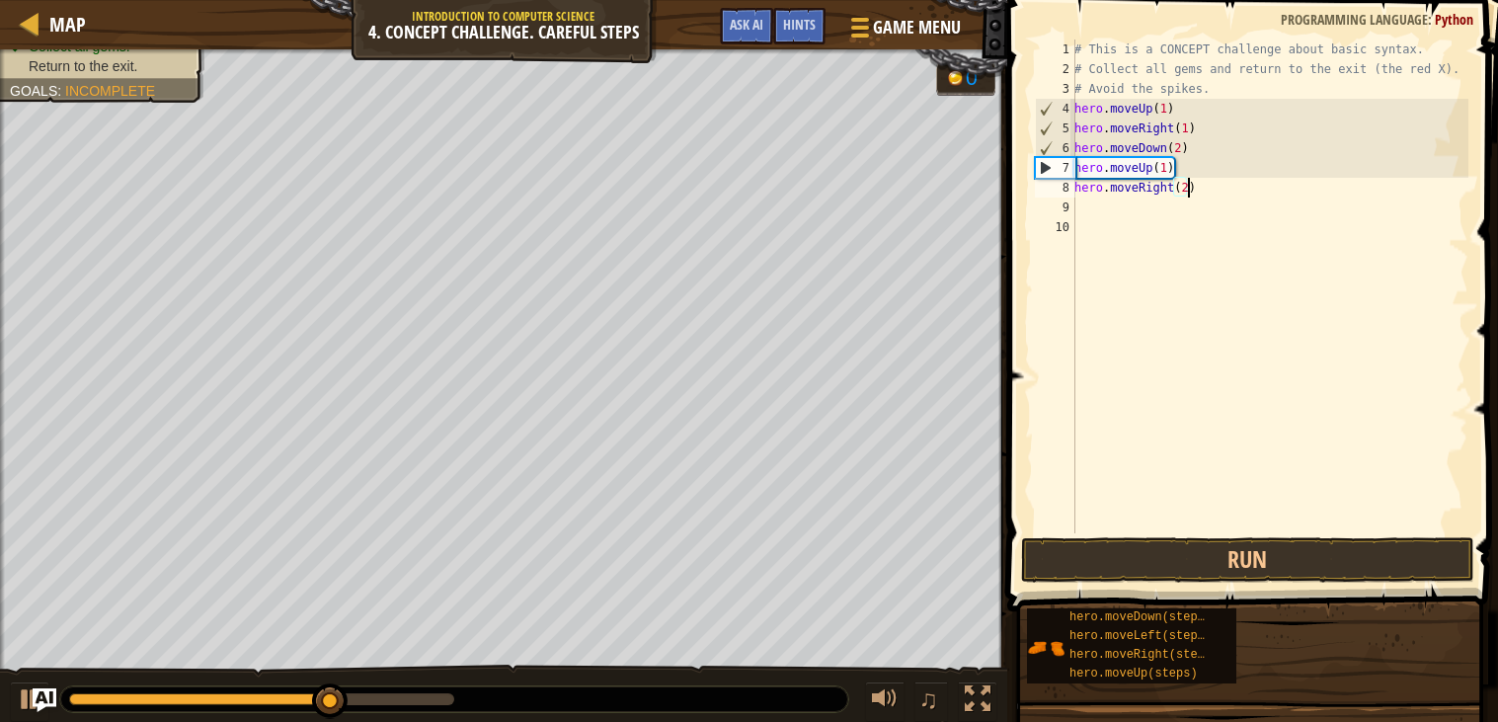
scroll to position [8, 8]
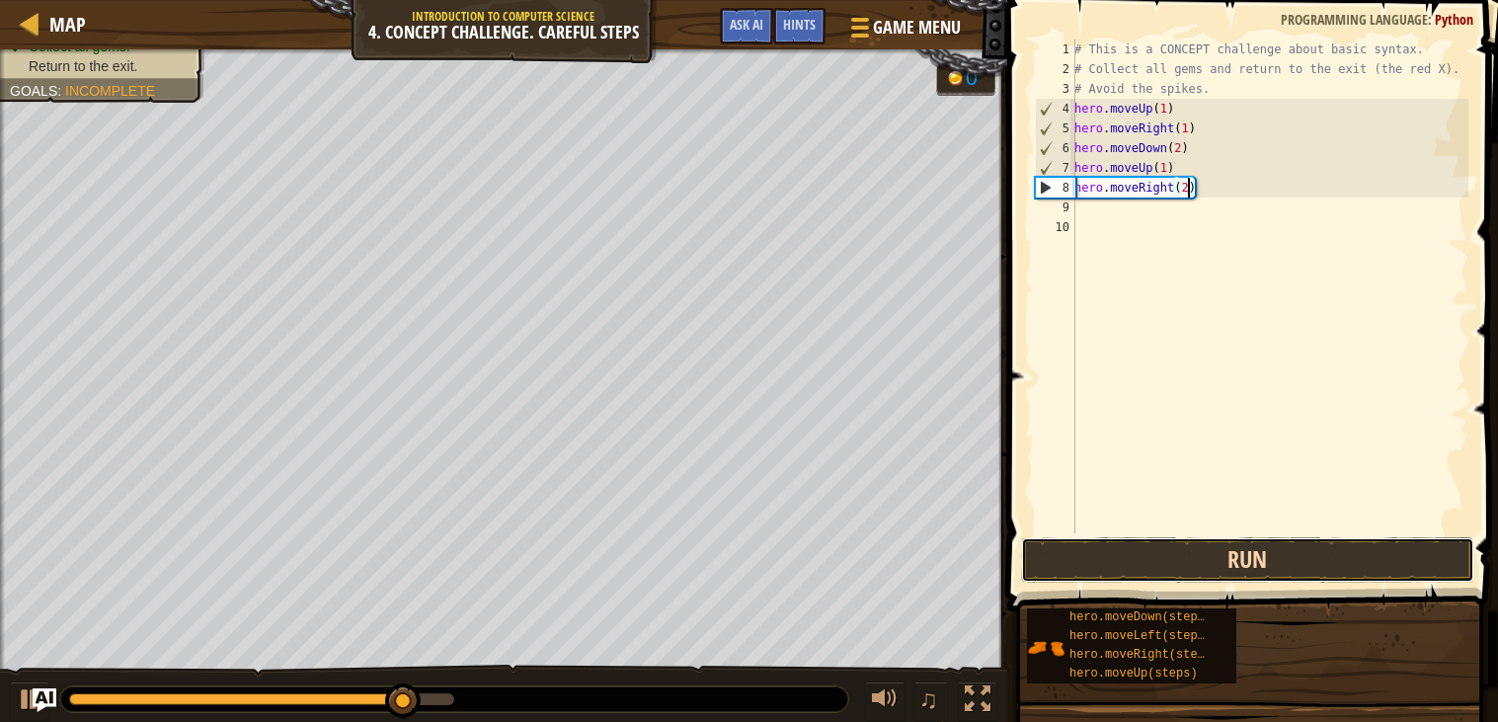
click at [1181, 559] on button "Run" at bounding box center [1247, 559] width 453 height 45
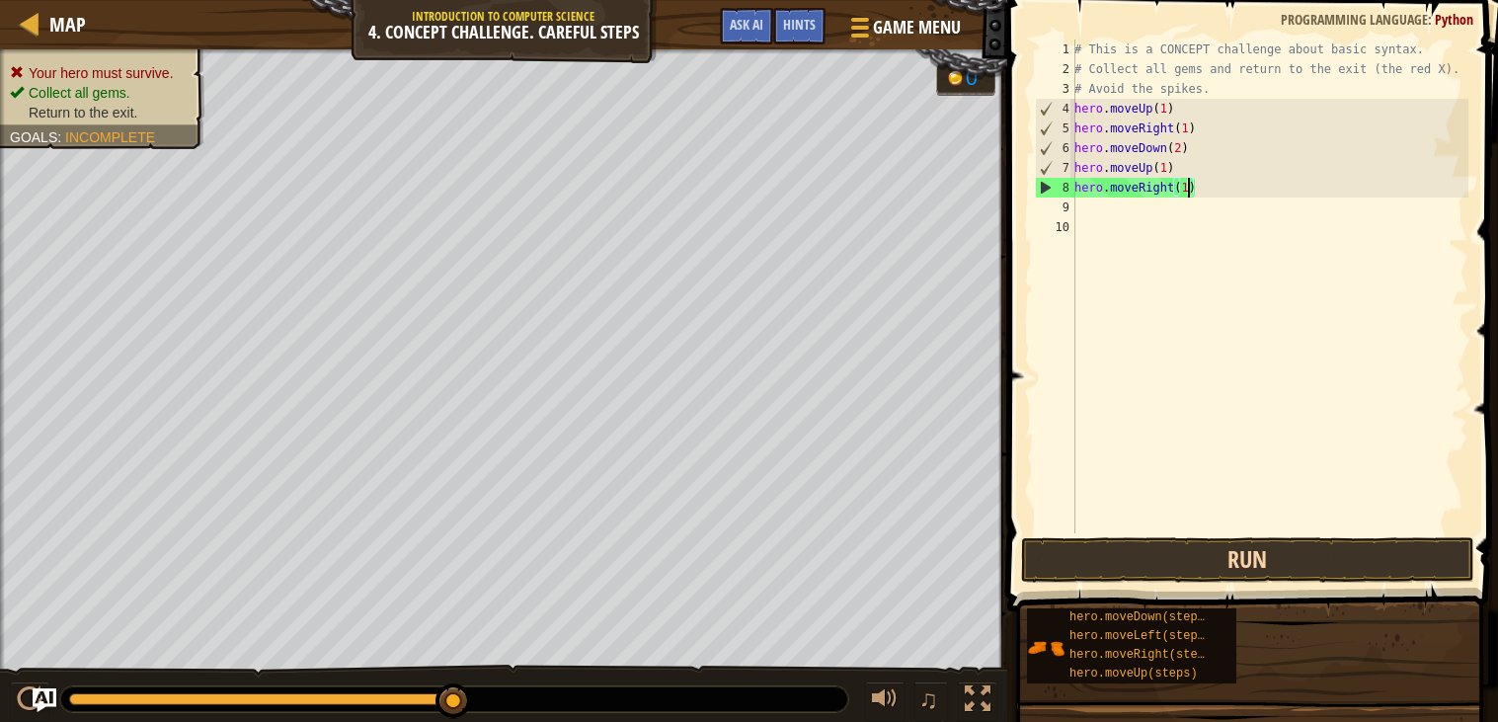
type textarea "hero.moveRight(1)"
click at [1187, 545] on button "Run" at bounding box center [1247, 559] width 453 height 45
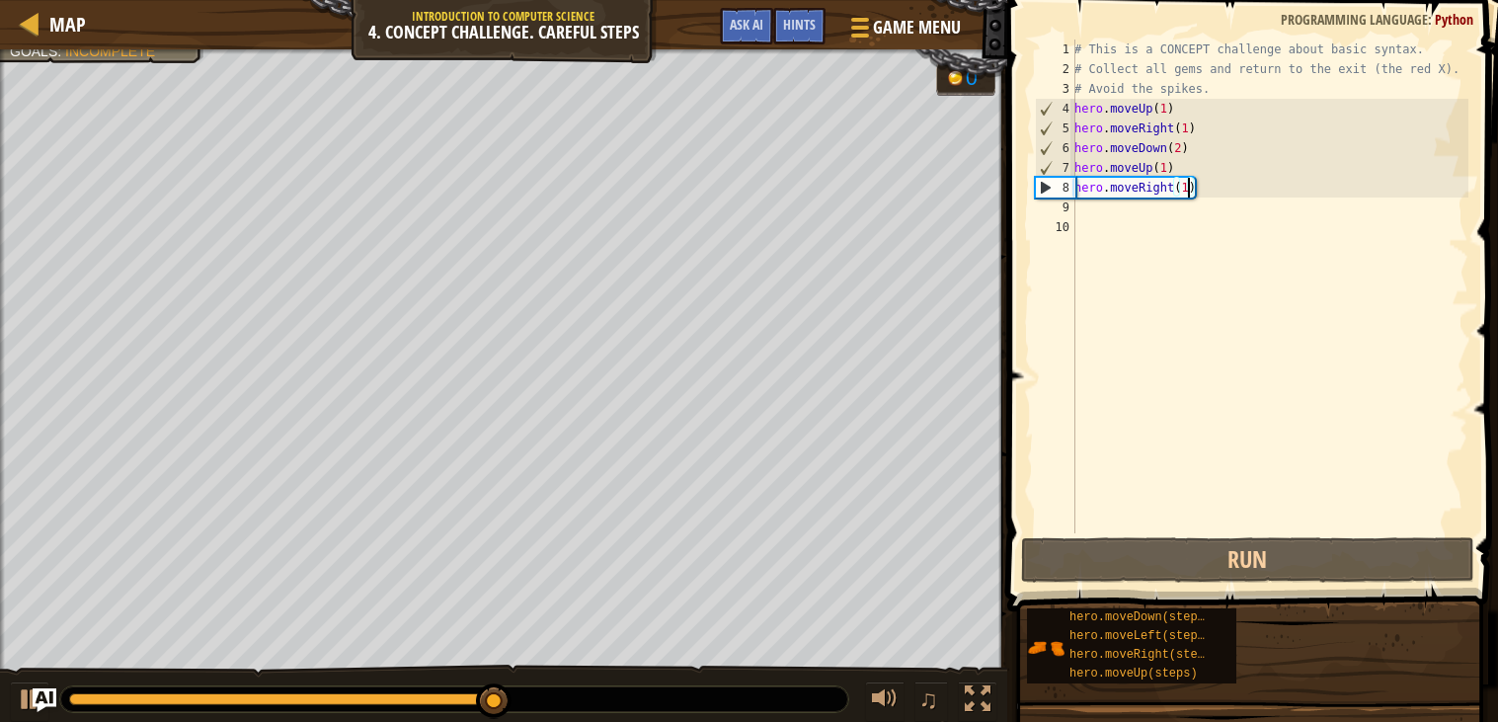
click at [1091, 208] on div "# This is a CONCEPT challenge about basic syntax. # Collect all gems and return…" at bounding box center [1269, 305] width 398 height 533
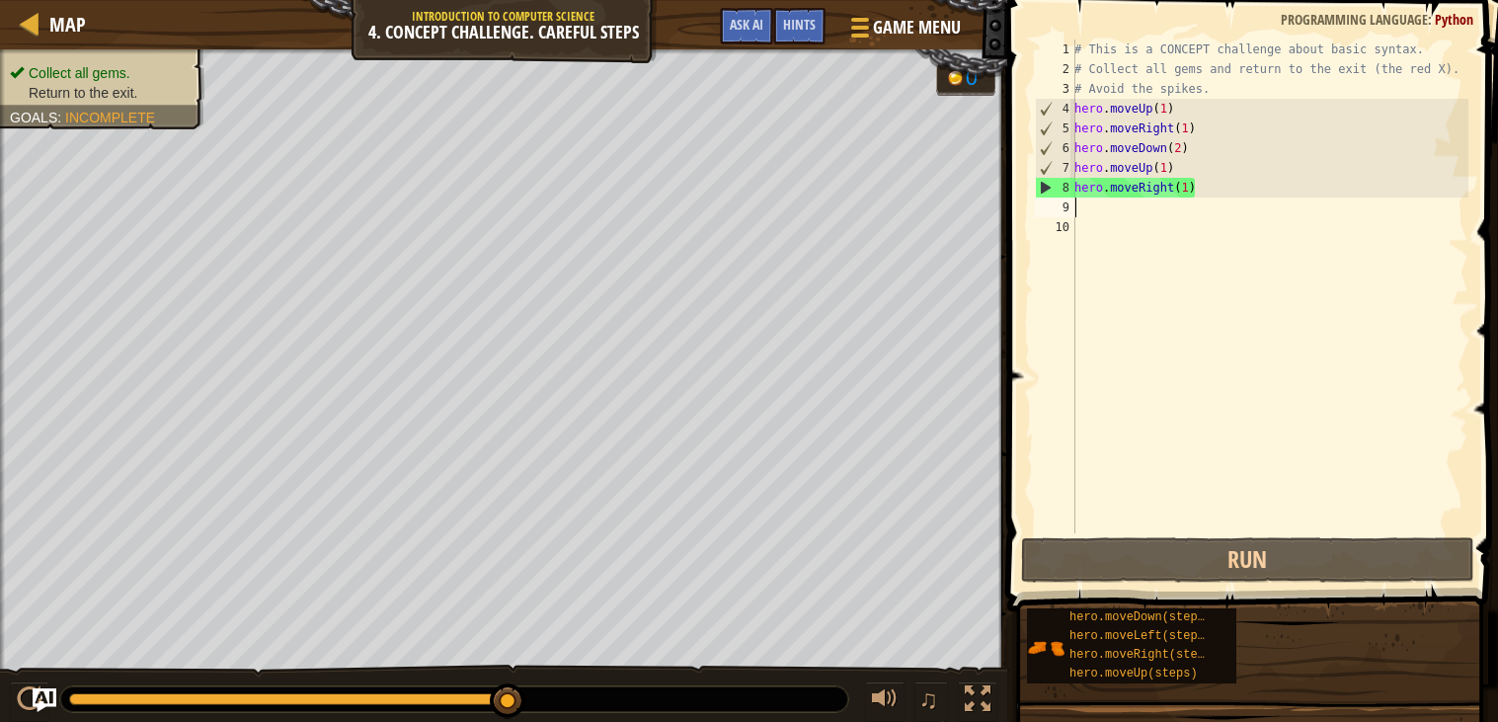
click at [1091, 208] on div "# This is a CONCEPT challenge about basic syntax. # Collect all gems and return…" at bounding box center [1269, 305] width 398 height 533
click at [1080, 203] on div "# This is a CONCEPT challenge about basic syntax. # Collect all gems and return…" at bounding box center [1269, 305] width 398 height 533
click at [1099, 207] on div "# This is a CONCEPT challenge about basic syntax. # Collect all gems and return…" at bounding box center [1269, 305] width 398 height 533
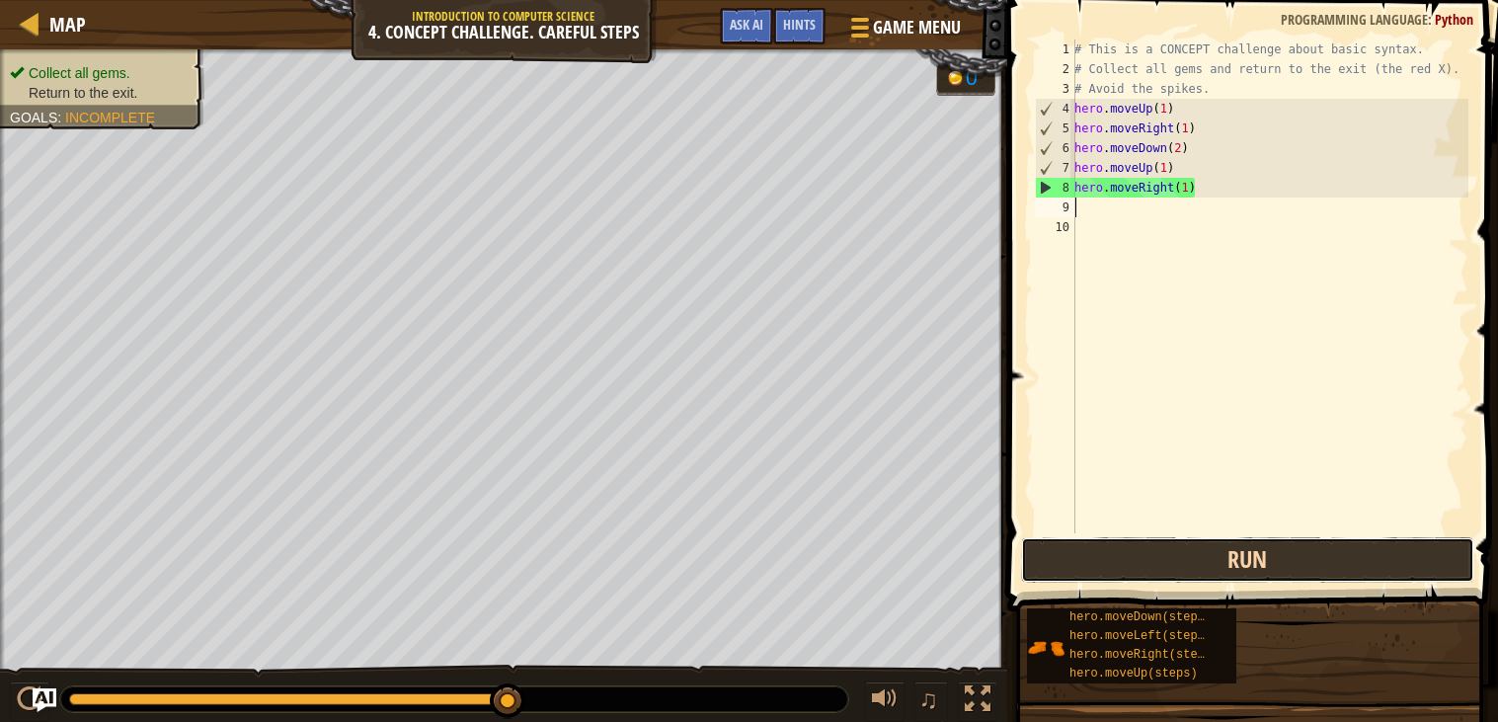
click at [1158, 563] on button "Run" at bounding box center [1247, 559] width 453 height 45
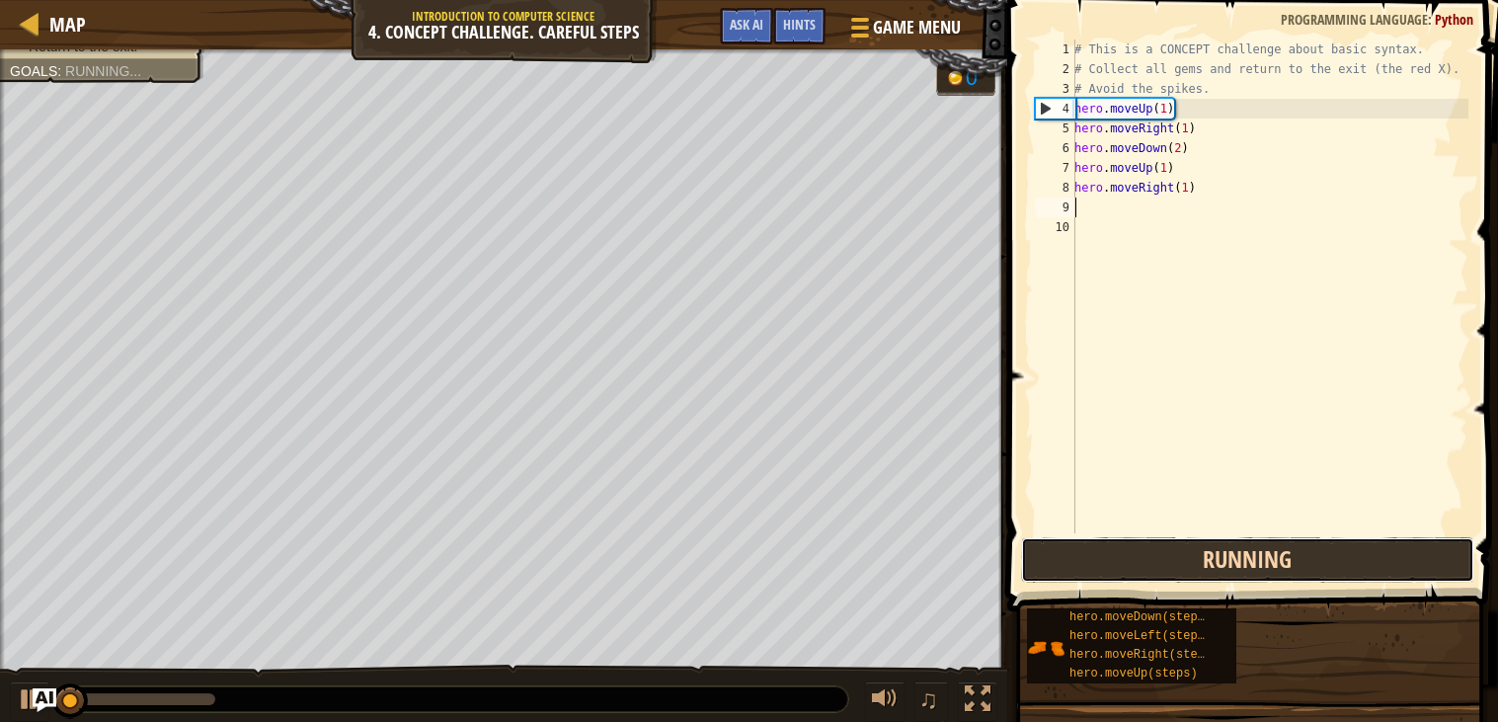
click at [1158, 561] on button "Running" at bounding box center [1247, 559] width 453 height 45
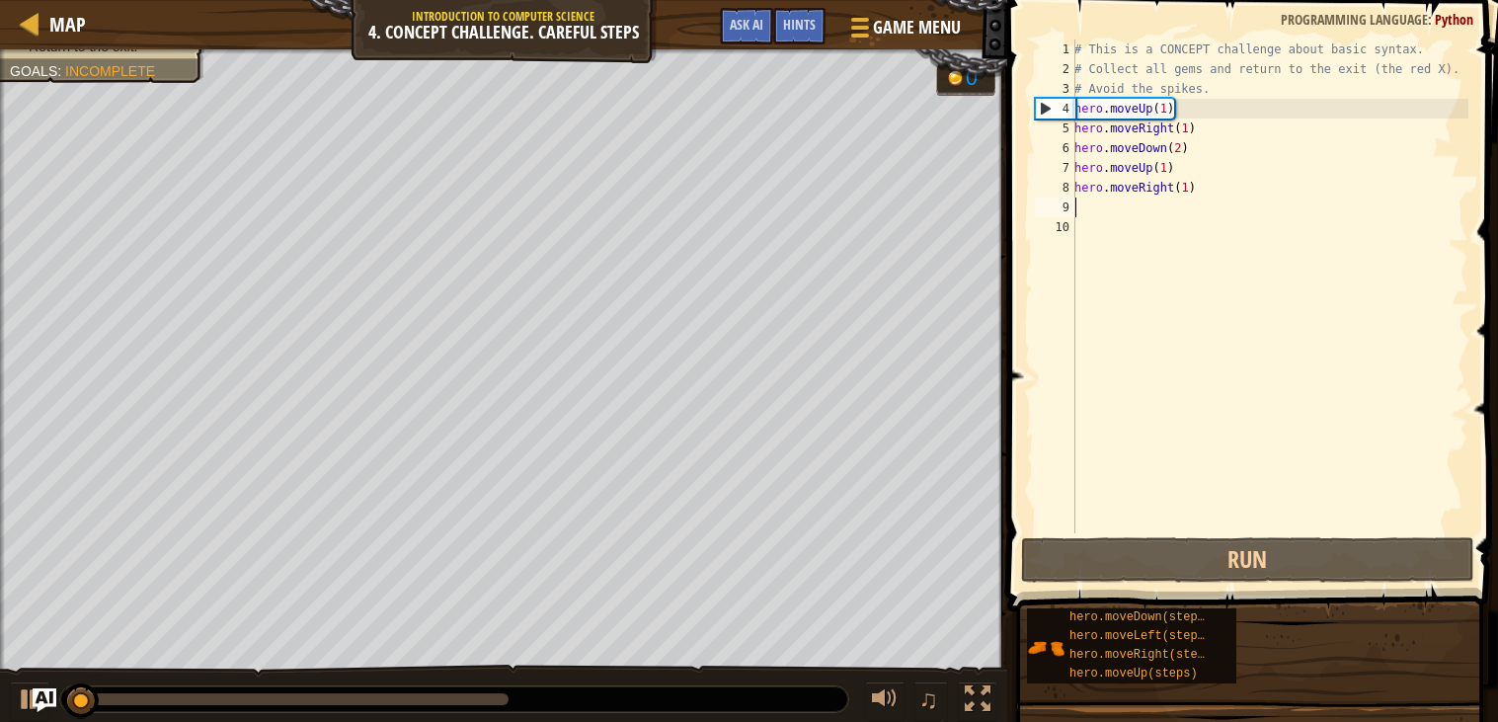
click at [1077, 190] on div "# This is a CONCEPT challenge about basic syntax. # Collect all gems and return…" at bounding box center [1269, 305] width 398 height 533
type textarea "hero.moveRight(1)"
click at [1085, 221] on div "# This is a CONCEPT challenge about basic syntax. # Collect all gems and return…" at bounding box center [1269, 305] width 398 height 533
click at [1105, 208] on div "# This is a CONCEPT challenge about basic syntax. # Collect all gems and return…" at bounding box center [1269, 305] width 398 height 533
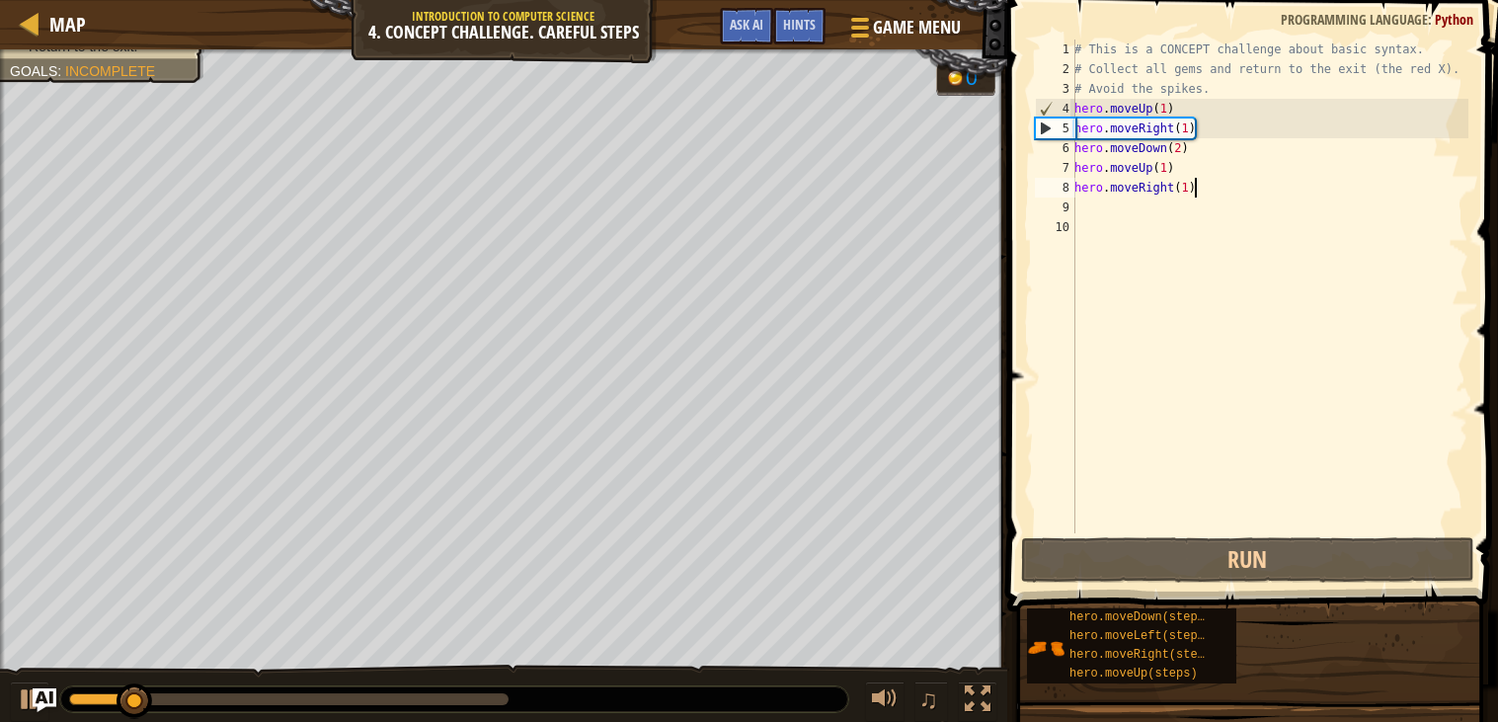
click at [1204, 190] on div "# This is a CONCEPT challenge about basic syntax. # Collect all gems and return…" at bounding box center [1269, 305] width 398 height 533
type textarea "hero.moveRight(1)"
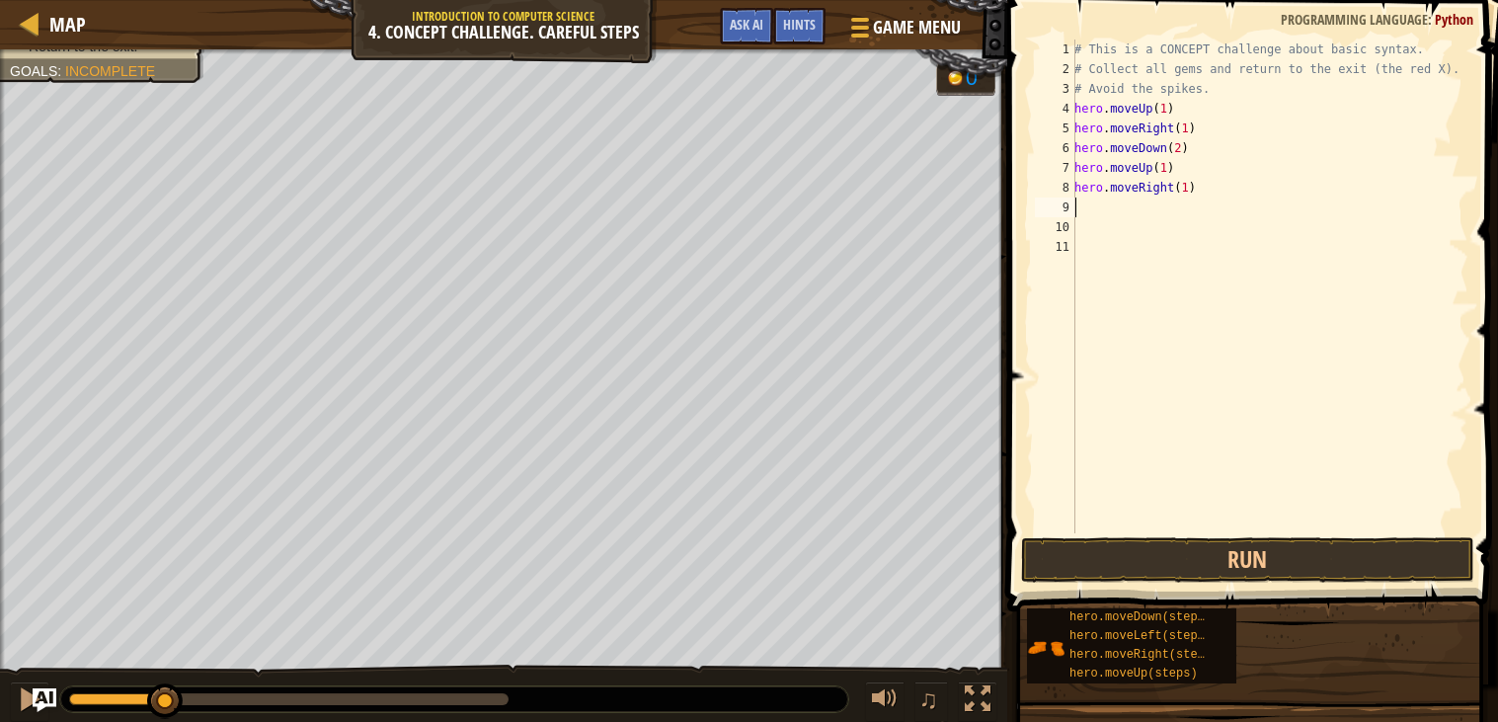
click at [1101, 205] on div "# This is a CONCEPT challenge about basic syntax. # Collect all gems and return…" at bounding box center [1269, 305] width 398 height 533
type textarea "hero.moveRight(1)"
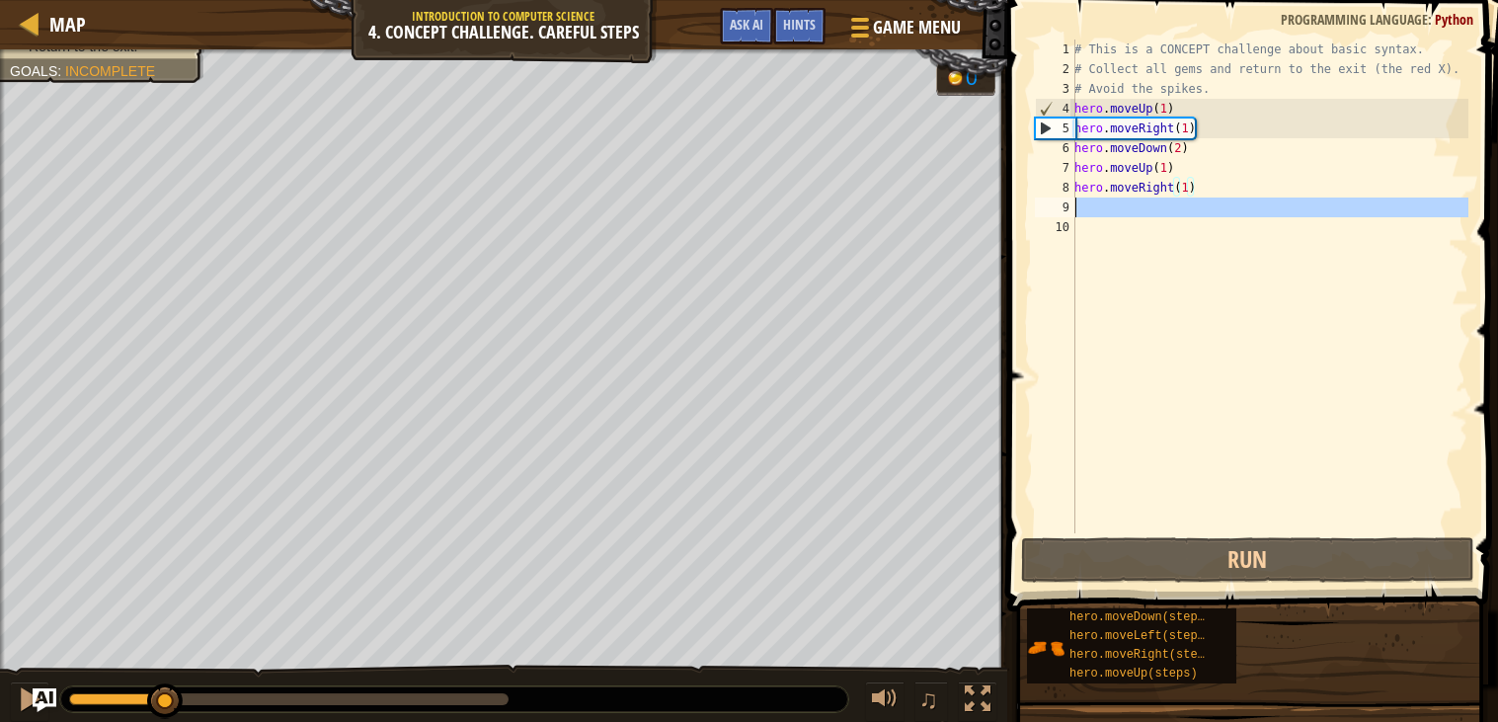
click at [1070, 205] on div "9" at bounding box center [1055, 207] width 40 height 20
click at [1080, 205] on div "# This is a CONCEPT challenge about basic syntax. # Collect all gems and return…" at bounding box center [1269, 305] width 398 height 533
click at [1081, 206] on div "# This is a CONCEPT challenge about basic syntax. # Collect all gems and return…" at bounding box center [1269, 305] width 398 height 533
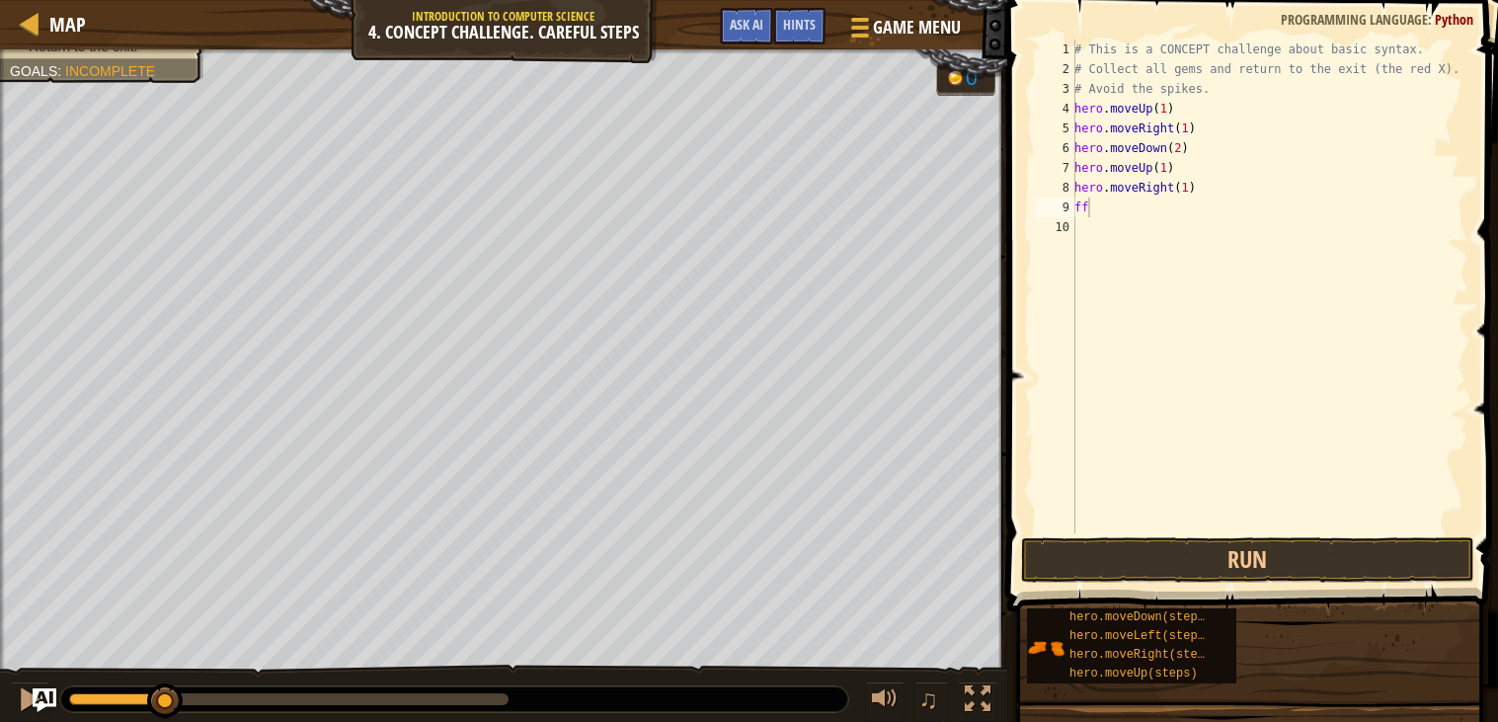
type textarea "f"
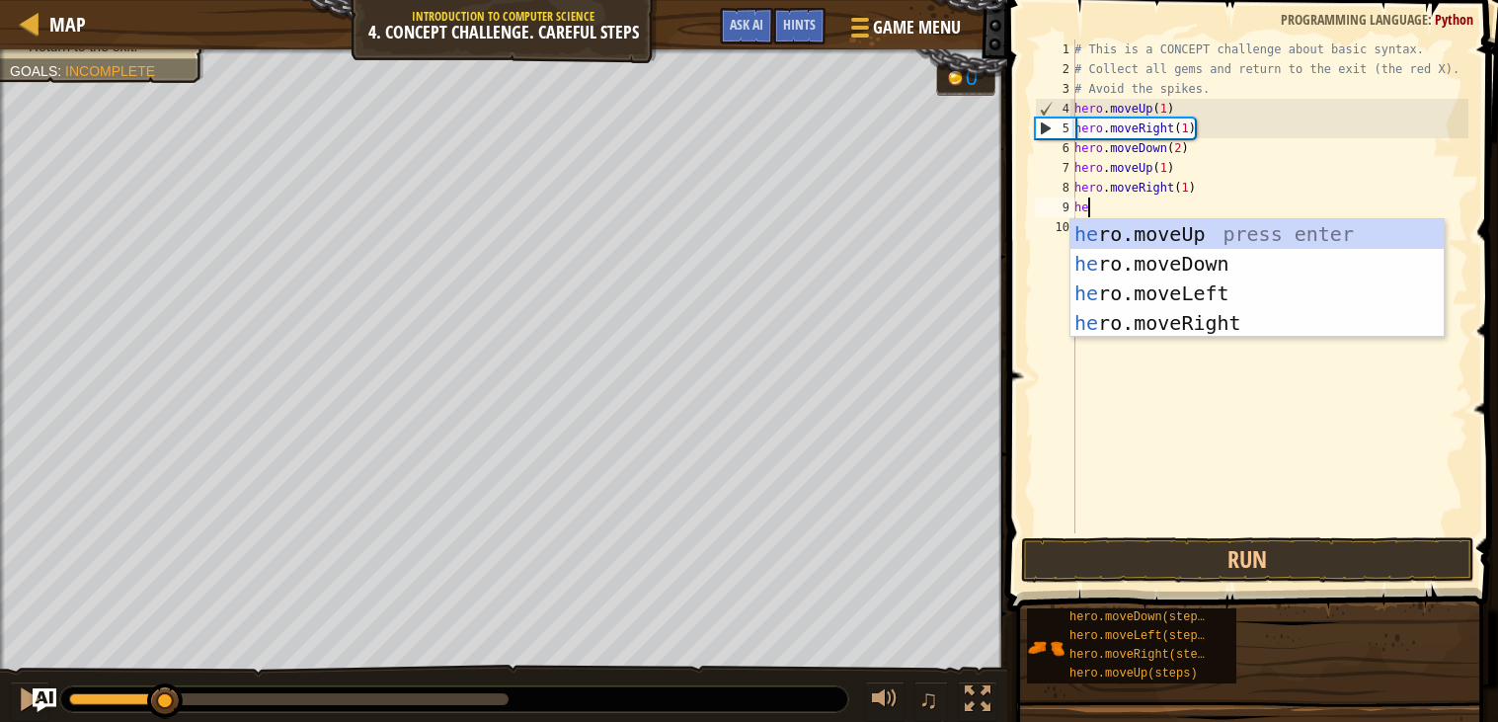
scroll to position [8, 1]
type textarea "hero"
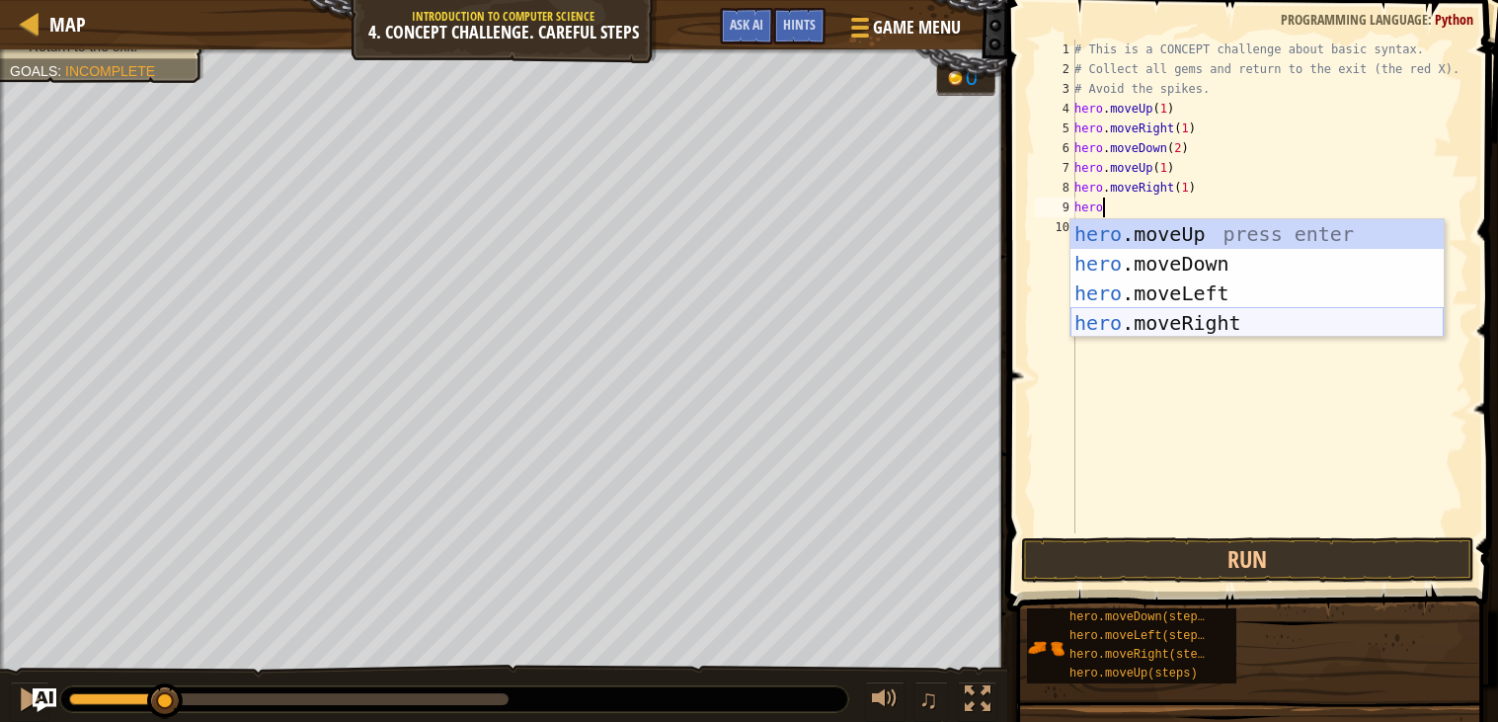
click at [1124, 318] on div "hero .moveUp press enter hero .moveDown press enter hero .moveLeft press enter …" at bounding box center [1256, 308] width 373 height 178
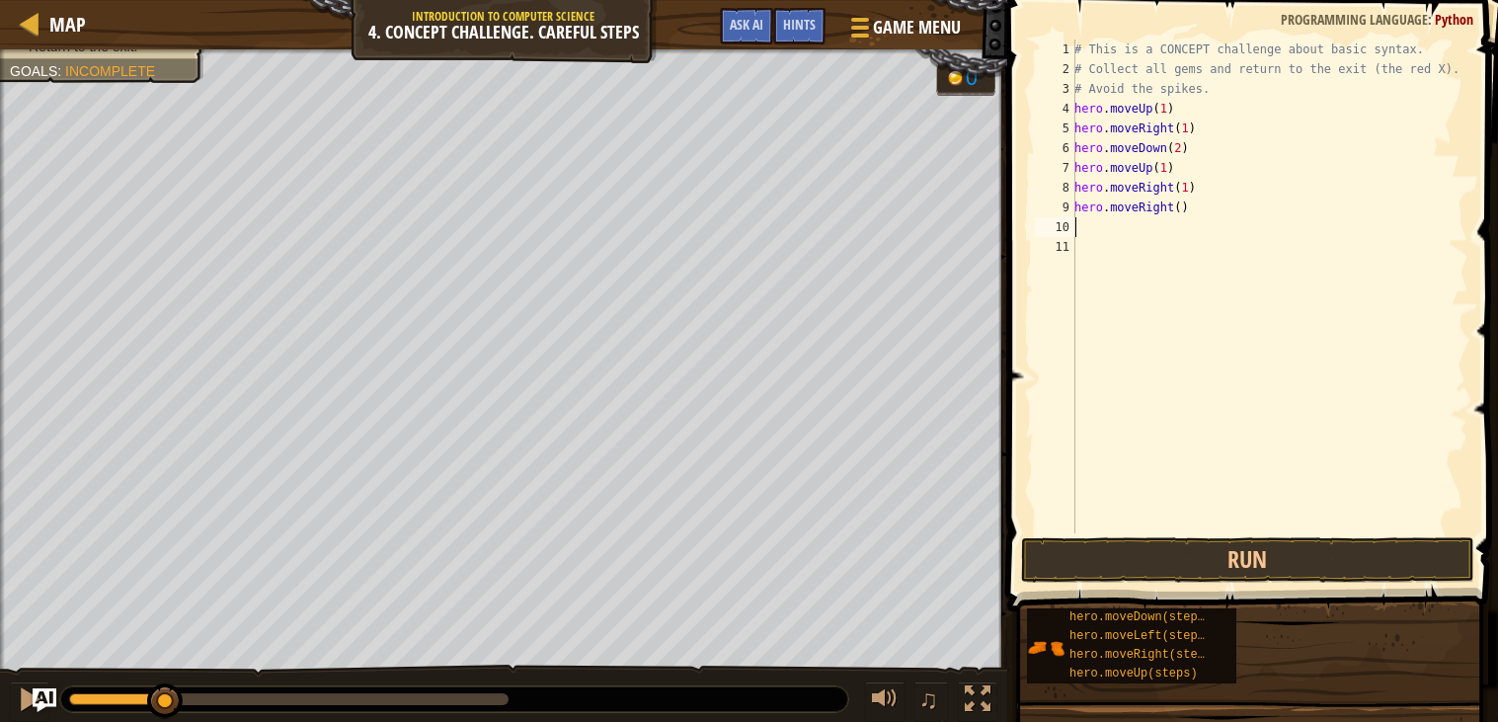
scroll to position [8, 0]
click at [1170, 212] on div "# This is a CONCEPT challenge about basic syntax. # Collect all gems and return…" at bounding box center [1269, 305] width 398 height 533
click at [1175, 212] on div "# This is a CONCEPT challenge about basic syntax. # Collect all gems and return…" at bounding box center [1269, 305] width 398 height 533
click at [1185, 242] on div "hero.moveL eft press enter" at bounding box center [1256, 263] width 373 height 89
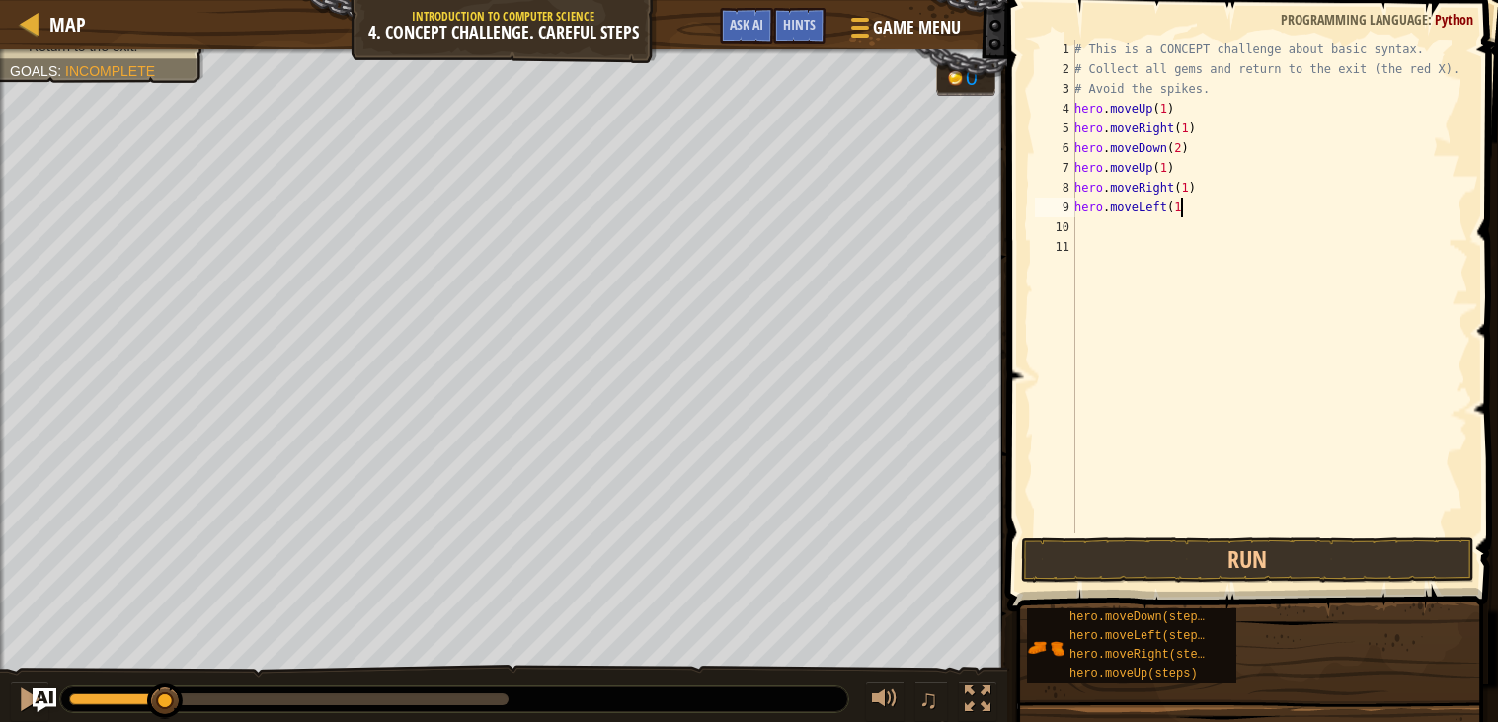
scroll to position [8, 7]
type textarea "hero.moveLeft(1)"
click at [1095, 242] on div "# This is a CONCEPT challenge about basic syntax. # Collect all gems and return…" at bounding box center [1269, 305] width 398 height 533
click at [1093, 227] on div "# This is a CONCEPT challenge about basic syntax. # Collect all gems and return…" at bounding box center [1269, 305] width 398 height 533
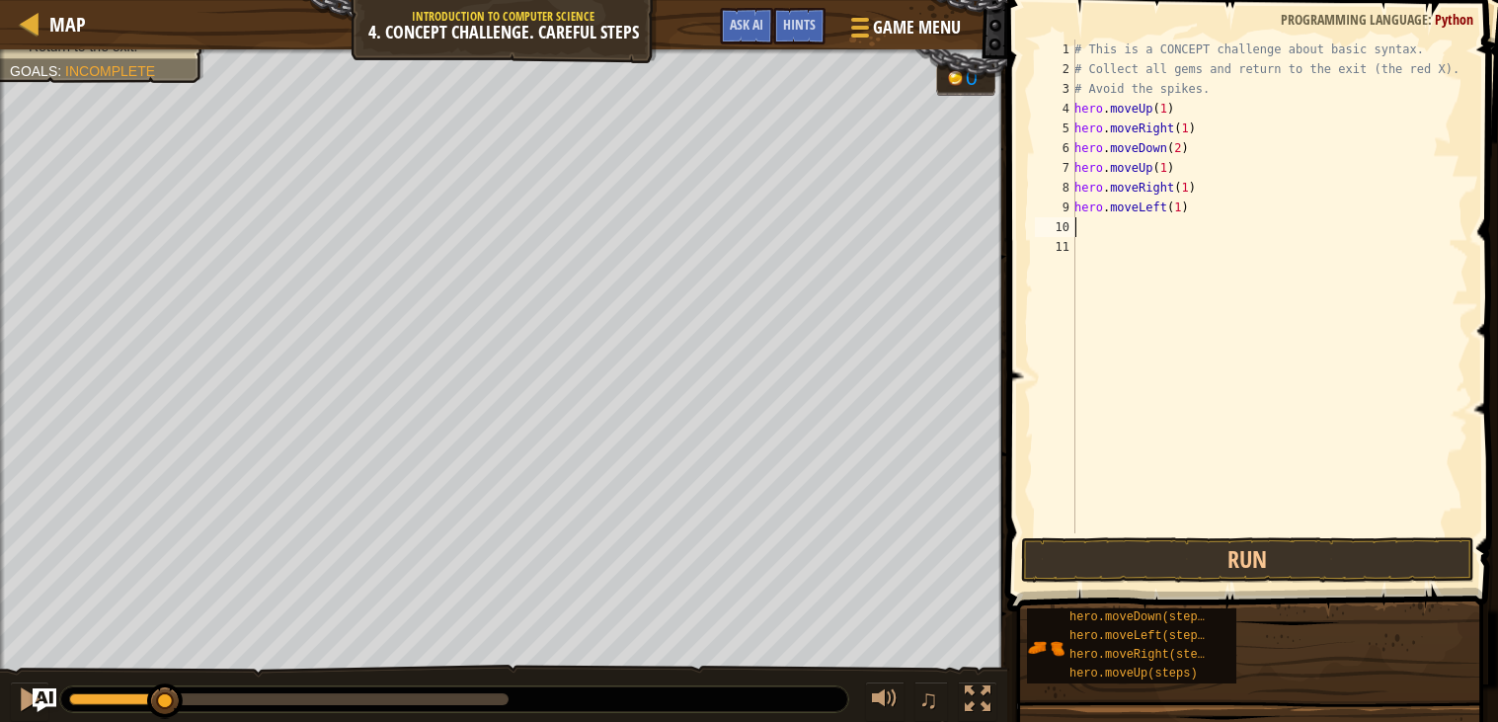
click at [1093, 227] on div "# This is a CONCEPT challenge about basic syntax. # Collect all gems and return…" at bounding box center [1269, 305] width 398 height 533
click at [1074, 217] on div "10" at bounding box center [1055, 227] width 40 height 20
click at [1078, 220] on div "# This is a CONCEPT challenge about basic syntax. # Collect all gems and return…" at bounding box center [1269, 305] width 398 height 533
click at [1084, 223] on div "# This is a CONCEPT challenge about basic syntax. # Collect all gems and return…" at bounding box center [1269, 305] width 398 height 533
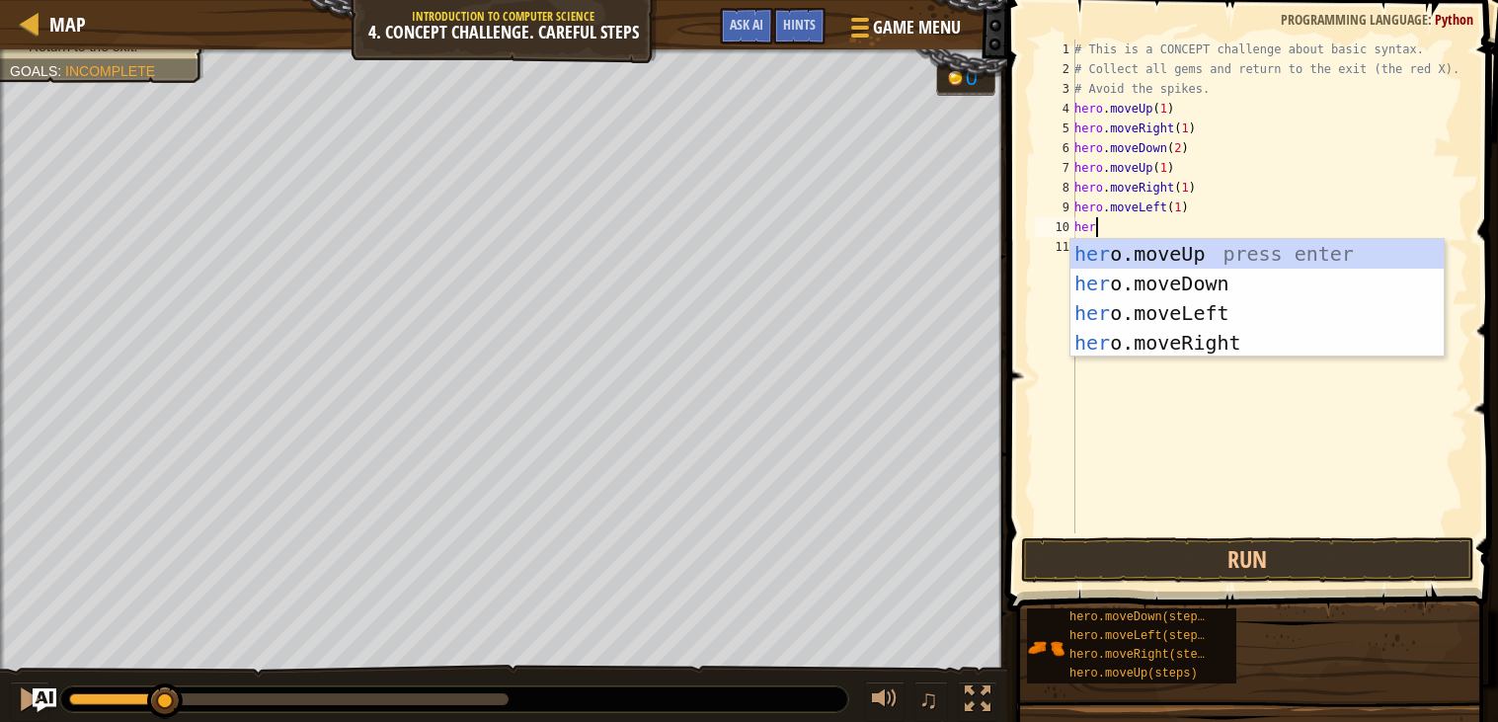
scroll to position [8, 1]
type textarea "hero"
click at [1129, 253] on div "hero .moveUp press enter hero .moveDown press enter hero .moveLeft press enter …" at bounding box center [1256, 328] width 373 height 178
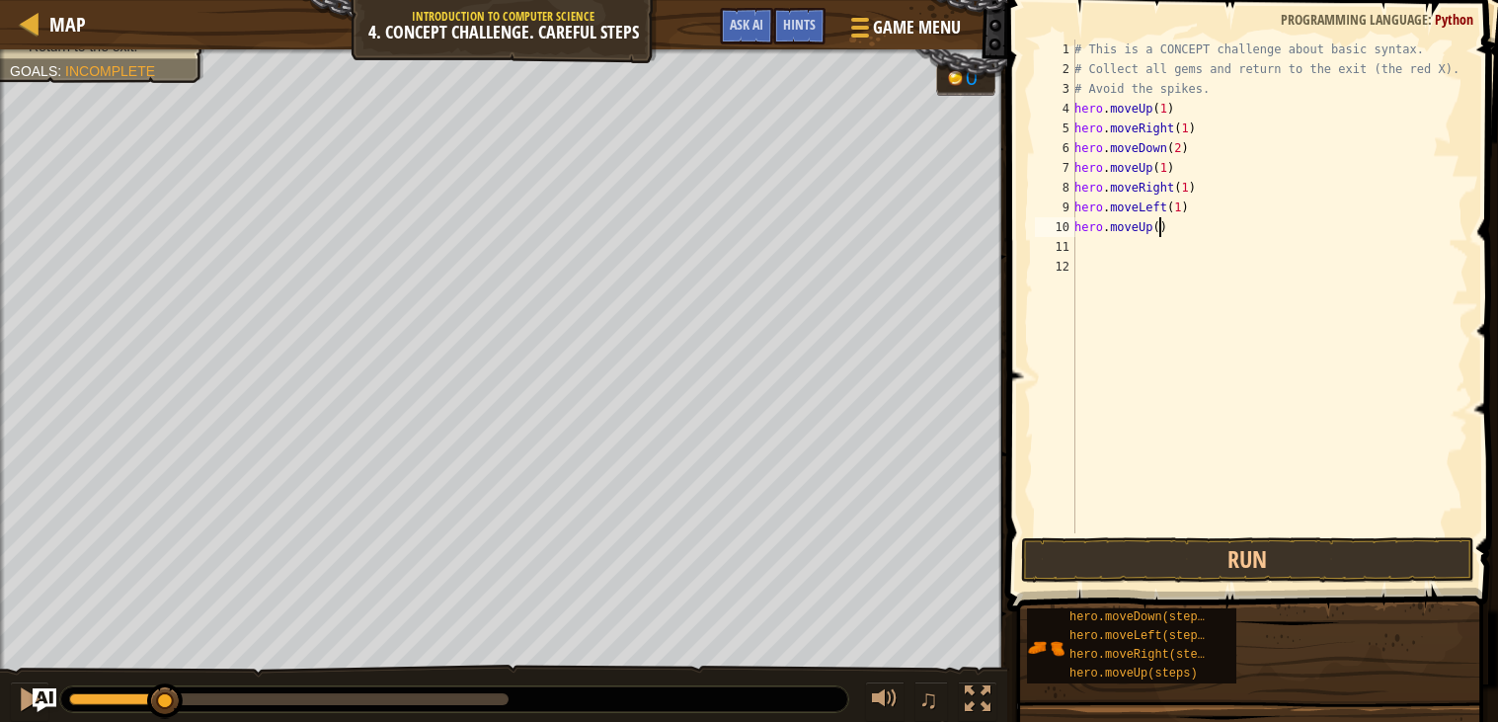
click at [1160, 225] on div "# This is a CONCEPT challenge about basic syntax. # Collect all gems and return…" at bounding box center [1269, 305] width 398 height 533
type textarea "hero.moveUp(1)"
click at [1170, 566] on button "Run" at bounding box center [1247, 559] width 453 height 45
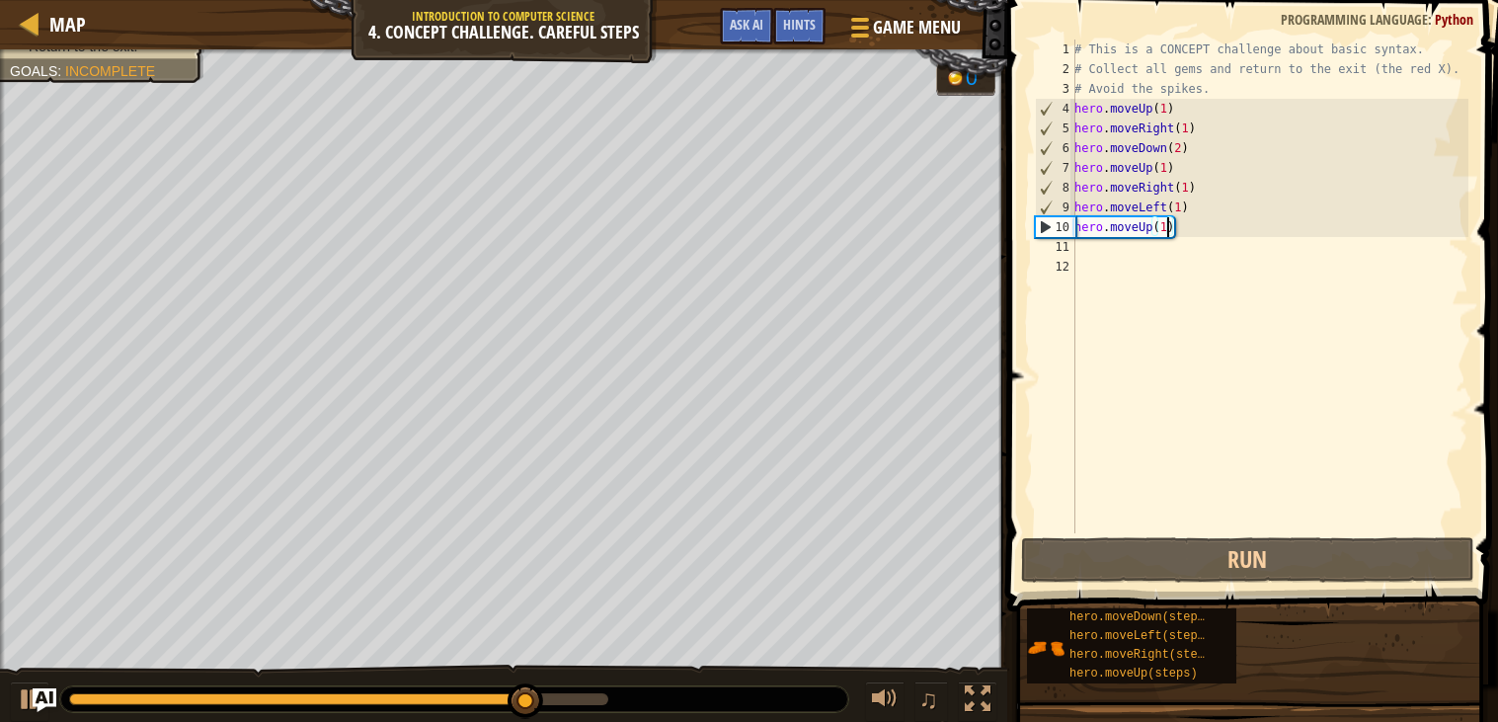
click at [1076, 244] on div "# This is a CONCEPT challenge about basic syntax. # Collect all gems and return…" at bounding box center [1269, 305] width 398 height 533
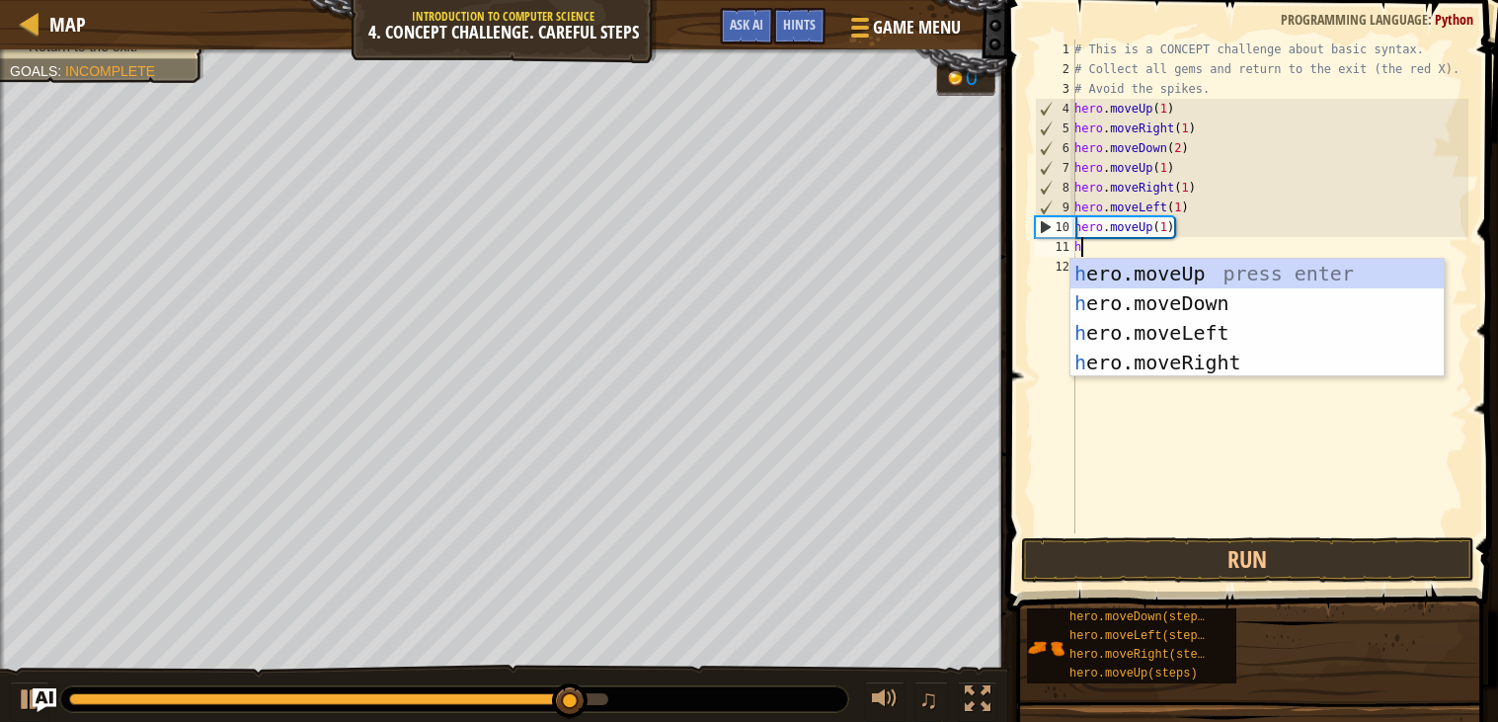
type textarea "her"
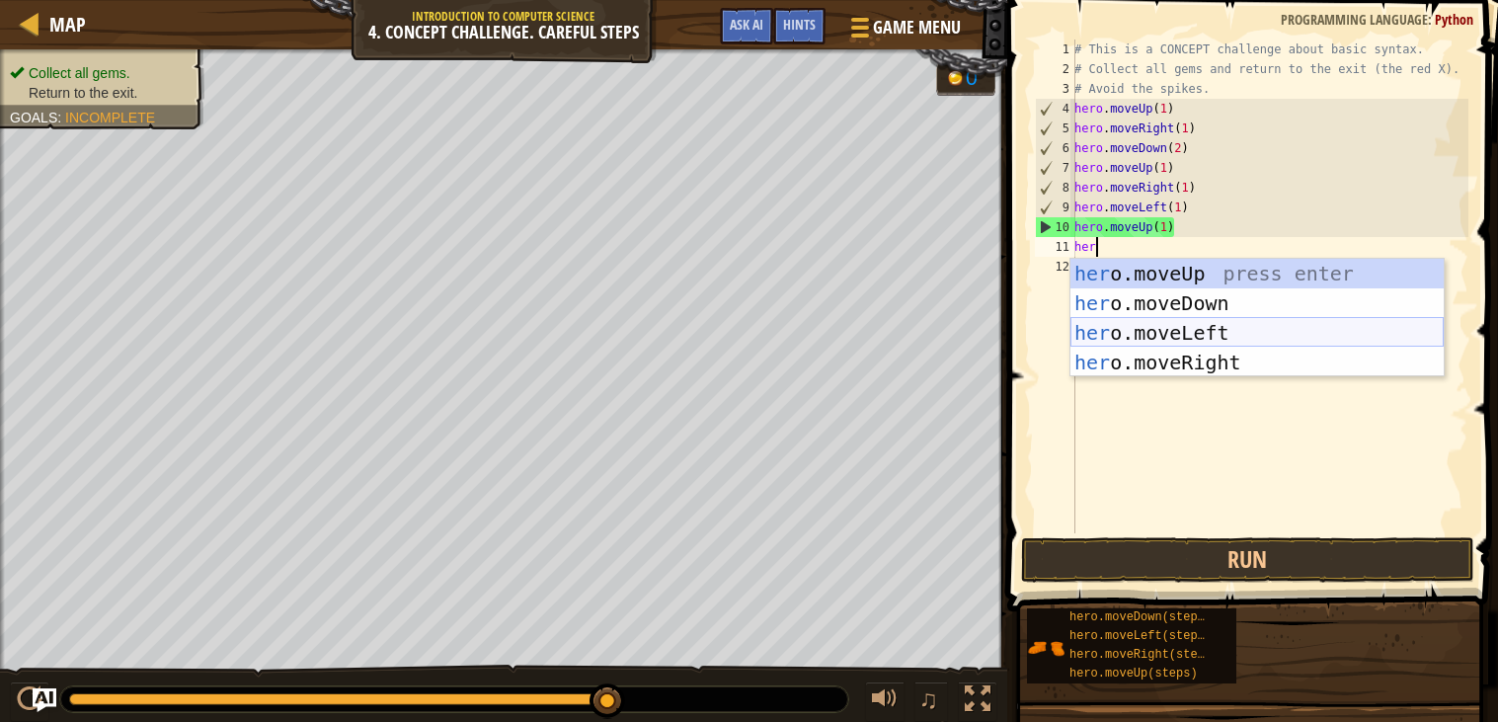
click at [1150, 334] on div "her o.moveUp press enter her o.moveDown press enter her o.moveLeft press enter …" at bounding box center [1256, 348] width 373 height 178
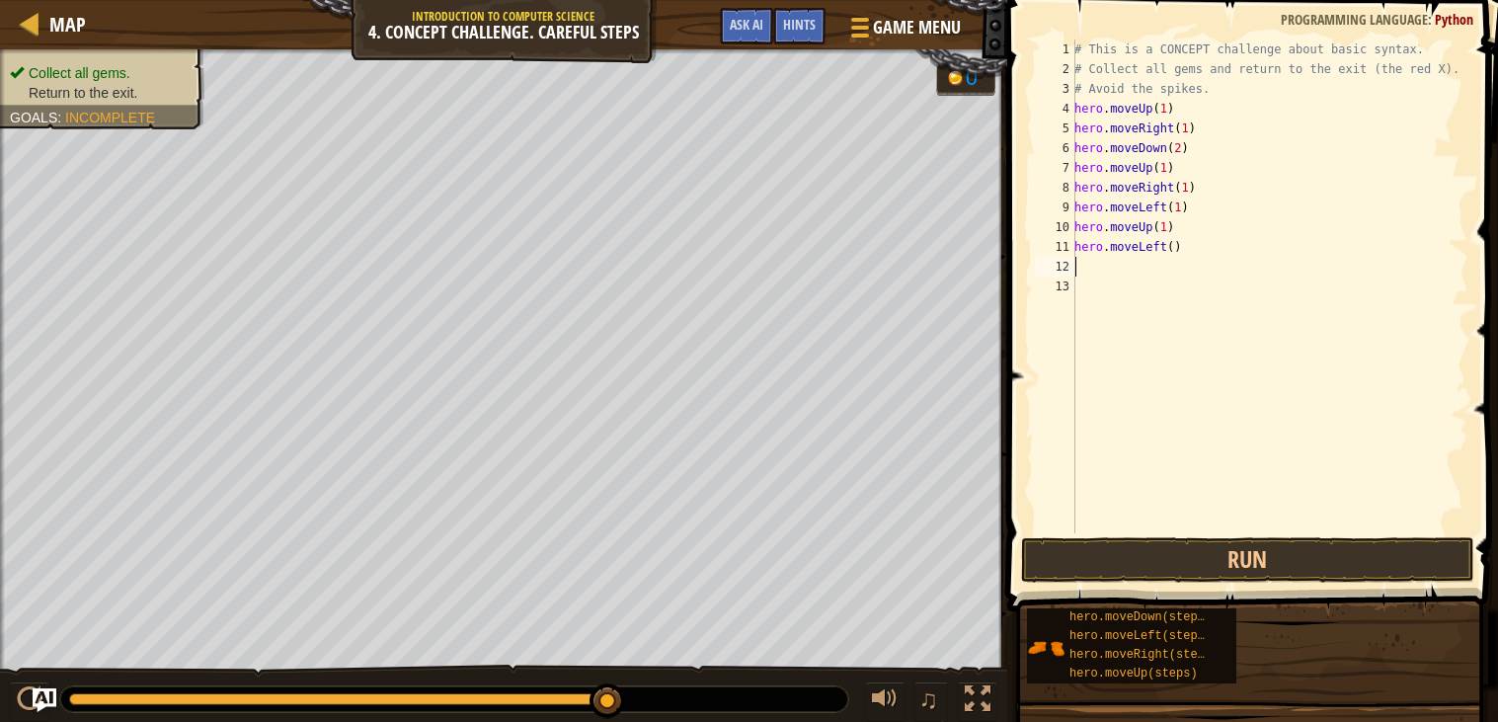
click at [1185, 250] on div "# This is a CONCEPT challenge about basic syntax. # Collect all gems and return…" at bounding box center [1269, 305] width 398 height 533
click at [1176, 250] on div "# This is a CONCEPT challenge about basic syntax. # Collect all gems and return…" at bounding box center [1269, 305] width 398 height 533
type textarea "hero.moveLeft(1)"
click at [1220, 559] on button "Run" at bounding box center [1247, 559] width 453 height 45
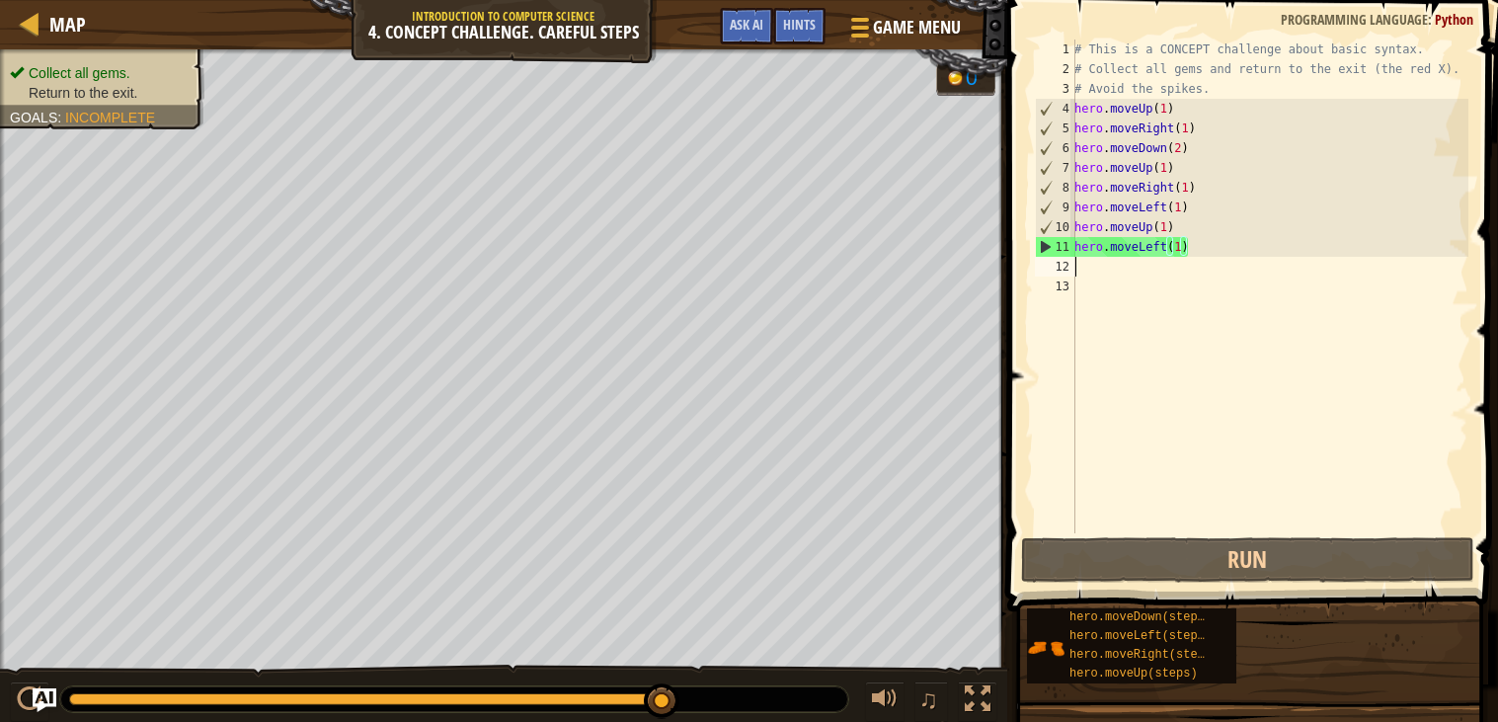
click at [1101, 272] on div "# This is a CONCEPT challenge about basic syntax. # Collect all gems and return…" at bounding box center [1269, 305] width 398 height 533
click at [1089, 268] on div "# This is a CONCEPT challenge about basic syntax. # Collect all gems and return…" at bounding box center [1269, 305] width 398 height 533
click at [1092, 268] on div "# This is a CONCEPT challenge about basic syntax. # Collect all gems and return…" at bounding box center [1269, 305] width 398 height 533
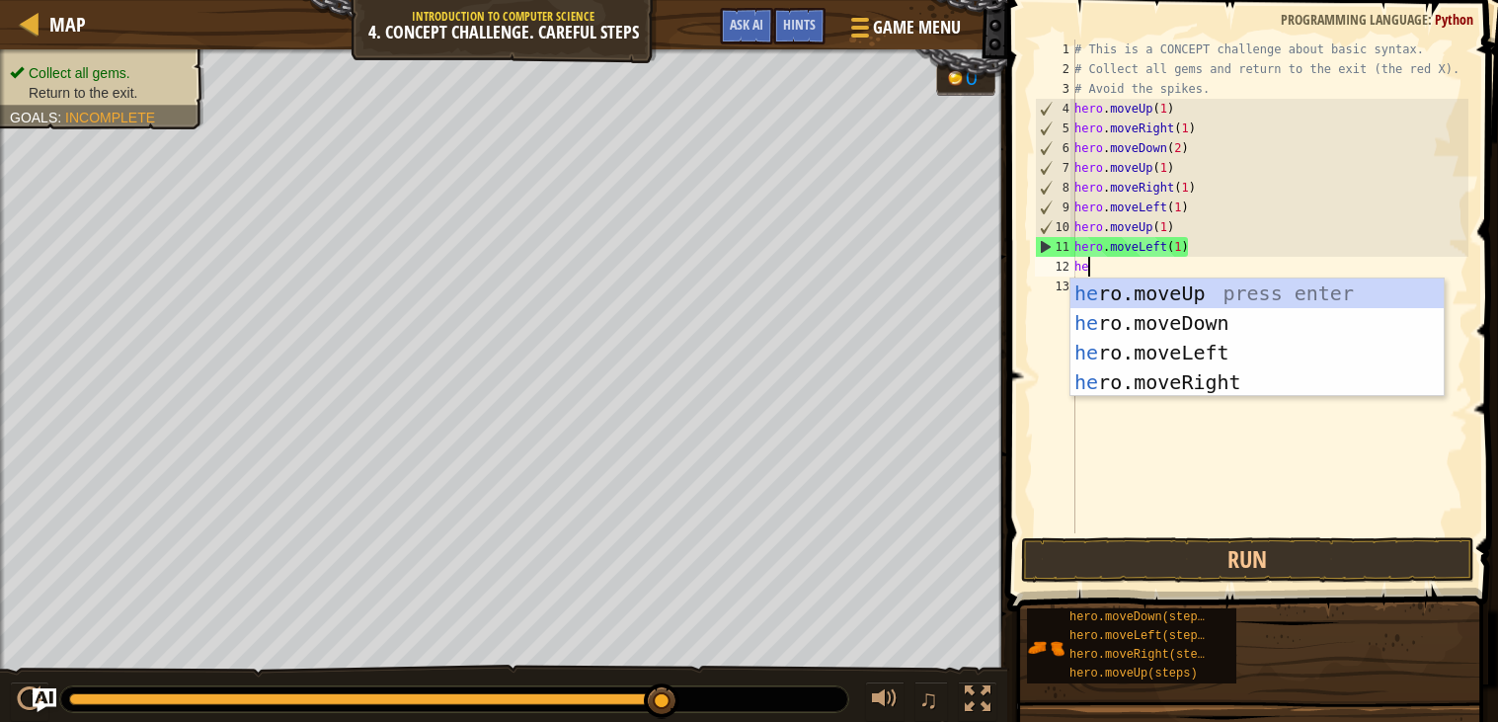
type textarea "her"
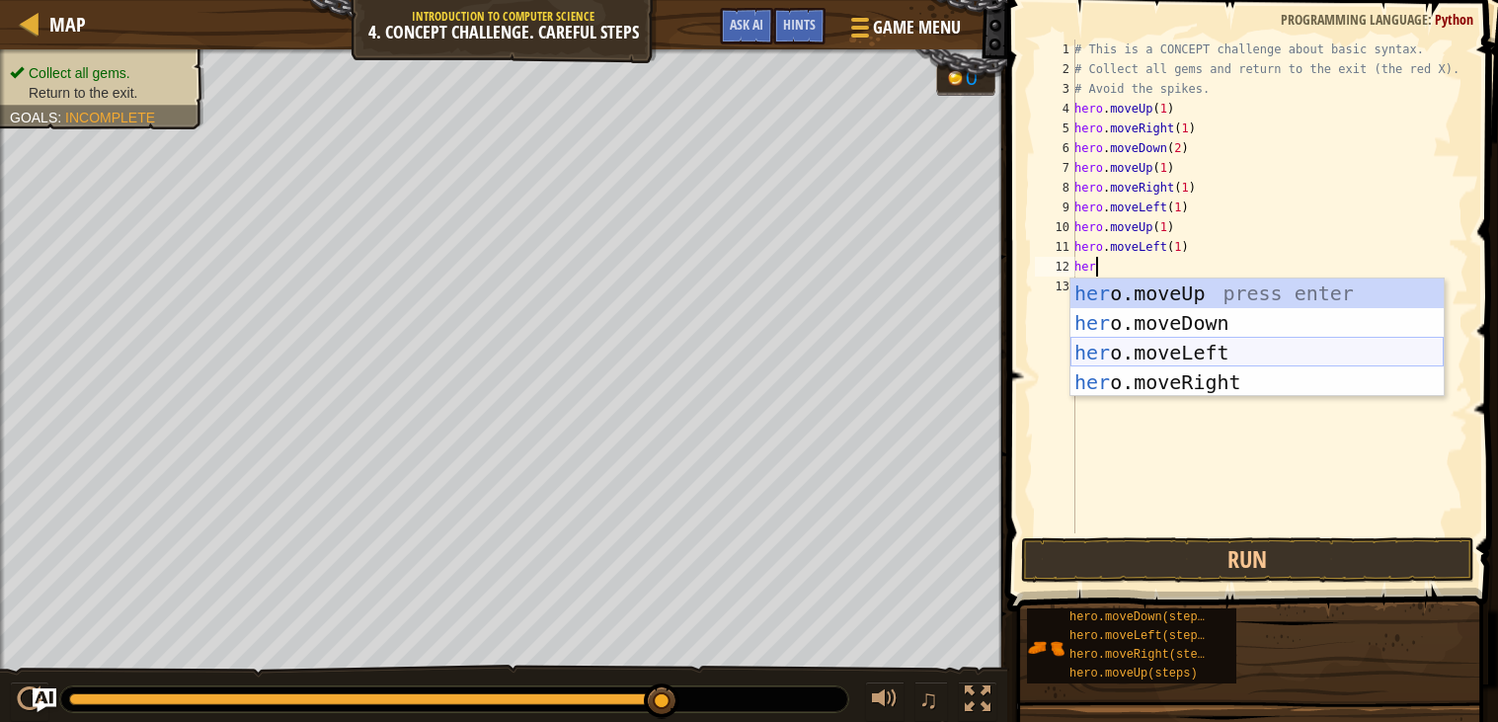
click at [1094, 346] on div "her o.moveUp press enter her o.moveDown press enter her o.moveLeft press enter …" at bounding box center [1256, 367] width 373 height 178
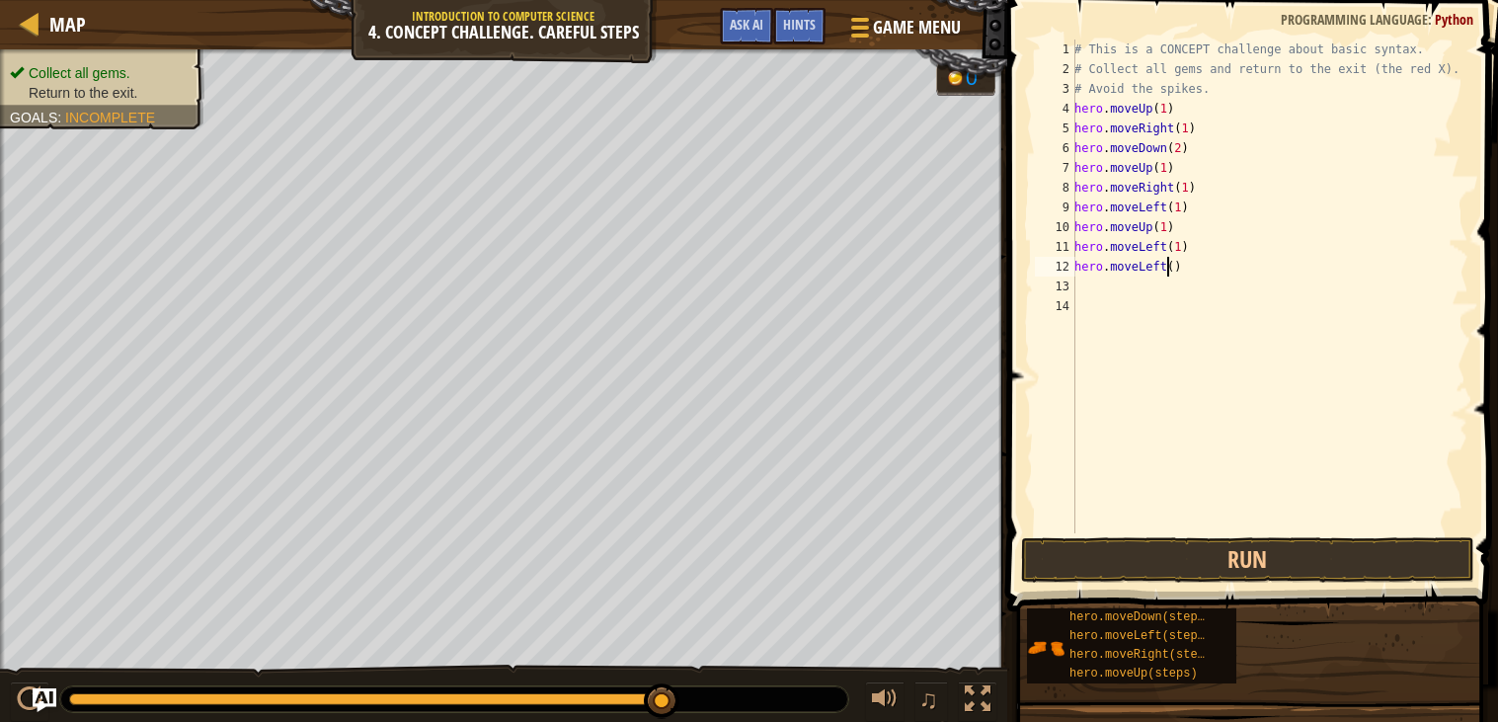
click at [1165, 266] on div "# This is a CONCEPT challenge about basic syntax. # Collect all gems and return…" at bounding box center [1269, 305] width 398 height 533
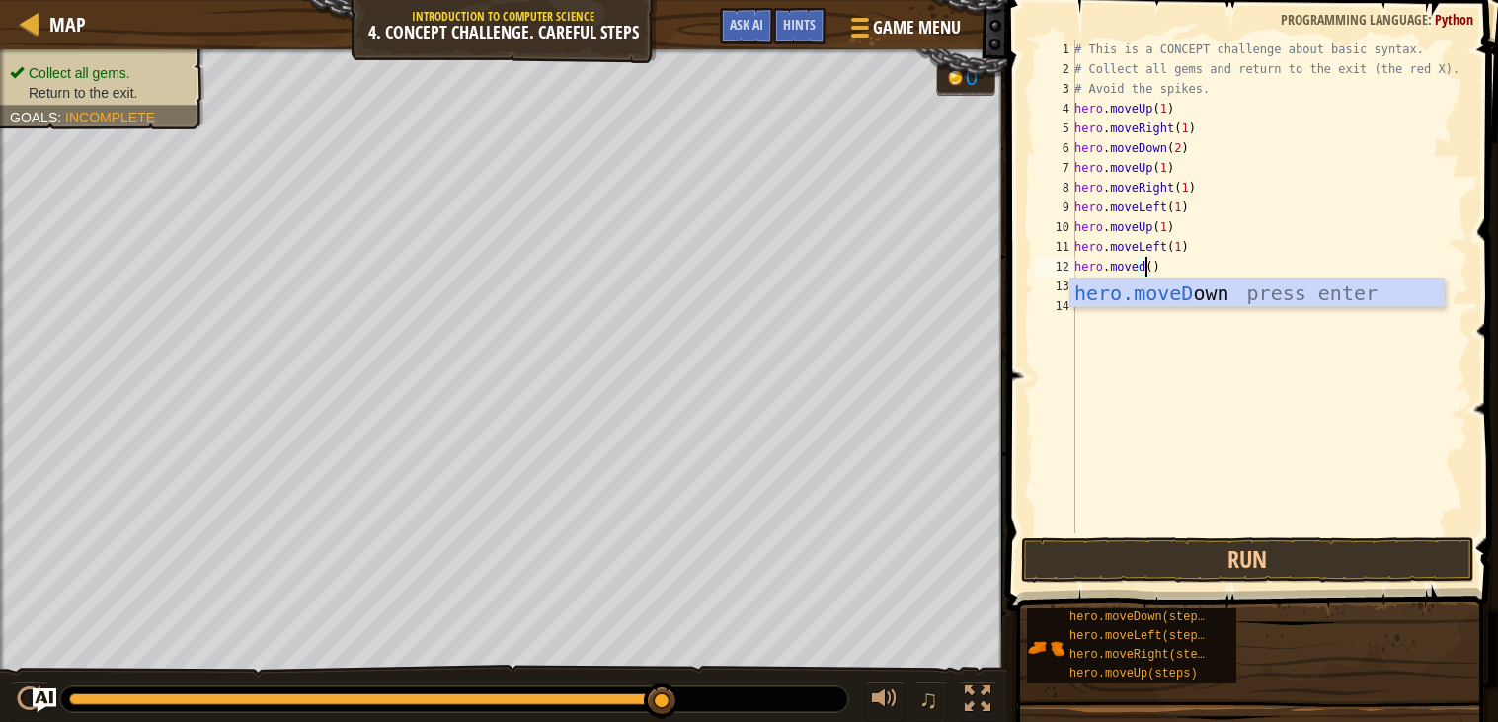
scroll to position [8, 5]
click at [1177, 287] on div "hero.moveD own press enter" at bounding box center [1256, 322] width 373 height 89
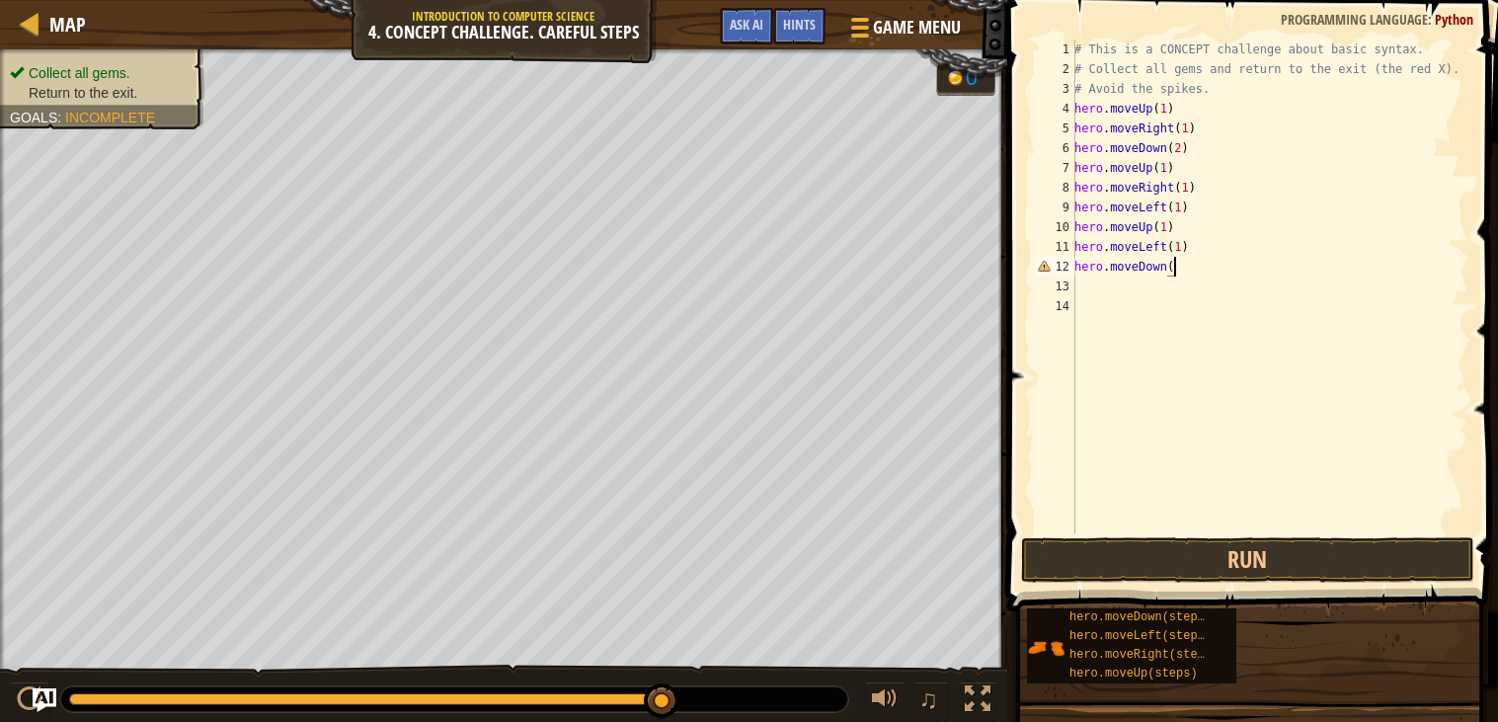
scroll to position [8, 7]
type textarea "hero.moveDown(1)"
click at [1283, 544] on button "Run" at bounding box center [1247, 559] width 453 height 45
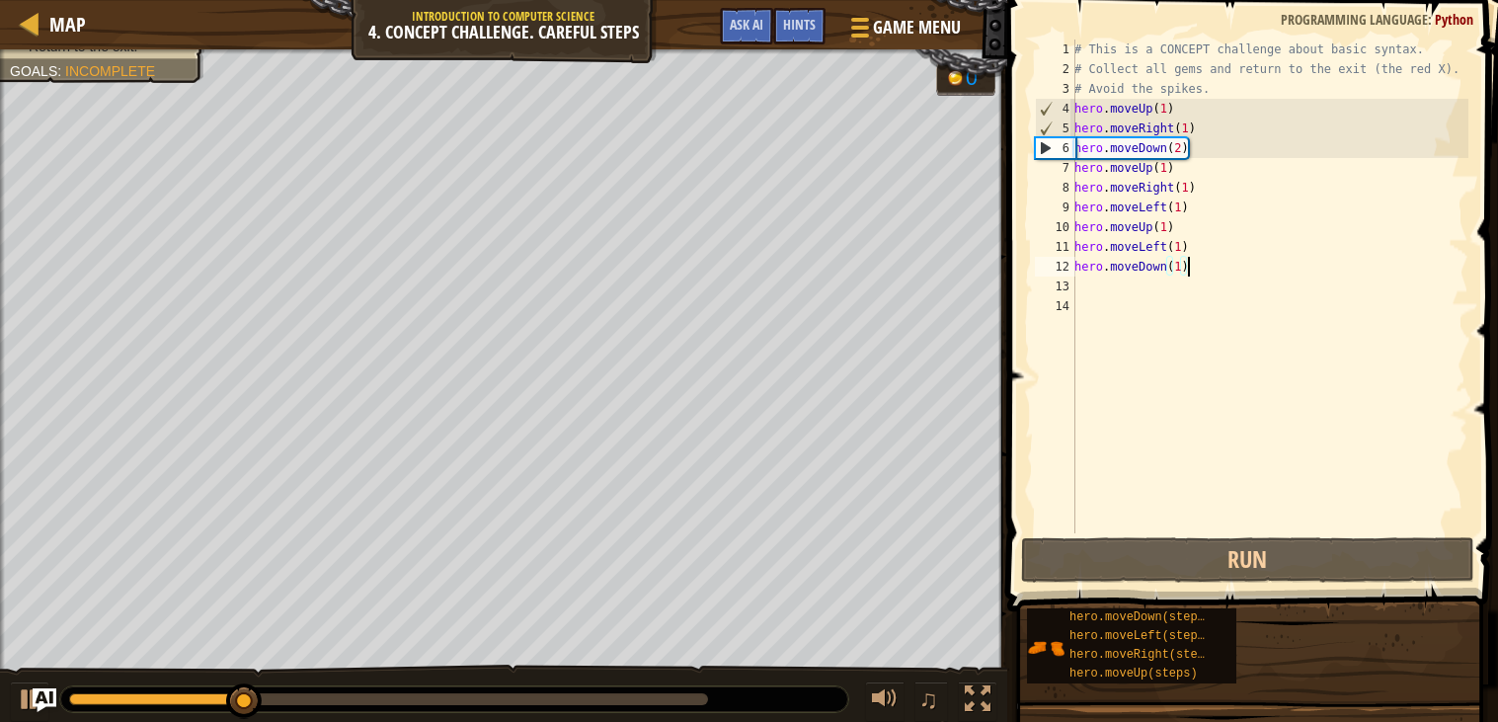
click at [1082, 283] on div "# This is a CONCEPT challenge about basic syntax. # Collect all gems and return…" at bounding box center [1269, 305] width 398 height 533
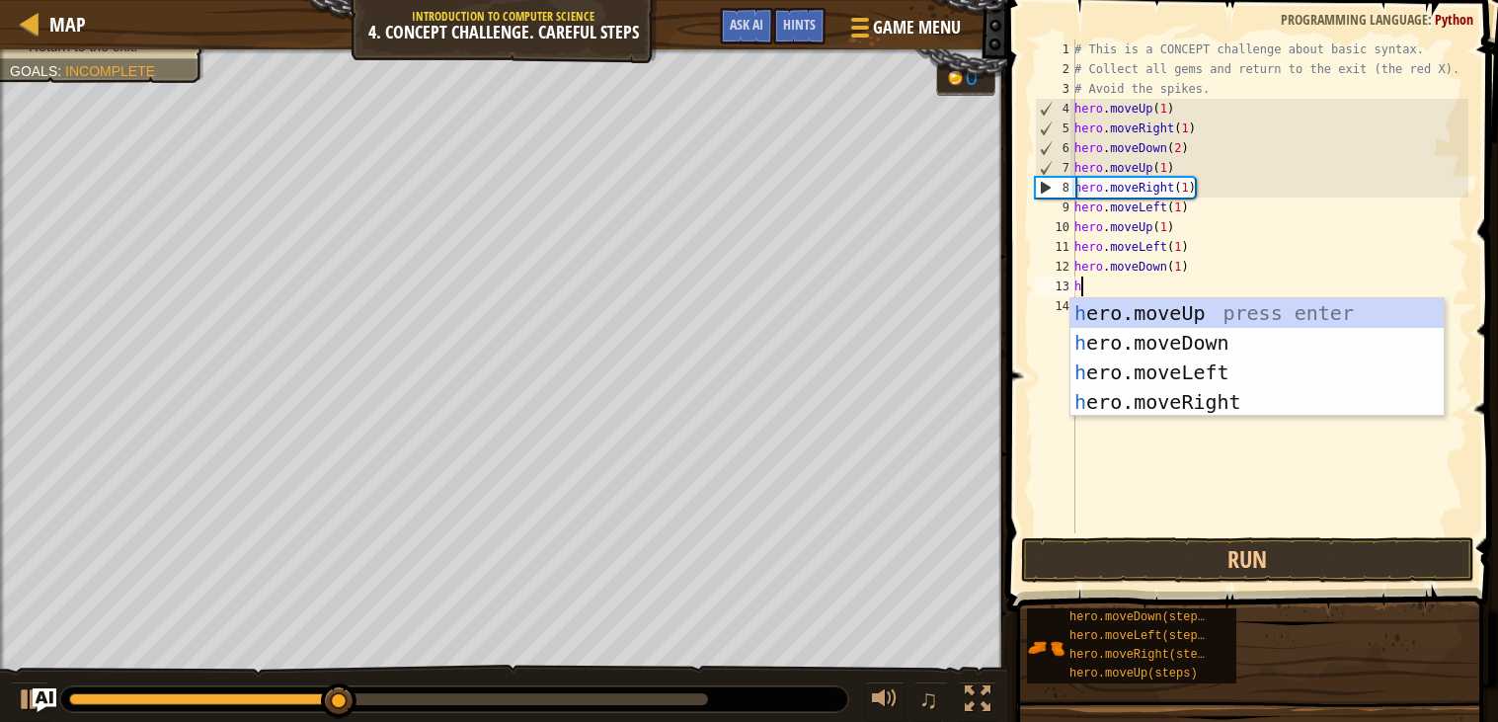
type textarea "her"
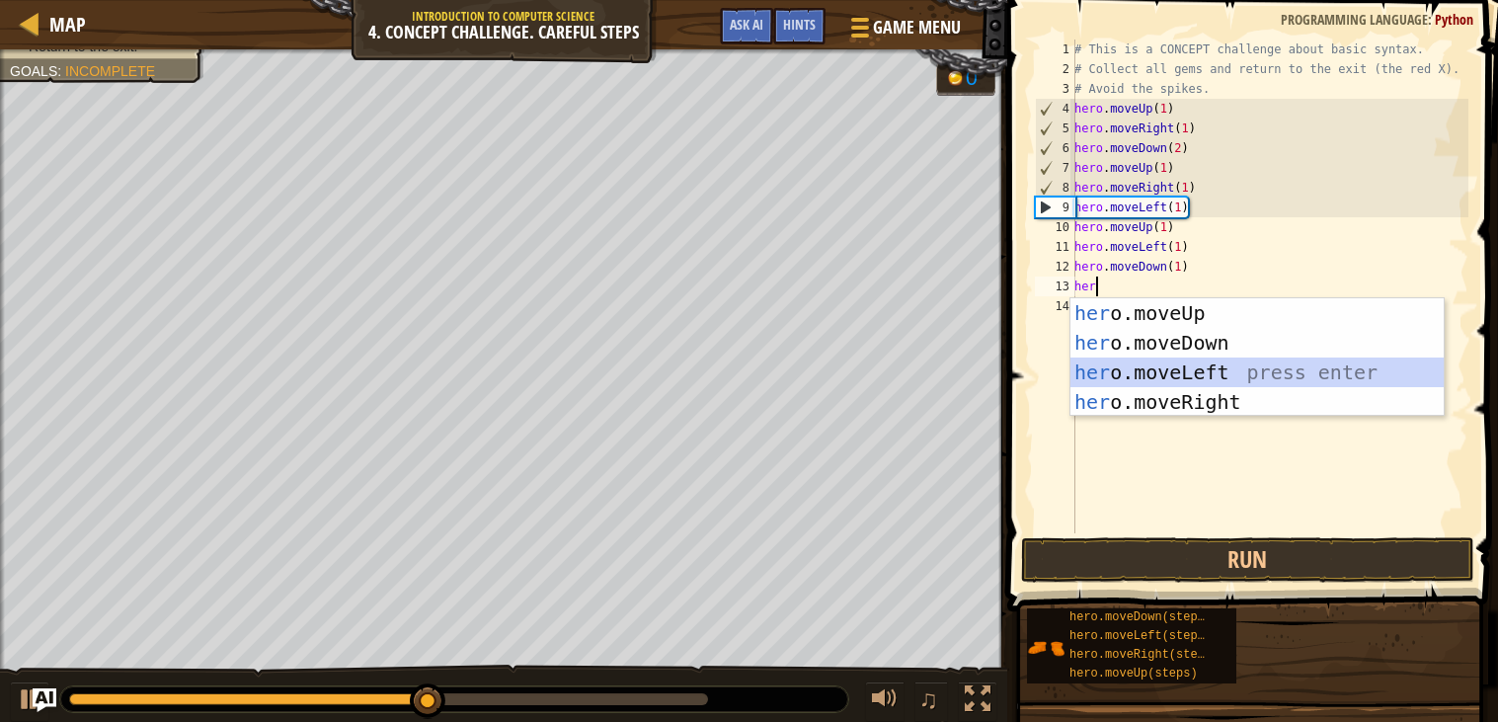
click at [1093, 361] on div "her o.moveUp press enter her o.moveDown press enter her o.moveLeft press enter …" at bounding box center [1256, 387] width 373 height 178
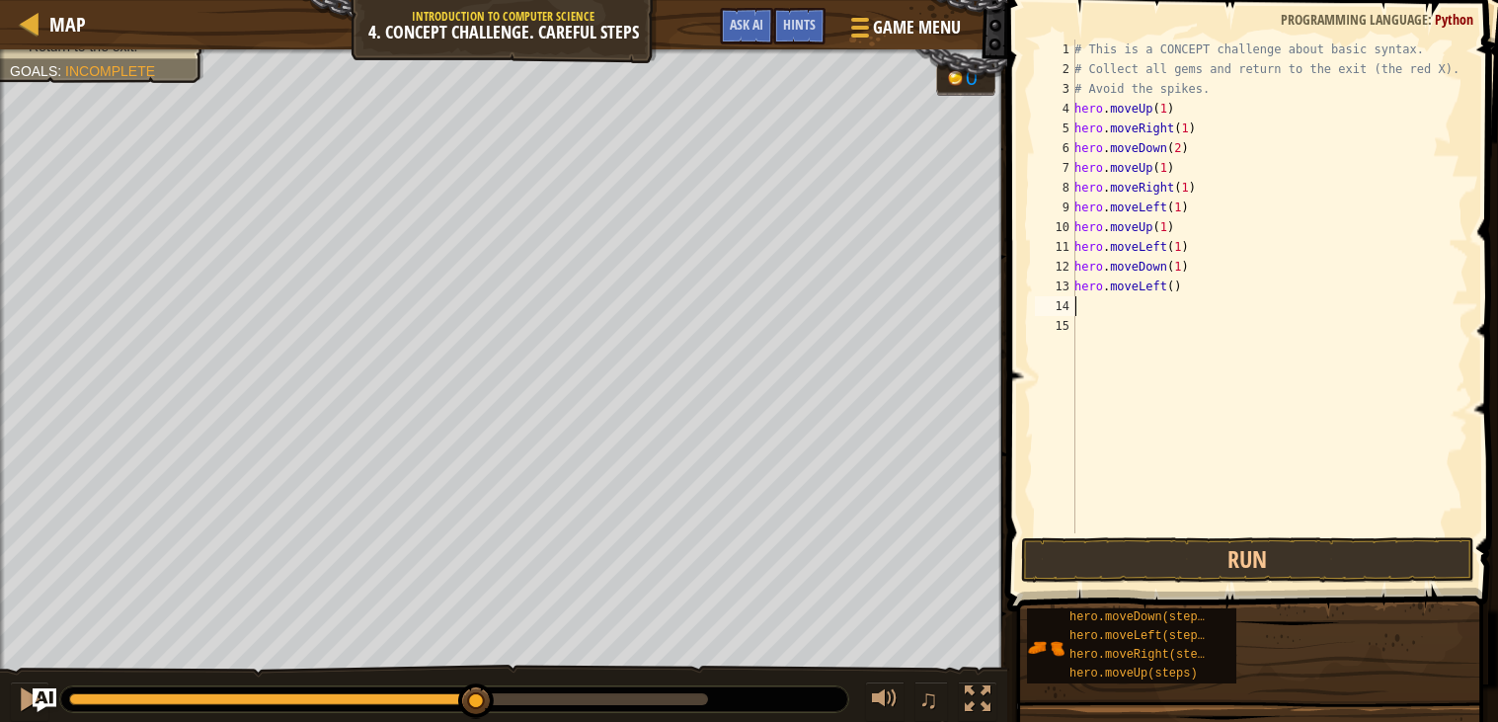
click at [1175, 285] on div "# This is a CONCEPT challenge about basic syntax. # Collect all gems and return…" at bounding box center [1269, 305] width 398 height 533
type textarea "hero.moveLeft(1)"
click at [1244, 556] on button "Run" at bounding box center [1247, 559] width 453 height 45
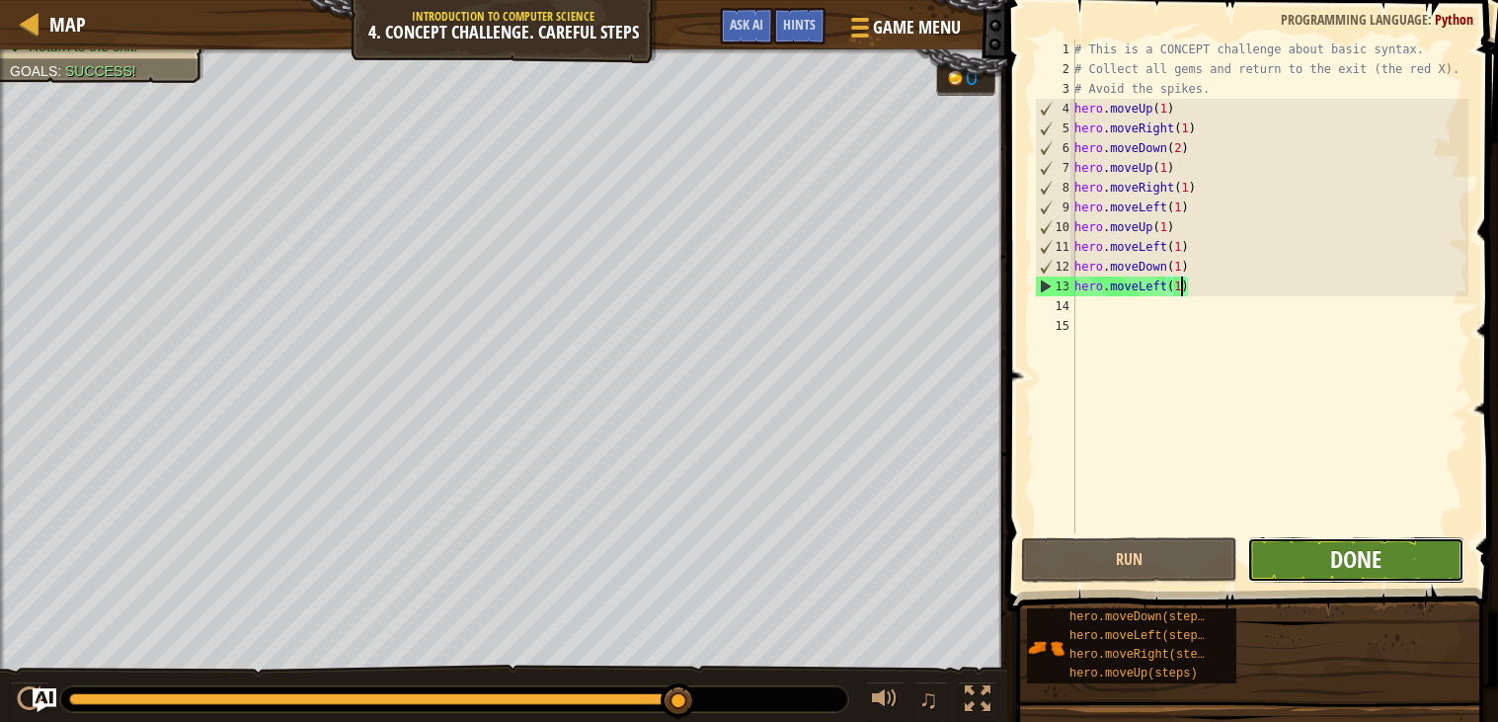
click at [1337, 544] on span "Done" at bounding box center [1355, 559] width 51 height 32
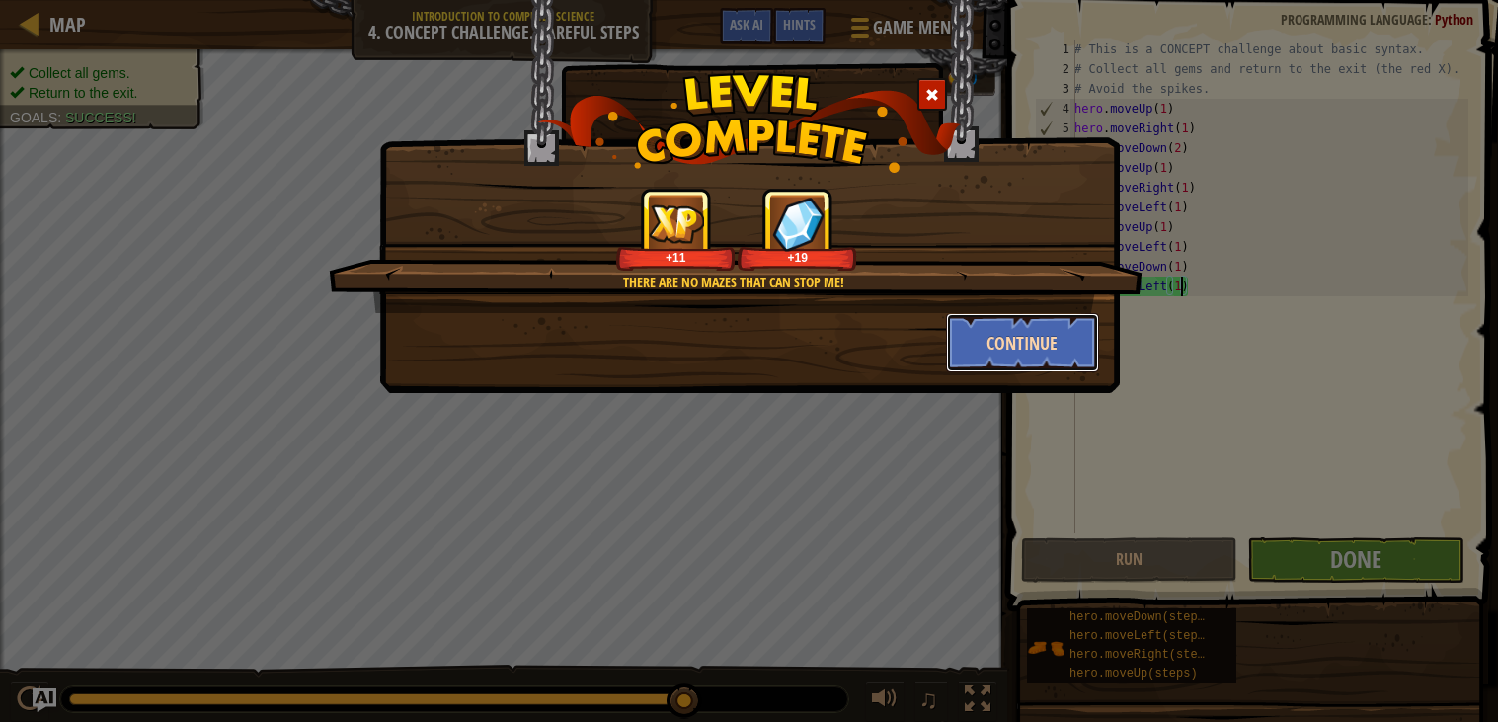
click at [1052, 329] on button "Continue" at bounding box center [1022, 342] width 153 height 59
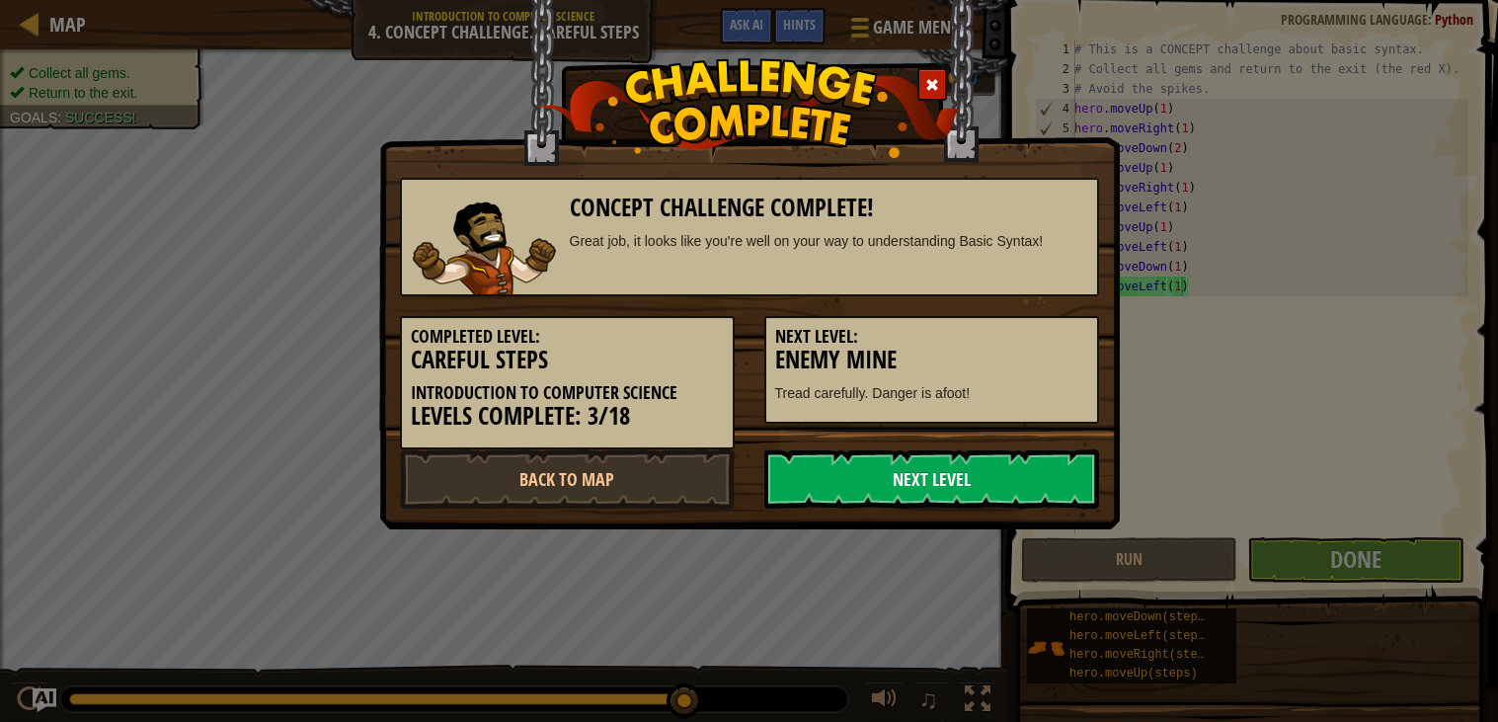
click at [1006, 471] on link "Next Level" at bounding box center [931, 478] width 335 height 59
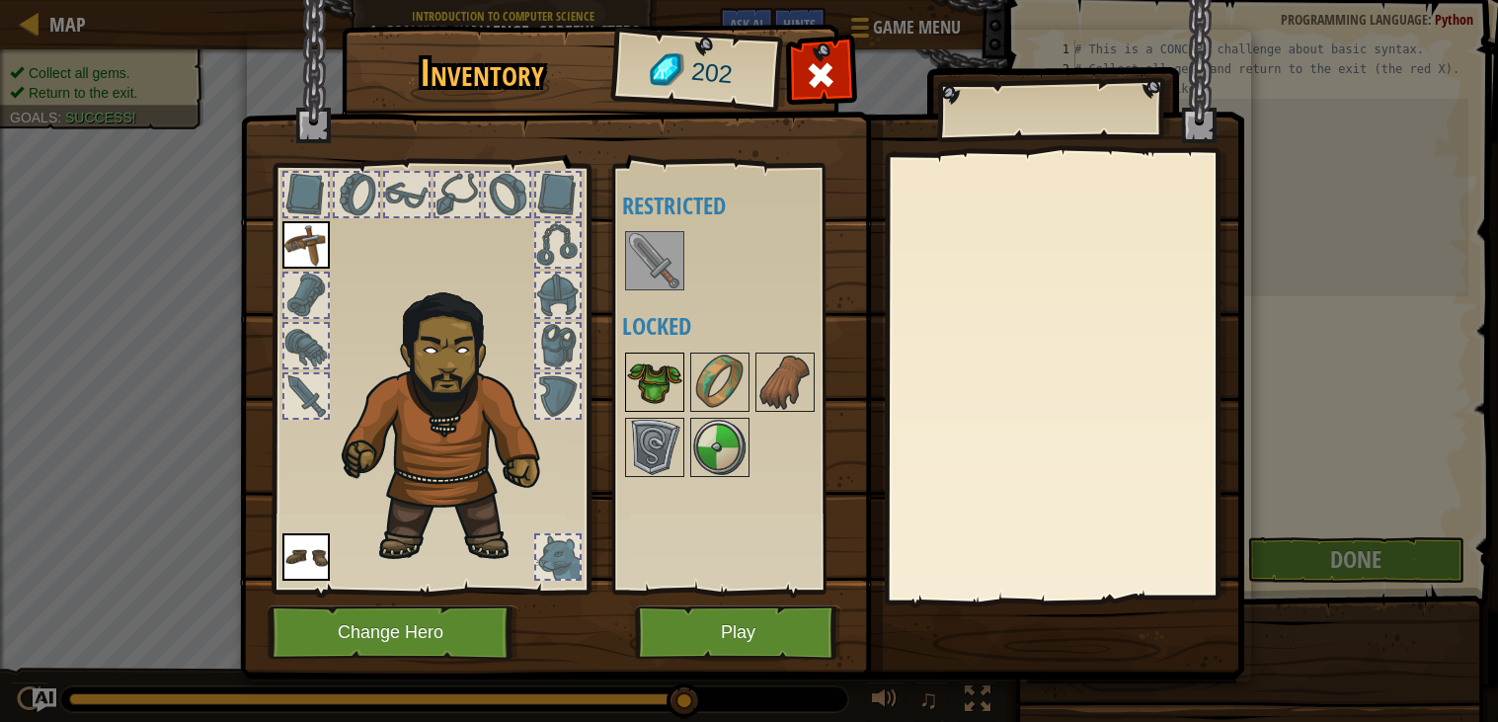
click at [670, 399] on img at bounding box center [654, 381] width 55 height 55
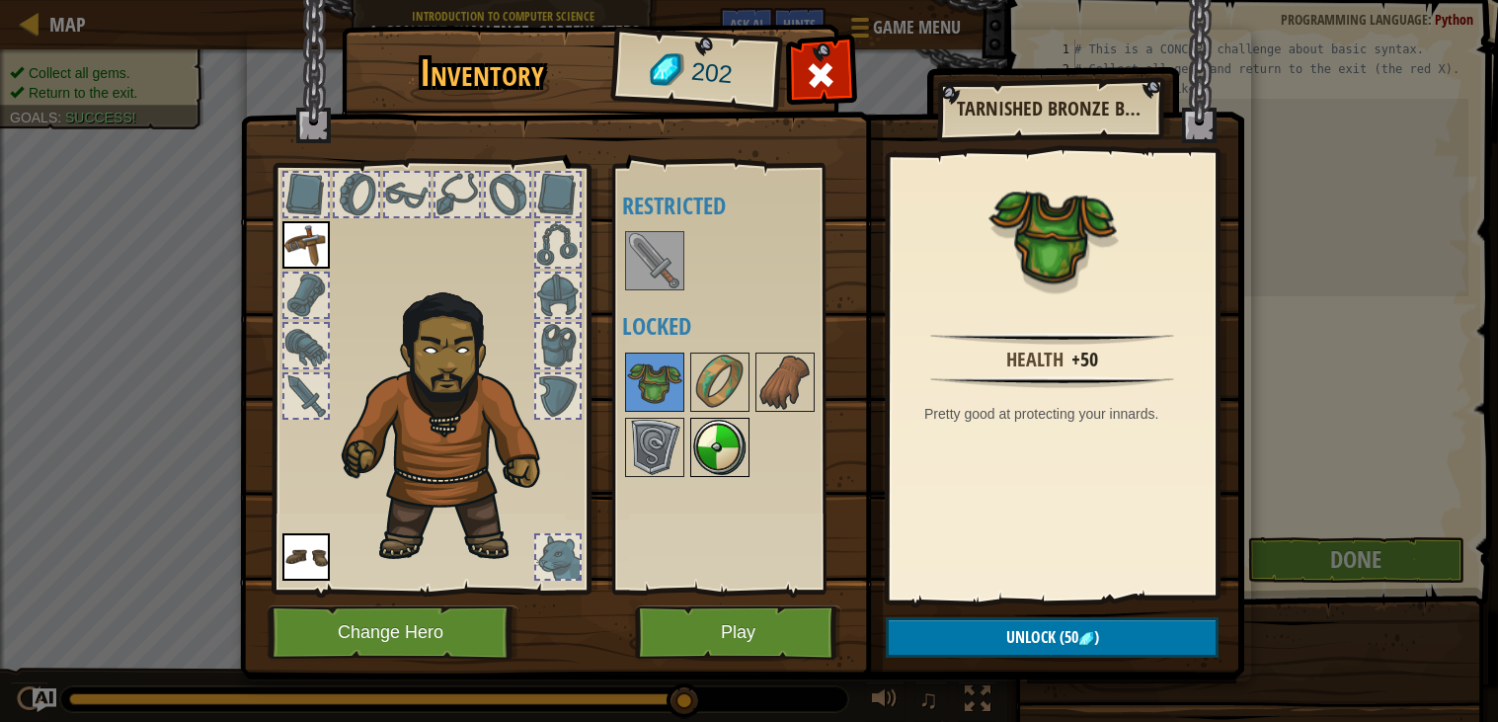
click at [719, 424] on img at bounding box center [719, 447] width 55 height 55
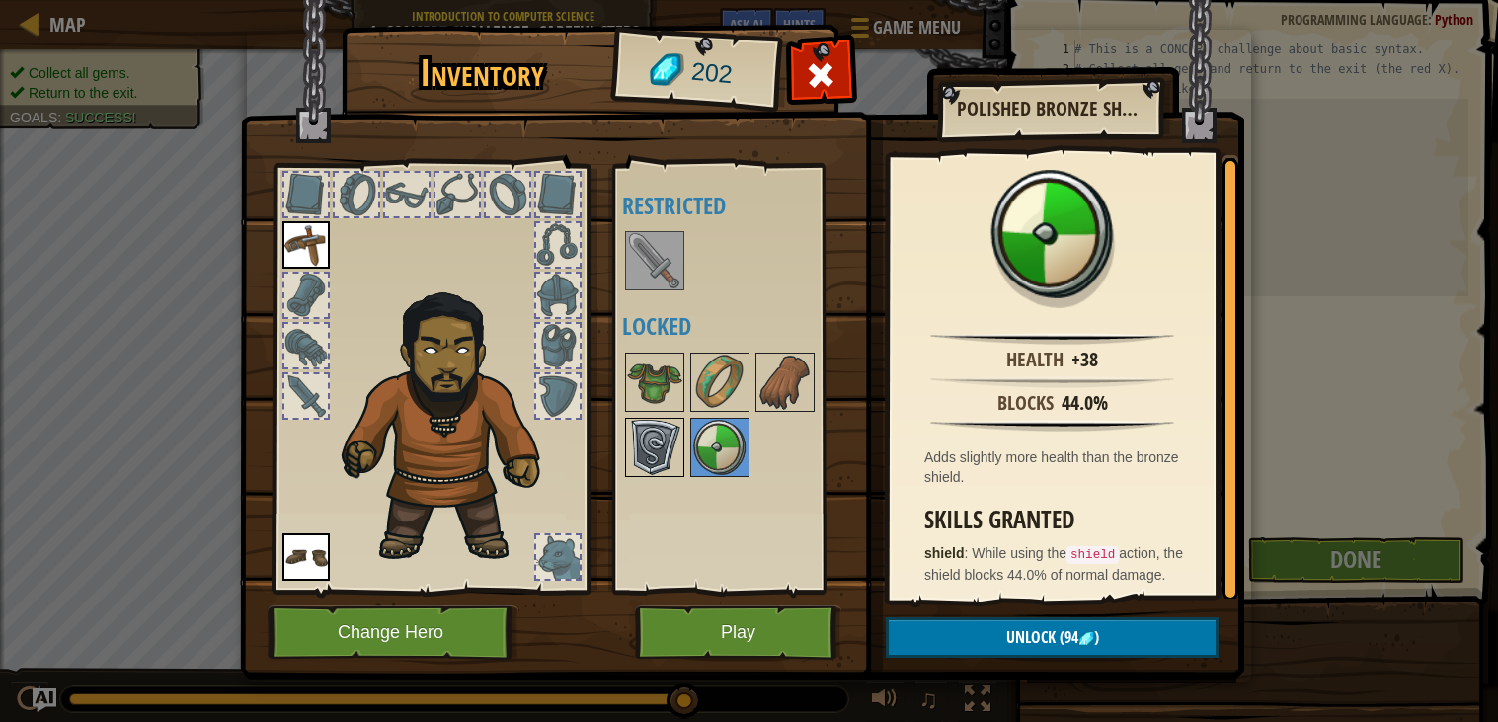
click at [674, 439] on img at bounding box center [654, 447] width 55 height 55
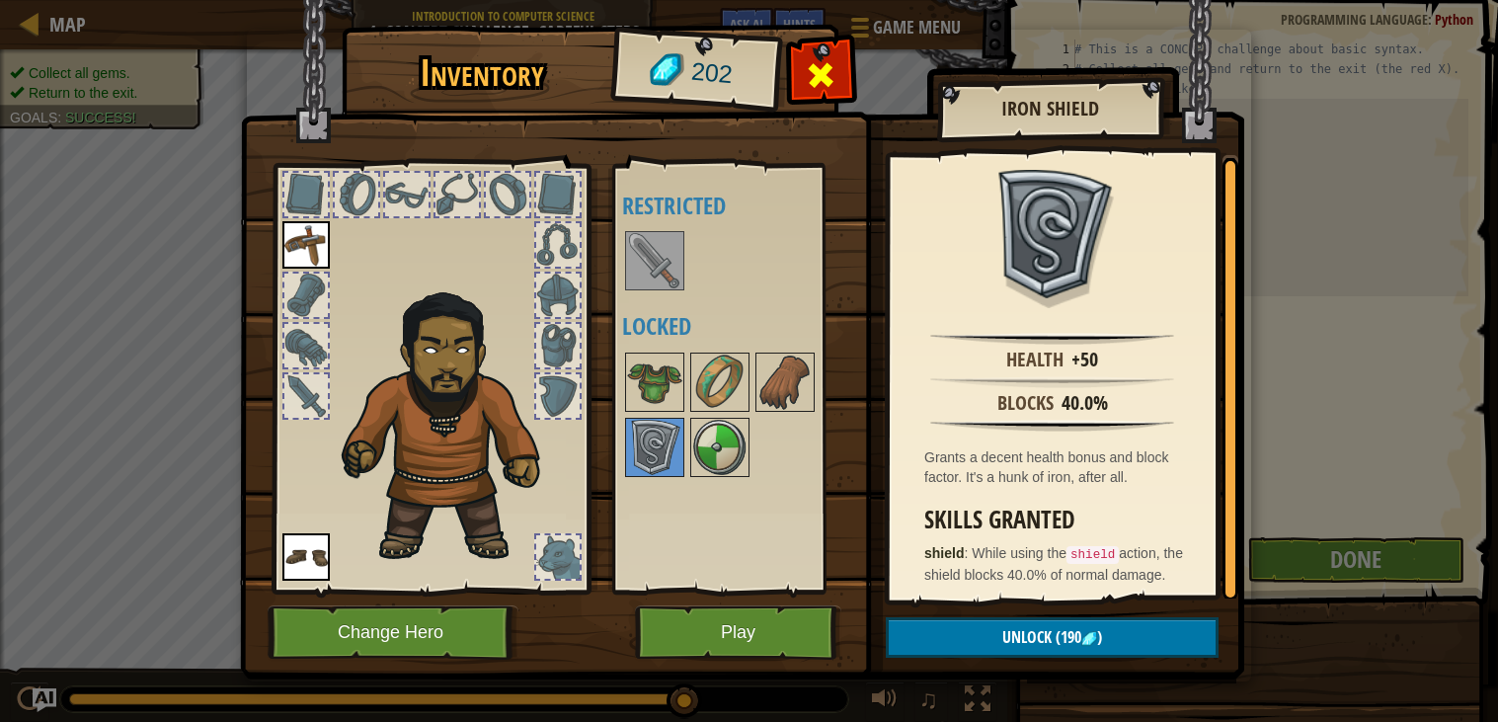
click at [832, 82] on span at bounding box center [822, 75] width 32 height 32
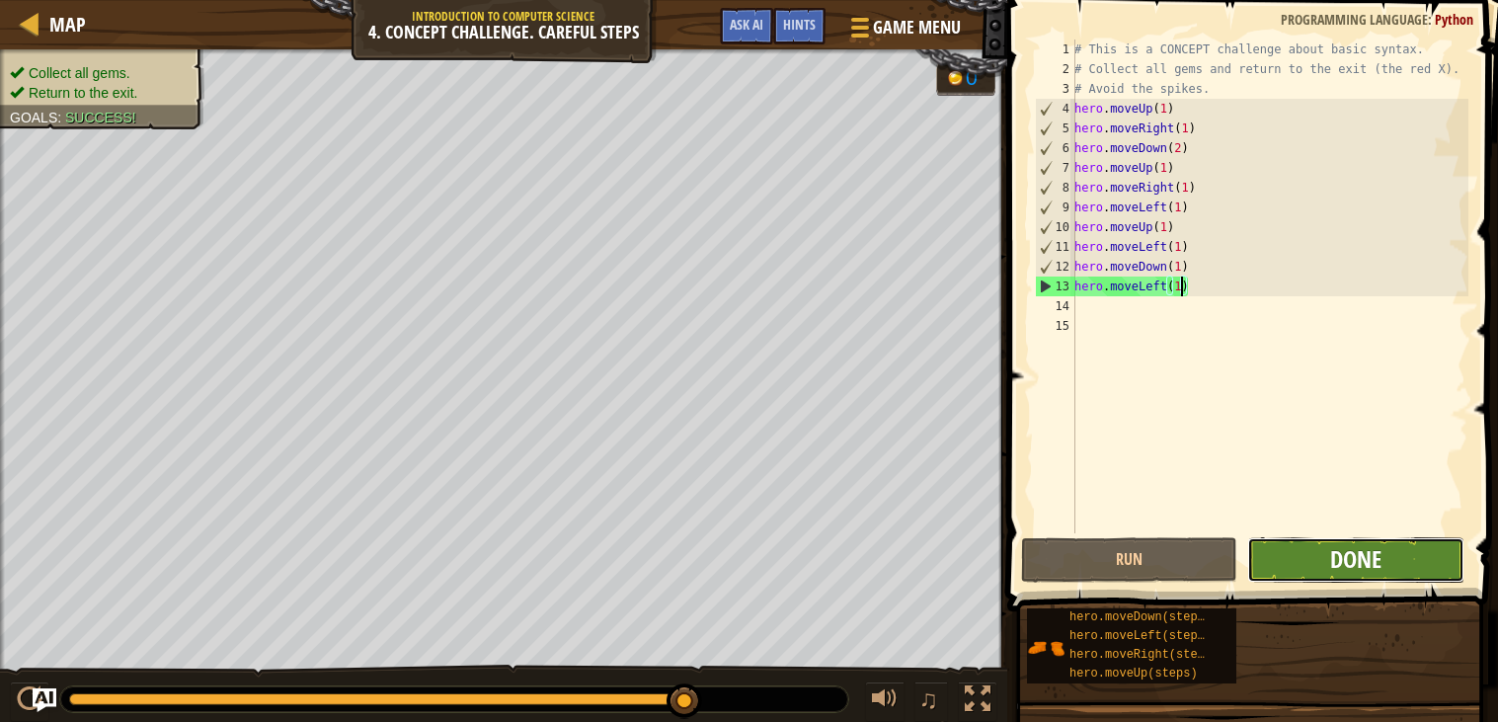
click at [1338, 546] on span "Done" at bounding box center [1355, 559] width 51 height 32
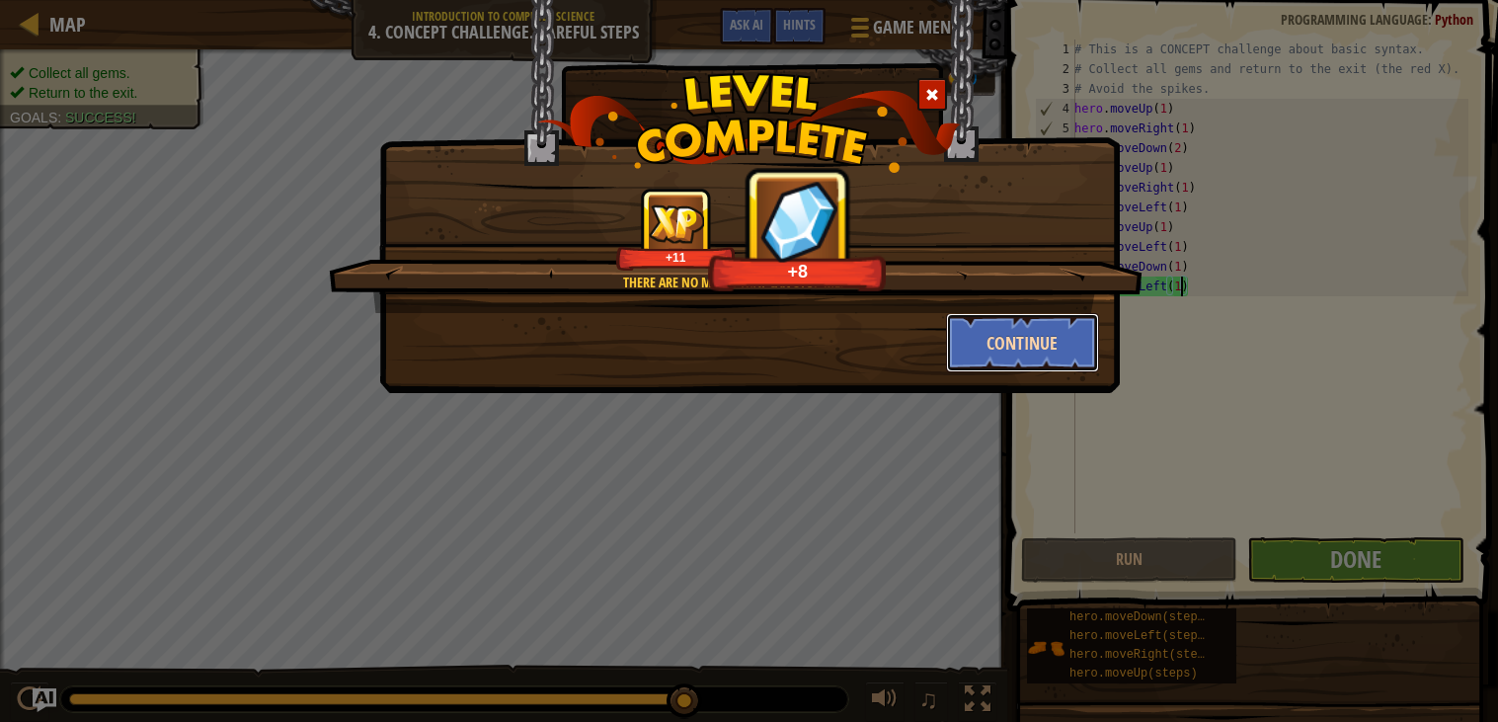
click at [1051, 333] on button "Continue" at bounding box center [1022, 342] width 153 height 59
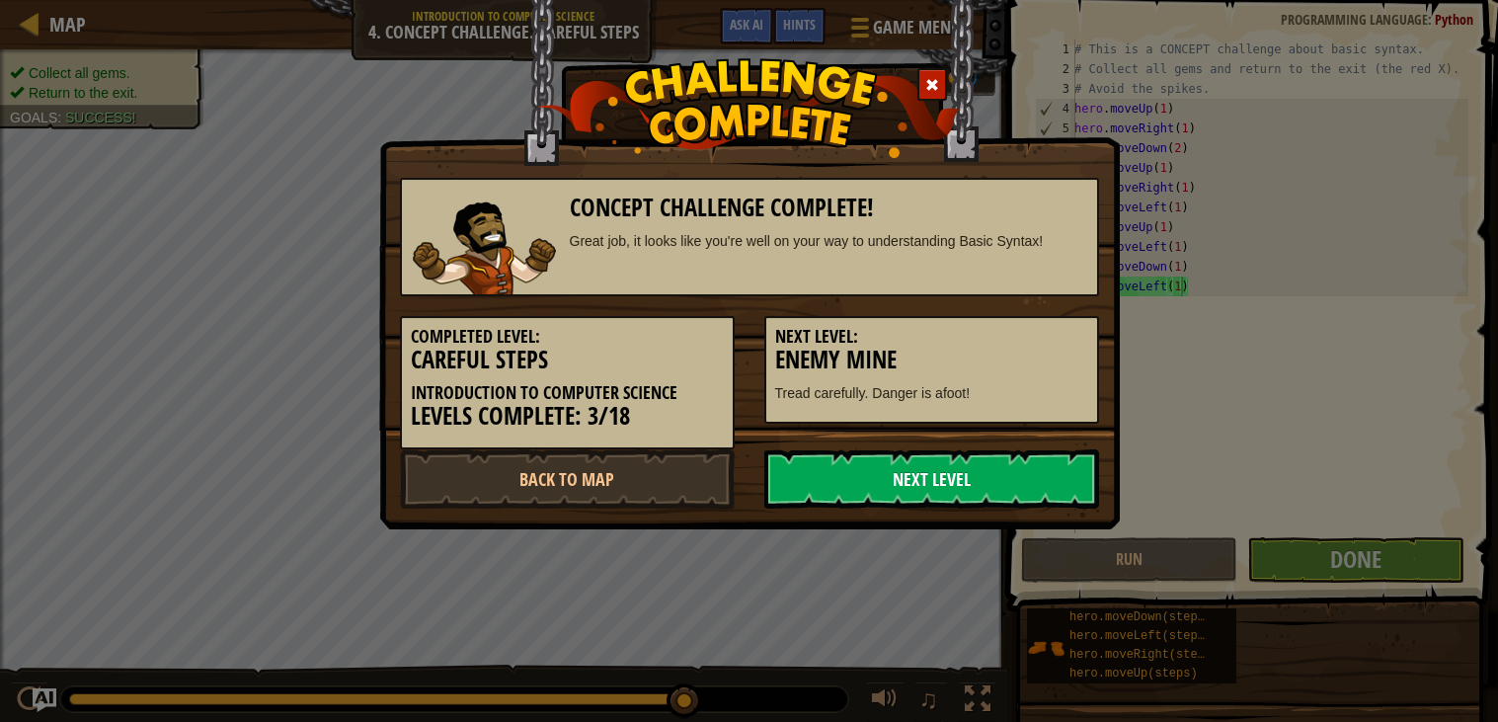
click at [1020, 458] on link "Next Level" at bounding box center [931, 478] width 335 height 59
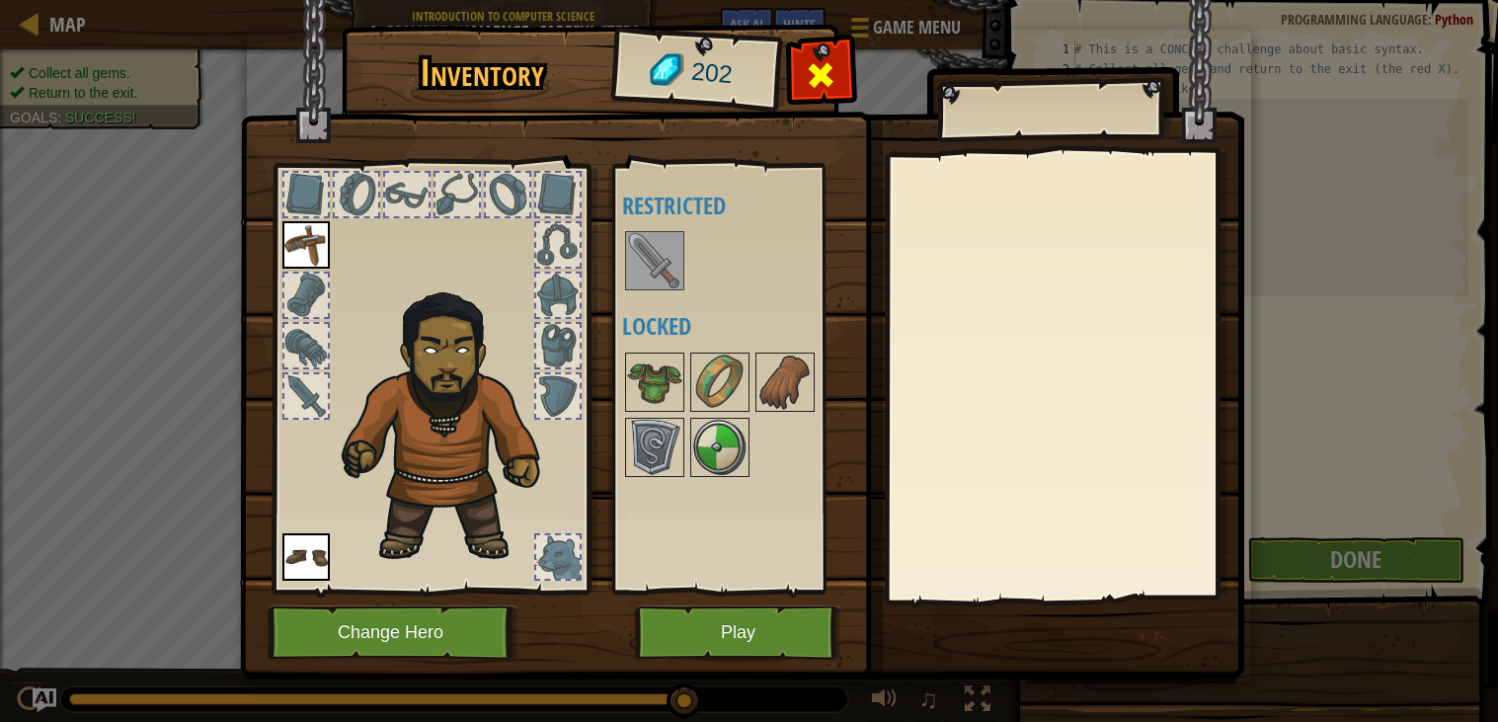
click at [819, 73] on span at bounding box center [822, 75] width 32 height 32
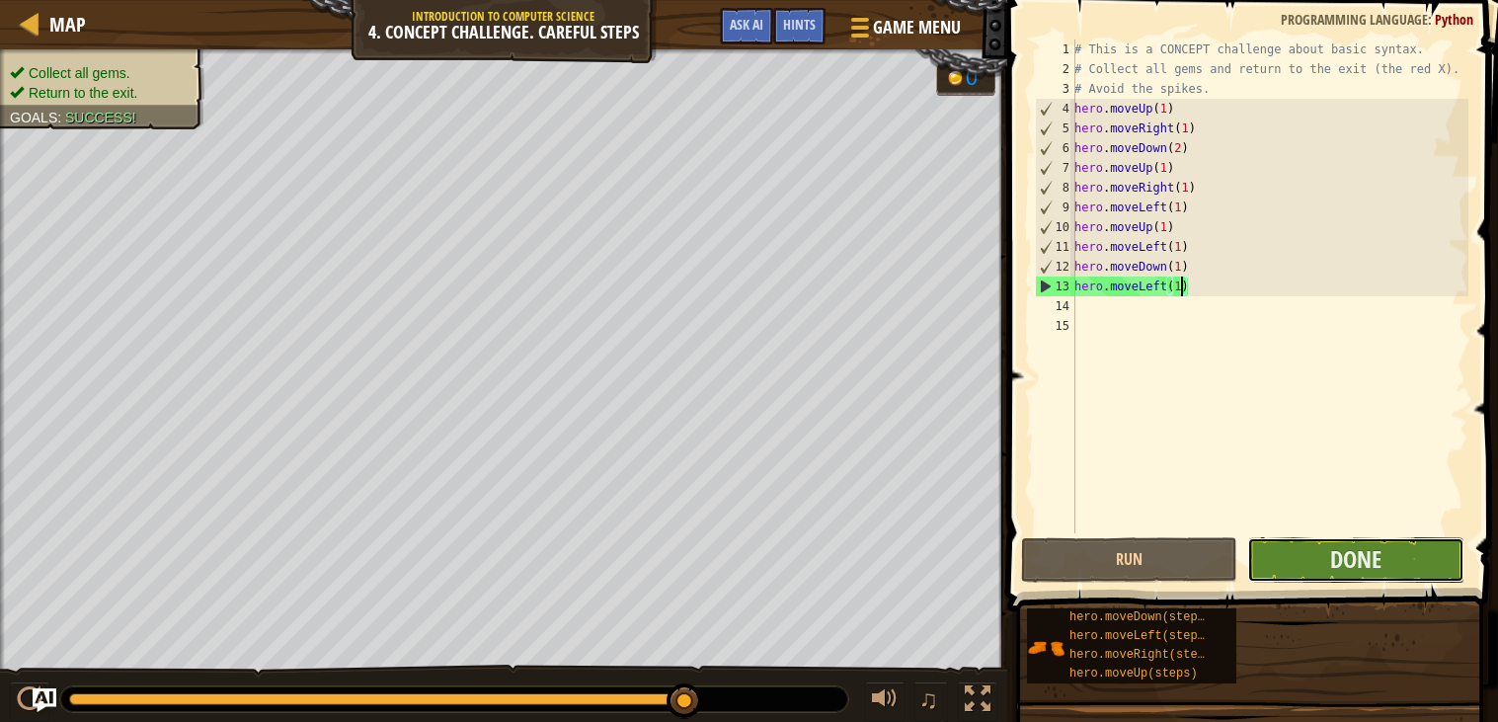
click at [1296, 565] on button "Done" at bounding box center [1355, 559] width 216 height 45
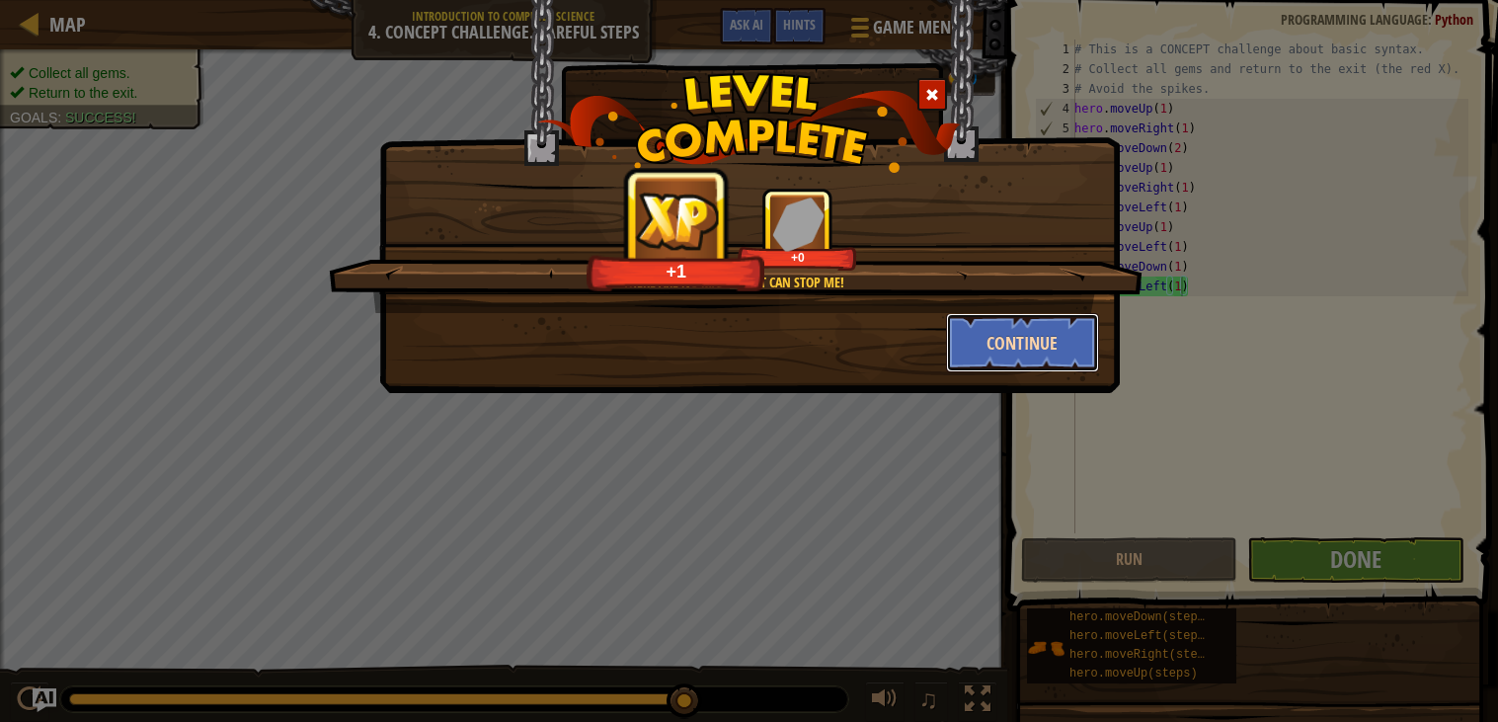
click at [1006, 324] on button "Continue" at bounding box center [1022, 342] width 153 height 59
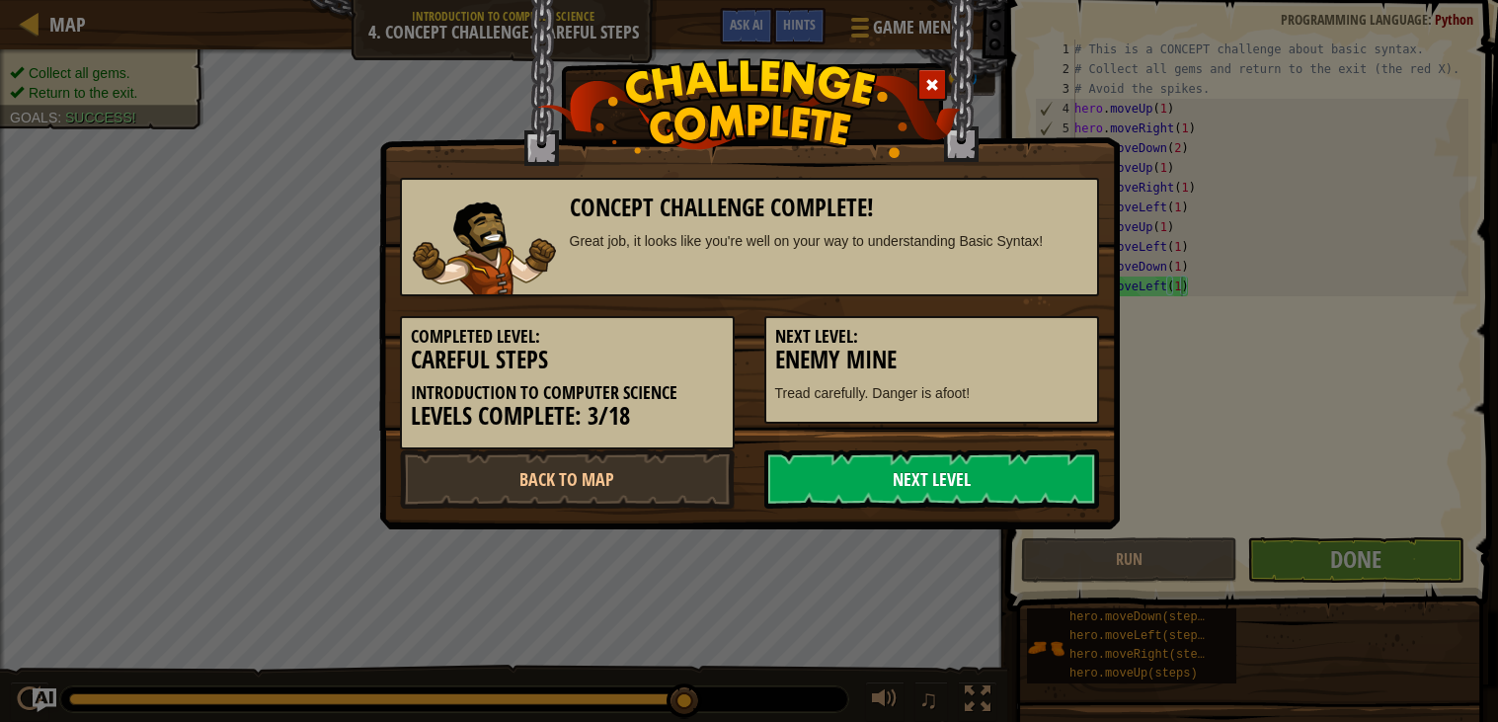
click at [894, 462] on link "Next Level" at bounding box center [931, 478] width 335 height 59
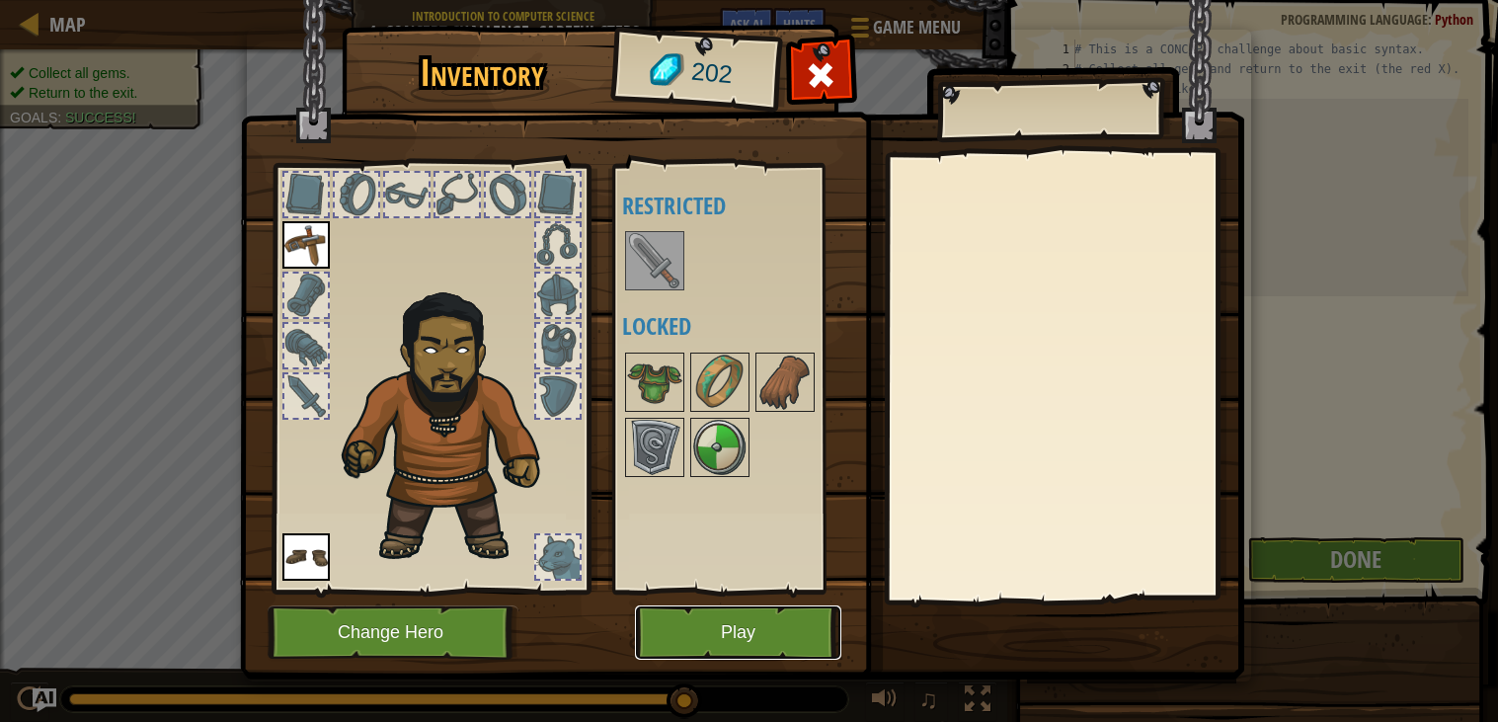
click at [677, 621] on button "Play" at bounding box center [738, 632] width 206 height 54
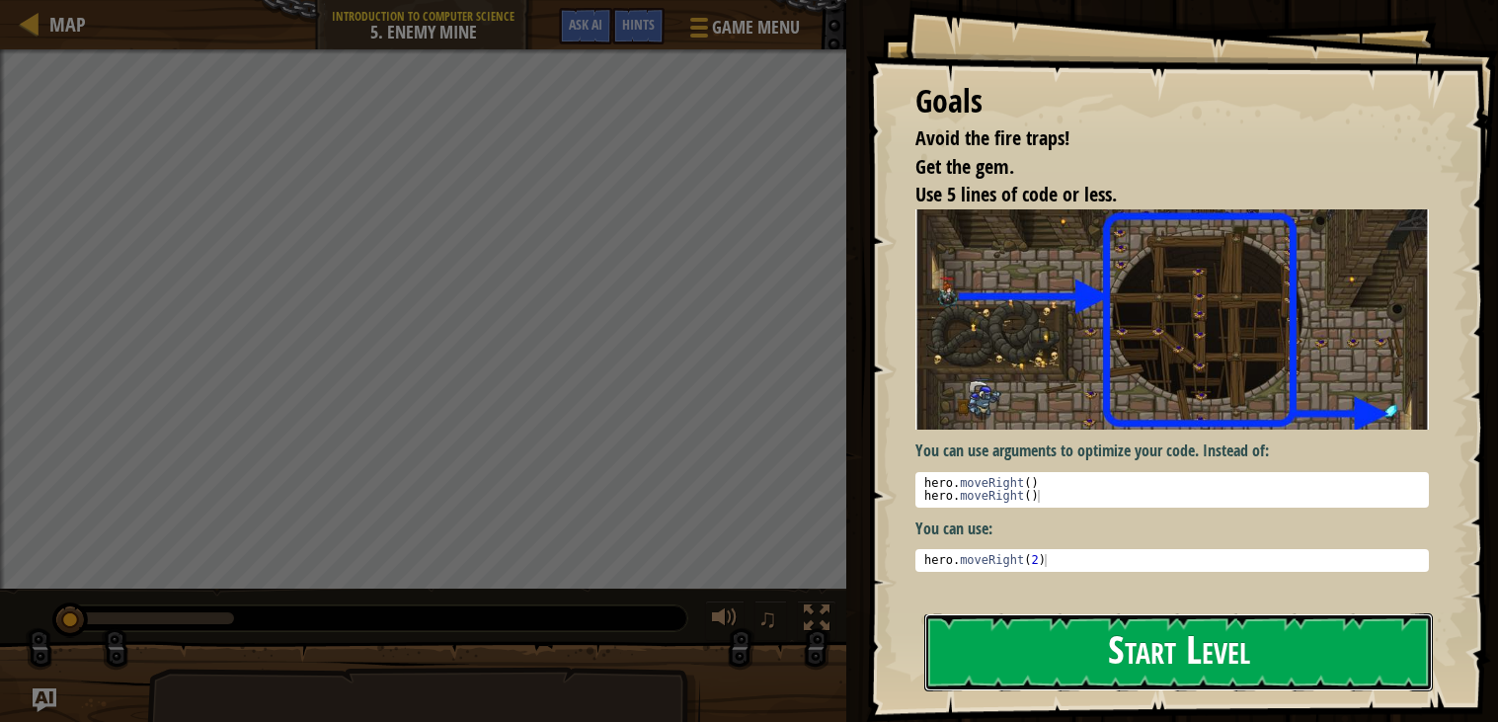
click at [1067, 643] on button "Start Level" at bounding box center [1178, 652] width 508 height 78
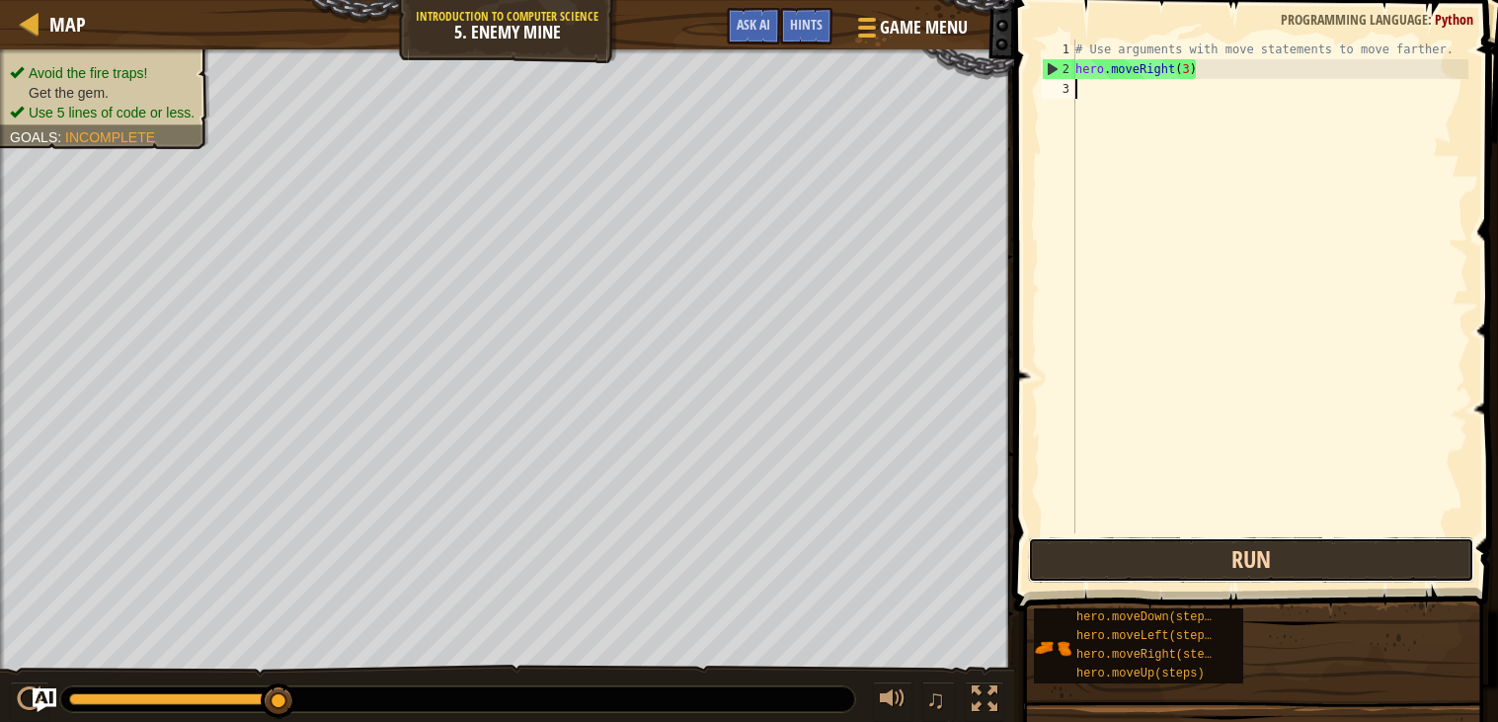
click at [1166, 582] on button "Run" at bounding box center [1251, 559] width 446 height 45
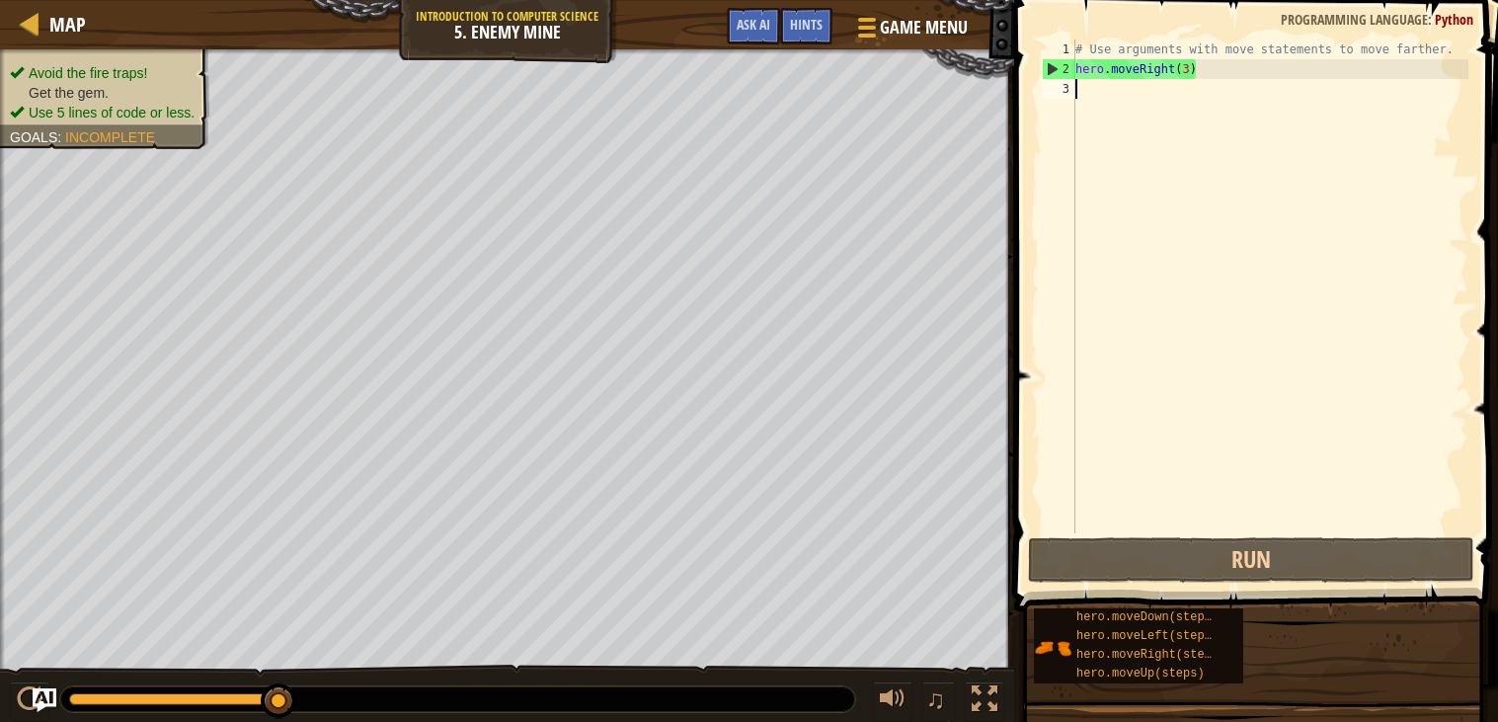
click at [1098, 116] on div "# Use arguments with move statements to move farther. hero . moveRight ( 3 )" at bounding box center [1269, 305] width 397 height 533
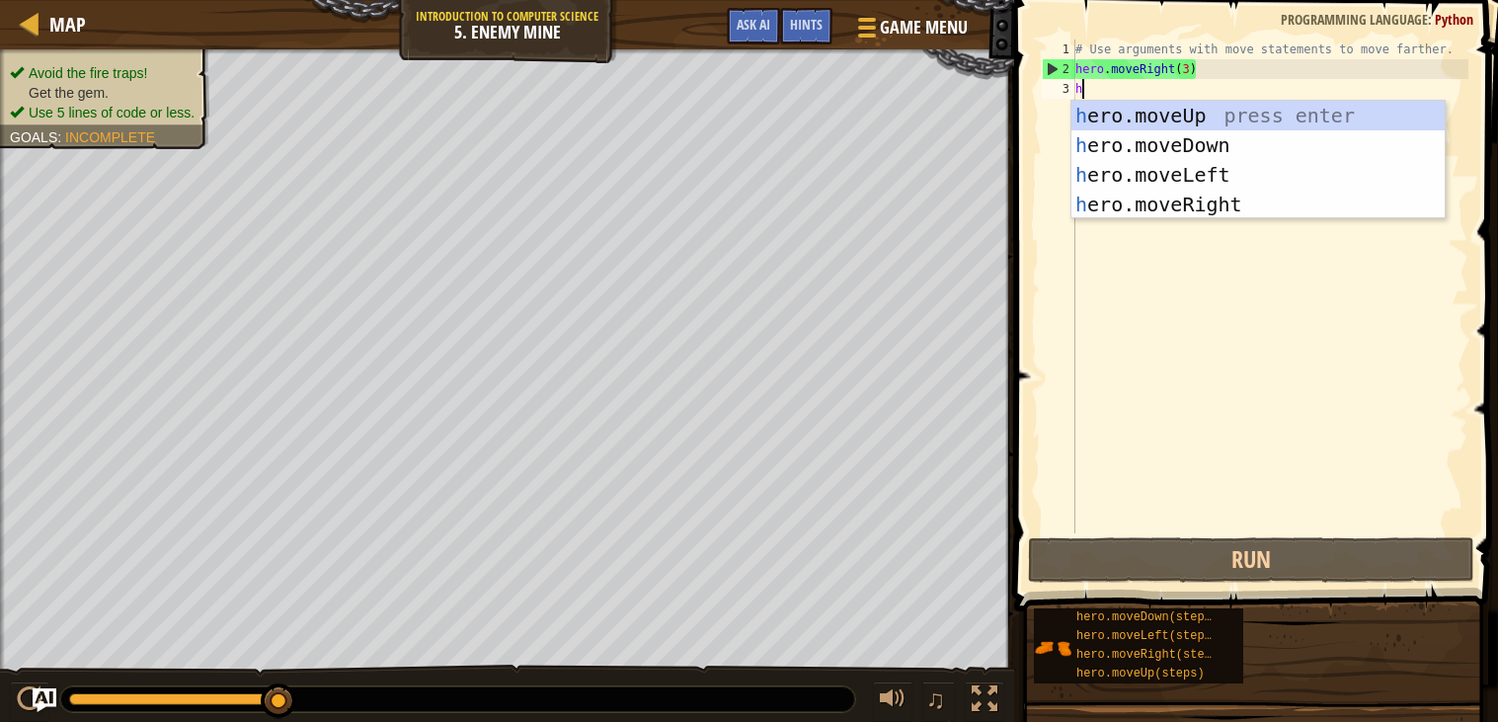
scroll to position [8, 0]
type textarea "her"
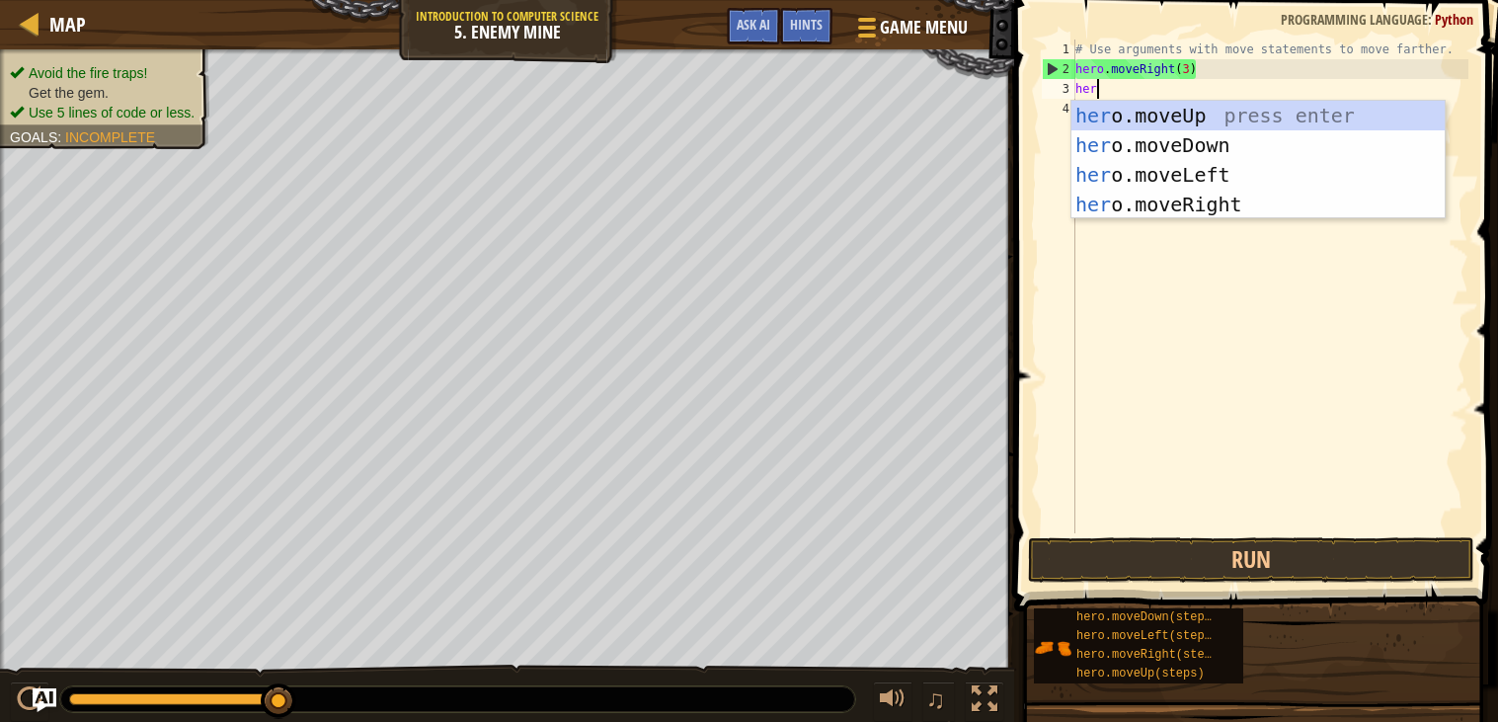
scroll to position [8, 1]
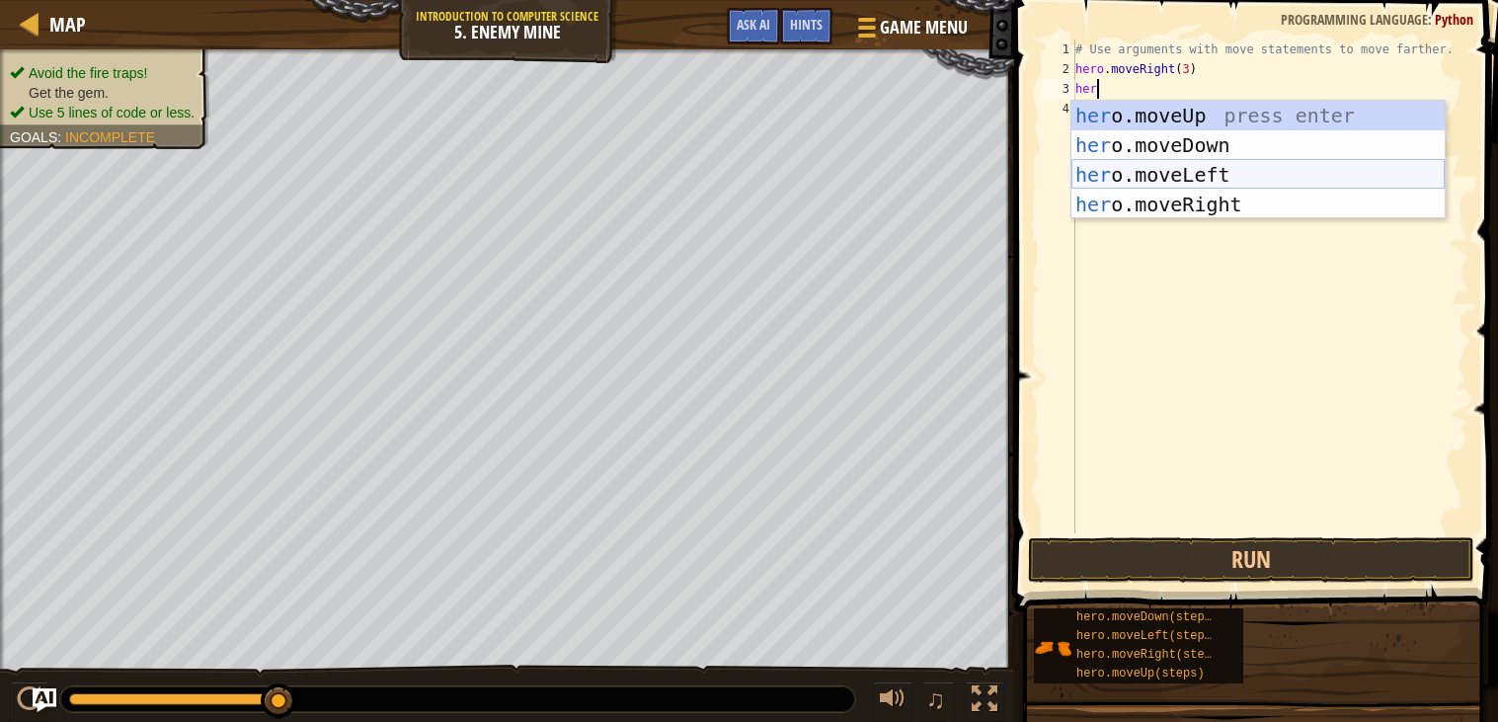
click at [1104, 173] on div "her o.moveUp press enter her o.moveDown press enter her o.moveLeft press enter …" at bounding box center [1257, 190] width 373 height 178
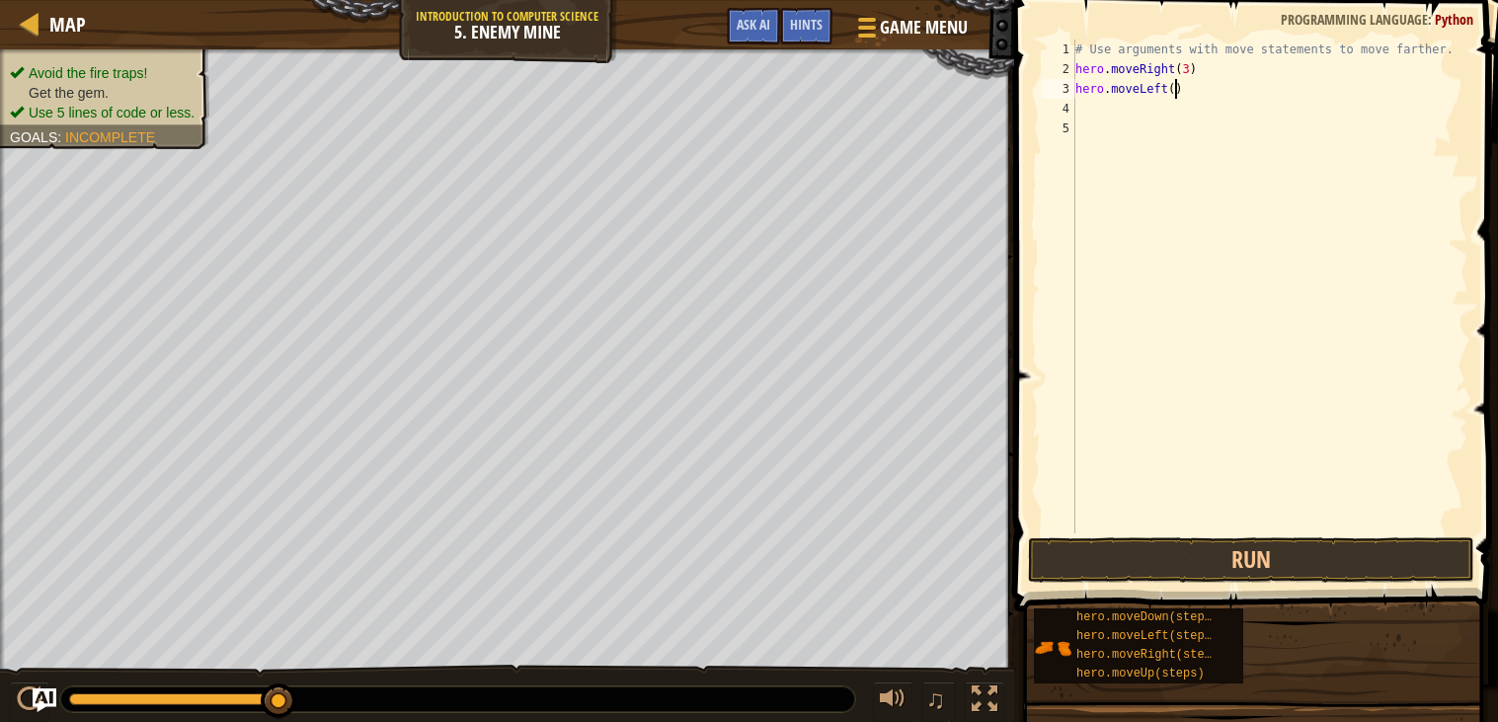
click at [1177, 88] on div "# Use arguments with move statements to move farther. hero . moveRight ( 3 ) he…" at bounding box center [1269, 305] width 397 height 533
click at [1306, 545] on button "Run" at bounding box center [1251, 559] width 446 height 45
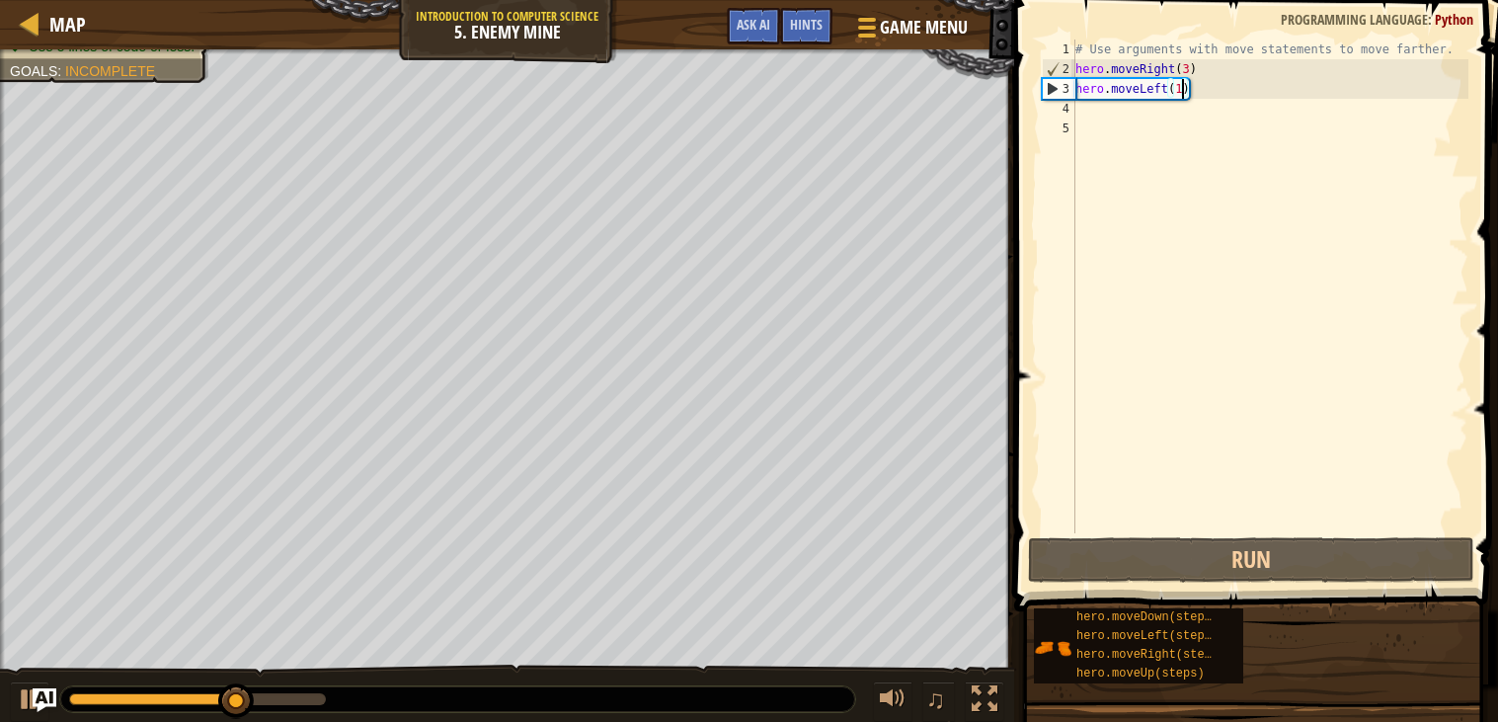
scroll to position [8, 8]
click at [1170, 88] on div "# Use arguments with move statements to move farther. hero . moveRight ( 3 ) he…" at bounding box center [1269, 305] width 397 height 533
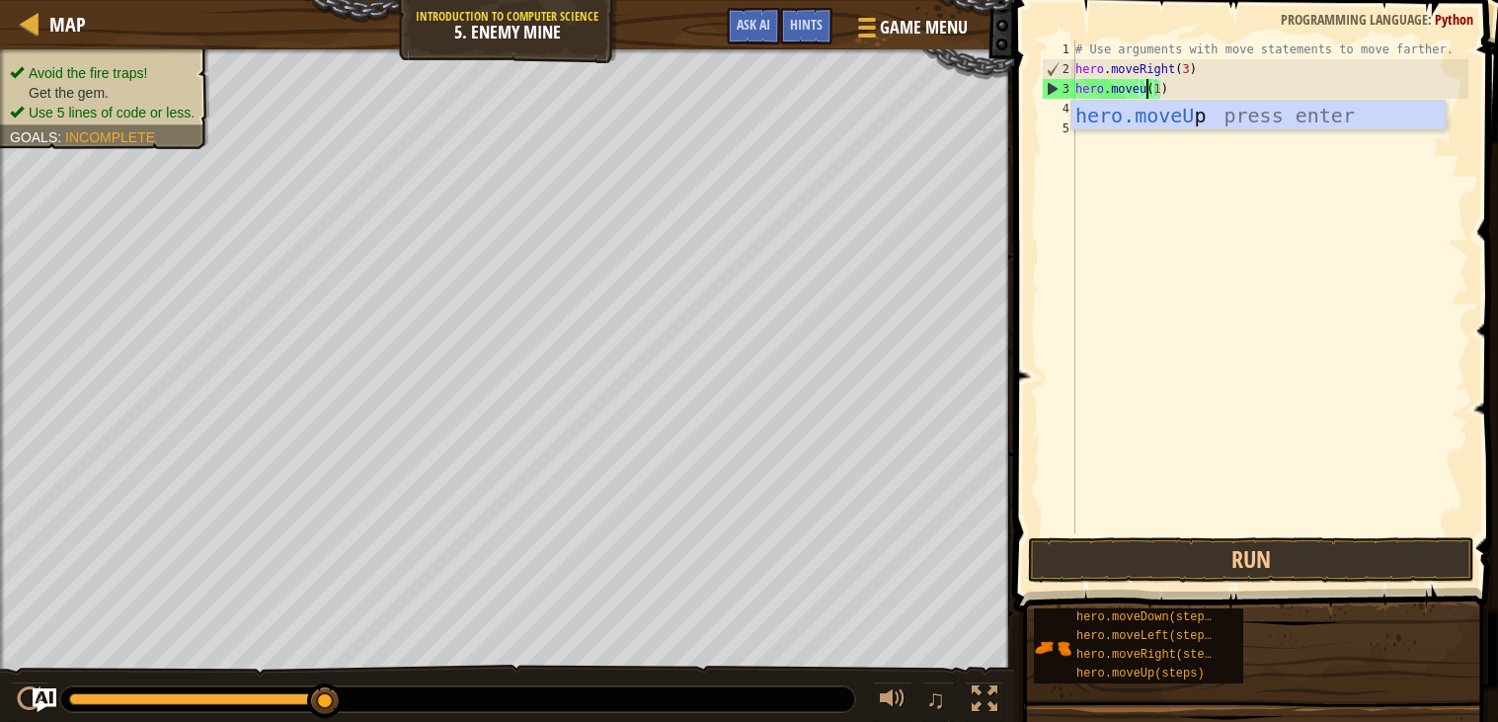
scroll to position [8, 6]
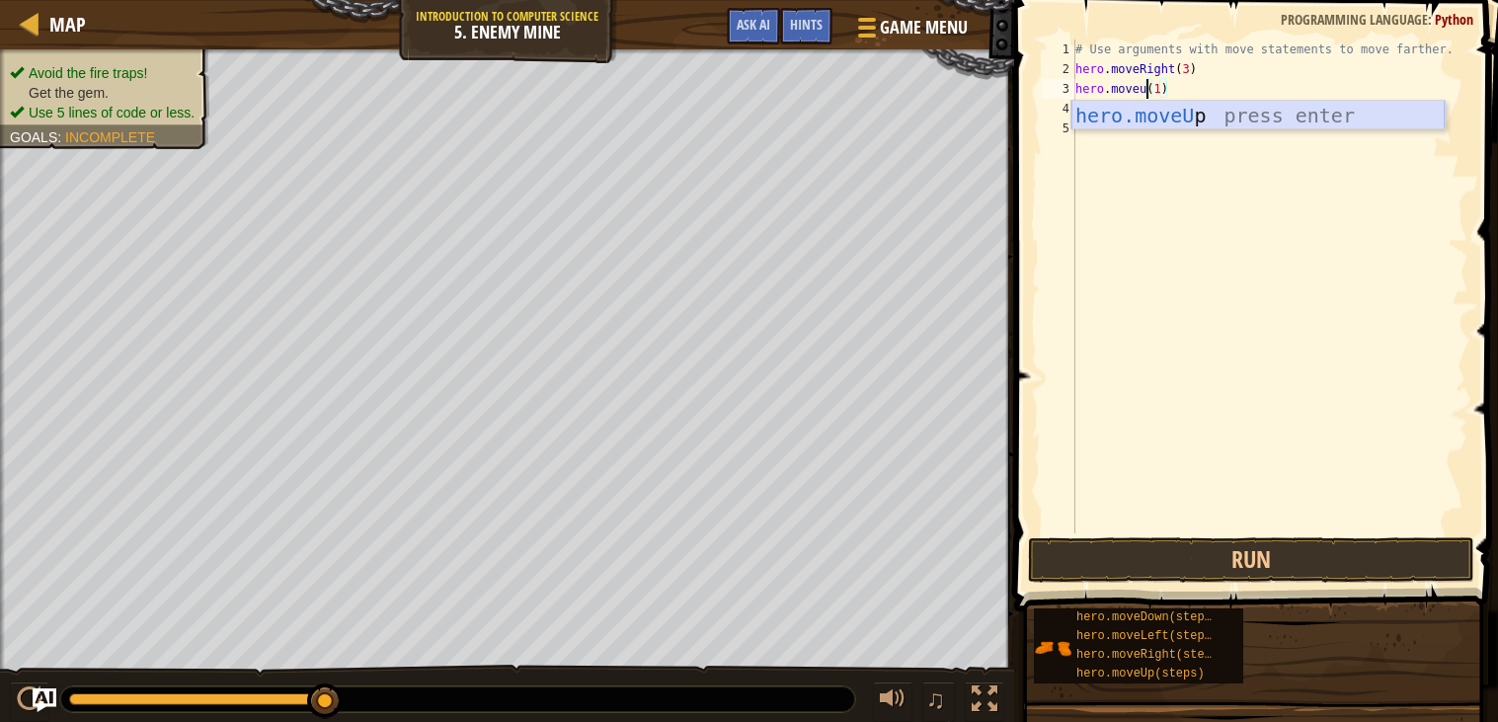
click at [1171, 123] on div "hero.moveU p press enter" at bounding box center [1257, 145] width 373 height 89
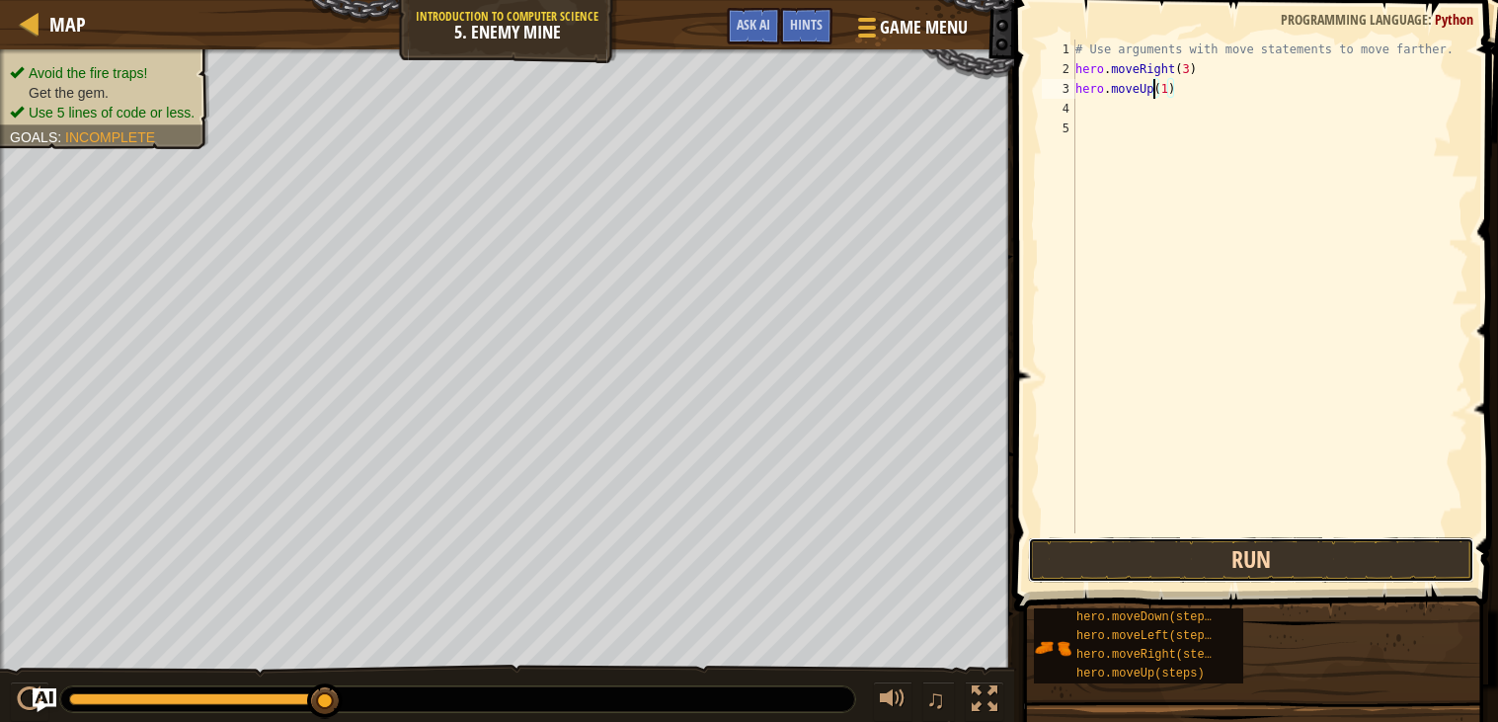
click at [1142, 567] on button "Run" at bounding box center [1251, 559] width 446 height 45
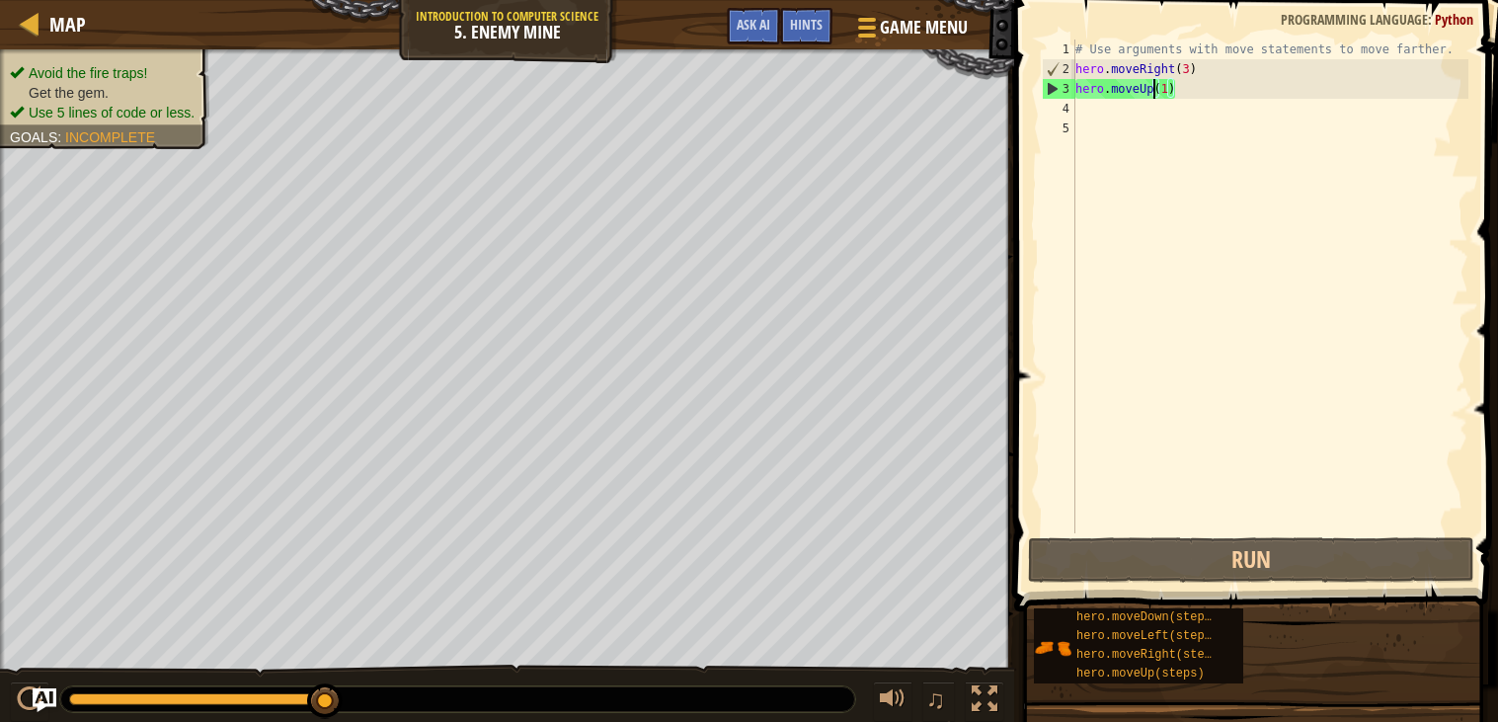
click at [1164, 88] on div "# Use arguments with move statements to move farther. hero . moveRight ( 3 ) he…" at bounding box center [1269, 305] width 397 height 533
click at [1168, 89] on div "# Use arguments with move statements to move farther. hero . moveRight ( 3 ) he…" at bounding box center [1269, 305] width 397 height 533
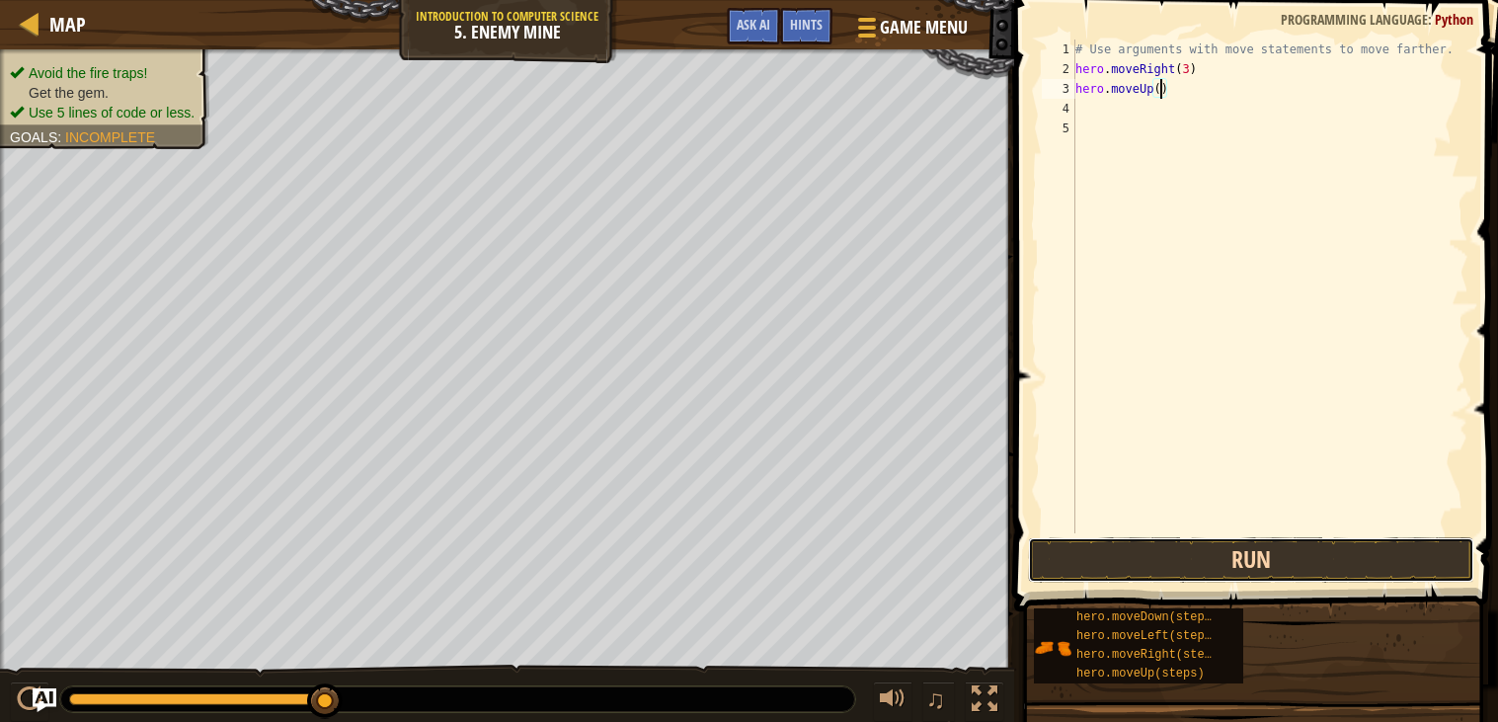
click at [1262, 565] on button "Run" at bounding box center [1251, 559] width 446 height 45
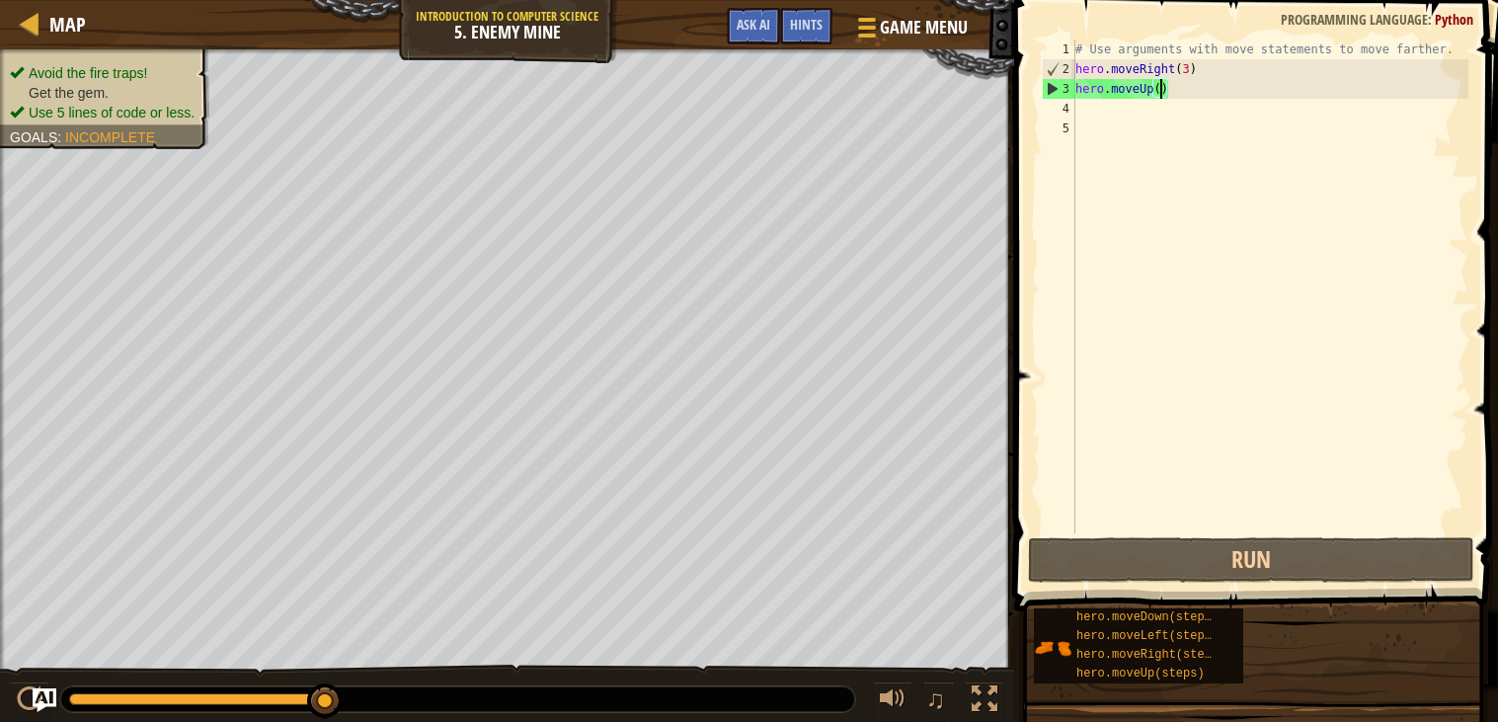
click at [703, 26] on div "Map Introduction to Computer Science 5. Enemy Mine Game Menu Done Hints Ask AI" at bounding box center [507, 24] width 1014 height 49
click at [1181, 583] on span at bounding box center [1258, 277] width 500 height 669
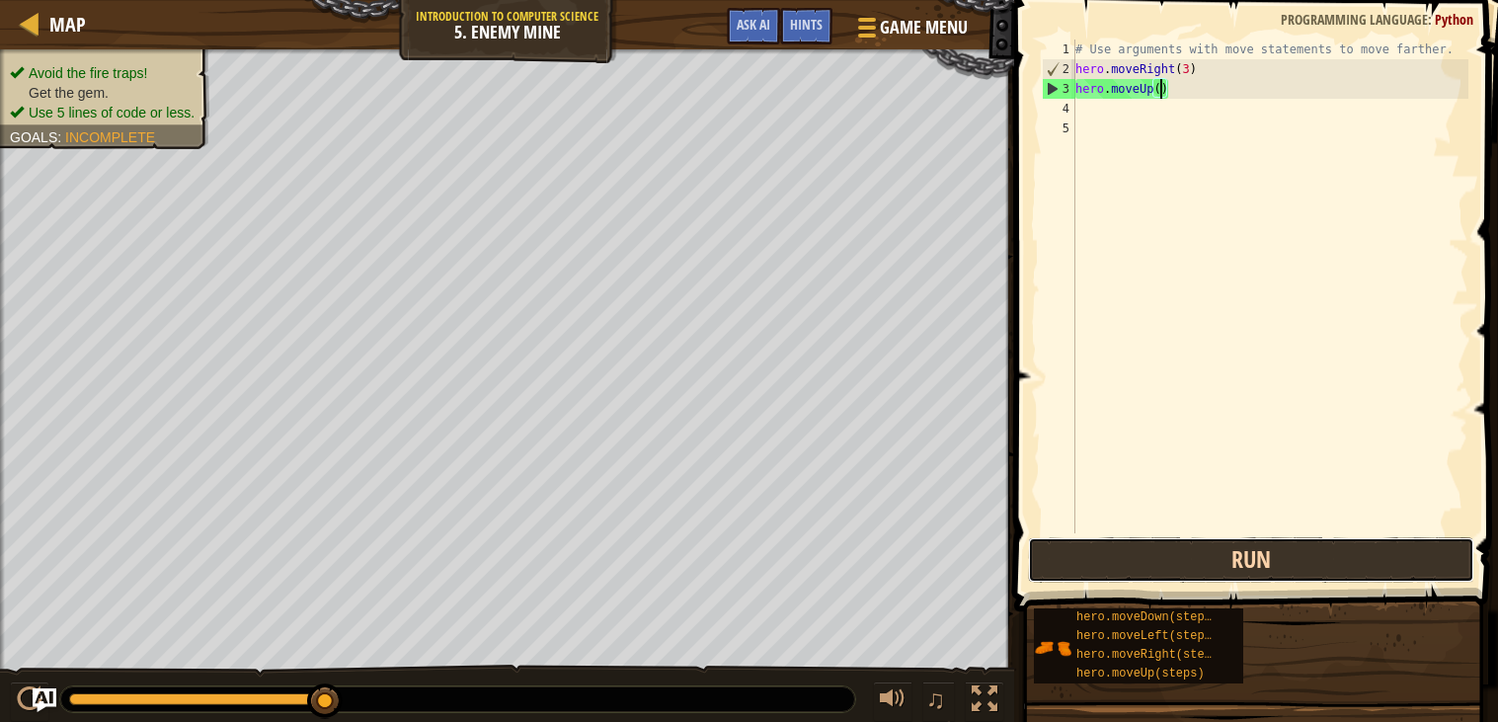
click at [1200, 548] on button "Run" at bounding box center [1251, 559] width 446 height 45
click at [1230, 81] on div "# Use arguments with move statements to move farther. hero . moveRight ( 3 ) he…" at bounding box center [1269, 305] width 397 height 533
type textarea "h"
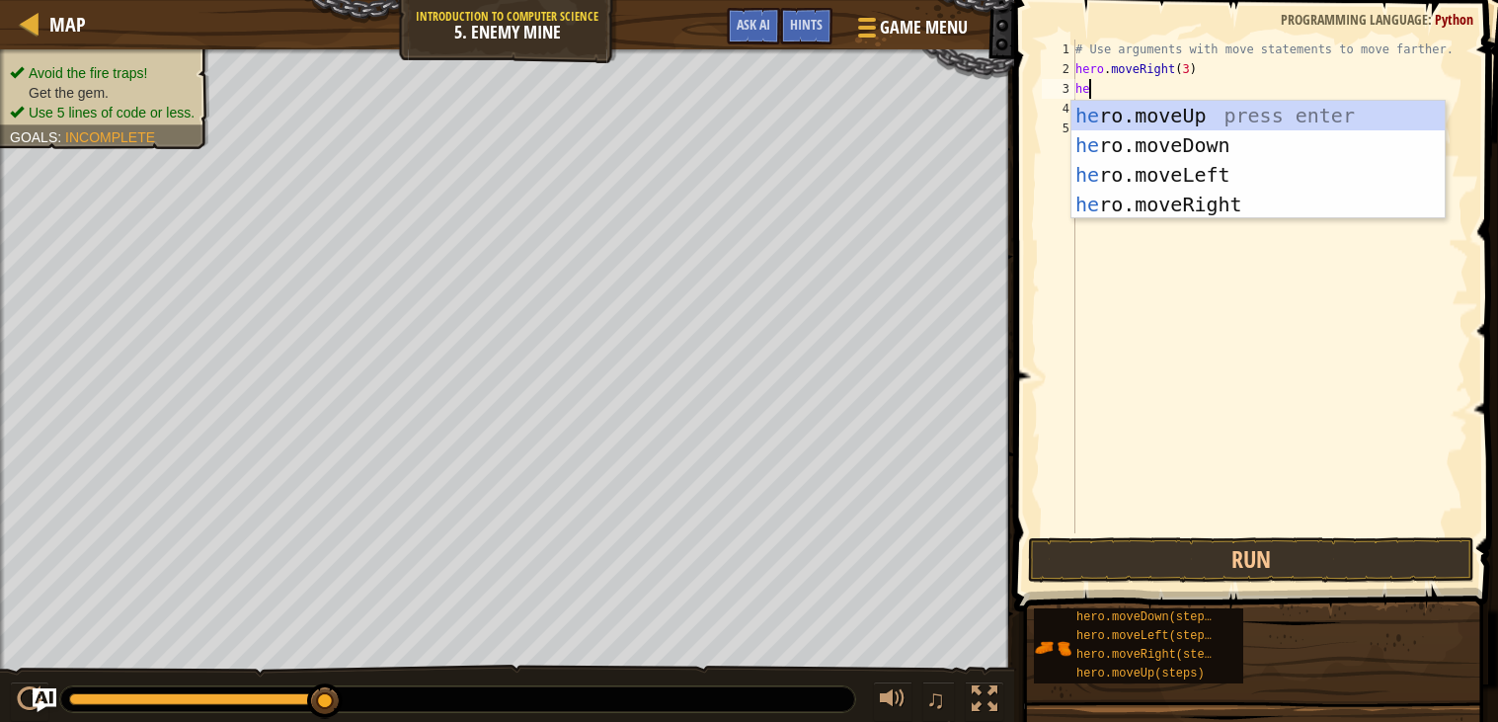
type textarea "her"
click at [1187, 112] on div "her o.moveUp press enter her o.moveDown press enter her o.moveLeft press enter …" at bounding box center [1257, 190] width 373 height 178
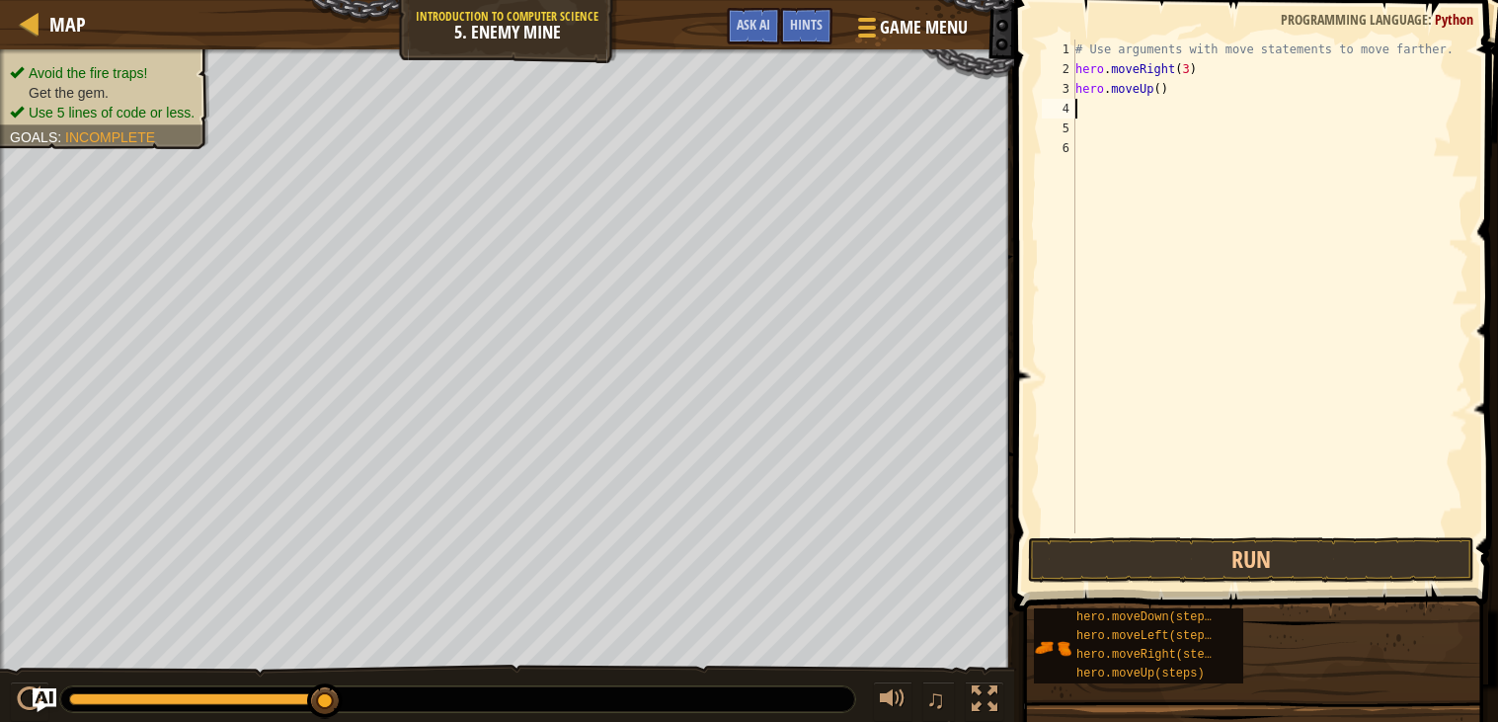
scroll to position [8, 0]
click at [1187, 112] on div "# Use arguments with move statements to move farther. hero . moveRight ( 3 ) he…" at bounding box center [1269, 305] width 397 height 533
click at [1190, 67] on div "# Use arguments with move statements to move farther. hero . moveRight ( 3 ) he…" at bounding box center [1269, 305] width 397 height 533
click at [1160, 92] on div "# Use arguments with move statements to move farther. hero . moveRight ( 2 ) he…" at bounding box center [1269, 305] width 397 height 533
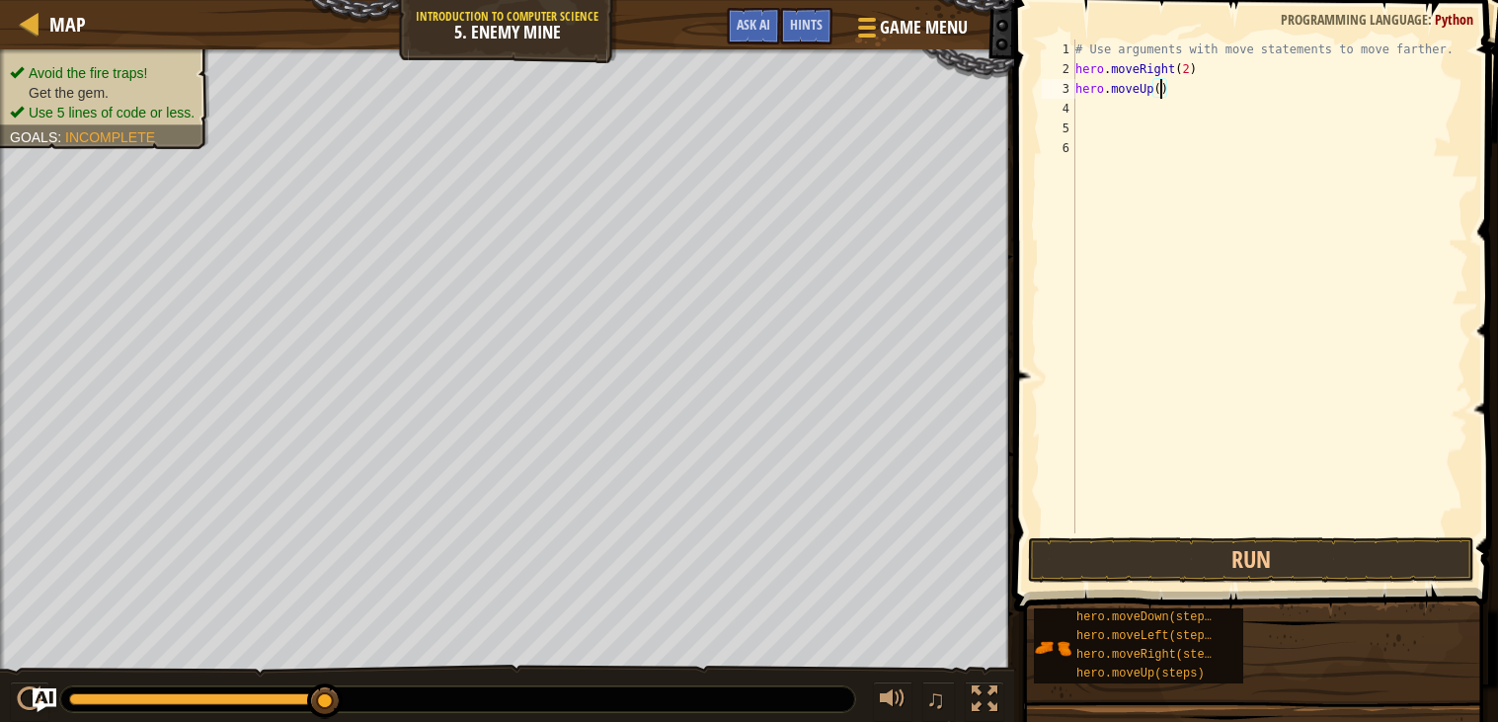
scroll to position [8, 6]
click at [1282, 555] on button "Run" at bounding box center [1251, 559] width 446 height 45
click at [1179, 545] on button "Run" at bounding box center [1251, 559] width 446 height 45
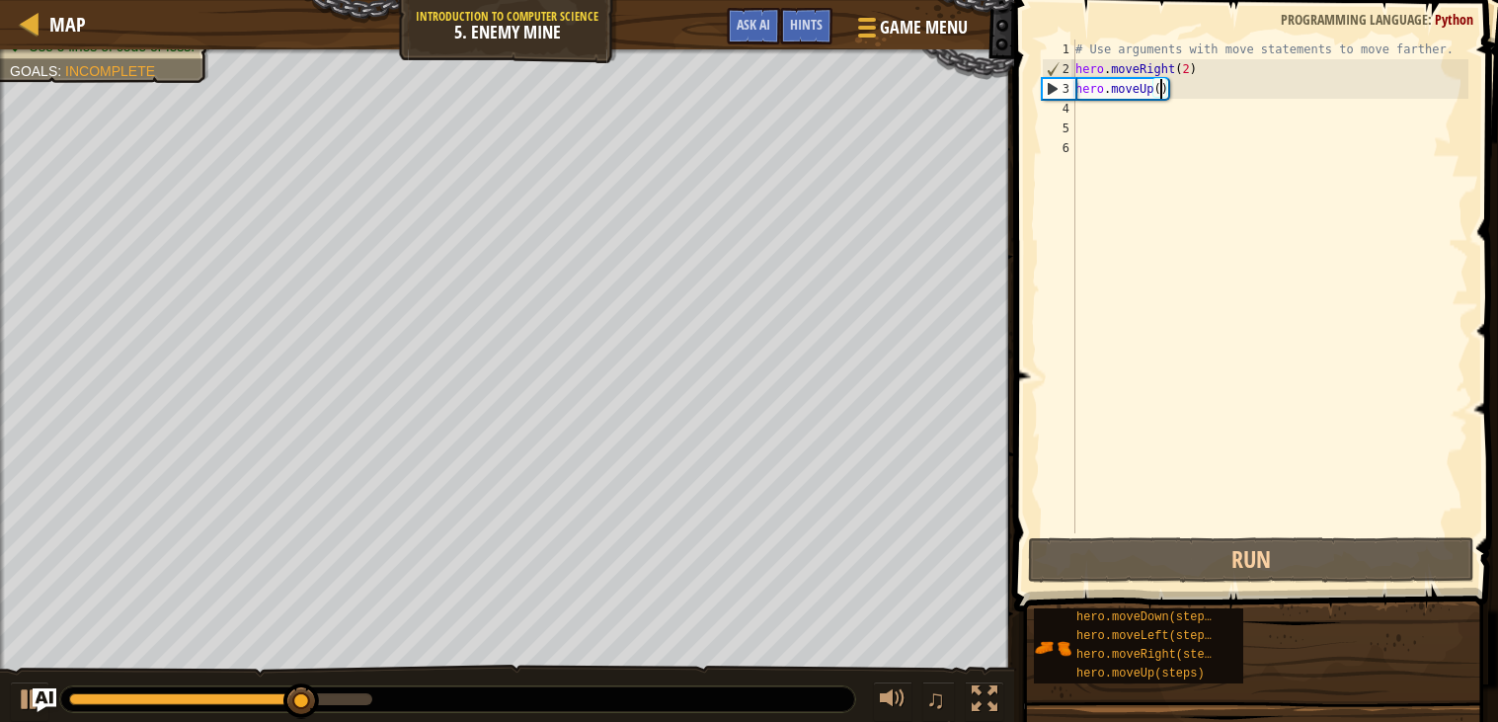
click at [1191, 71] on div "# Use arguments with move statements to move farther. hero . moveRight ( 2 ) he…" at bounding box center [1269, 305] width 397 height 533
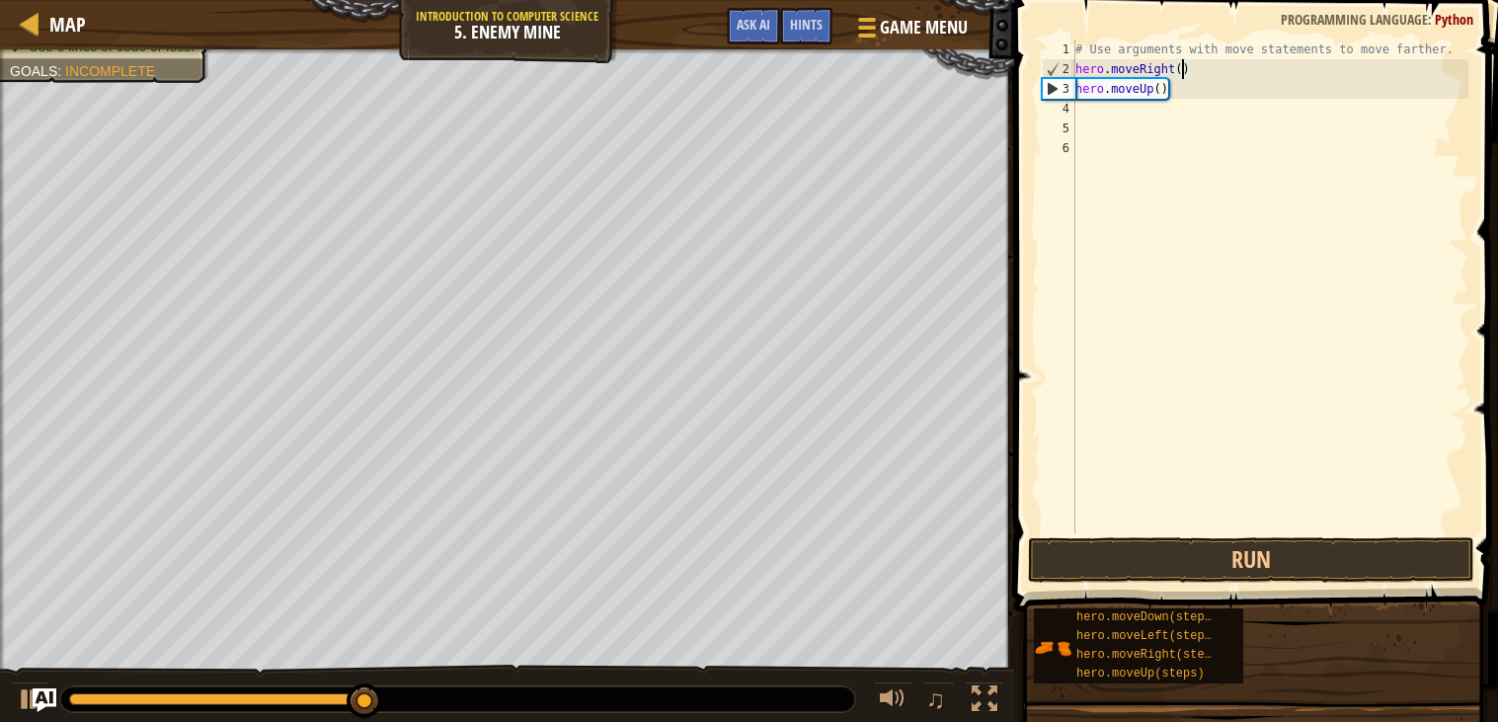
click at [1160, 94] on div "# Use arguments with move statements to move farther. hero . moveRight ( ) hero…" at bounding box center [1269, 305] width 397 height 533
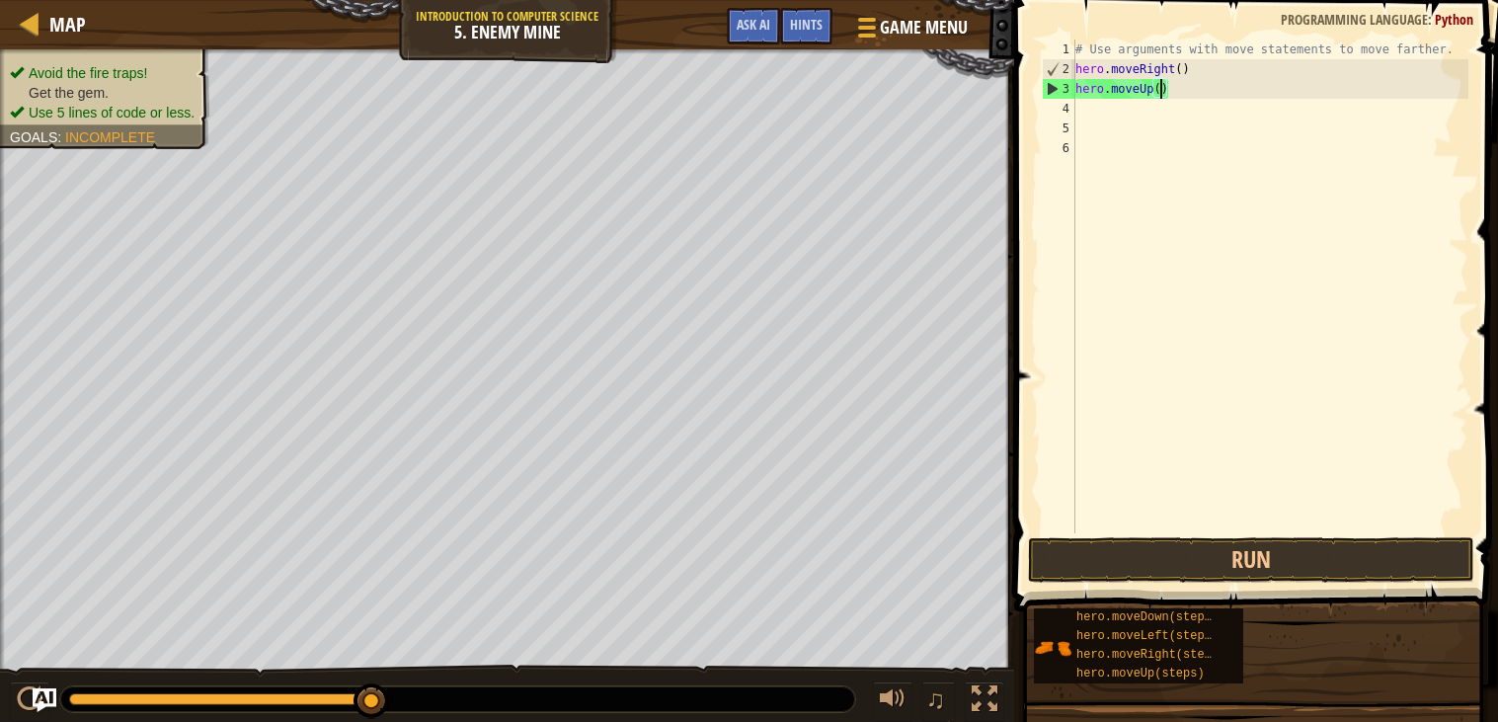
click at [1184, 65] on div "# Use arguments with move statements to move farther. hero . moveRight ( ) hero…" at bounding box center [1269, 305] width 397 height 533
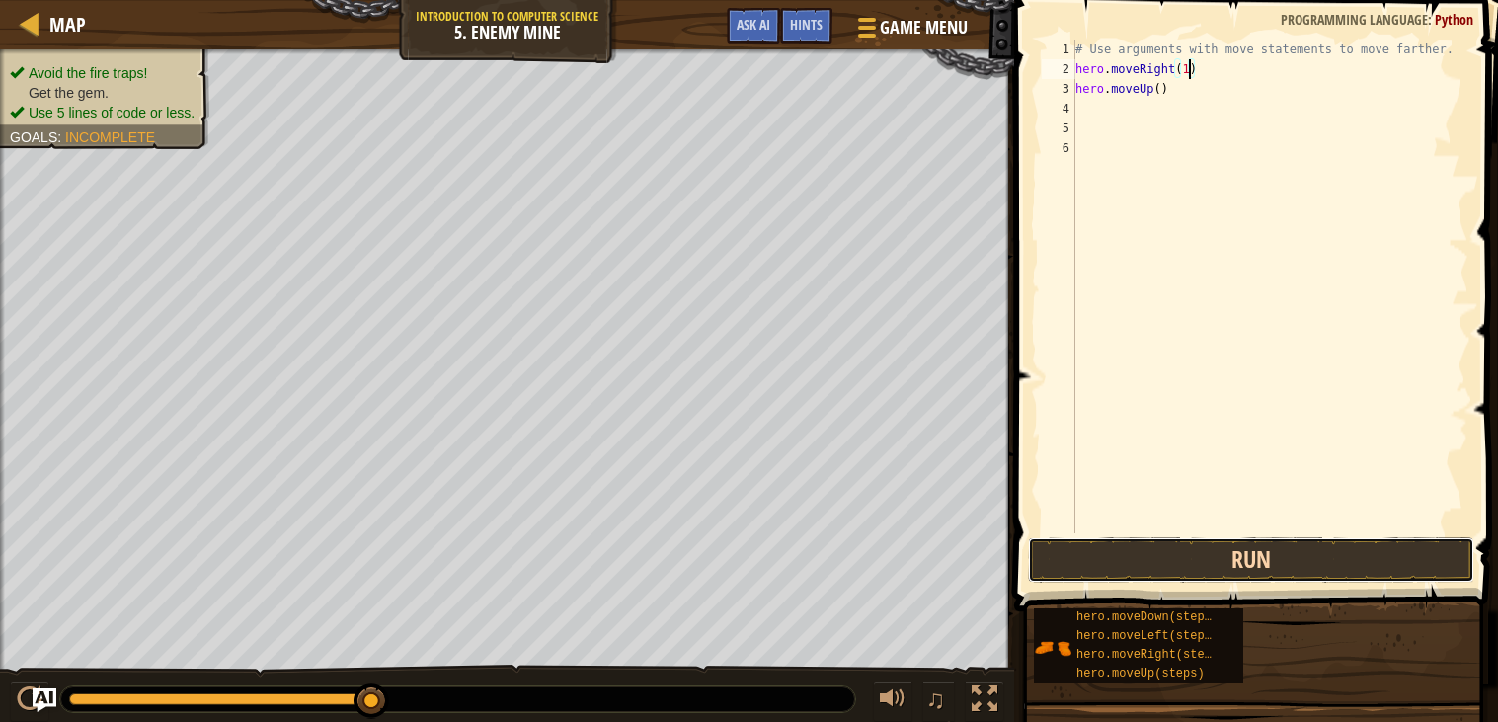
click at [1163, 566] on button "Run" at bounding box center [1251, 559] width 446 height 45
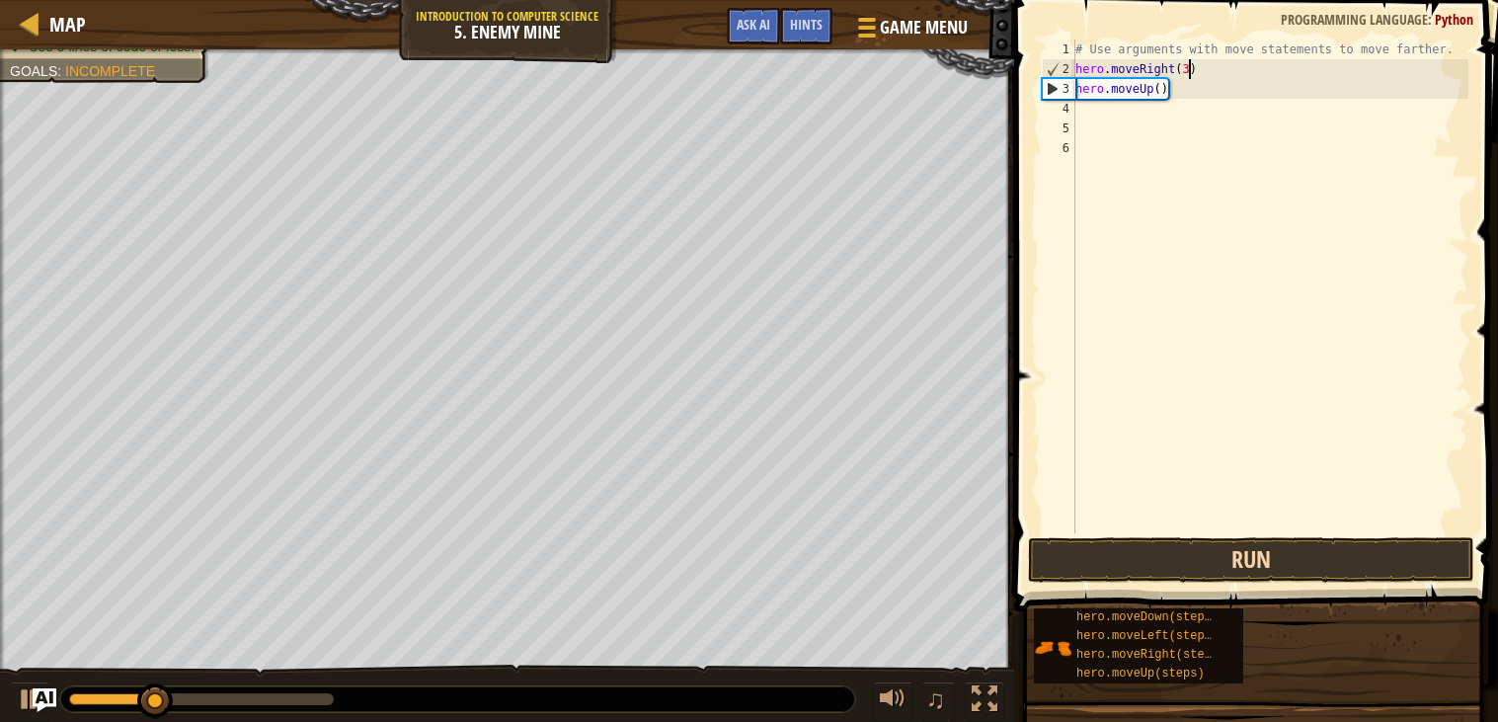
type textarea "hero.moveRight(3)"
click at [1221, 567] on button "Run" at bounding box center [1251, 559] width 446 height 45
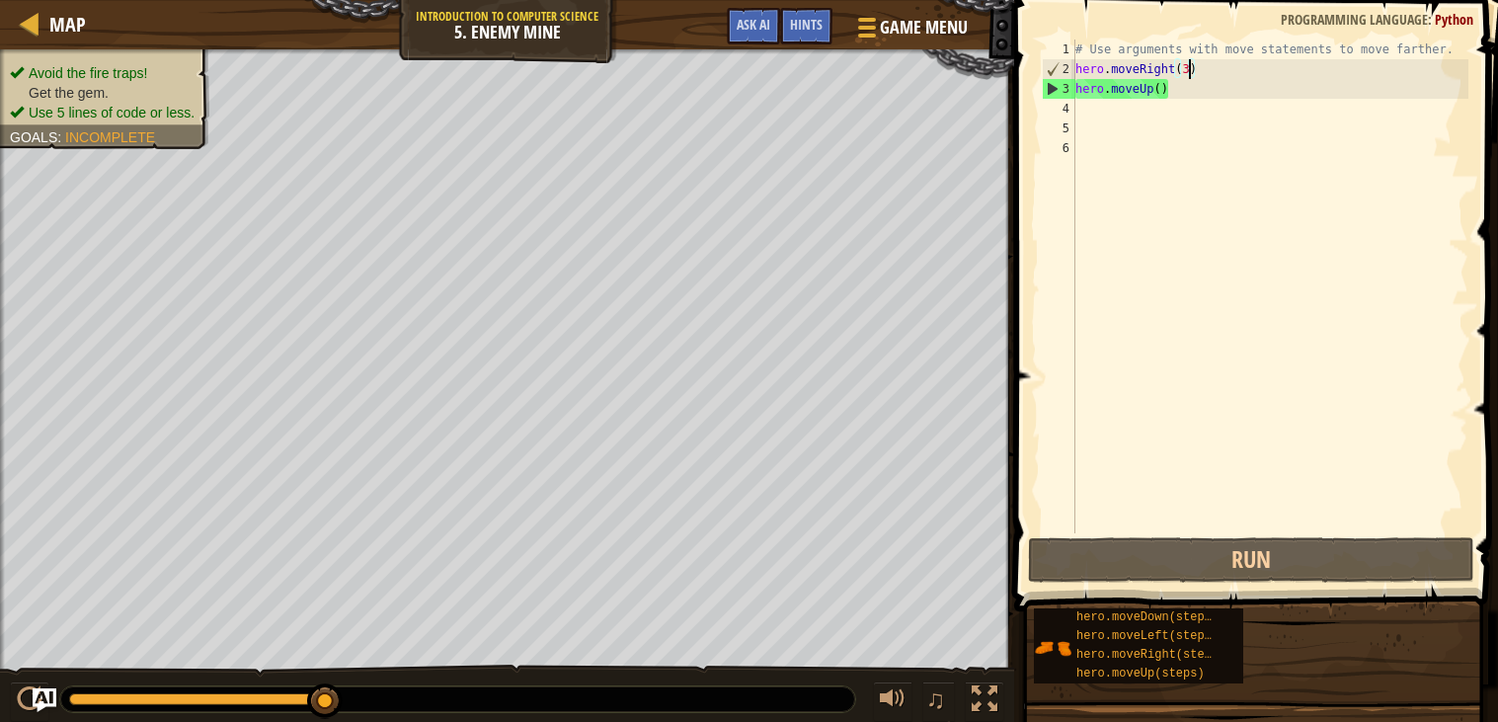
click at [1122, 112] on div "# Use arguments with move statements to move farther. hero . moveRight ( 3 ) he…" at bounding box center [1269, 305] width 397 height 533
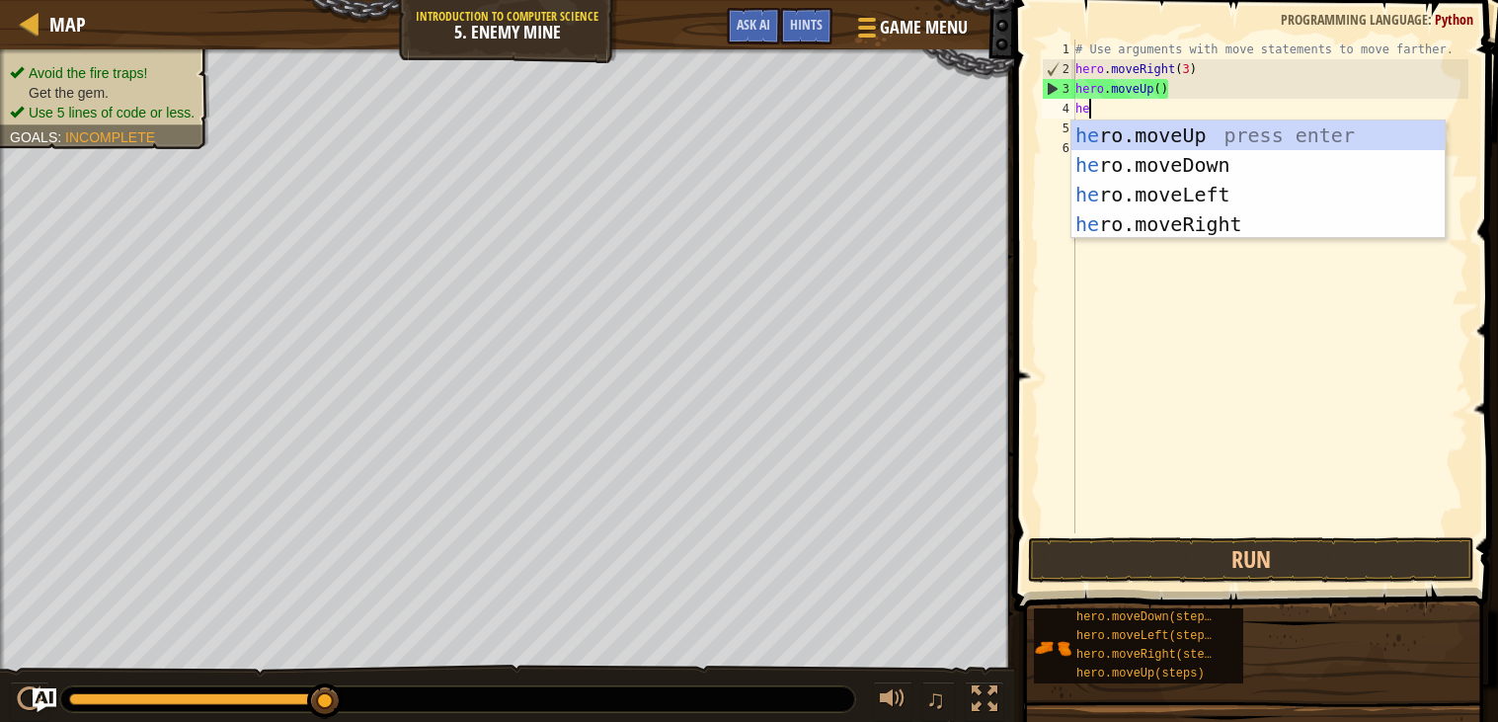
scroll to position [8, 1]
type textarea "hero"
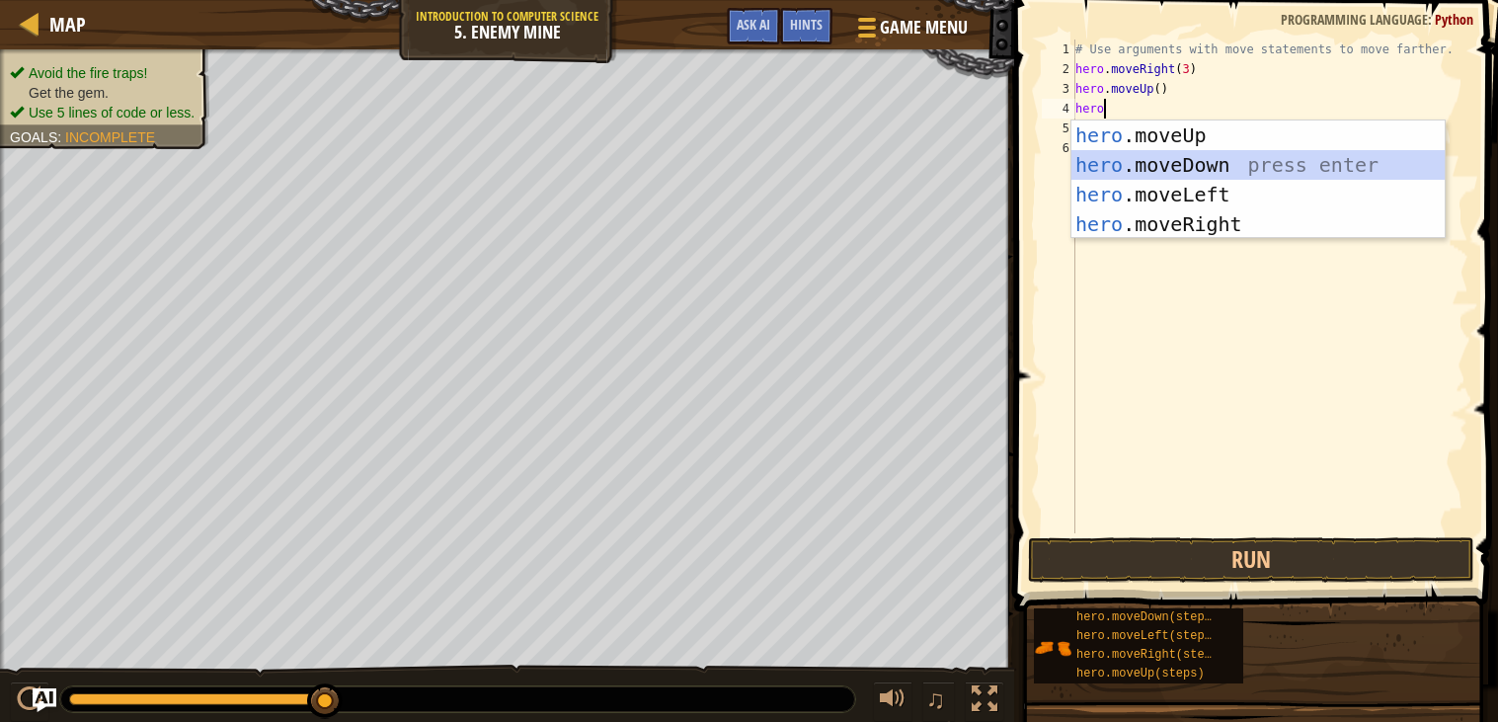
click at [1129, 178] on div "hero .moveUp press enter hero .moveDown press enter hero .moveLeft press enter …" at bounding box center [1257, 209] width 373 height 178
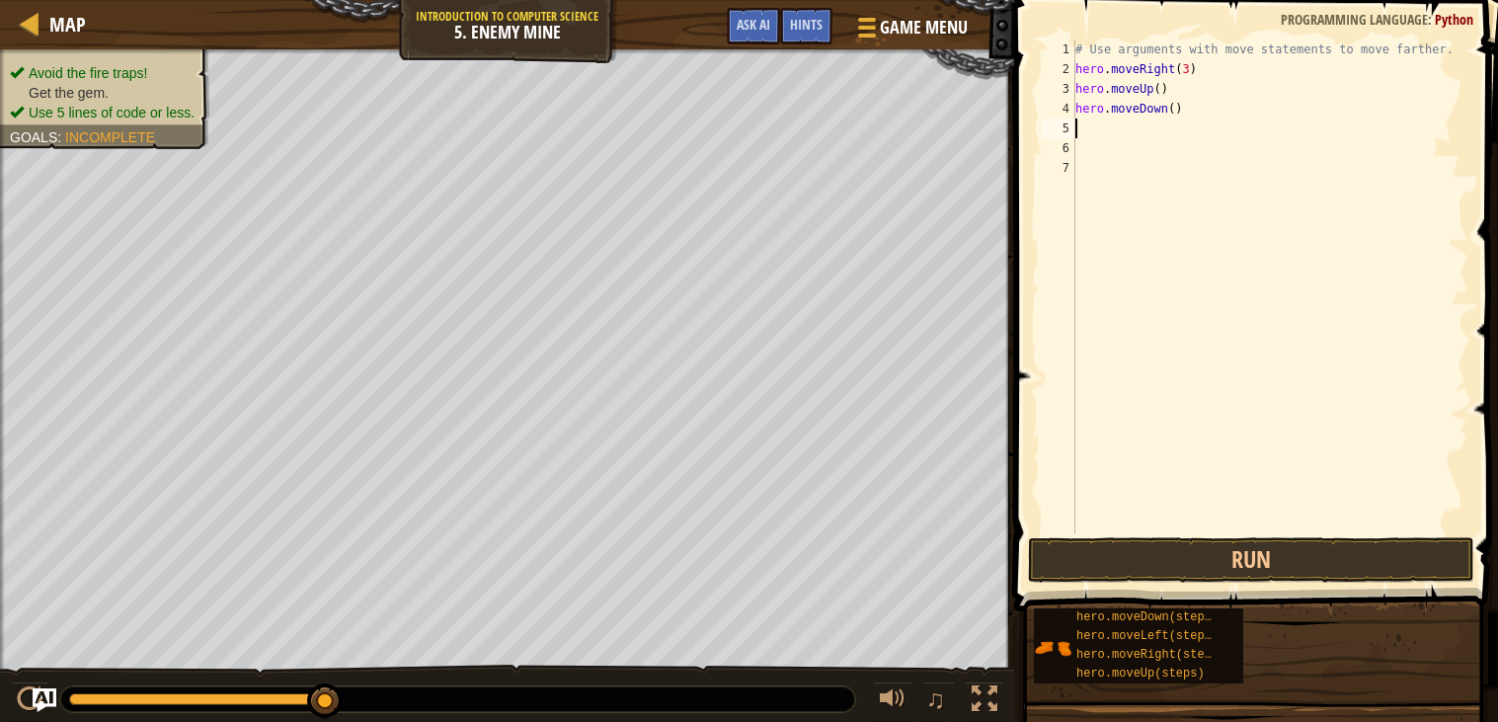
click at [1167, 109] on div "# Use arguments with move statements to move farther. hero . moveRight ( 3 ) he…" at bounding box center [1269, 305] width 397 height 533
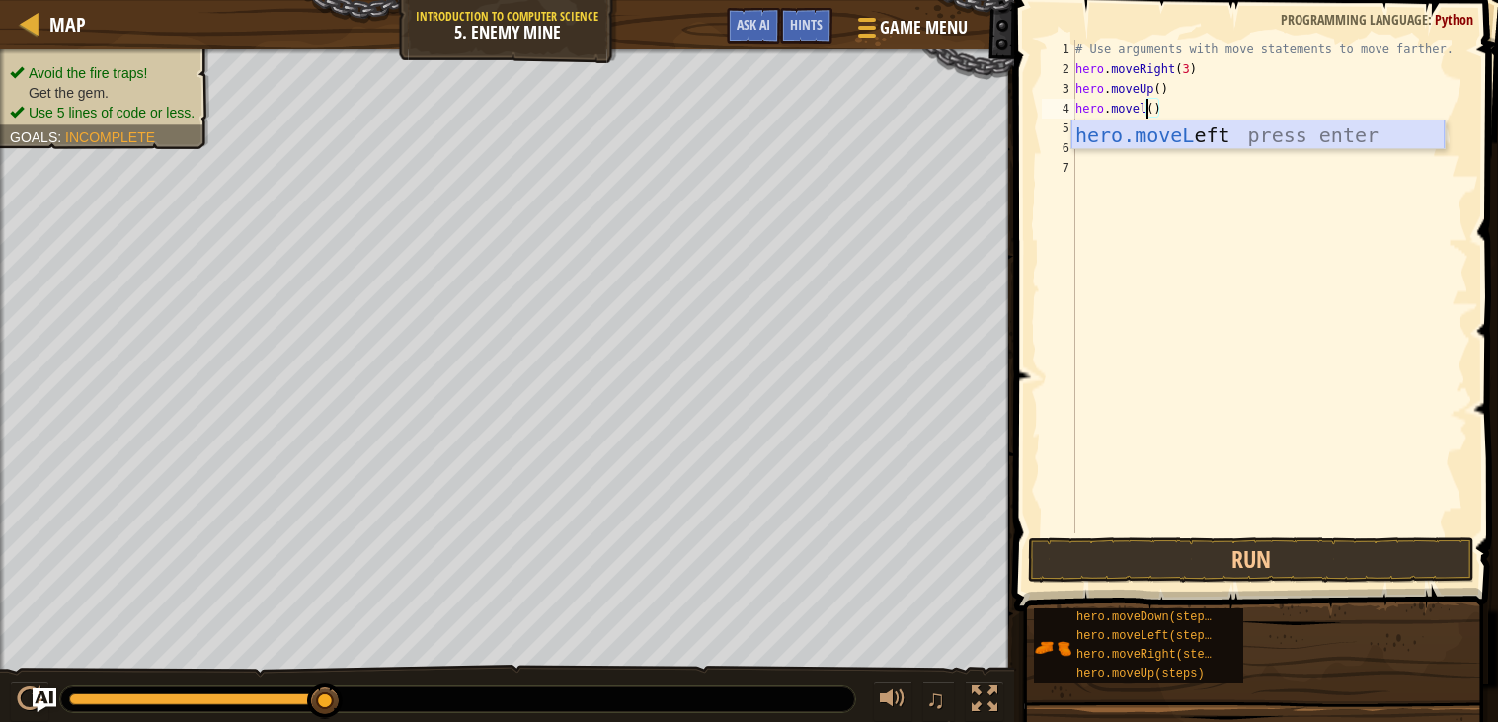
click at [1156, 131] on div "hero.moveL eft press enter" at bounding box center [1257, 164] width 373 height 89
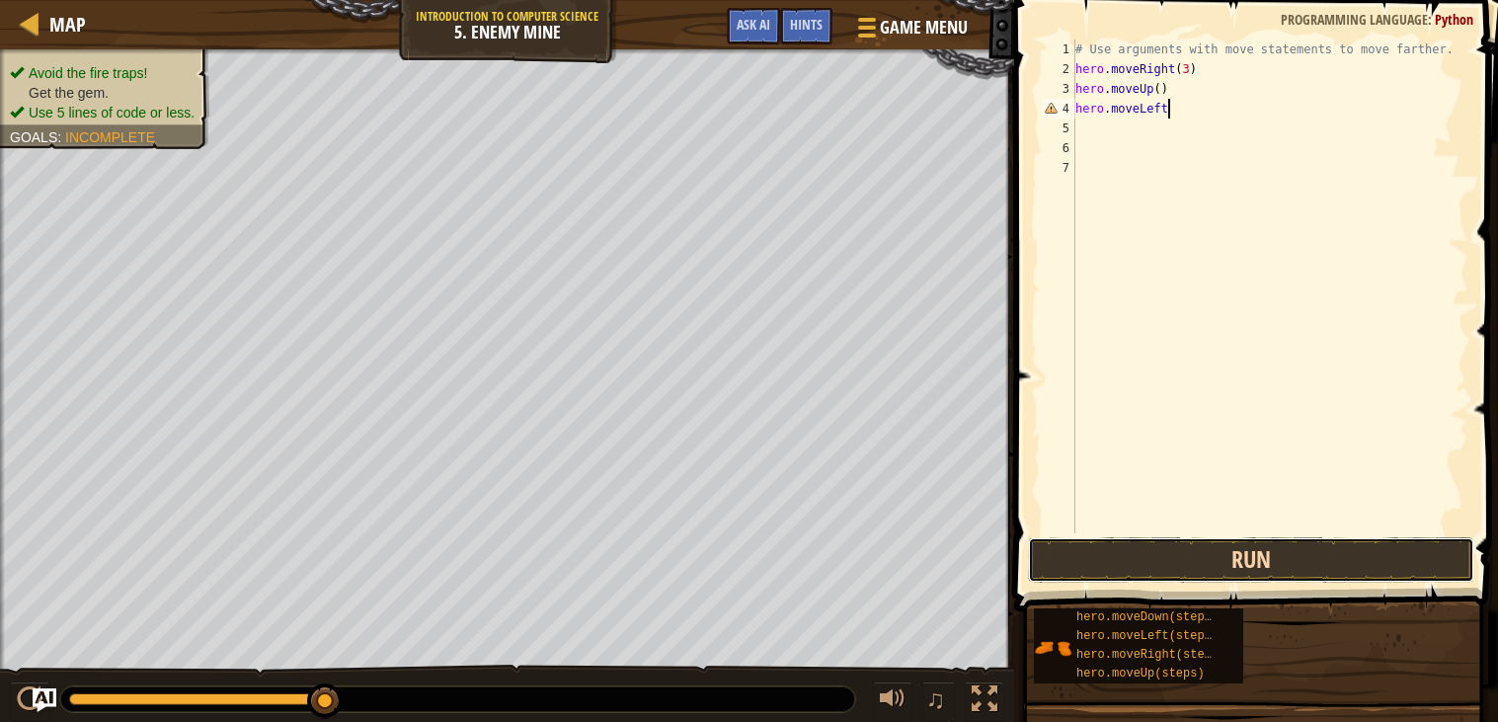
click at [1188, 548] on button "Run" at bounding box center [1251, 559] width 446 height 45
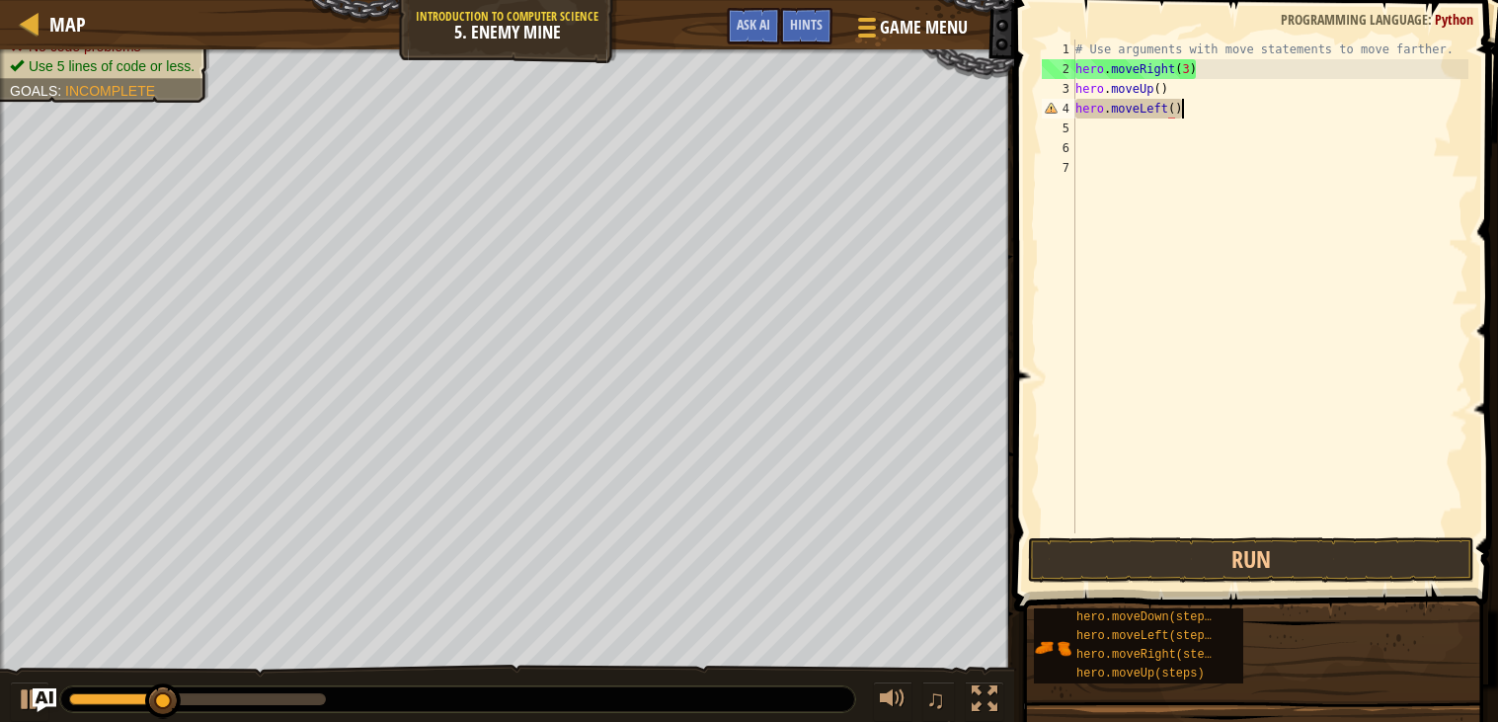
scroll to position [8, 7]
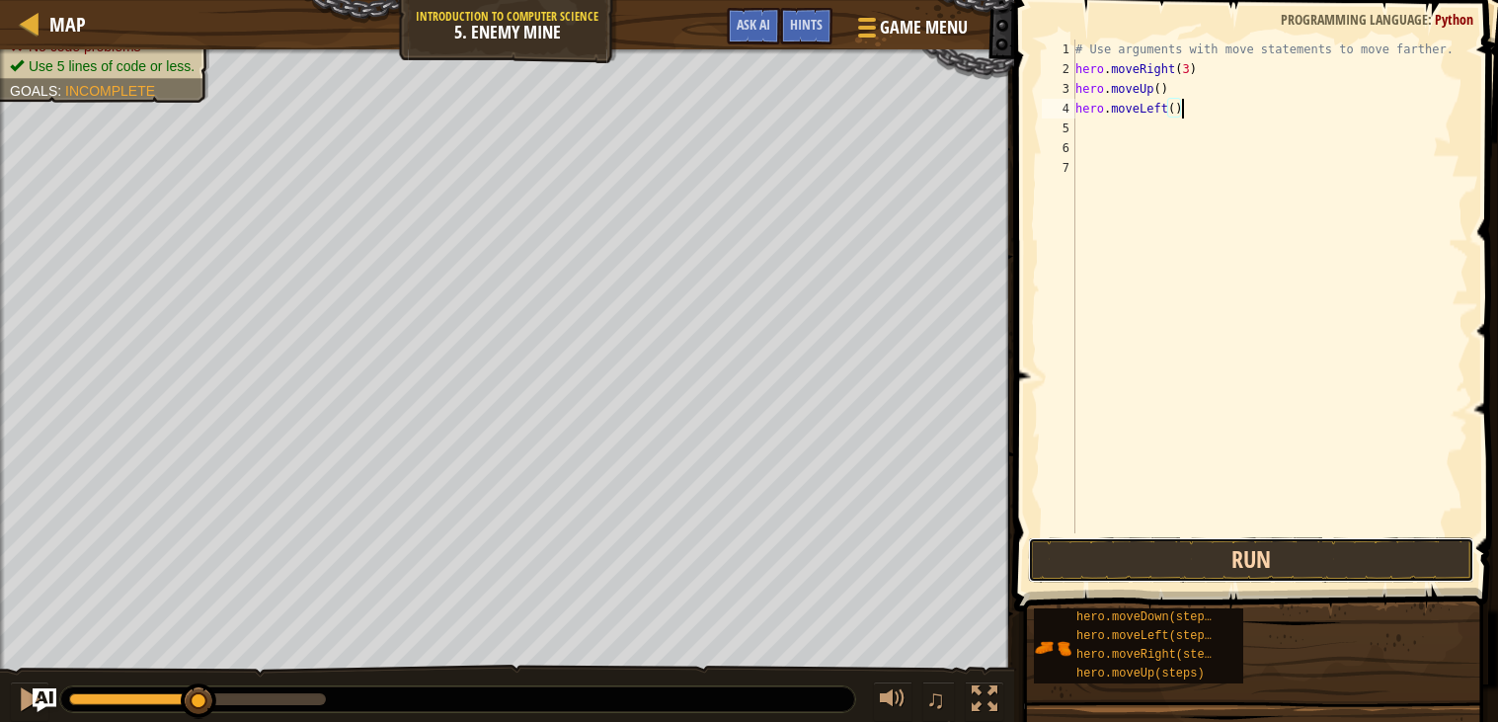
click at [1261, 559] on button "Run" at bounding box center [1251, 559] width 446 height 45
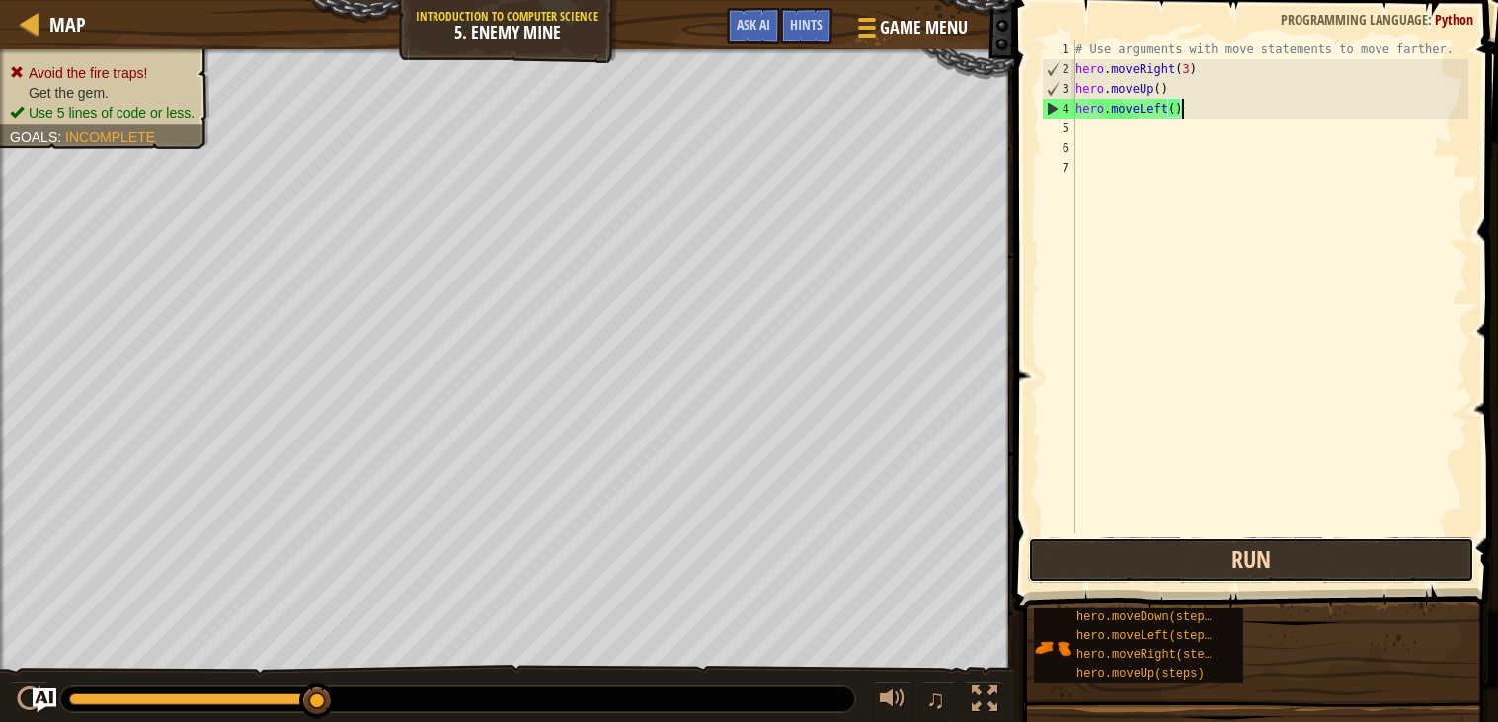
click at [1291, 580] on button "Run" at bounding box center [1251, 559] width 446 height 45
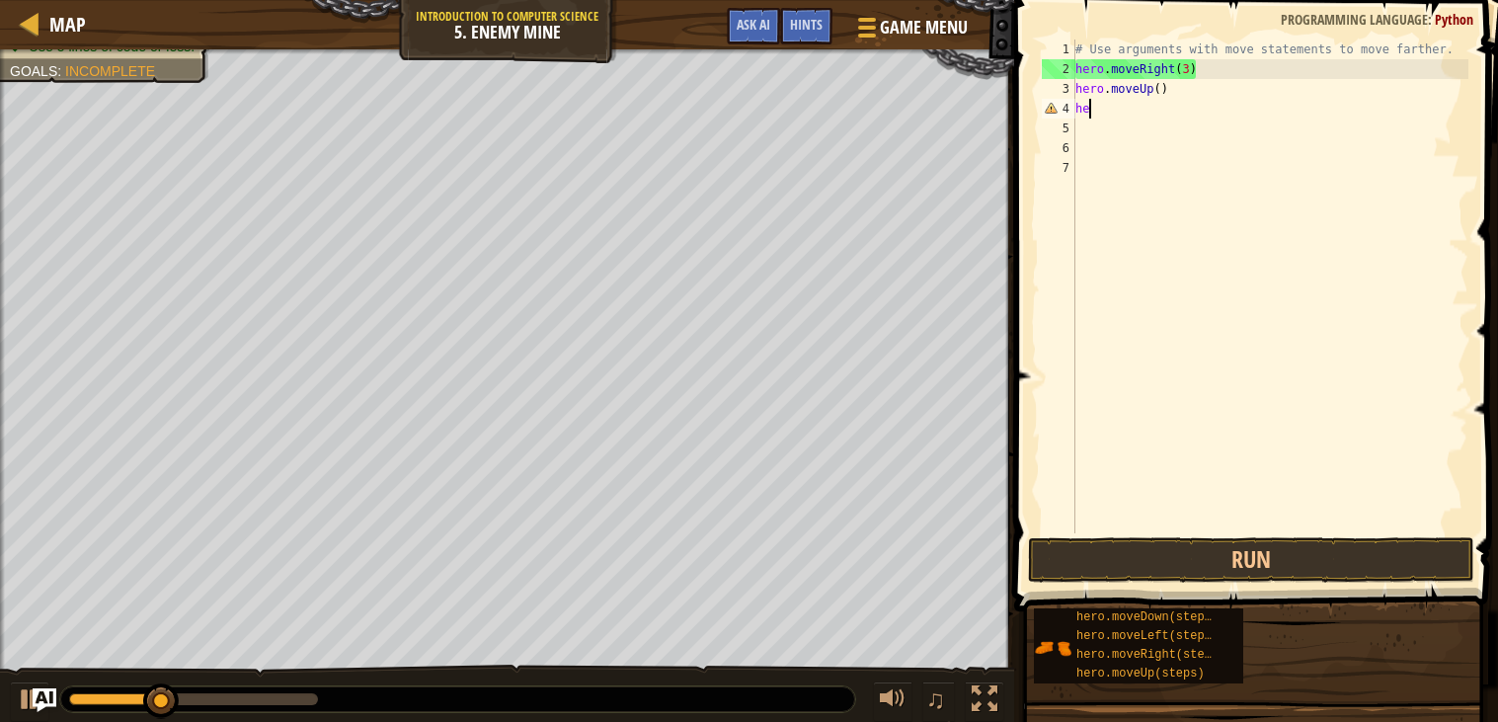
scroll to position [8, 0]
type textarea "h"
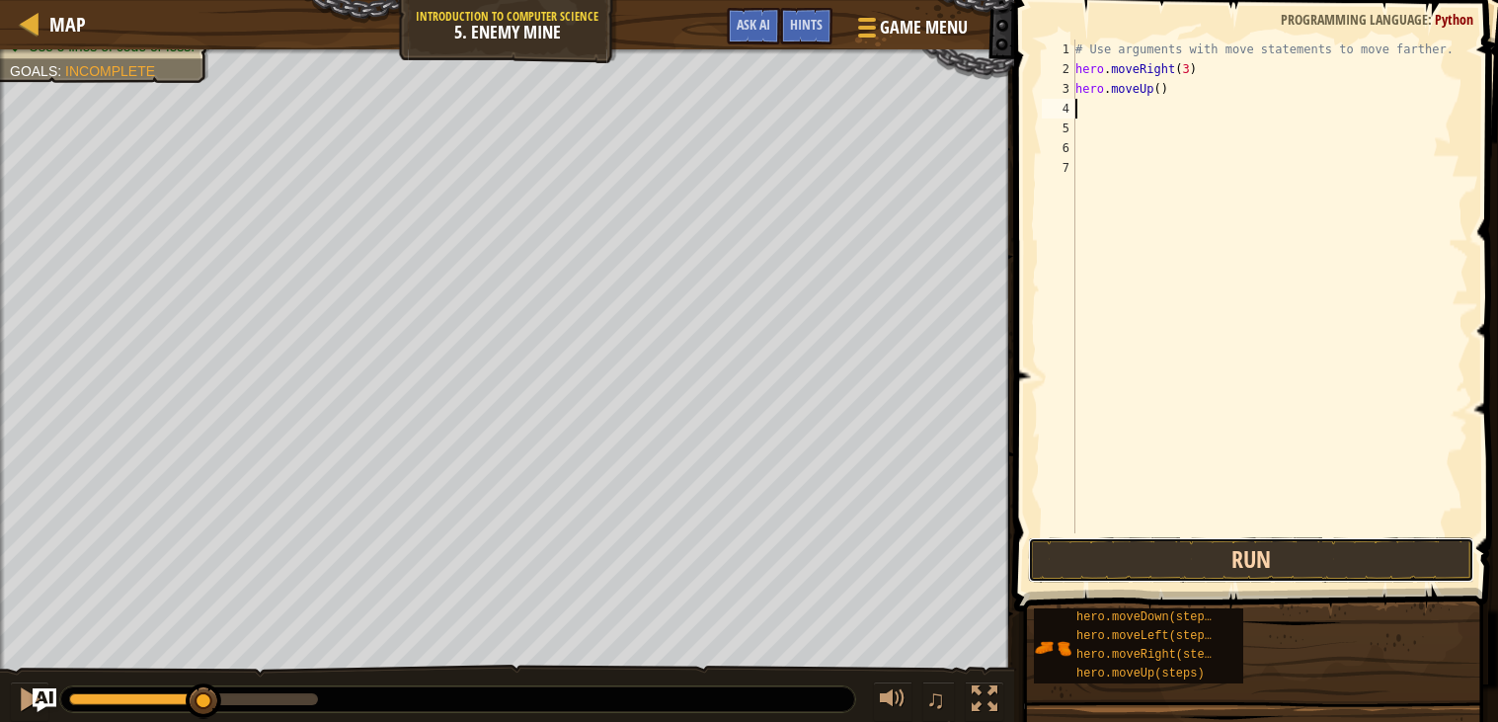
click at [1344, 575] on button "Run" at bounding box center [1251, 559] width 446 height 45
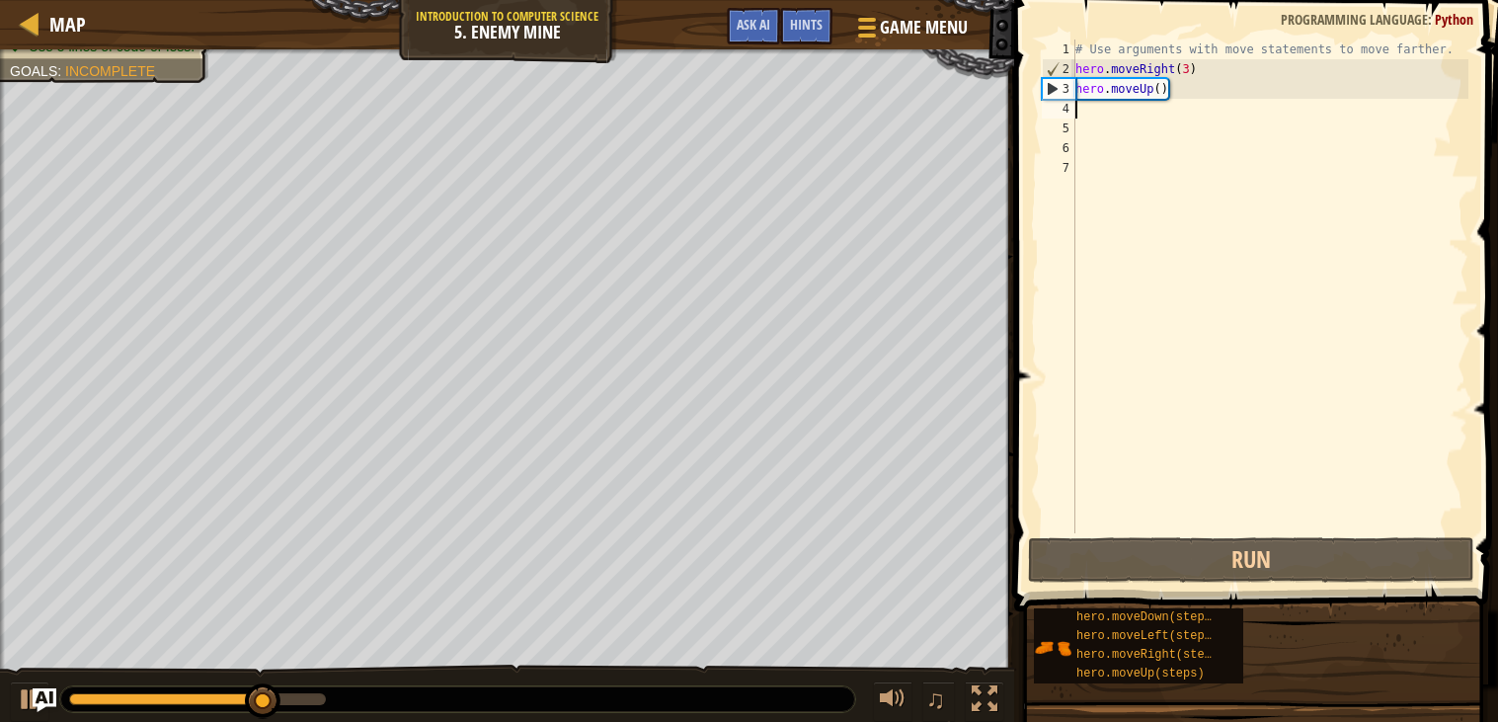
click at [1150, 110] on div "# Use arguments with move statements to move farther. hero . moveRight ( 3 ) he…" at bounding box center [1269, 305] width 397 height 533
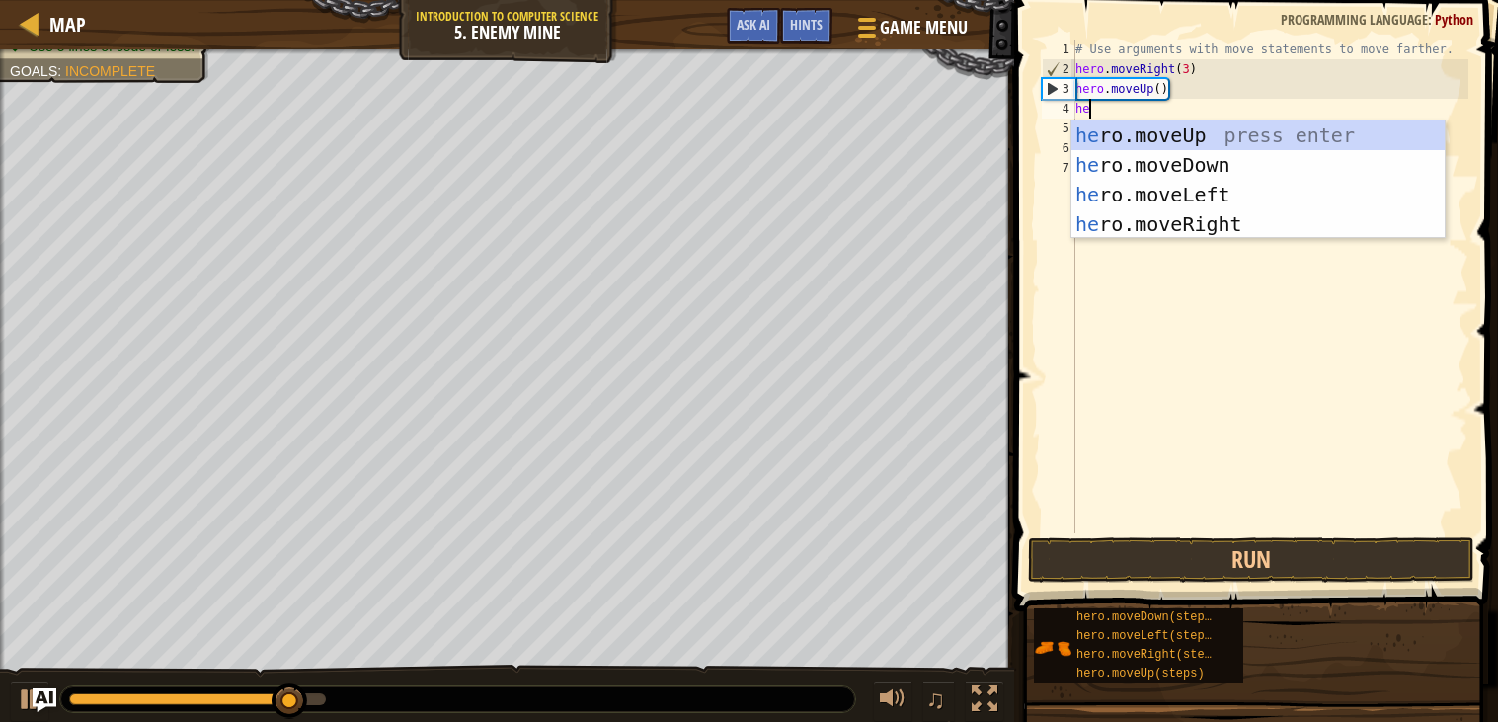
scroll to position [8, 1]
type textarea "hero"
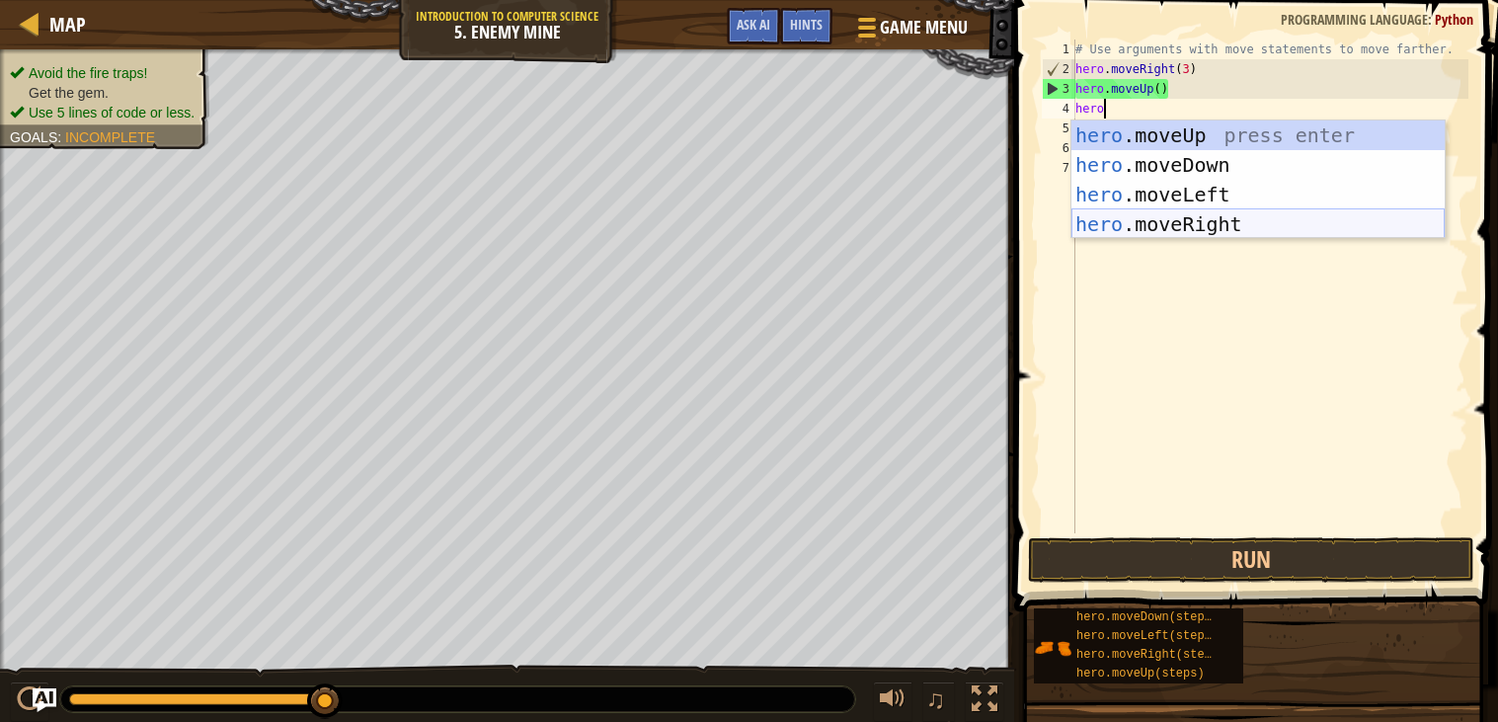
click at [1181, 231] on div "hero .moveUp press enter hero .moveDown press enter hero .moveLeft press enter …" at bounding box center [1257, 209] width 373 height 178
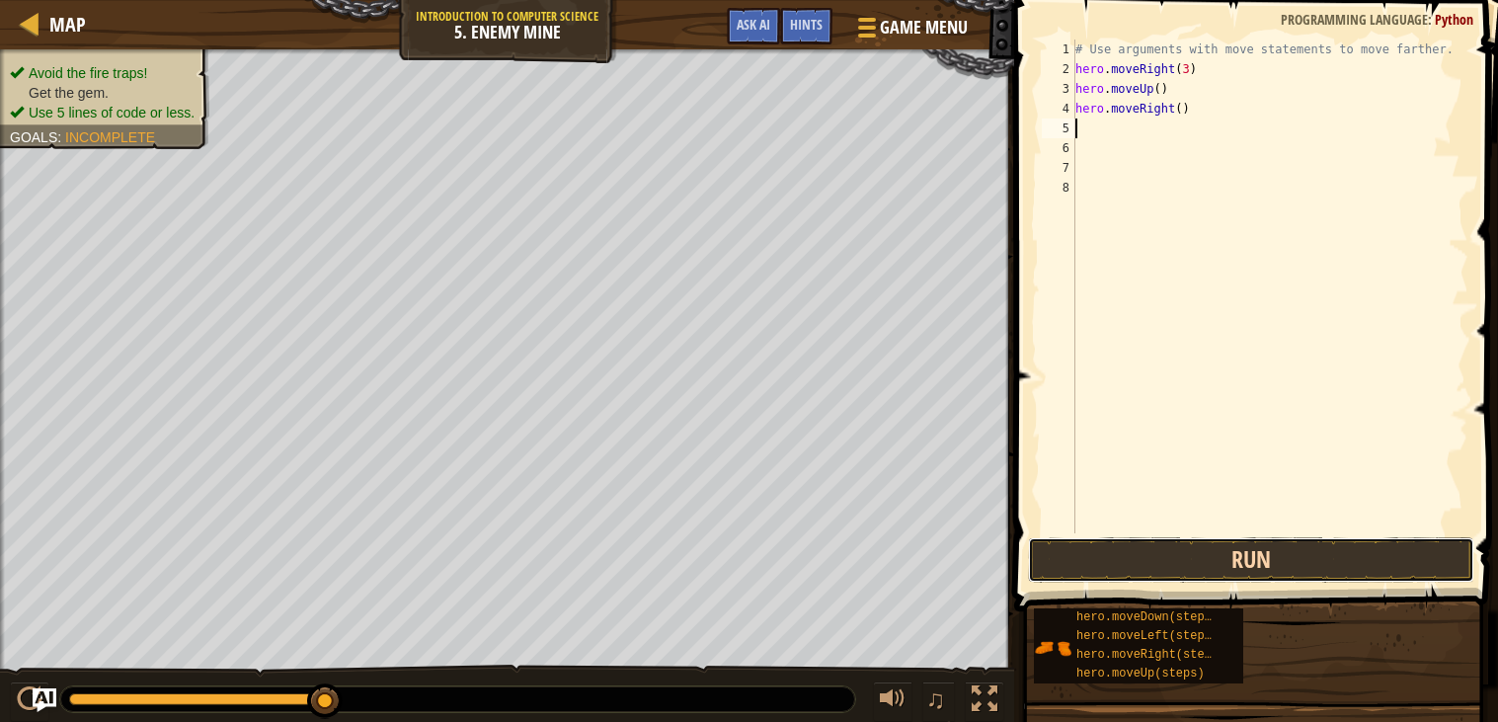
click at [1241, 548] on button "Run" at bounding box center [1251, 559] width 446 height 45
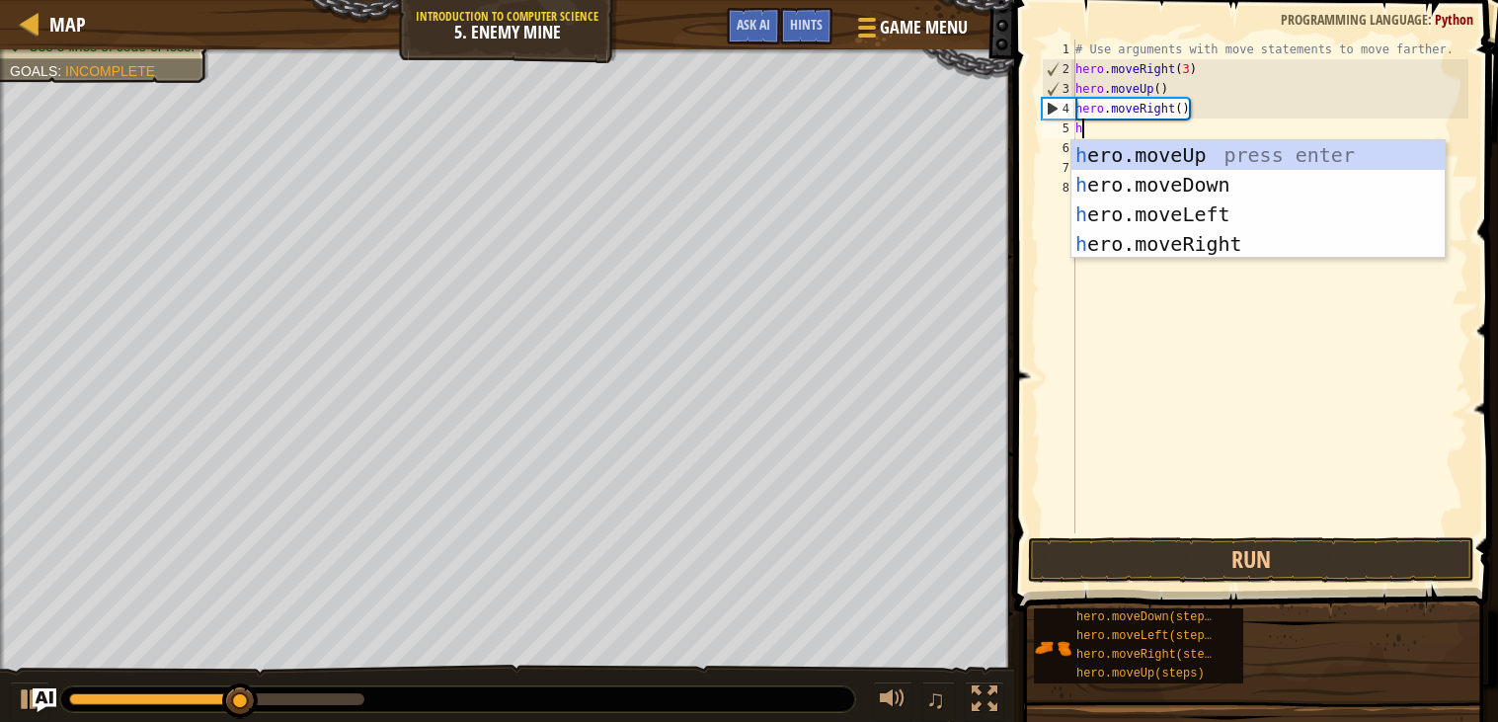
type textarea "her"
click at [1122, 193] on div "her o.moveUp press enter her o.moveDown press enter her o.moveLeft press enter …" at bounding box center [1257, 229] width 373 height 178
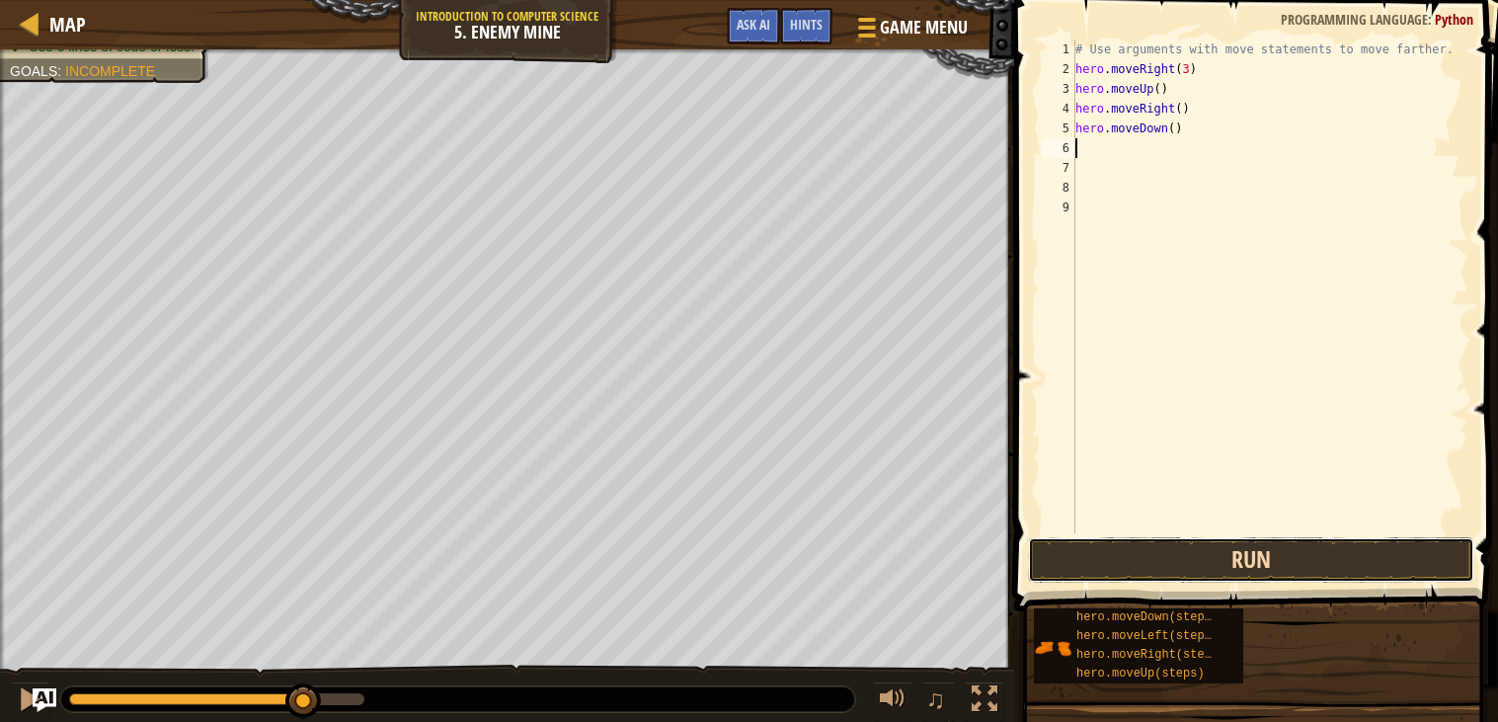
click at [1174, 577] on button "Run" at bounding box center [1251, 559] width 446 height 45
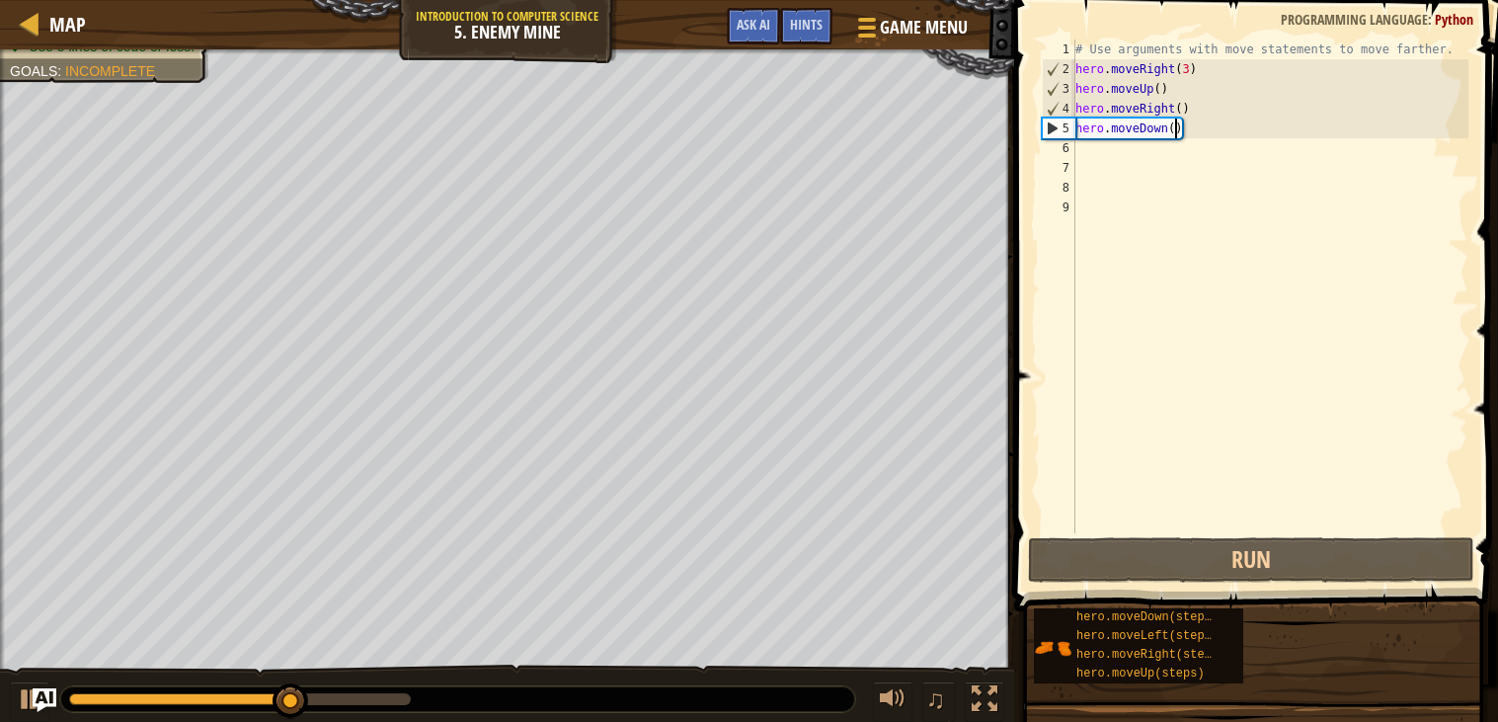
click at [1177, 131] on div "# Use arguments with move statements to move farther. hero . moveRight ( 3 ) he…" at bounding box center [1269, 305] width 397 height 533
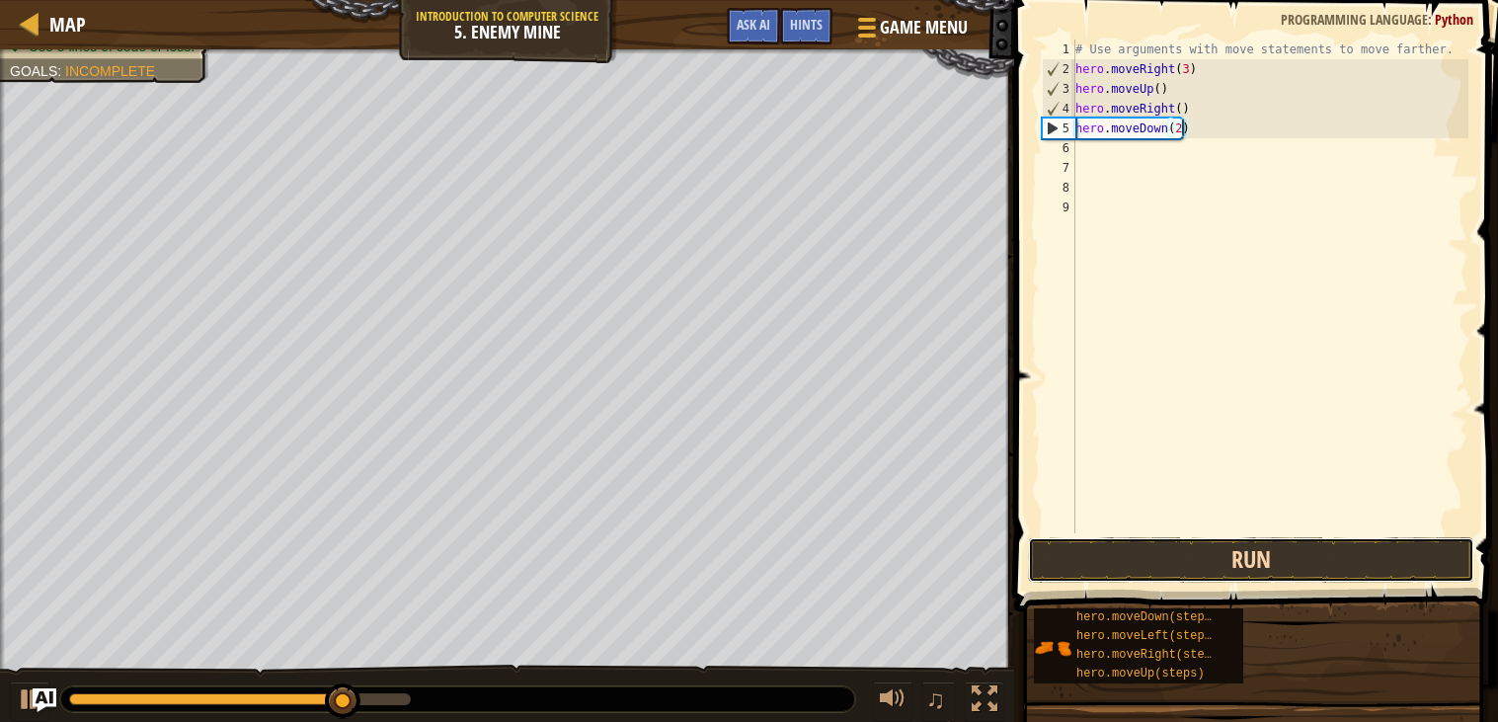
click at [1223, 548] on button "Run" at bounding box center [1251, 559] width 446 height 45
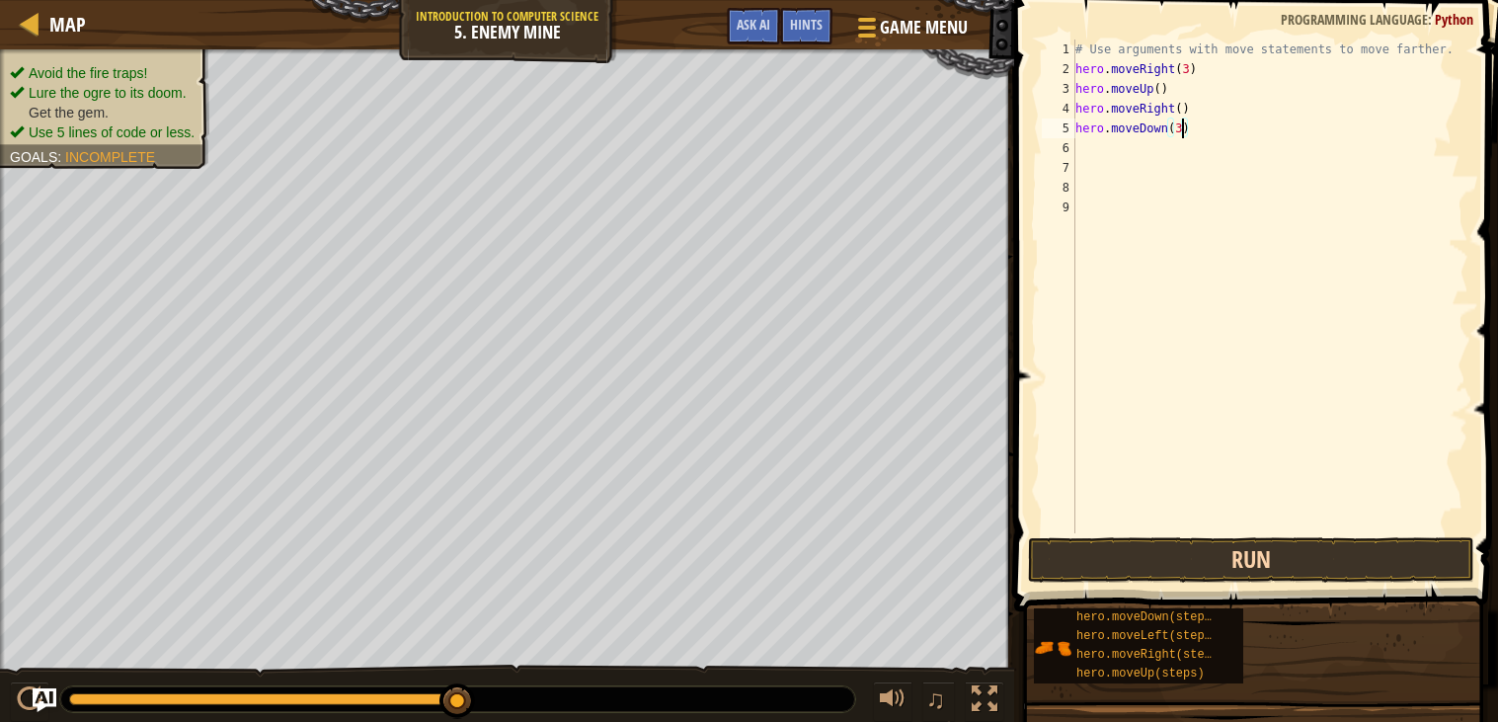
type textarea "hero.moveDown(3)"
click at [1171, 563] on button "Run" at bounding box center [1251, 559] width 446 height 45
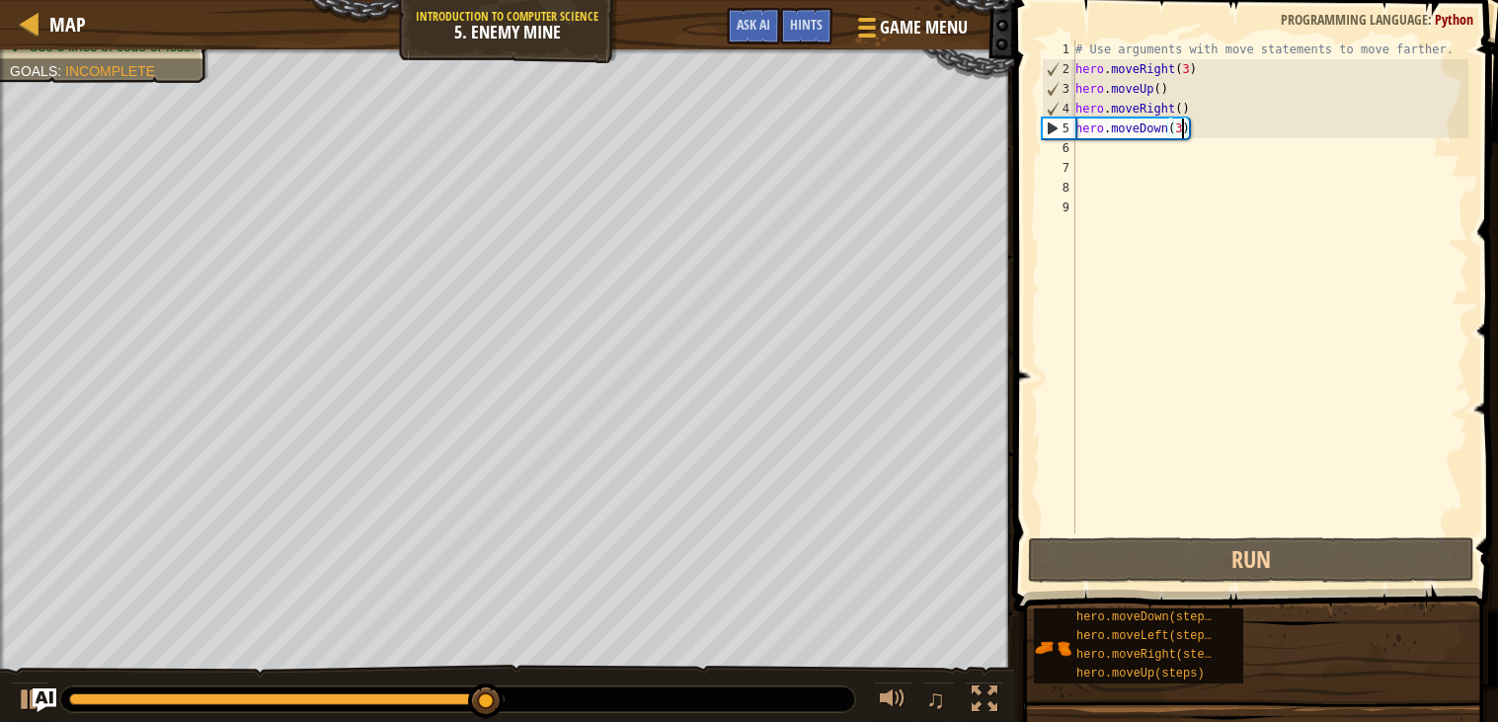
click at [1139, 157] on div "# Use arguments with move statements to move farther. hero . moveRight ( 3 ) he…" at bounding box center [1269, 305] width 397 height 533
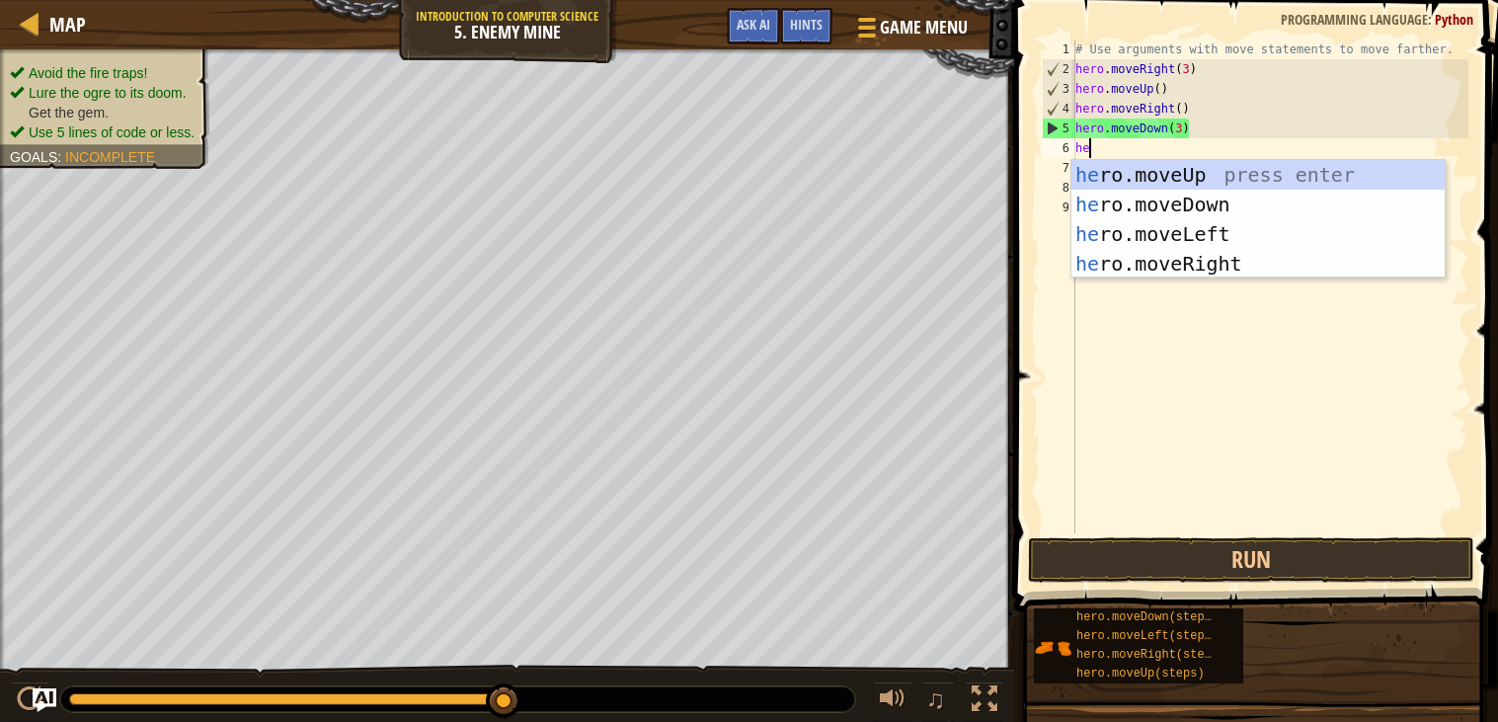
type textarea "her"
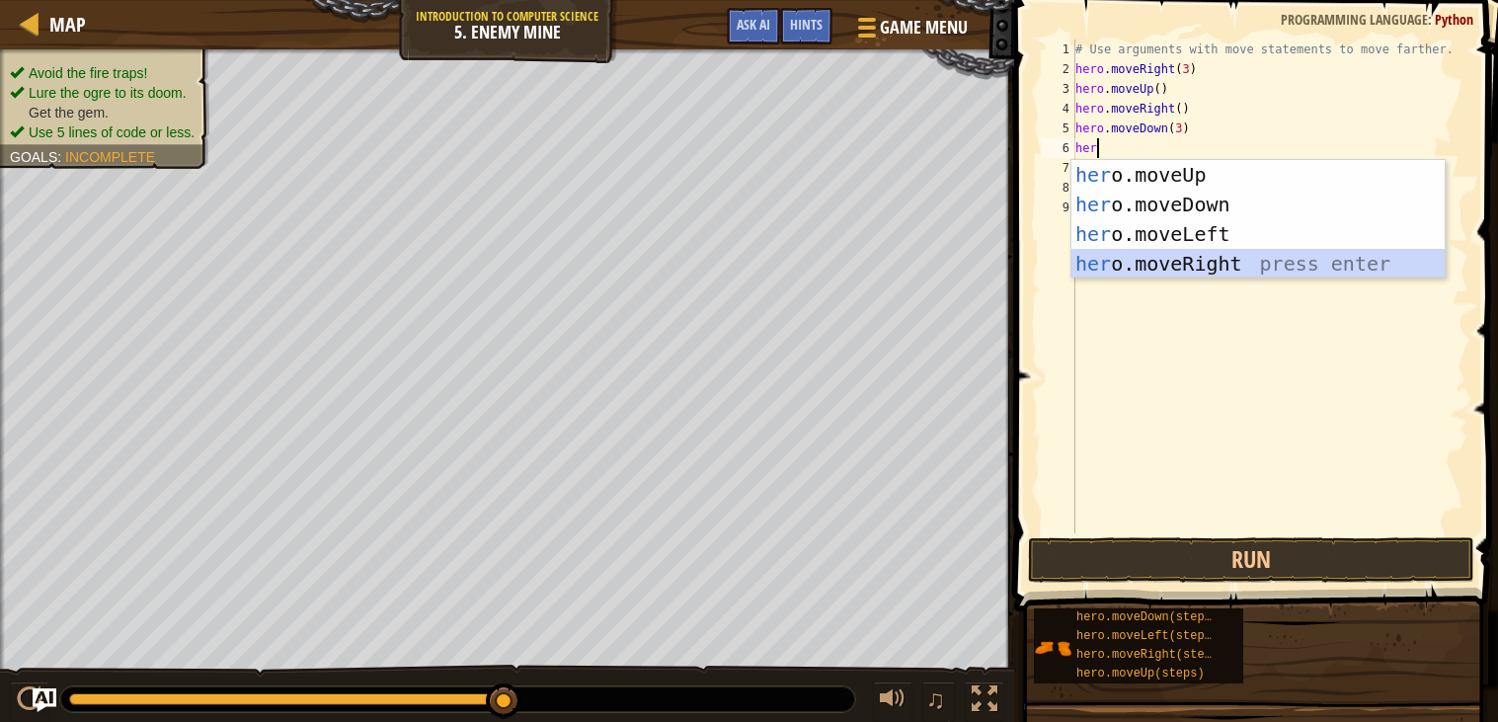
click at [1120, 253] on div "her o.moveUp press enter her o.moveDown press enter her o.moveLeft press enter …" at bounding box center [1257, 249] width 373 height 178
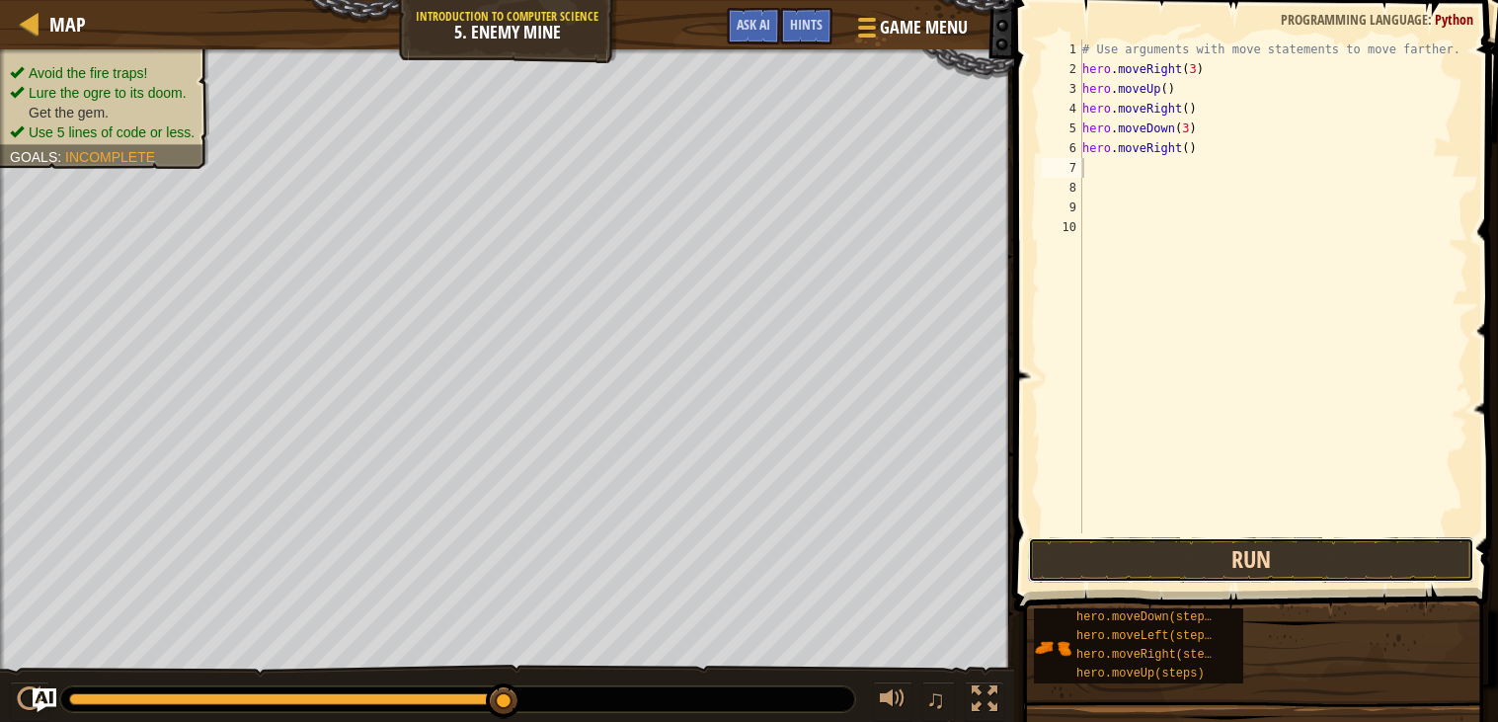
click at [1200, 538] on button "Run" at bounding box center [1251, 559] width 446 height 45
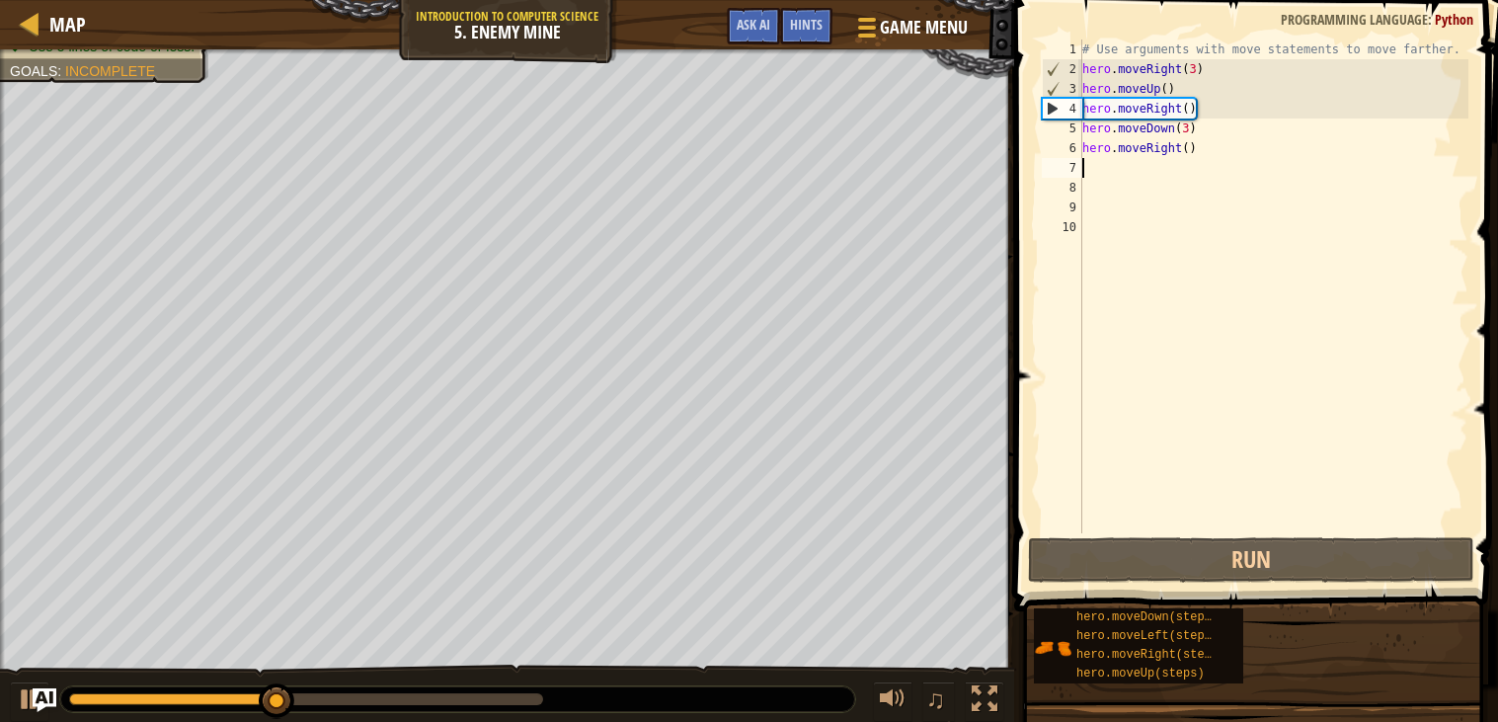
click at [1189, 147] on div "# Use arguments with move statements to move farther. hero . moveRight ( 3 ) he…" at bounding box center [1273, 305] width 391 height 533
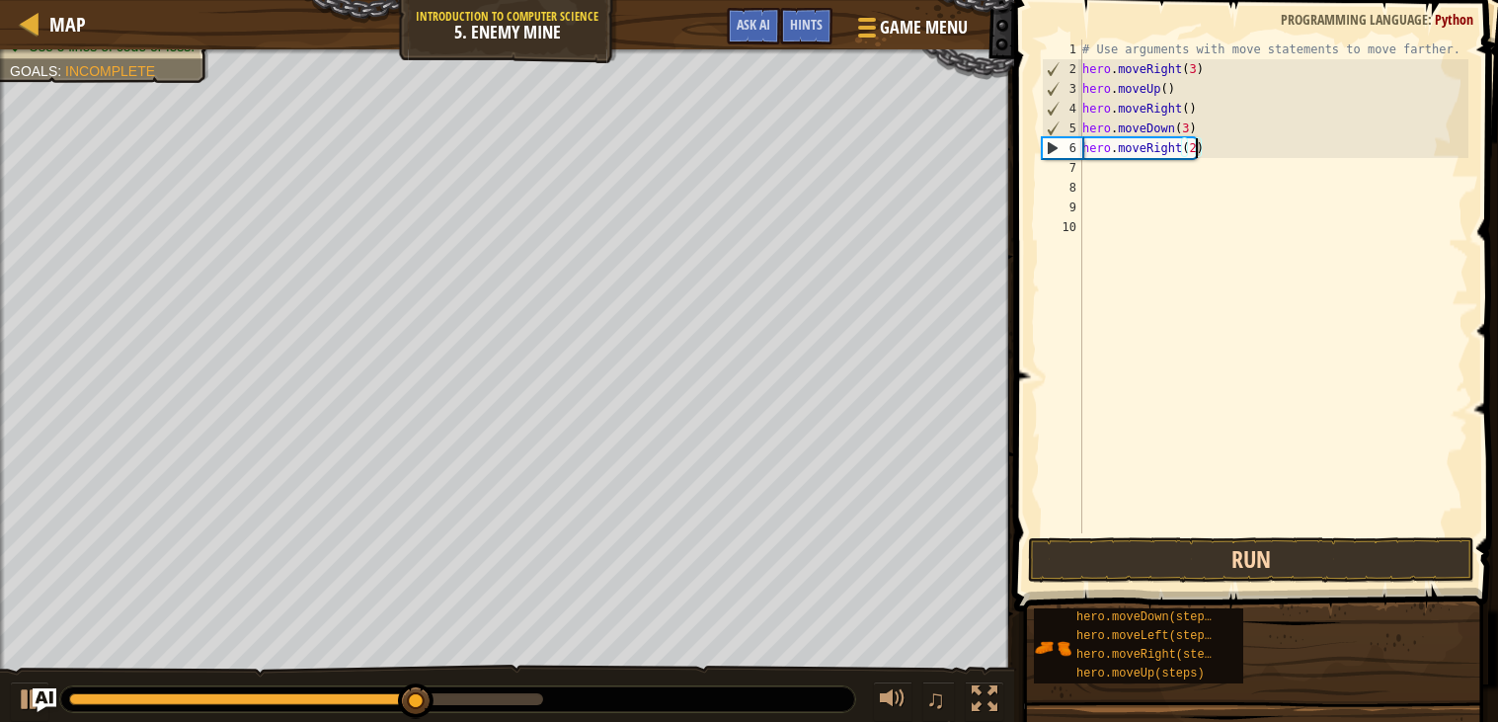
type textarea "hero.moveRight(2)"
click at [1203, 573] on button "Run" at bounding box center [1251, 559] width 446 height 45
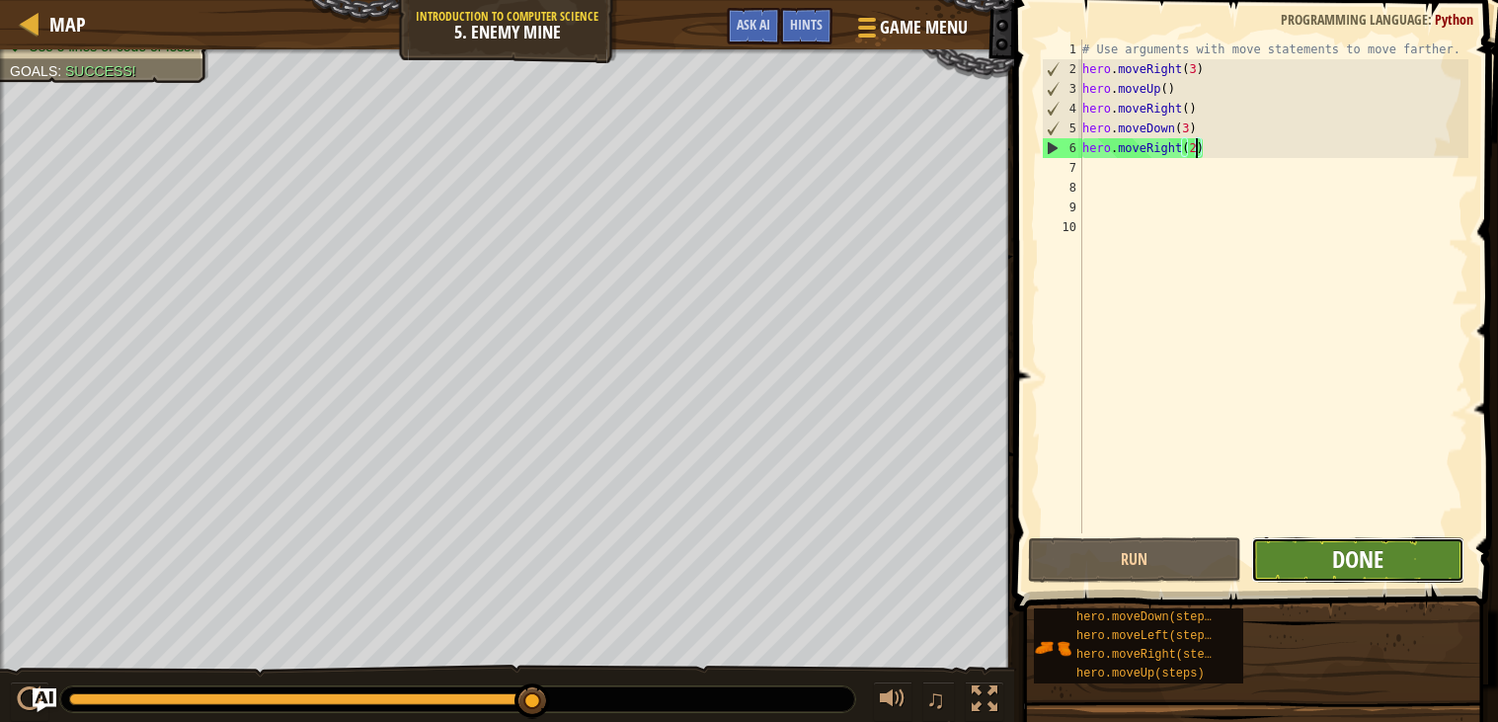
click at [1344, 548] on span "Done" at bounding box center [1357, 559] width 51 height 32
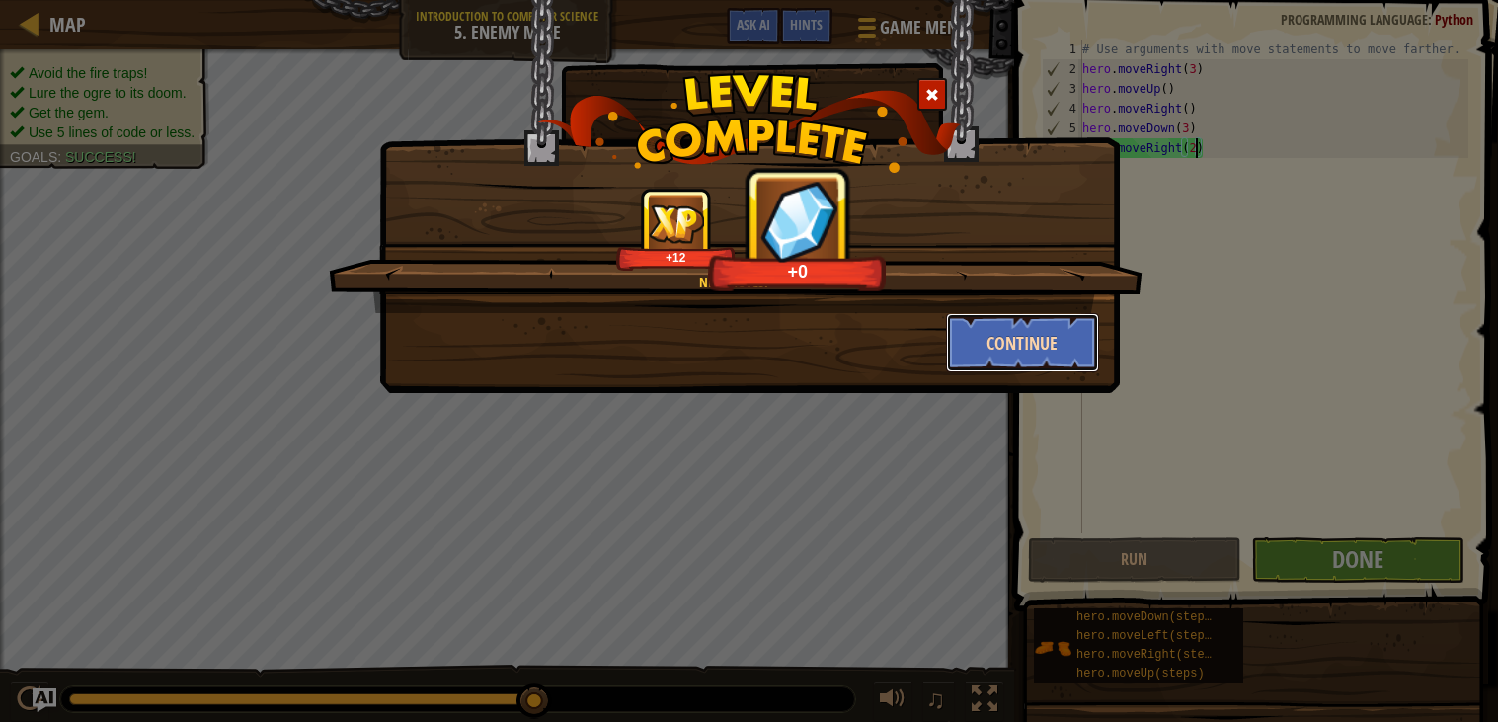
click at [1074, 333] on button "Continue" at bounding box center [1022, 342] width 153 height 59
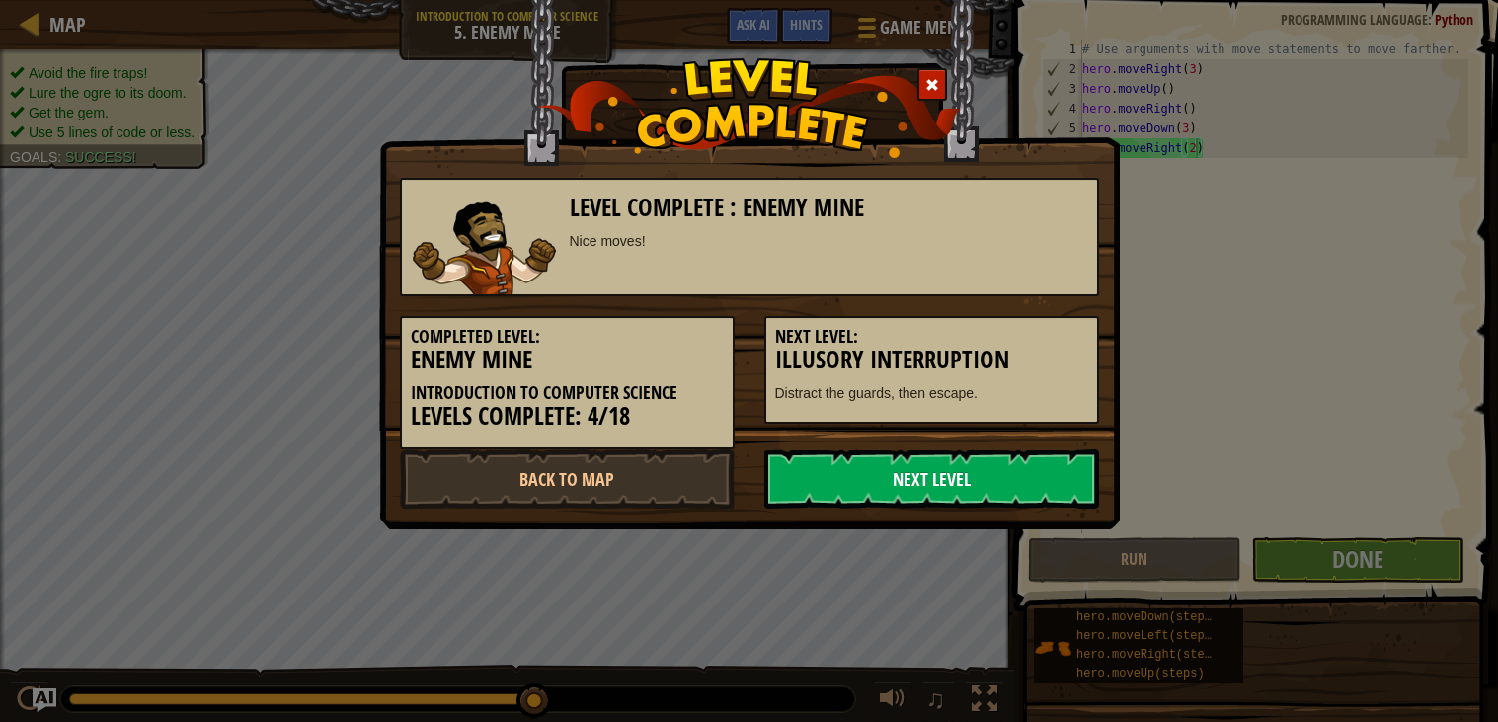
click at [1010, 459] on link "Next Level" at bounding box center [931, 478] width 335 height 59
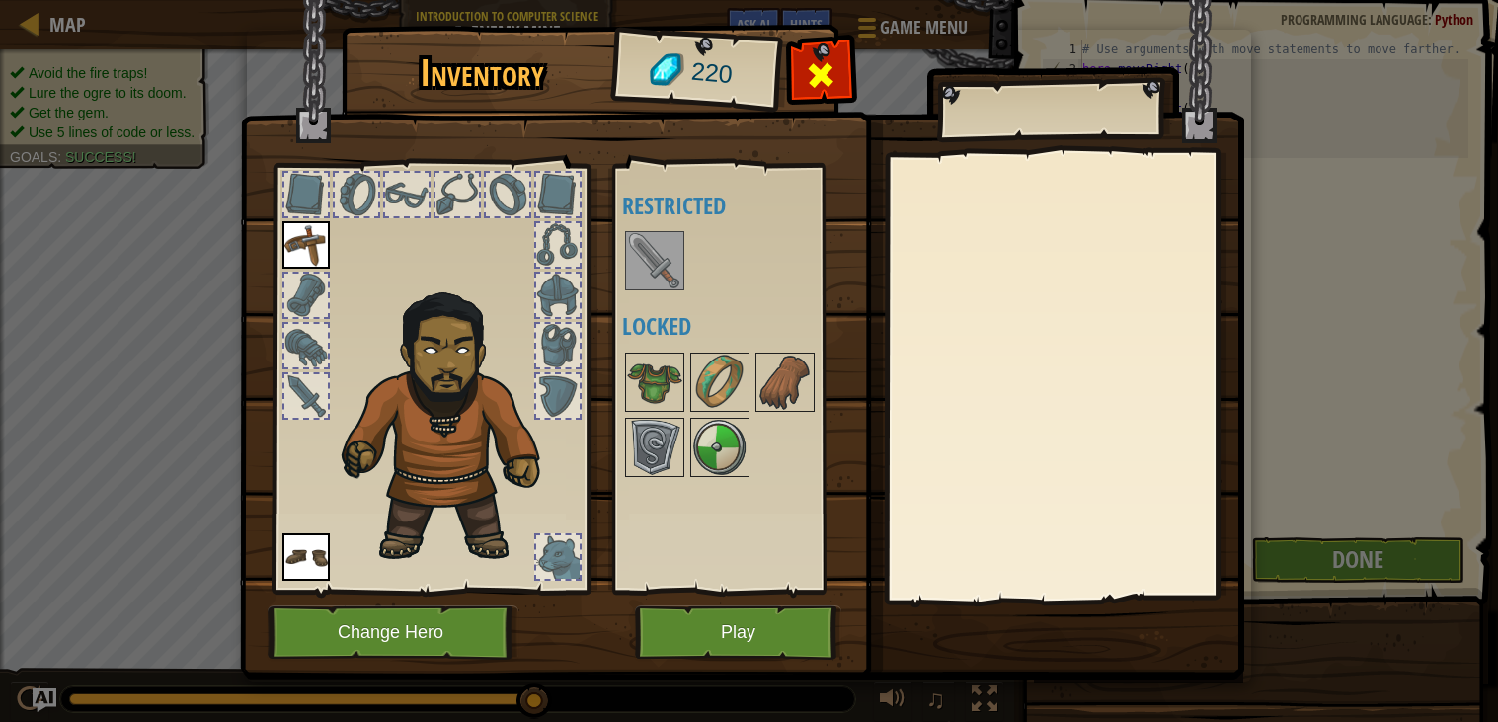
click at [801, 66] on div at bounding box center [821, 80] width 62 height 62
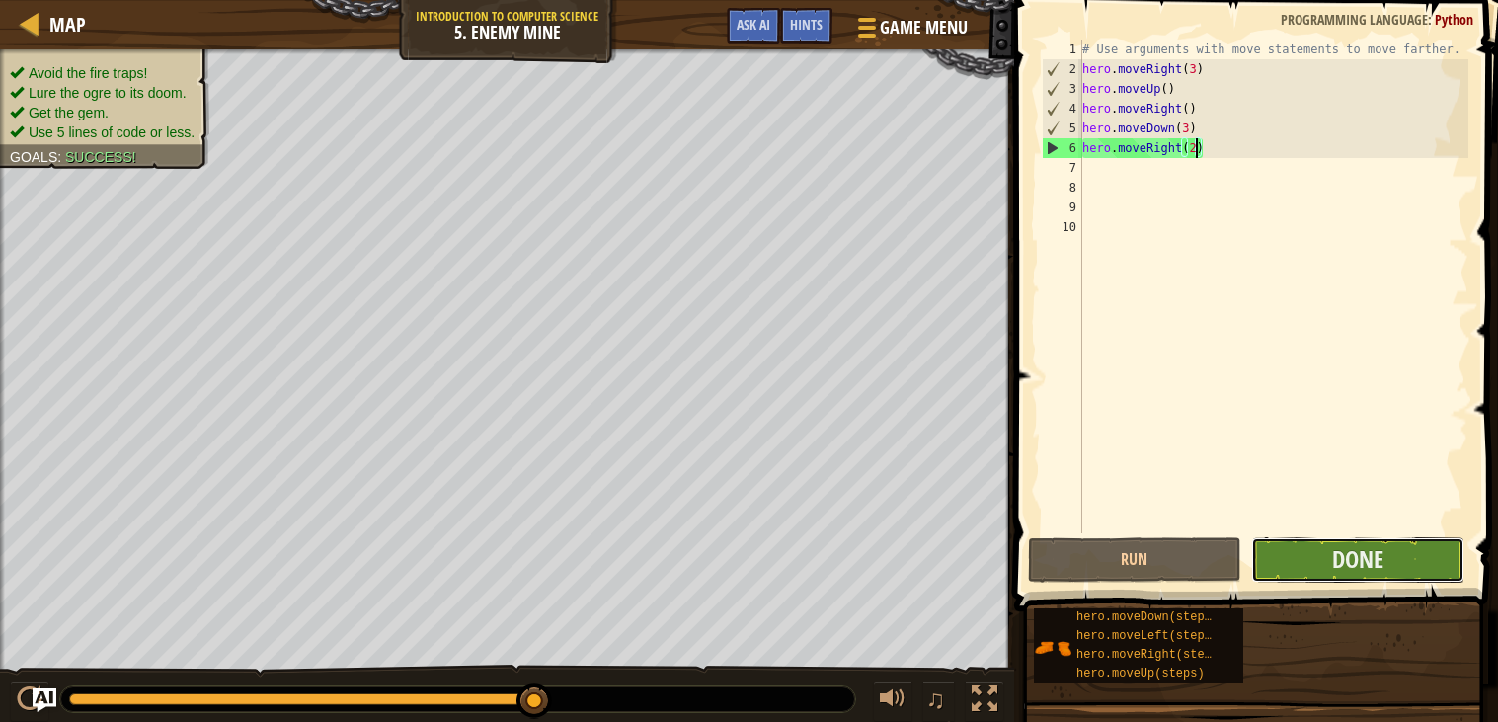
click at [1309, 568] on button "Done" at bounding box center [1357, 559] width 213 height 45
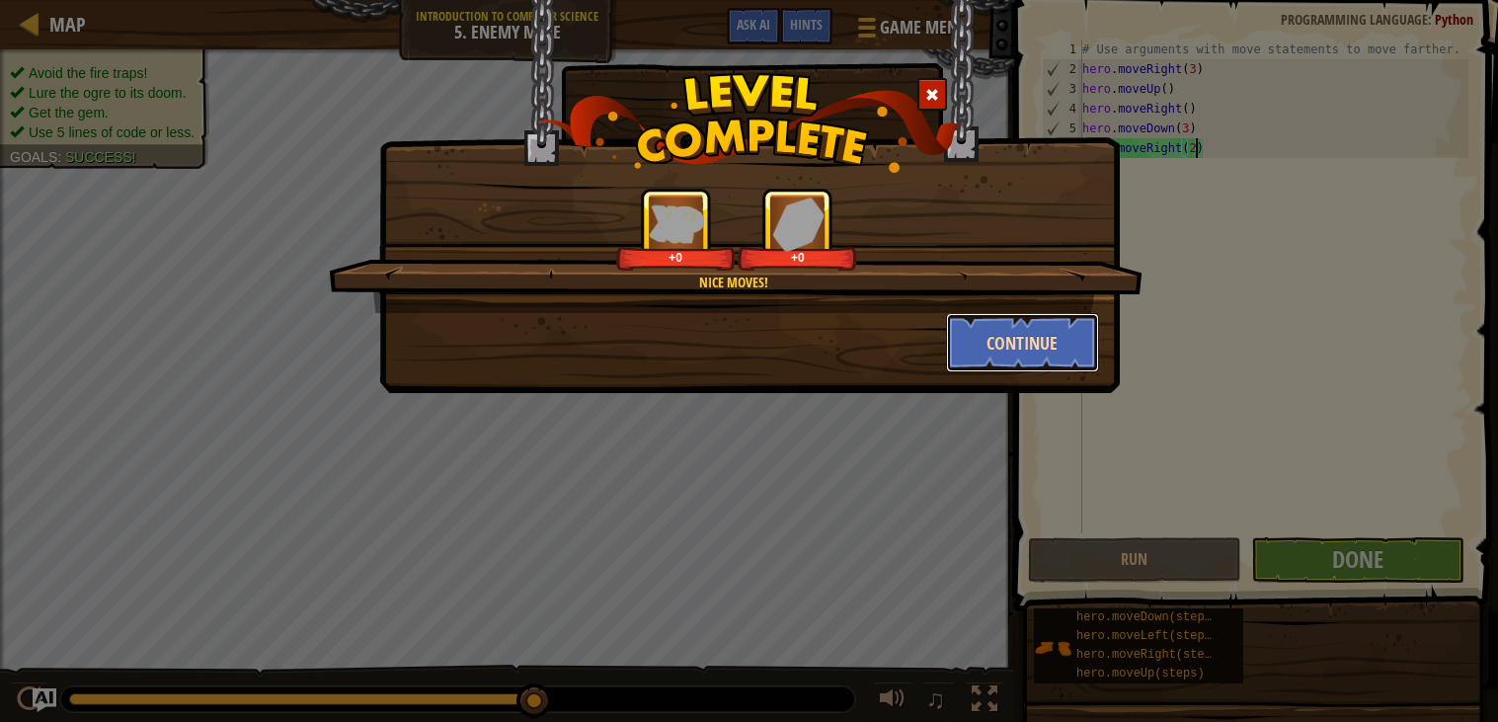
click at [982, 351] on button "Continue" at bounding box center [1022, 342] width 153 height 59
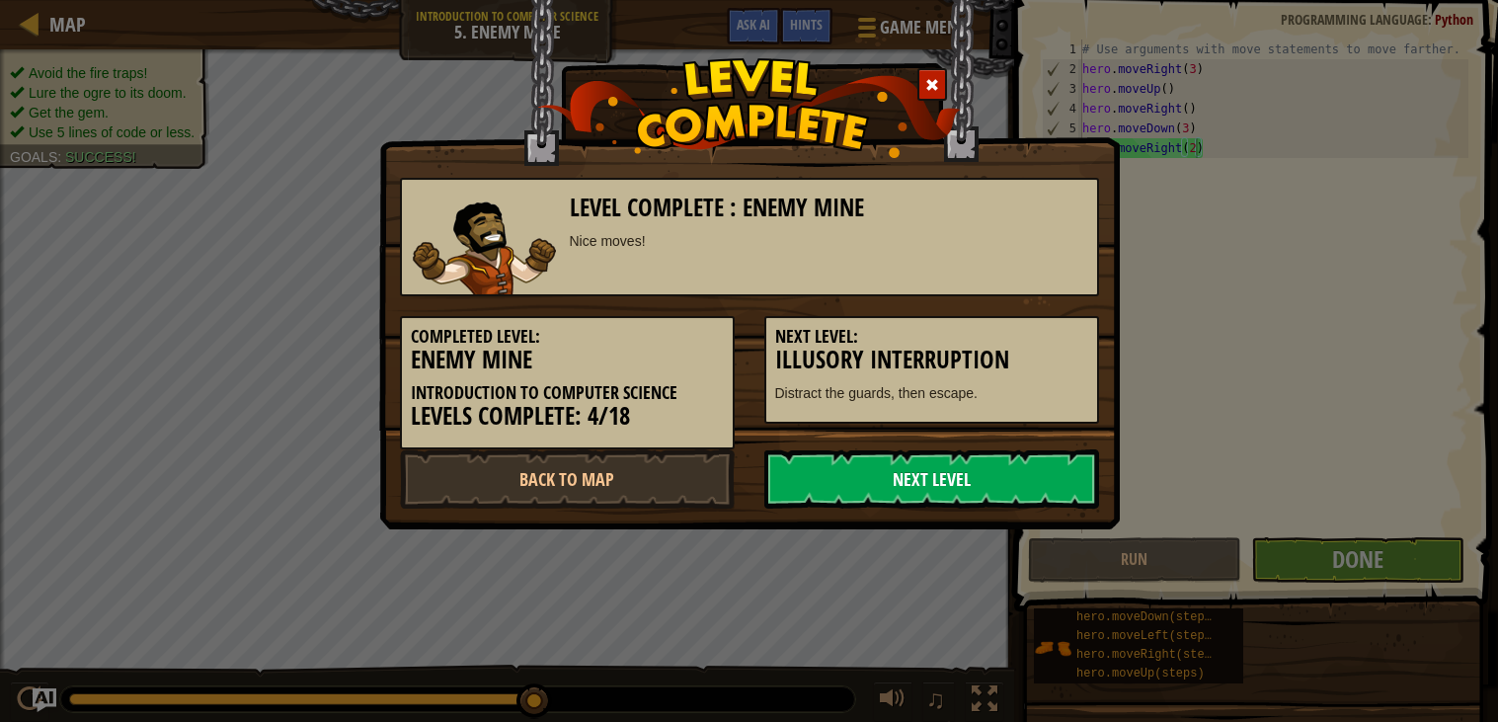
click at [943, 476] on link "Next Level" at bounding box center [931, 478] width 335 height 59
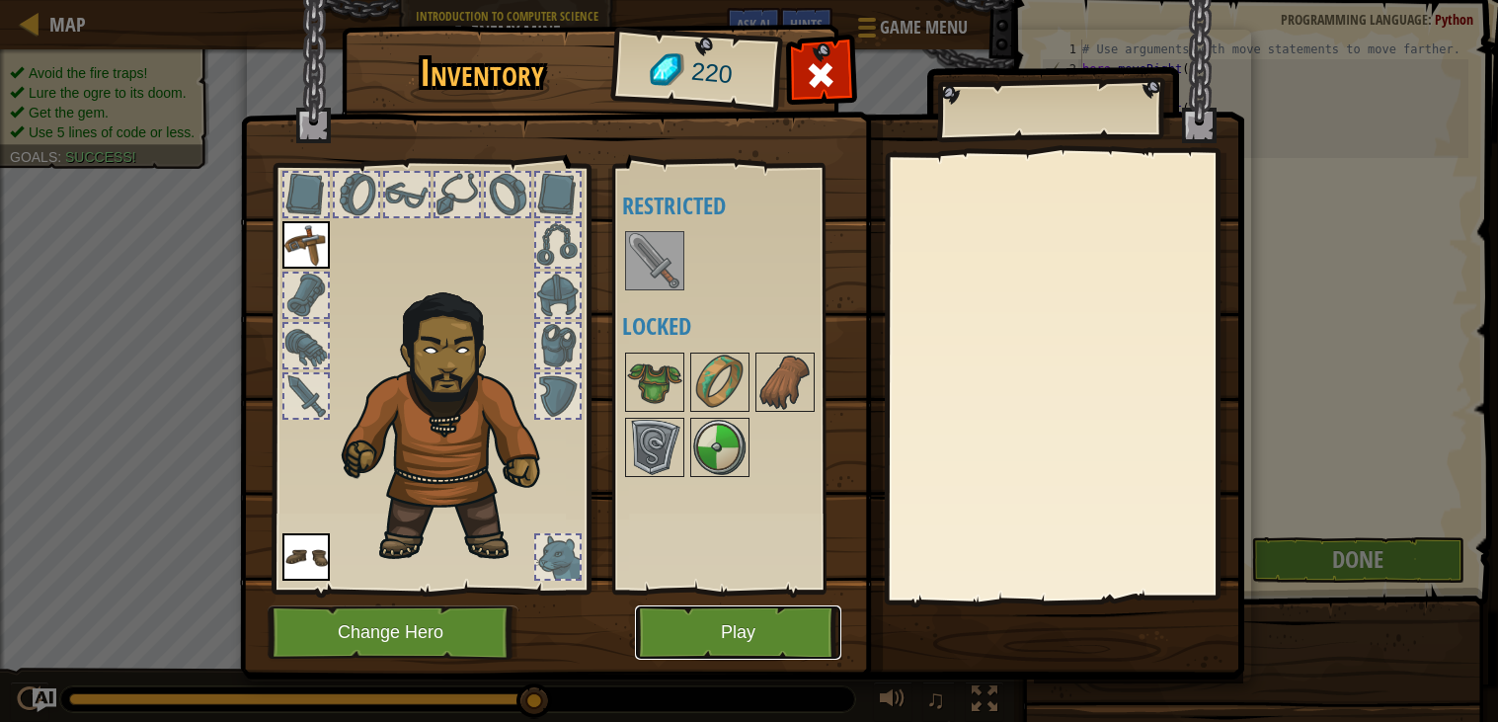
click at [780, 620] on button "Play" at bounding box center [738, 632] width 206 height 54
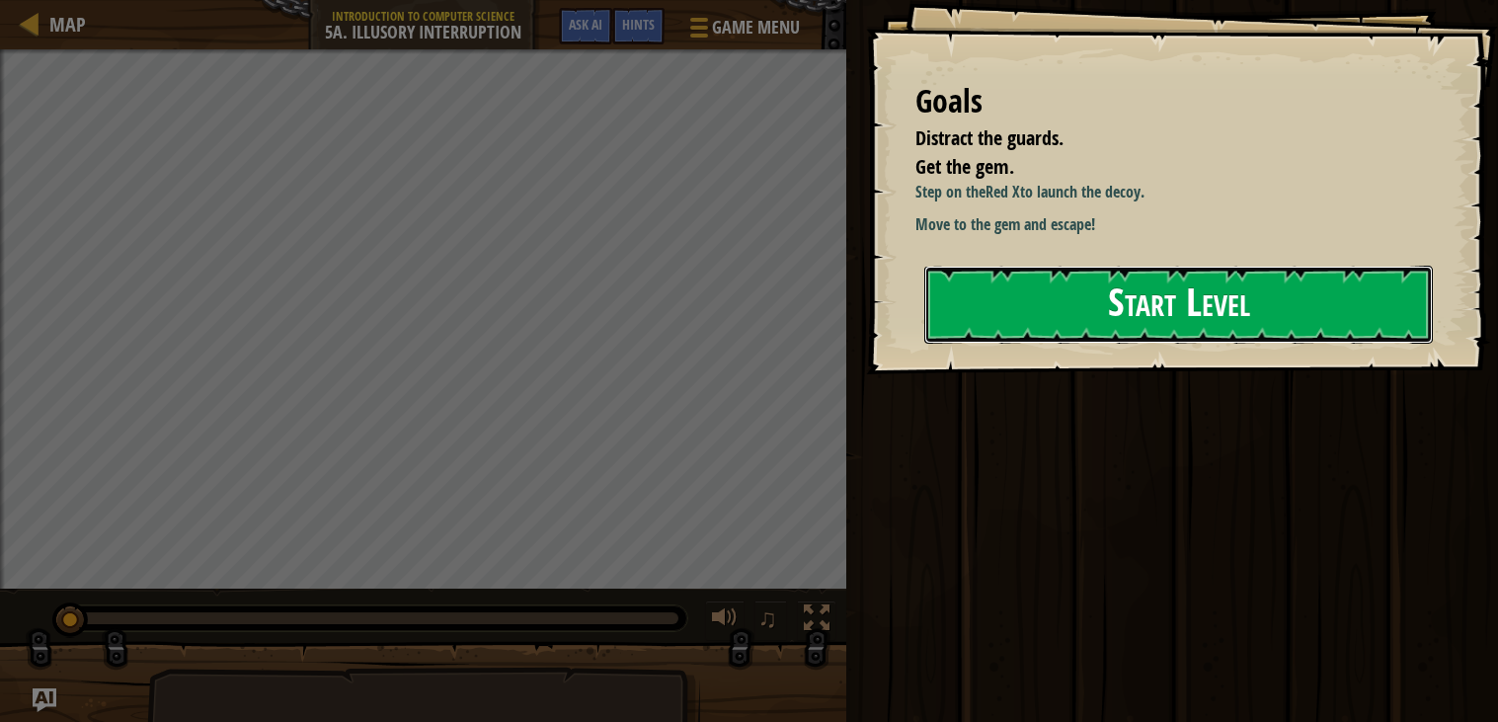
click at [1055, 329] on button "Start Level" at bounding box center [1178, 305] width 508 height 78
